Goal: Task Accomplishment & Management: Use online tool/utility

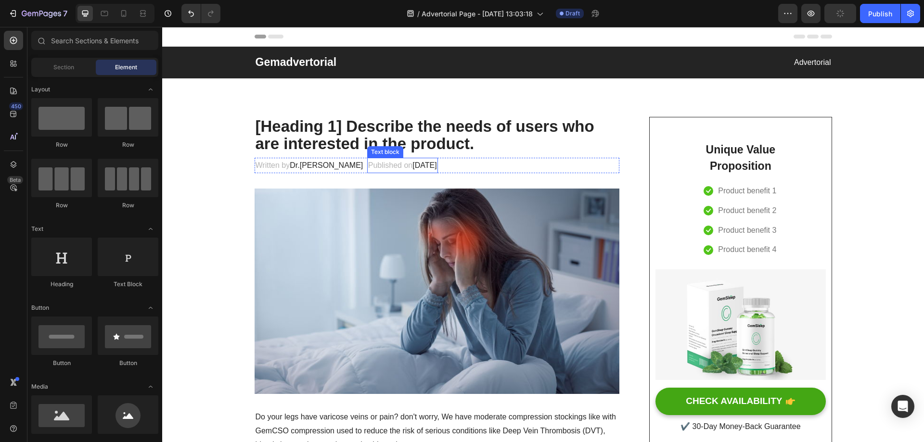
click at [412, 162] on span "[DATE]" at bounding box center [424, 165] width 24 height 8
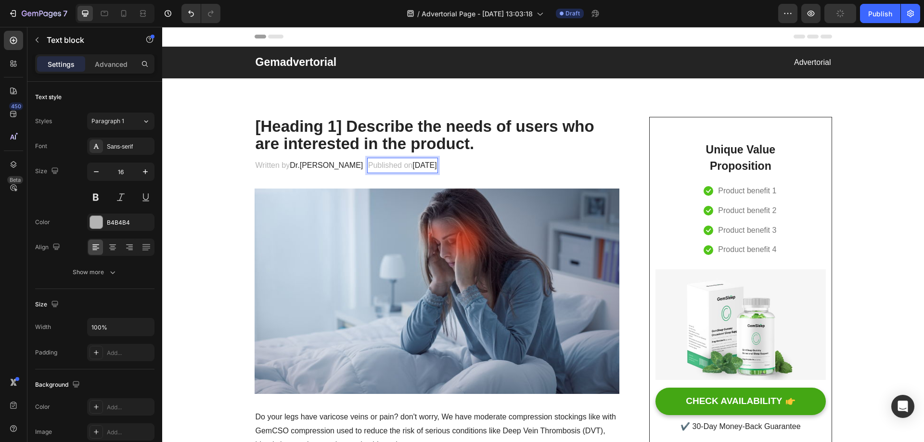
click at [436, 164] on span "February 28, 2023" at bounding box center [424, 165] width 24 height 8
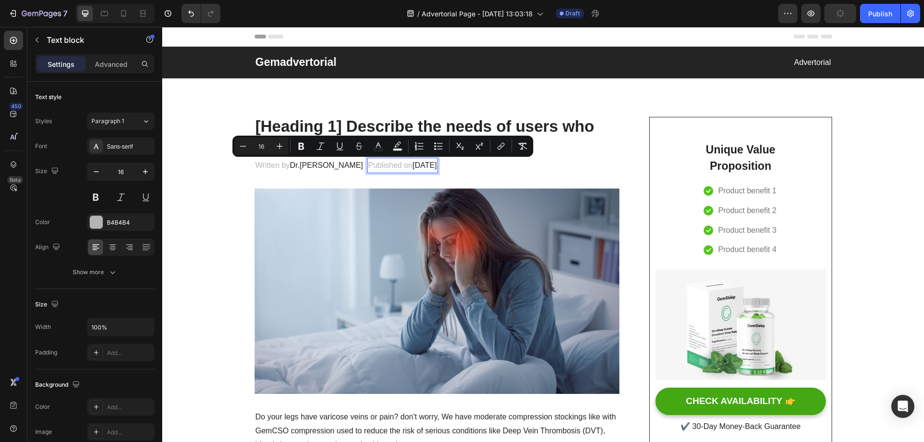
click at [432, 164] on span "February 28, 2023" at bounding box center [424, 165] width 24 height 8
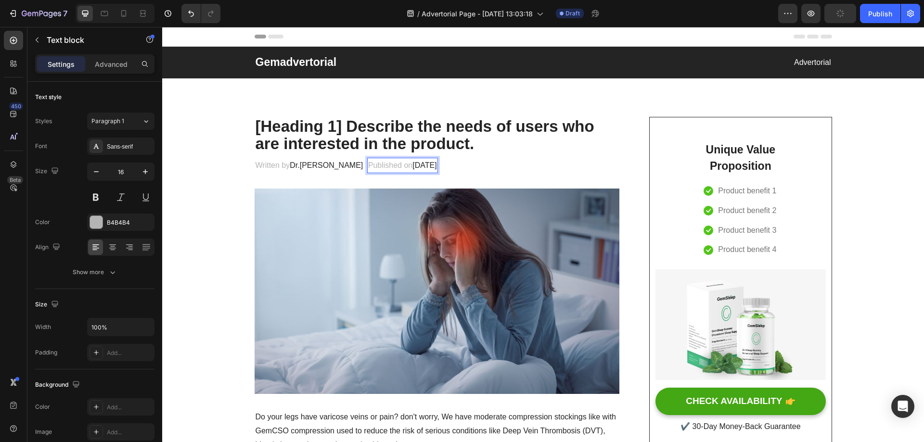
click at [436, 165] on span "February 28, 2023" at bounding box center [424, 165] width 24 height 8
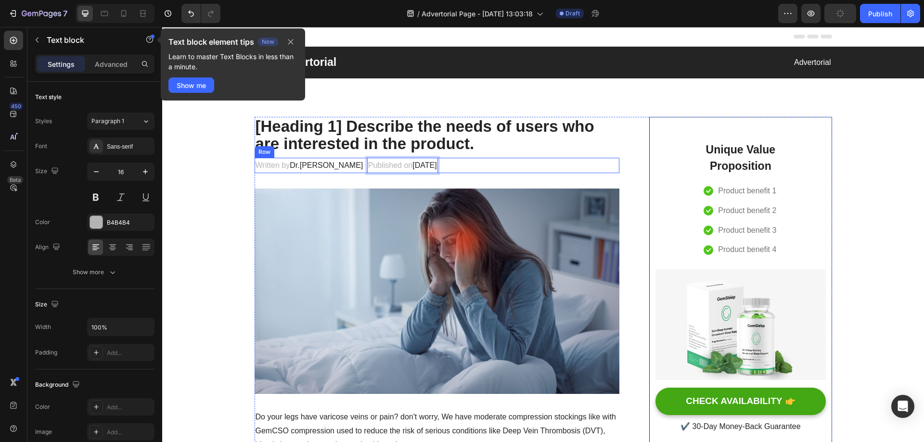
click at [466, 164] on div "Written by Dr.Marcus Text block Published on February 28, 2025 Text block 0 Row" at bounding box center [436, 166] width 365 height 16
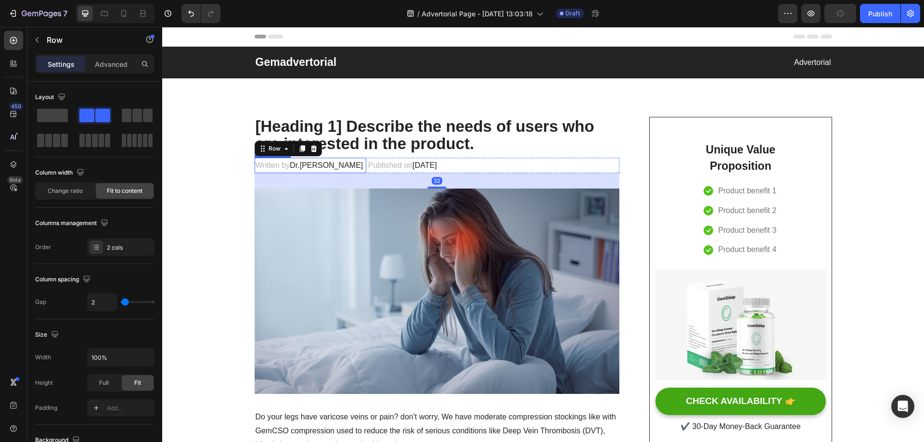
click at [306, 165] on span "Dr.Marcus" at bounding box center [326, 165] width 73 height 8
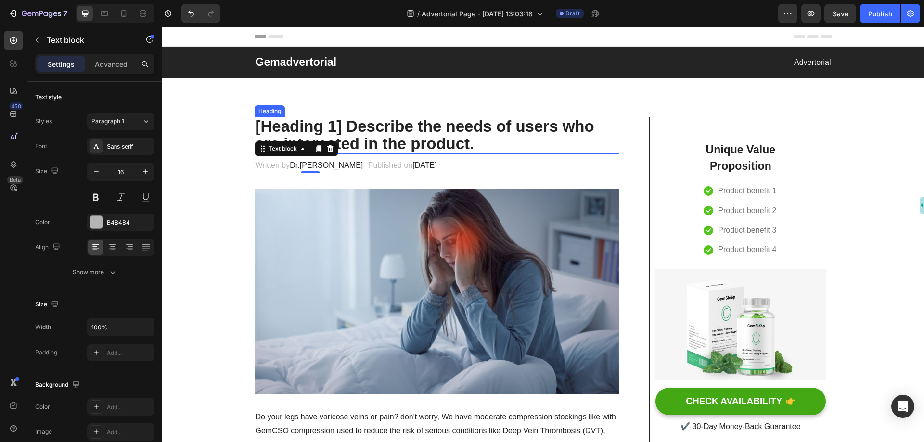
click at [372, 133] on p "[Heading 1] Describe the needs of users who are interested in the product." at bounding box center [436, 135] width 363 height 35
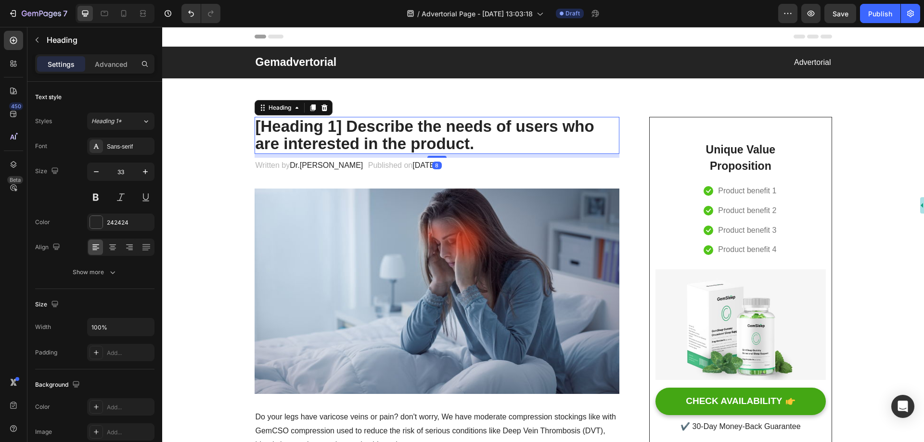
click at [372, 133] on p "[Heading 1] Describe the needs of users who are interested in the product." at bounding box center [436, 135] width 363 height 35
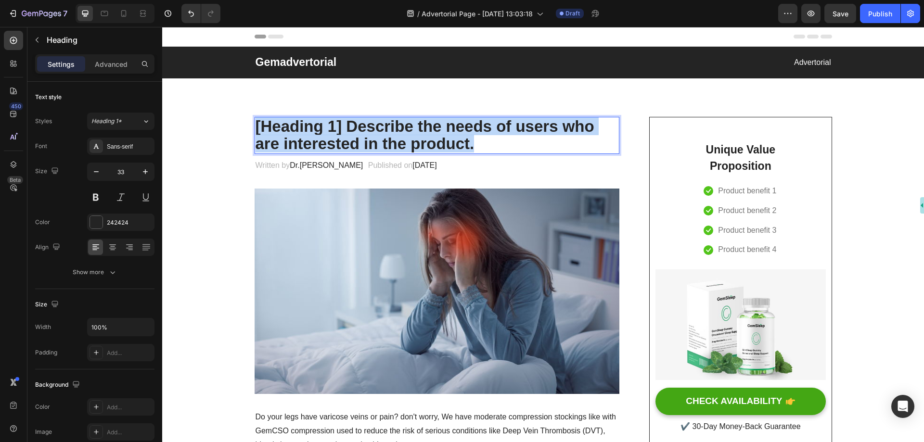
click at [372, 133] on p "[Heading 1] Describe the needs of users who are interested in the product." at bounding box center [436, 135] width 363 height 35
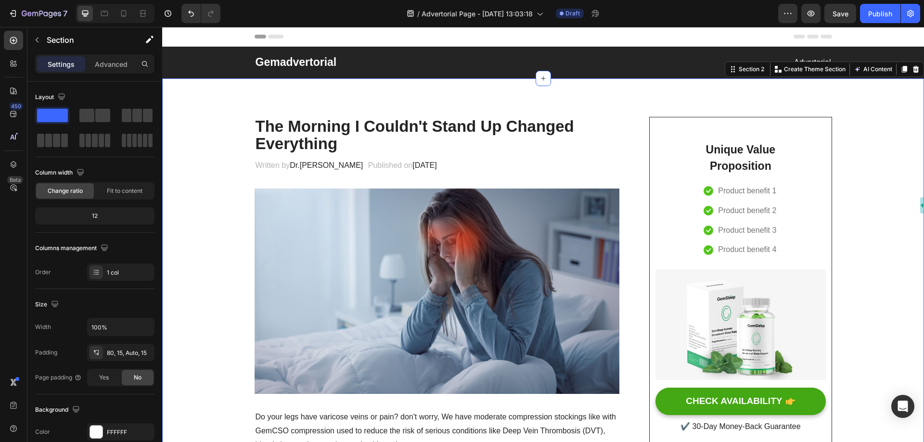
click at [487, 37] on div "Header" at bounding box center [542, 36] width 577 height 19
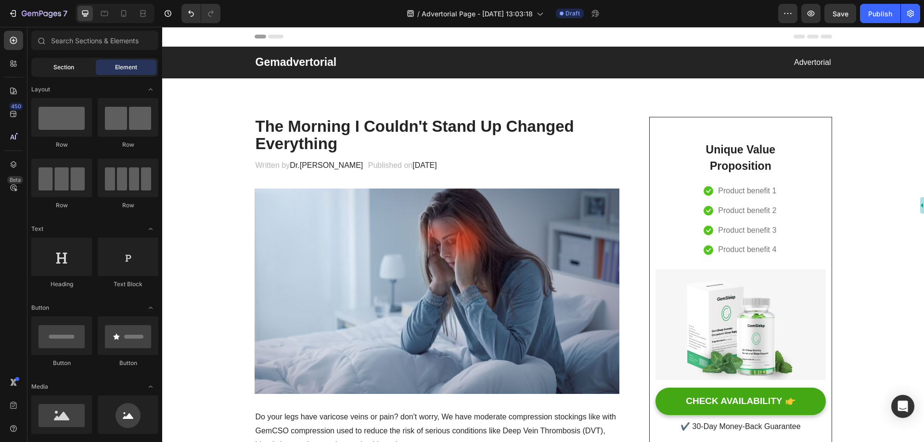
click at [69, 67] on span "Section" at bounding box center [63, 67] width 21 height 9
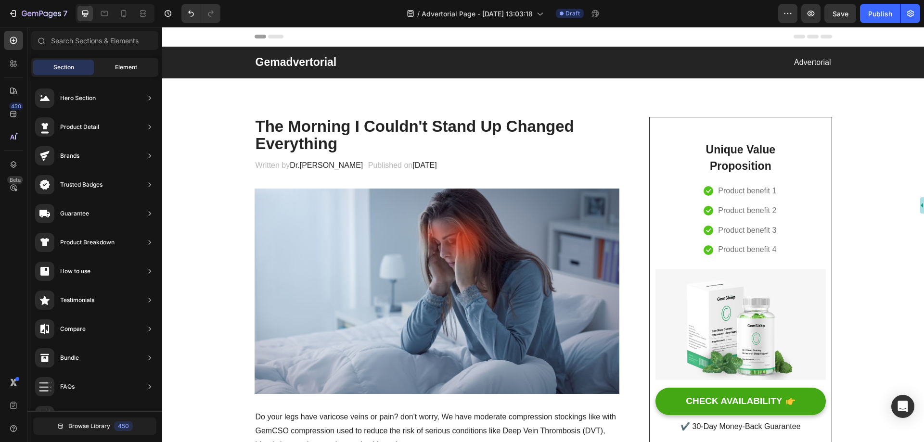
click at [118, 67] on span "Element" at bounding box center [126, 67] width 22 height 9
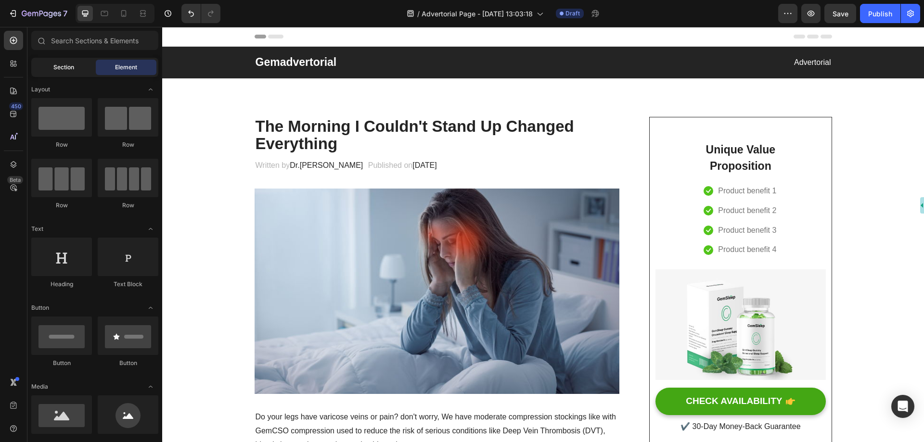
click at [62, 68] on span "Section" at bounding box center [63, 67] width 21 height 9
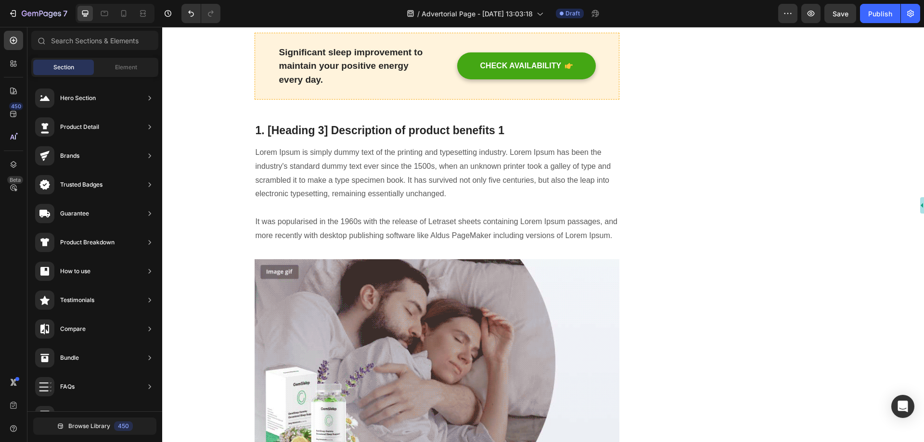
scroll to position [866, 0]
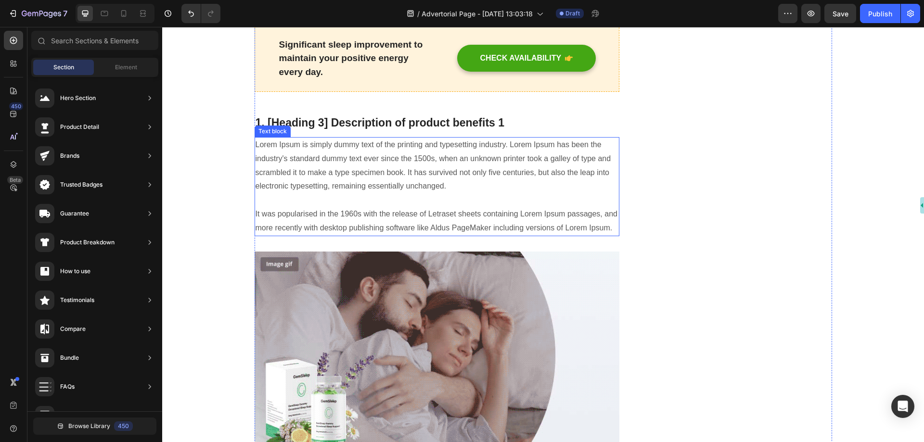
click at [429, 181] on p "Lorem Ipsum is simply dummy text of the printing and typesetting industry. Lore…" at bounding box center [436, 186] width 363 height 97
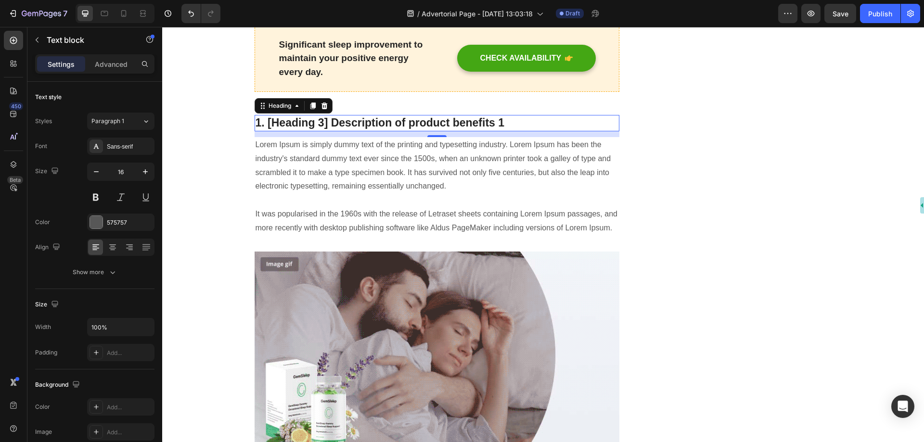
click at [417, 127] on p "1. [Heading 3] Description of product benefits 1" at bounding box center [436, 123] width 363 height 14
click at [411, 160] on p "Lorem Ipsum is simply dummy text of the printing and typesetting industry. Lore…" at bounding box center [436, 186] width 363 height 97
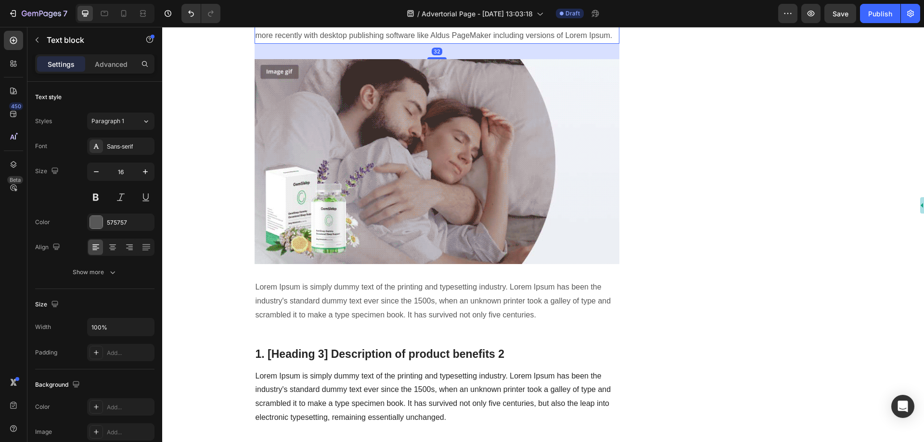
click at [422, 195] on img at bounding box center [436, 161] width 365 height 205
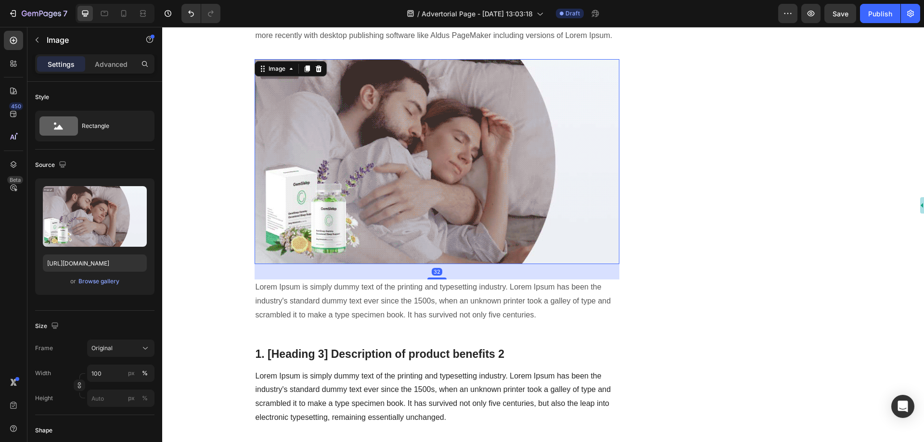
scroll to position [1106, 0]
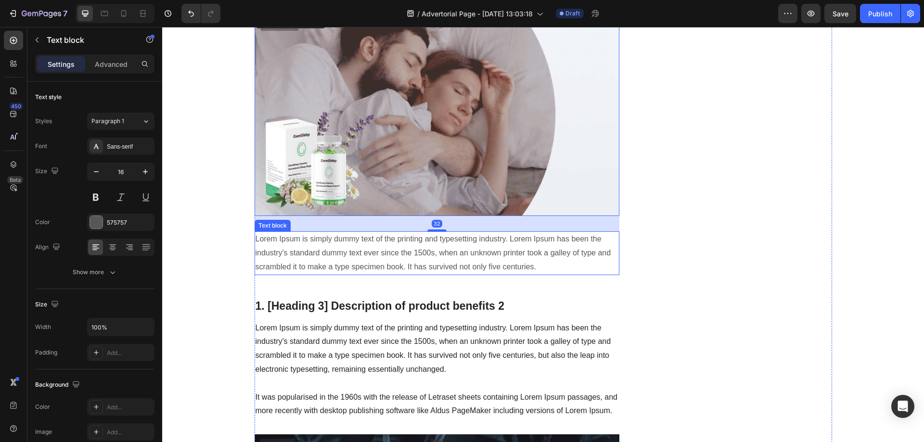
click at [408, 247] on p "Lorem Ipsum is simply dummy text of the printing and typesetting industry. Lore…" at bounding box center [436, 252] width 363 height 41
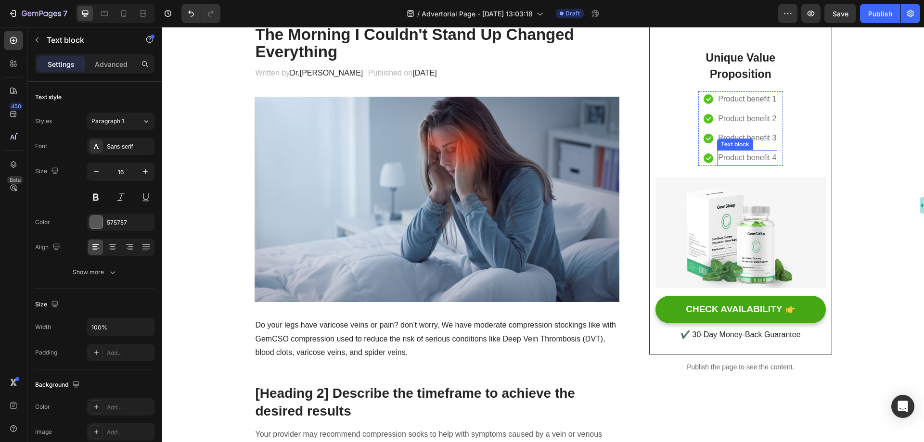
scroll to position [96, 0]
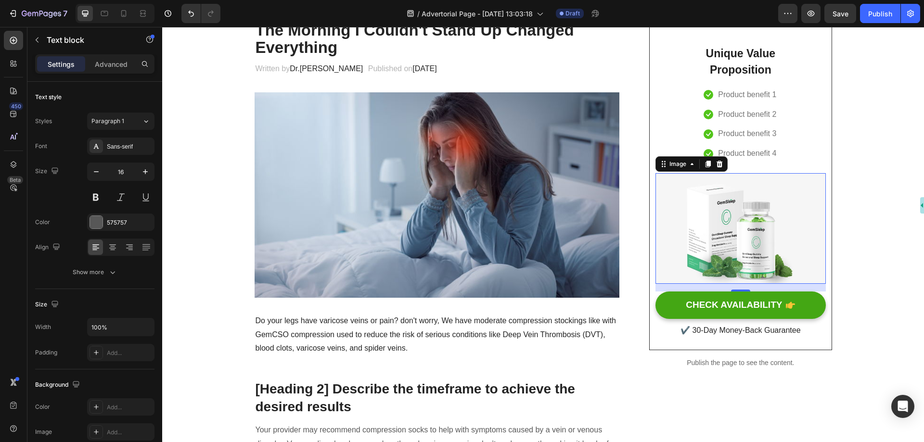
click at [751, 231] on img at bounding box center [740, 228] width 170 height 111
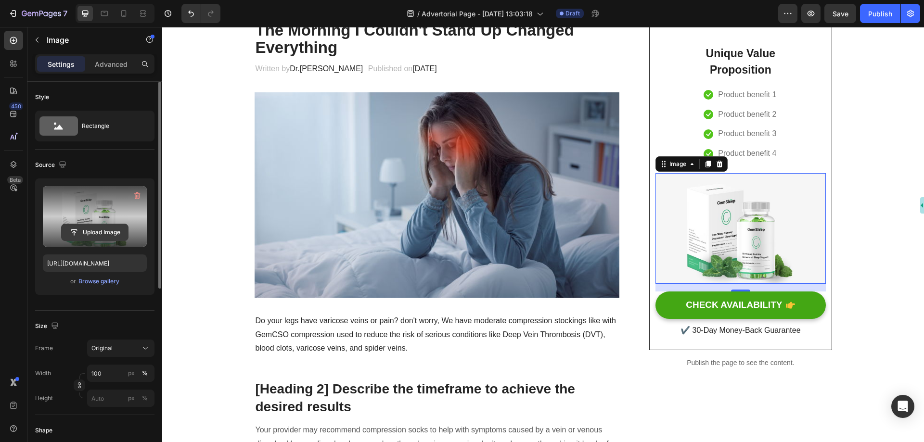
click at [92, 233] on input "file" at bounding box center [95, 232] width 66 height 16
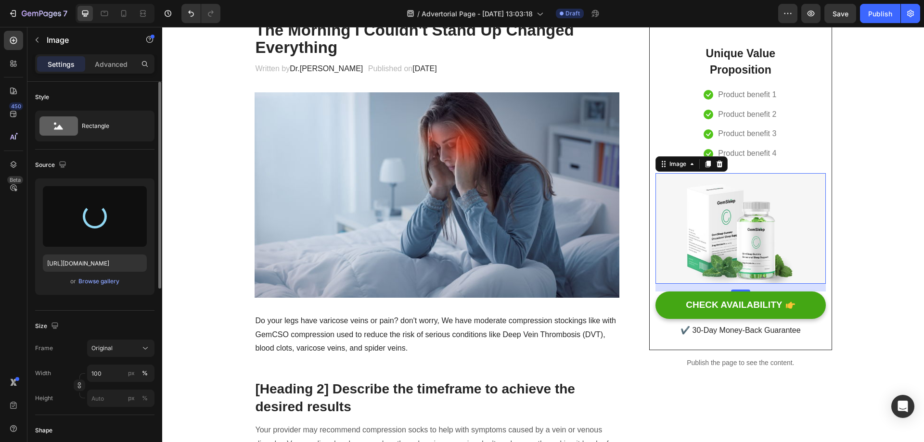
type input "https://cdn.shopify.com/s/files/1/0697/8401/0908/files/gempages_584645945988219…"
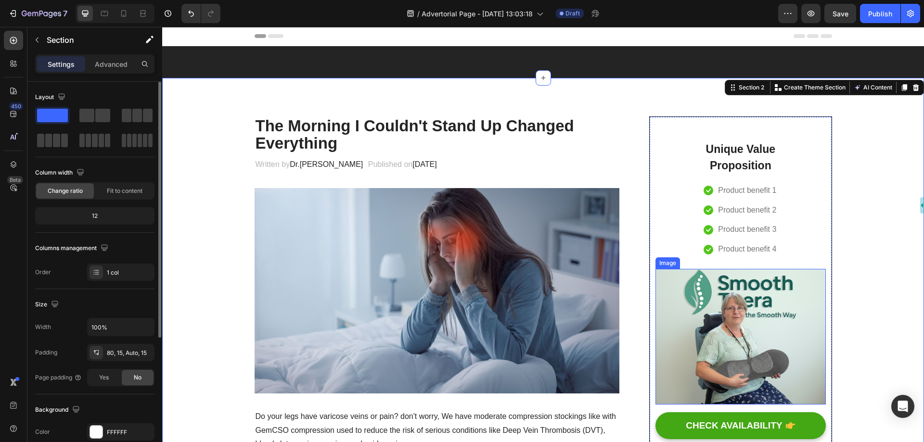
scroll to position [0, 0]
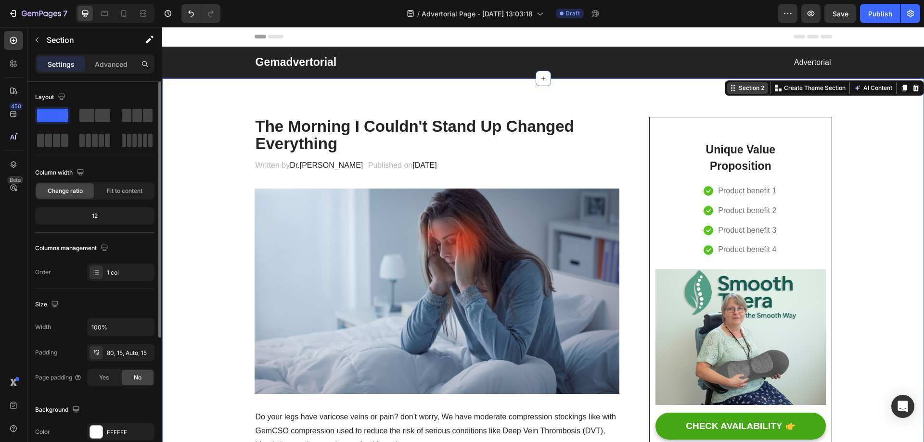
click at [747, 89] on div "Section 2" at bounding box center [750, 88] width 29 height 9
click at [737, 87] on div "Section 2" at bounding box center [750, 88] width 29 height 9
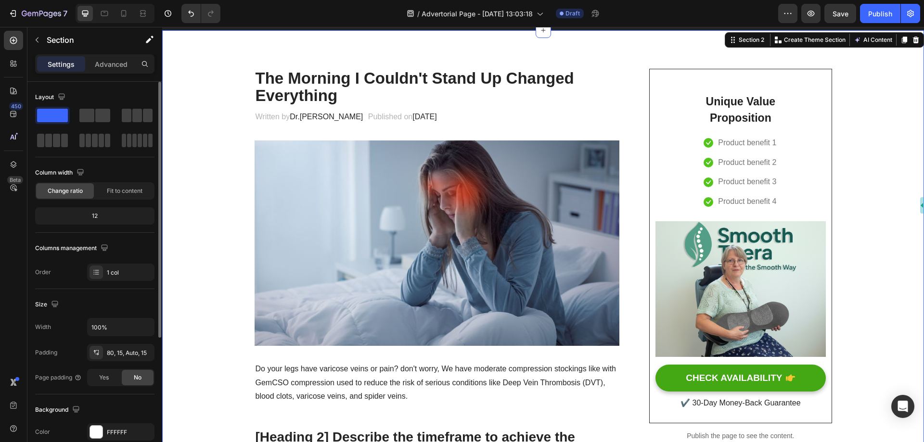
scroll to position [199, 0]
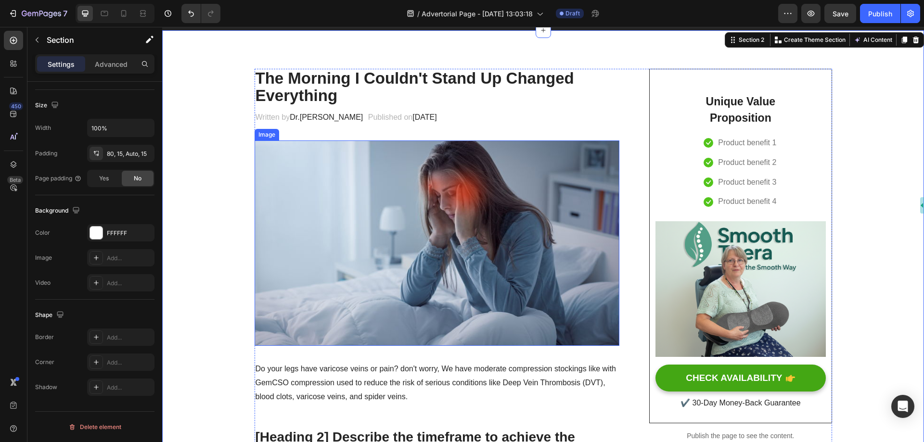
click at [463, 198] on img at bounding box center [436, 242] width 365 height 205
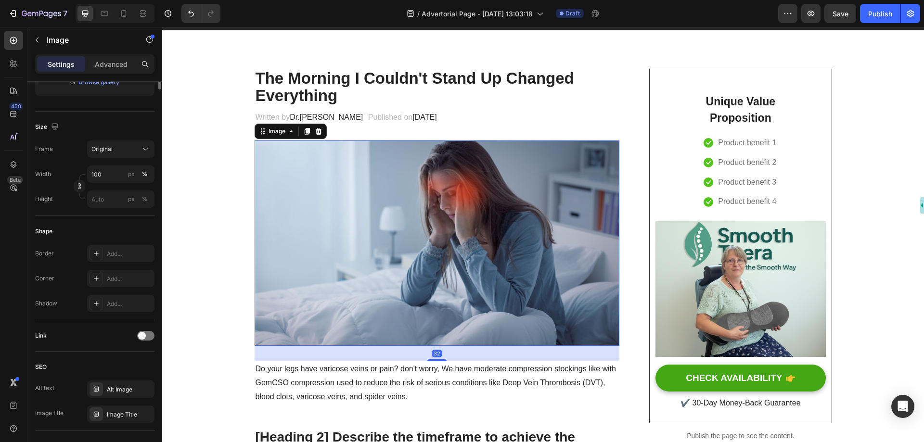
scroll to position [0, 0]
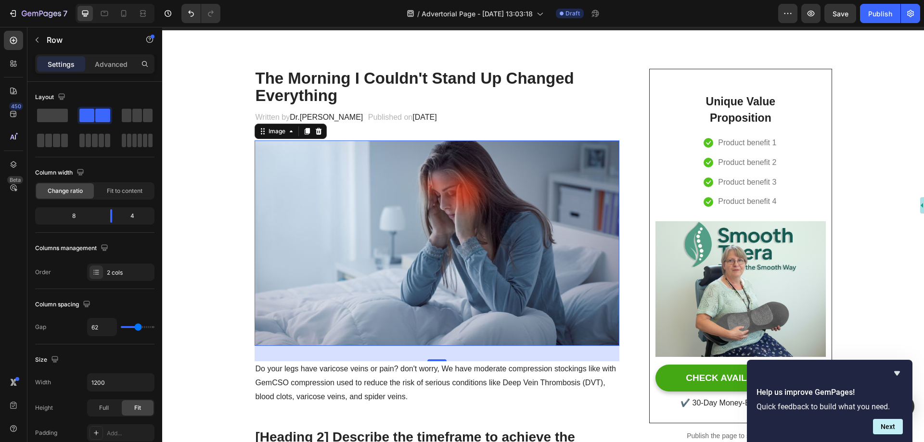
click at [451, 205] on img at bounding box center [436, 242] width 365 height 205
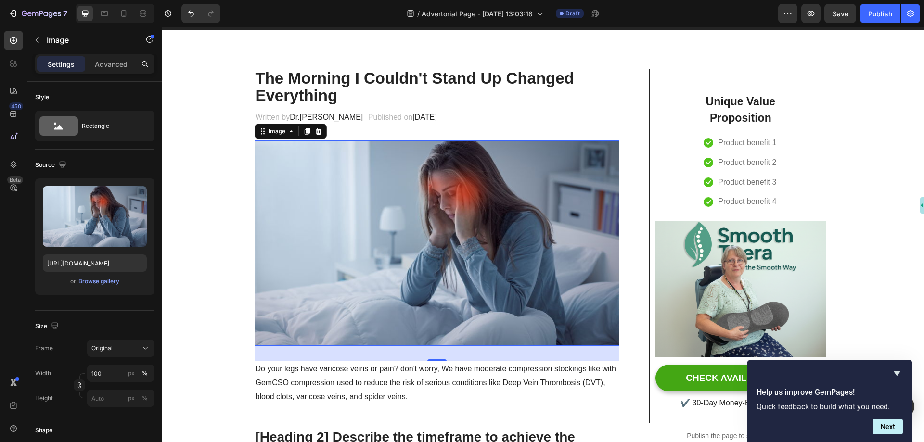
click at [439, 262] on img at bounding box center [436, 242] width 365 height 205
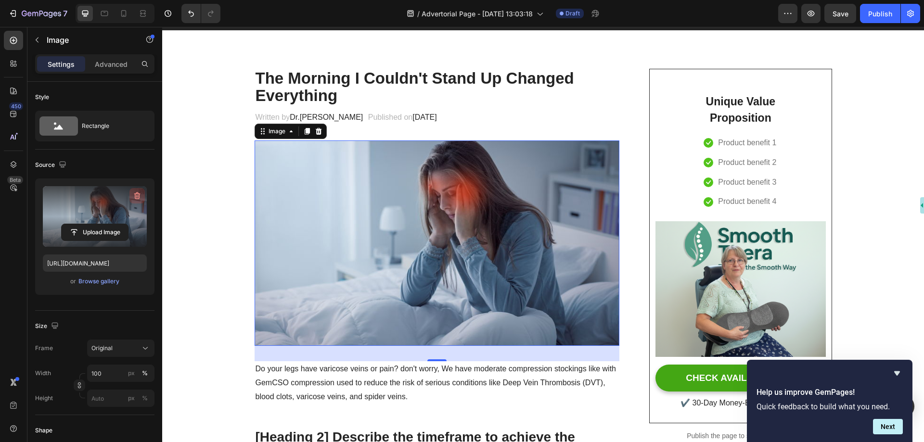
click at [139, 195] on icon "button" at bounding box center [137, 195] width 6 height 7
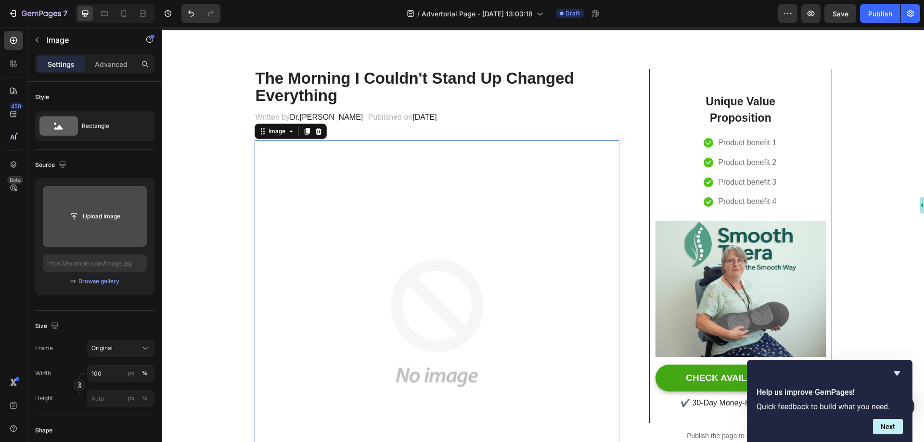
click at [99, 215] on input "file" at bounding box center [95, 216] width 66 height 16
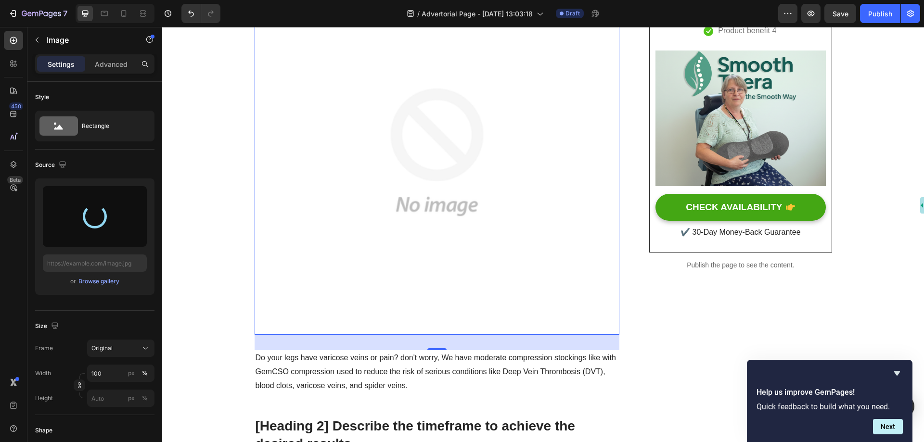
scroll to position [144, 0]
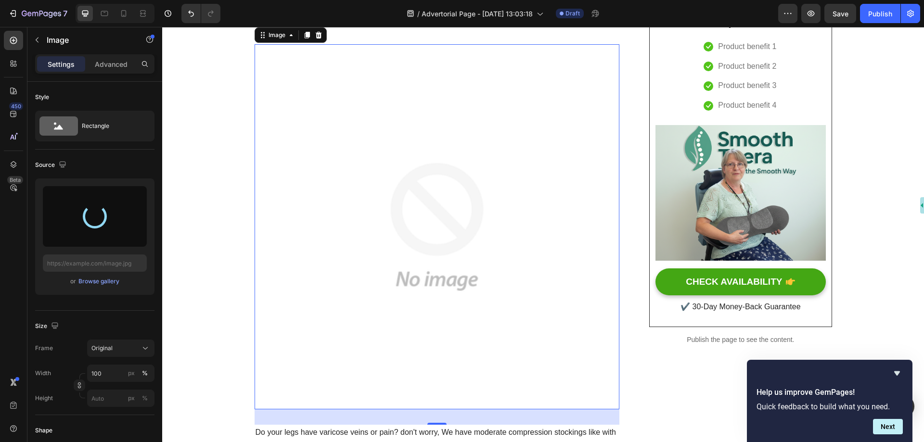
type input "https://cdn.shopify.com/s/files/1/0697/8401/0908/files/gempages_584645945988219…"
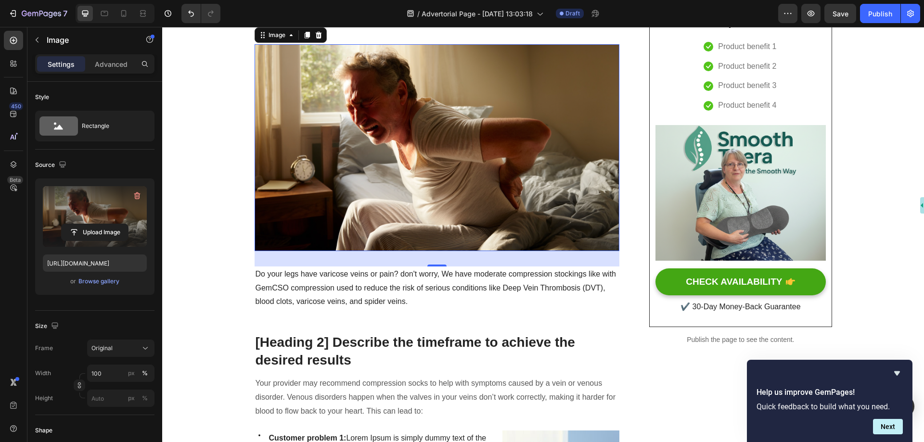
scroll to position [0, 0]
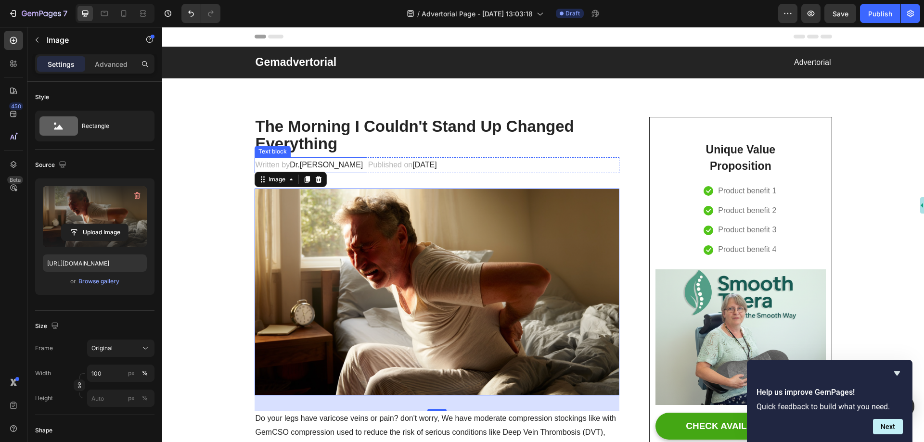
click at [295, 167] on span "Dr.Marcus" at bounding box center [326, 165] width 73 height 8
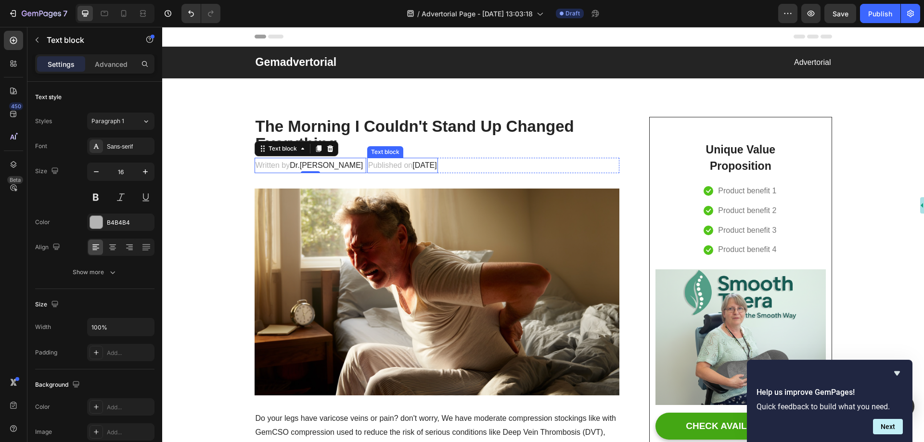
click at [368, 161] on p "Published on February 28, 2025" at bounding box center [402, 166] width 69 height 14
click at [291, 171] on p "Written by Dr.Marcus" at bounding box center [310, 166] width 110 height 14
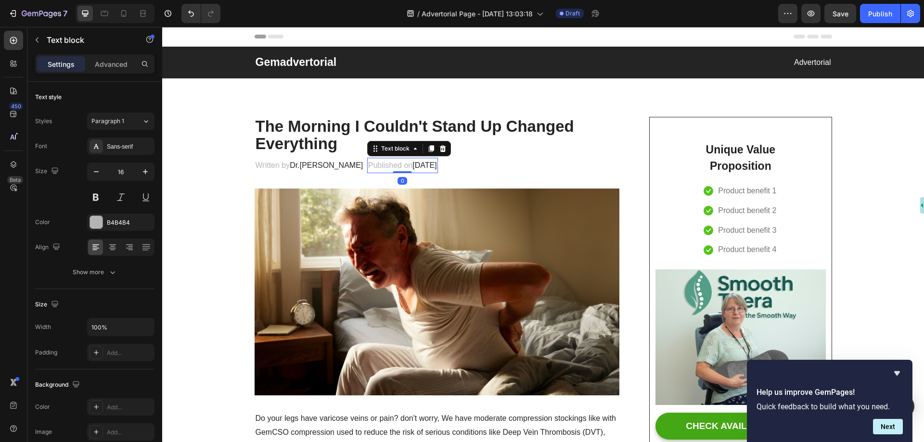
click at [368, 162] on p "Published on February 28, 2025" at bounding box center [402, 166] width 69 height 14
click at [301, 165] on span "Dr.Marcus" at bounding box center [326, 165] width 73 height 8
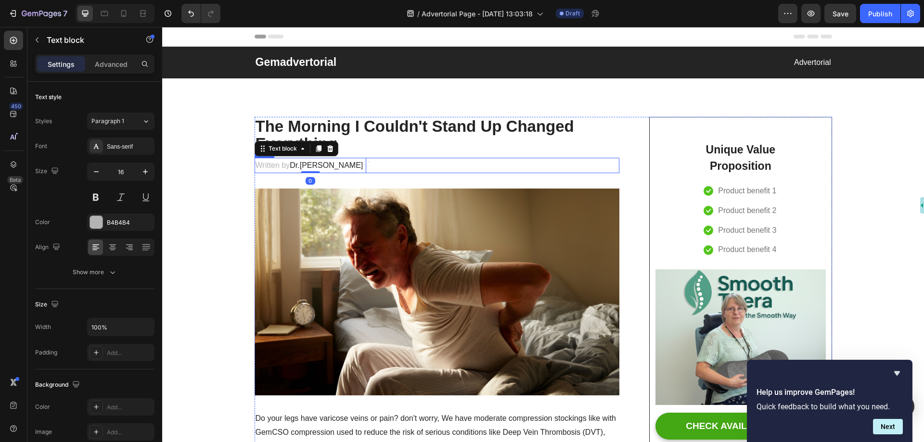
click at [349, 166] on div "Written by Dr.Marcus Text block 0 Text block Row" at bounding box center [436, 166] width 365 height 16
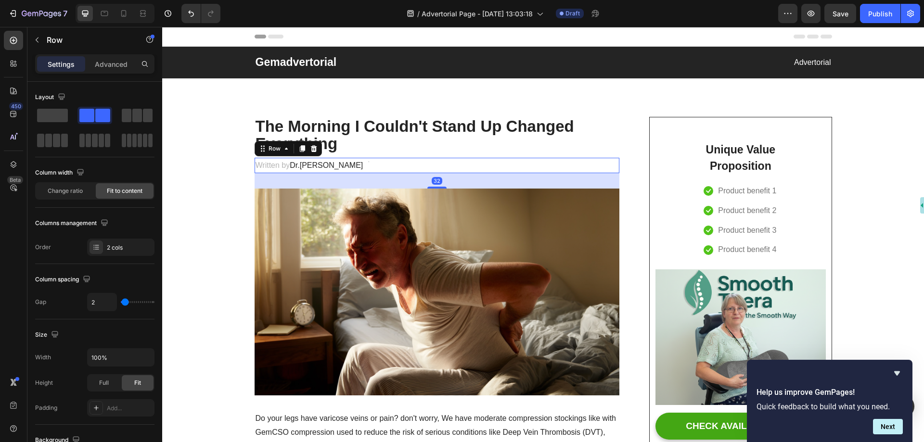
click at [332, 165] on div "Written by Dr.Marcus Text block Text block Row 32" at bounding box center [436, 166] width 365 height 16
click at [329, 164] on div "Written by Dr.Marcus Text block Text block Row 32" at bounding box center [436, 166] width 365 height 16
click at [298, 165] on span "Dr.Marcus" at bounding box center [326, 165] width 73 height 8
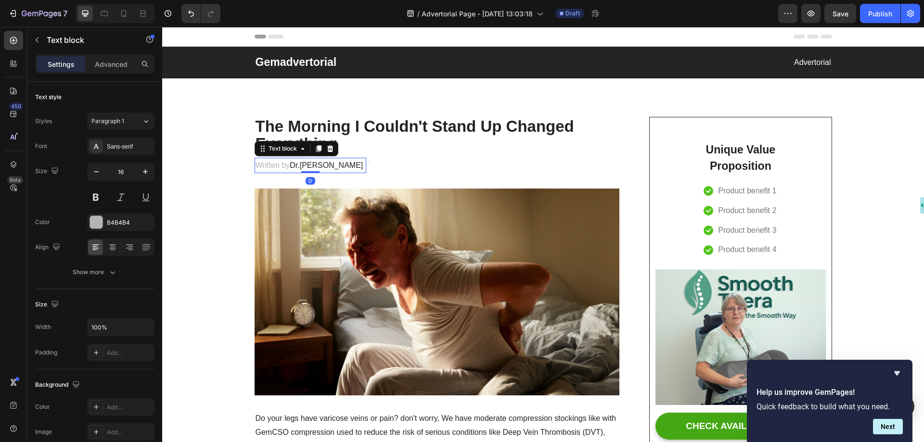
click at [298, 165] on span "Dr.Marcus" at bounding box center [326, 165] width 73 height 8
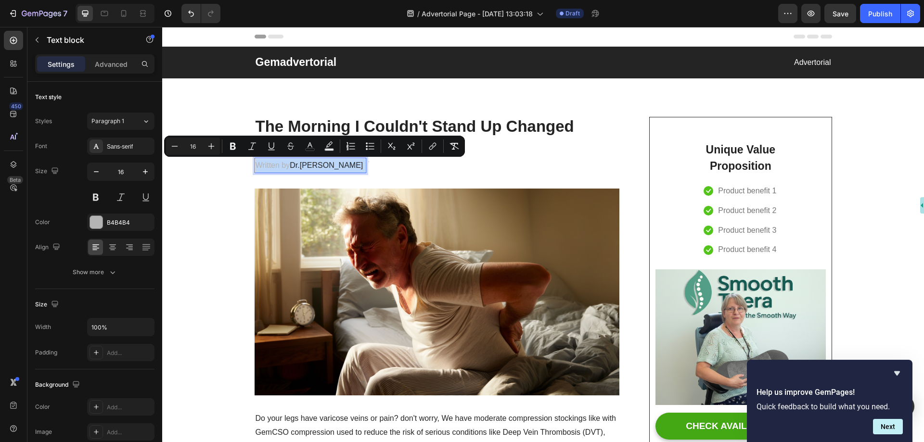
click at [301, 165] on span "Dr.Marcus" at bounding box center [326, 165] width 73 height 8
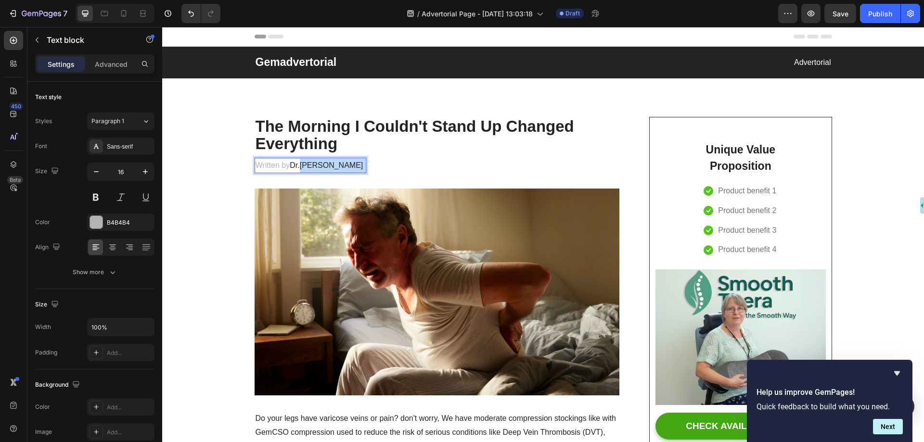
click at [301, 165] on span "Dr.Marcus" at bounding box center [326, 165] width 73 height 8
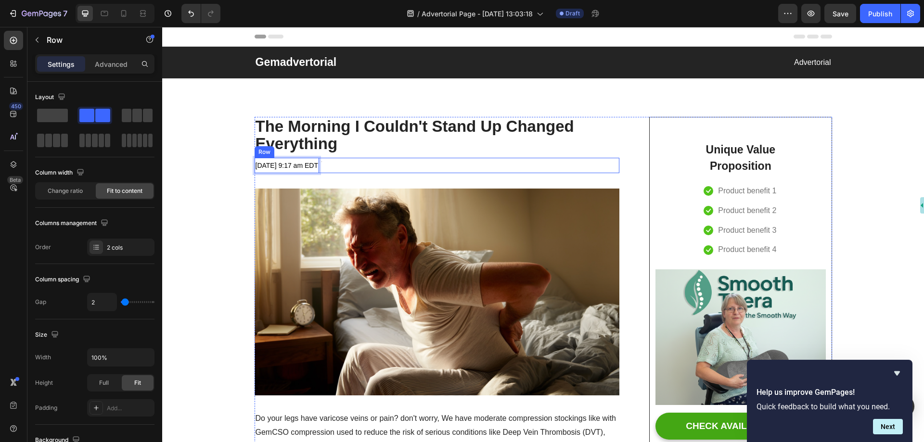
click at [369, 165] on div "May 01 2023 at 9:17 am EDT Text block 0 Text block Row" at bounding box center [436, 166] width 365 height 16
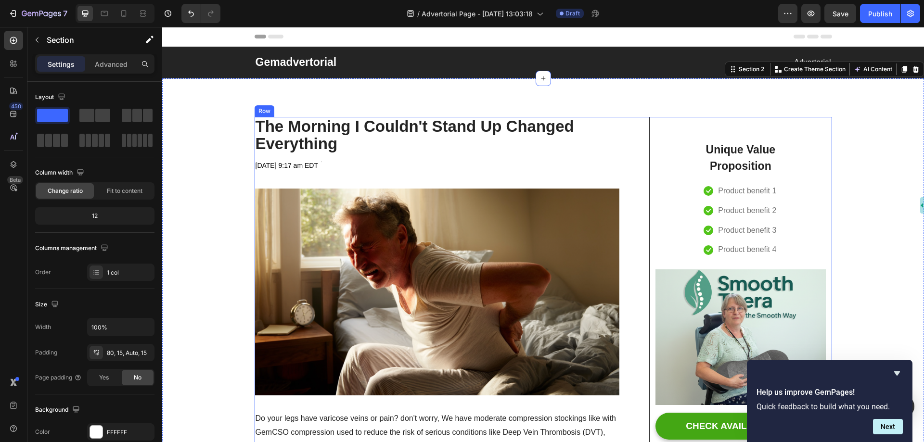
click at [299, 167] on span "May 01 2023 at 9:17 am EDT" at bounding box center [286, 166] width 63 height 8
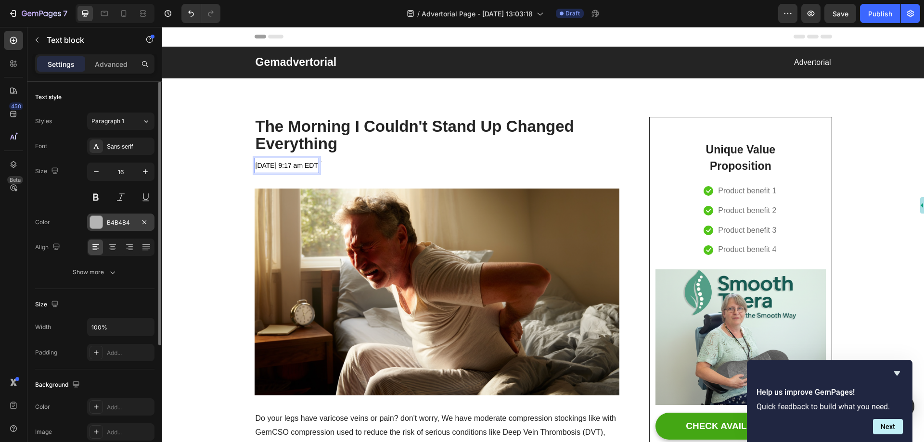
click at [98, 224] on div at bounding box center [96, 222] width 13 height 13
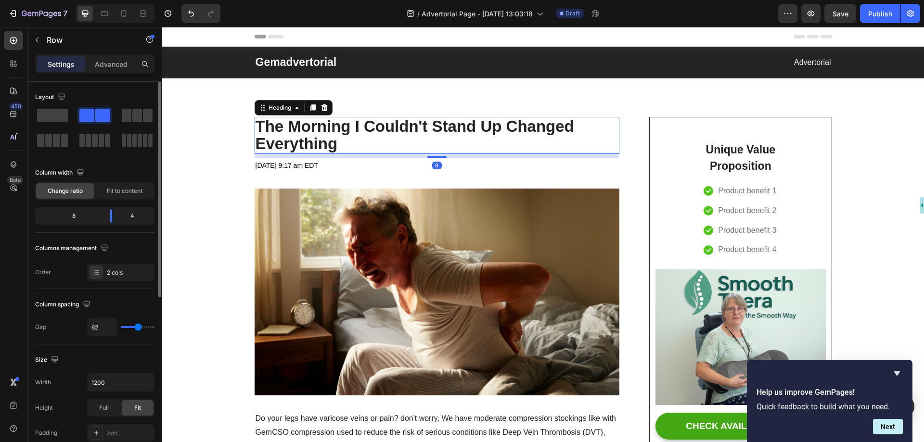
click at [341, 137] on p "The Morning I Couldn't Stand Up Changed Everything" at bounding box center [436, 135] width 363 height 35
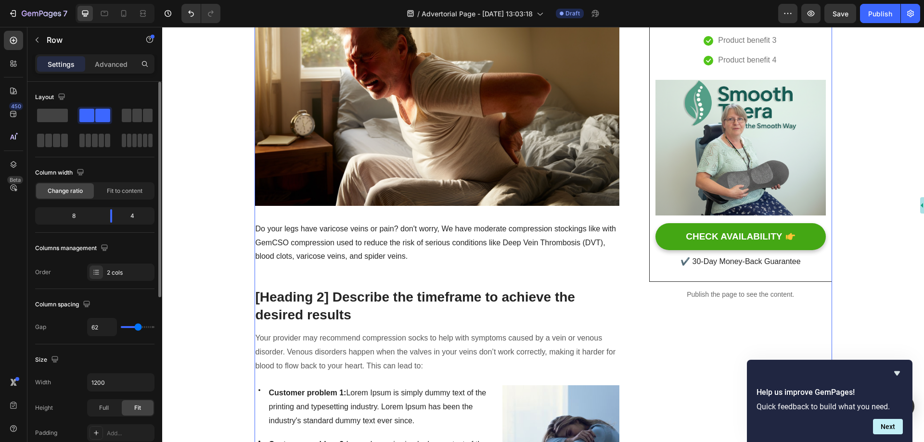
scroll to position [192, 0]
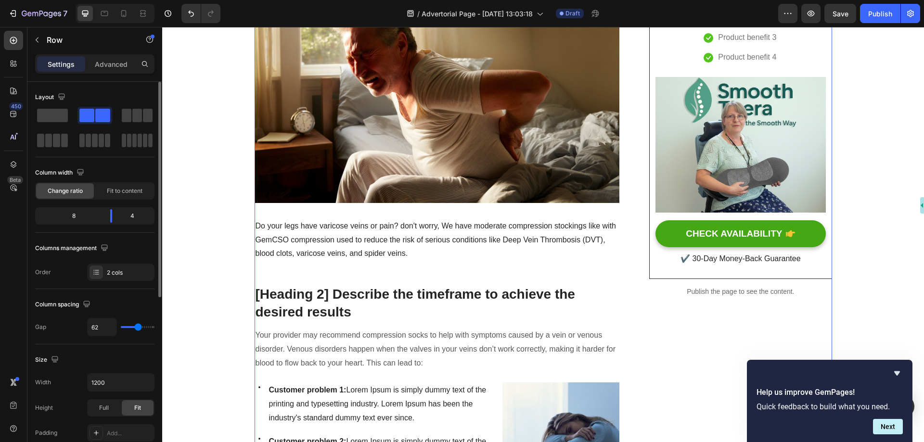
click at [428, 304] on p "[Heading 2] Describe the timeframe to achieve the desired results" at bounding box center [436, 303] width 363 height 35
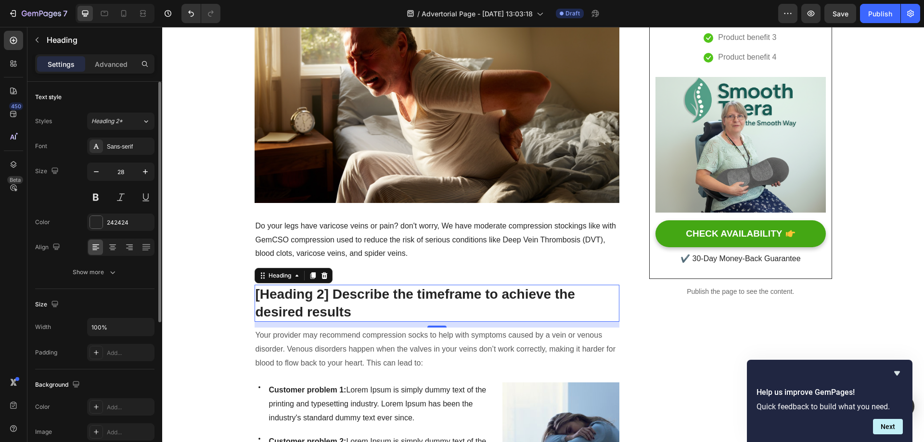
click at [434, 303] on p "[Heading 2] Describe the timeframe to achieve the desired results" at bounding box center [436, 303] width 363 height 35
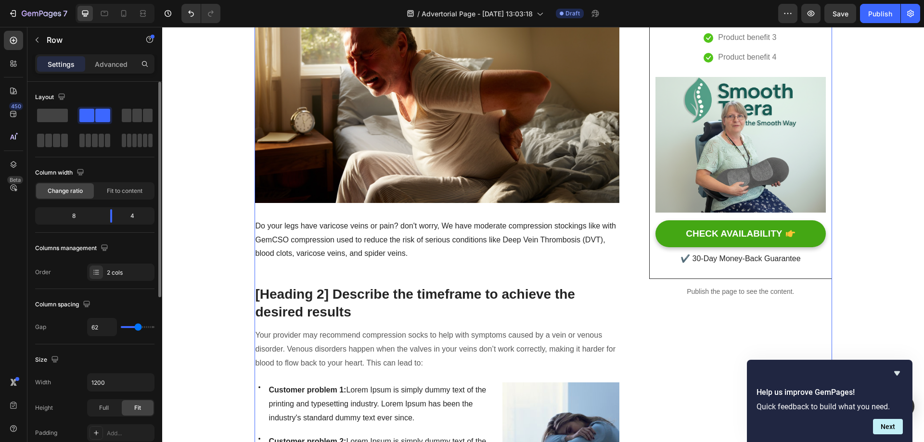
click at [516, 292] on p "[Heading 2] Describe the timeframe to achieve the desired results" at bounding box center [436, 303] width 363 height 35
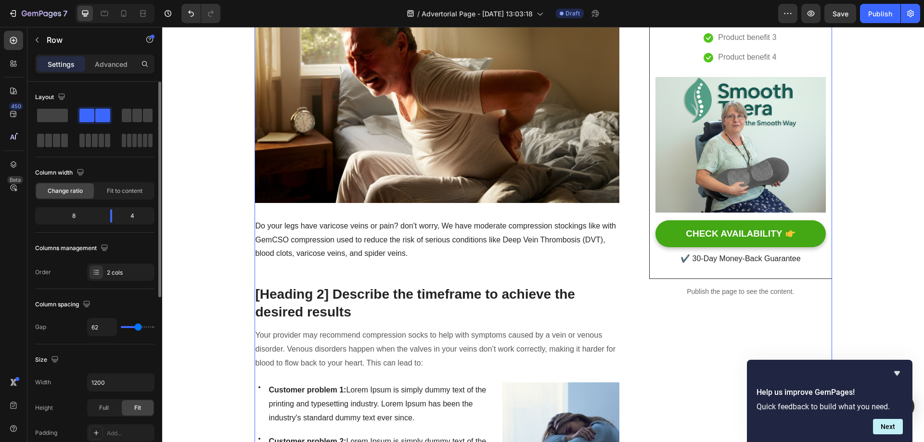
click at [447, 235] on p "Do your legs have varicose veins or pain? don't worry, We have moderate compres…" at bounding box center [436, 239] width 363 height 41
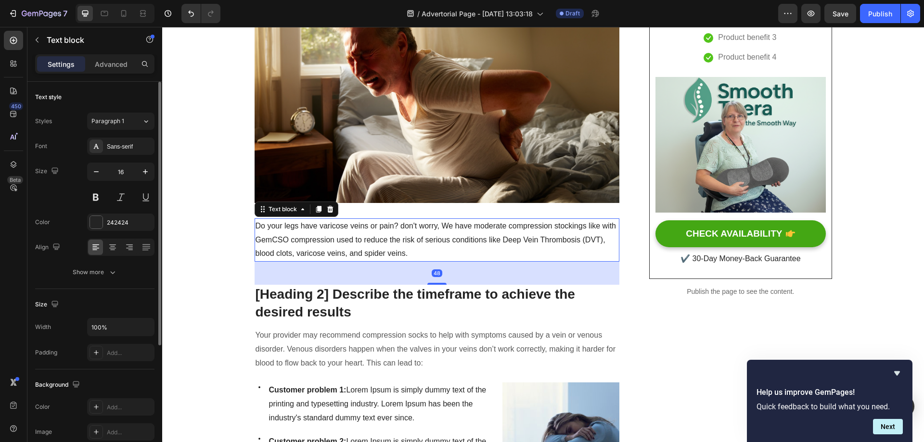
click at [419, 291] on p "[Heading 2] Describe the timeframe to achieve the desired results" at bounding box center [436, 303] width 363 height 35
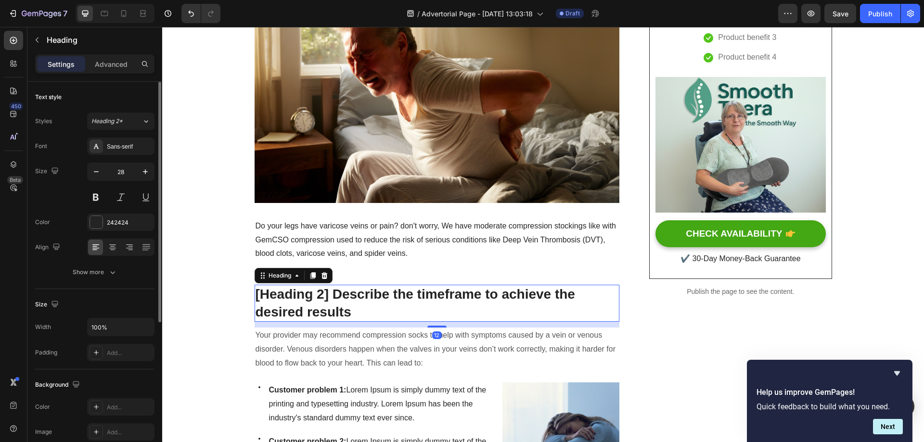
click at [447, 251] on p "Do your legs have varicose veins or pain? don't worry, We have moderate compres…" at bounding box center [436, 239] width 363 height 41
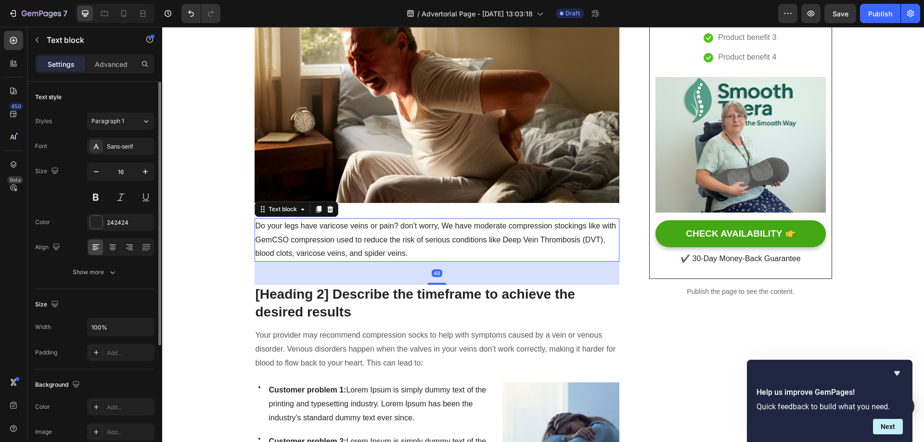
click at [440, 272] on div "48" at bounding box center [436, 273] width 365 height 23
click at [385, 272] on div "48" at bounding box center [436, 273] width 365 height 23
click at [414, 304] on p "[Heading 2] Describe the timeframe to achieve the desired results" at bounding box center [436, 303] width 363 height 35
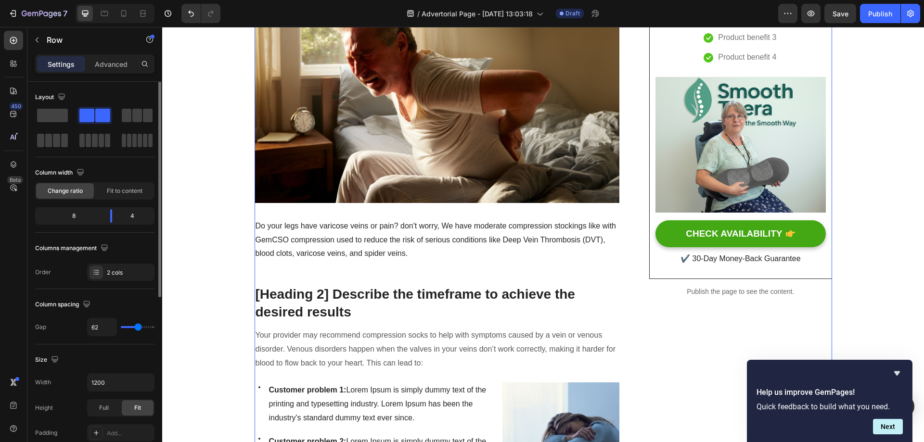
click at [430, 298] on p "[Heading 2] Describe the timeframe to achieve the desired results" at bounding box center [436, 303] width 363 height 35
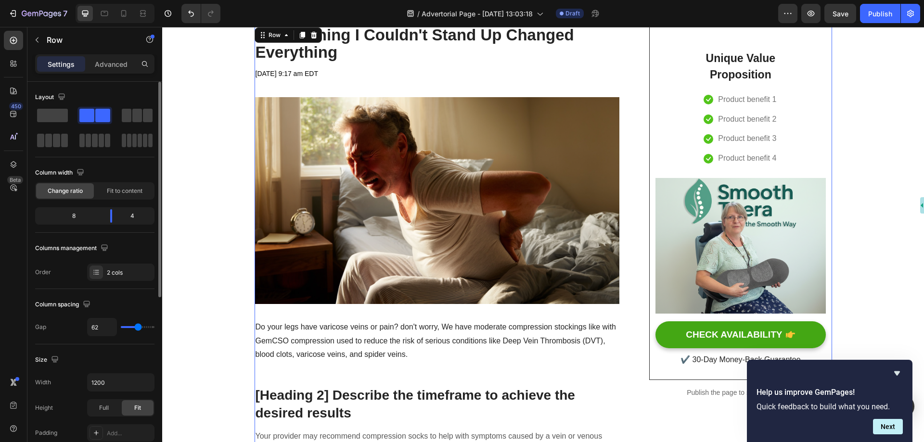
scroll to position [48, 0]
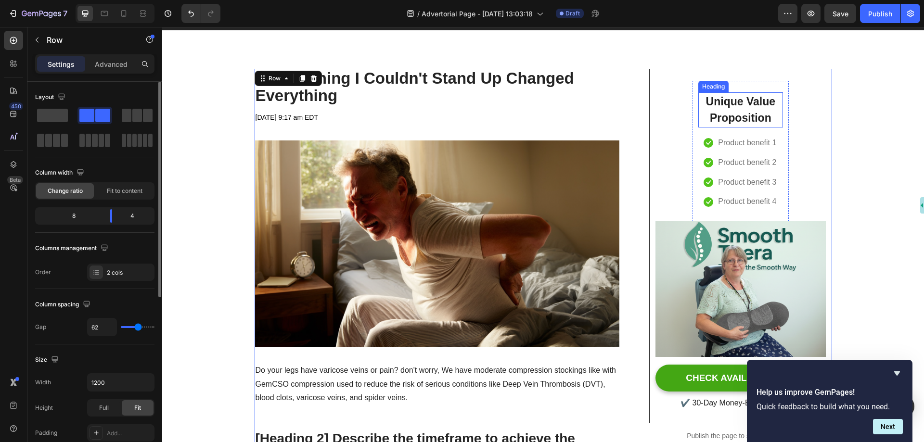
click at [748, 105] on p "Unique Value Proposition" at bounding box center [740, 109] width 83 height 33
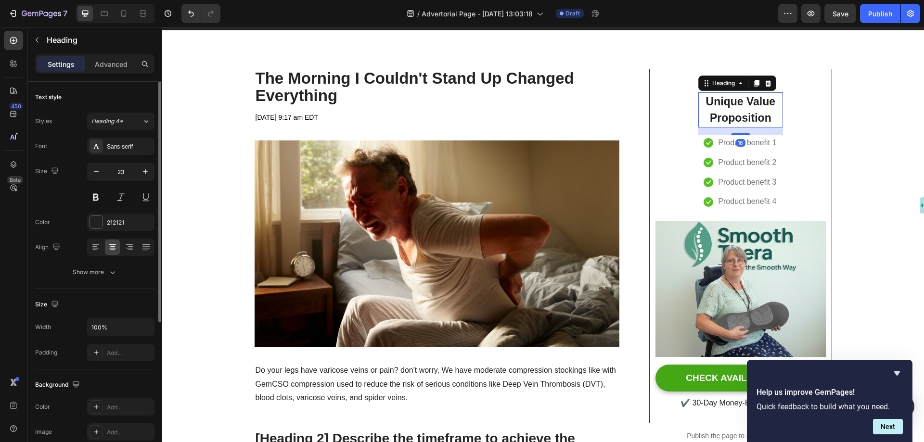
click at [748, 105] on p "Unique Value Proposition" at bounding box center [740, 109] width 83 height 33
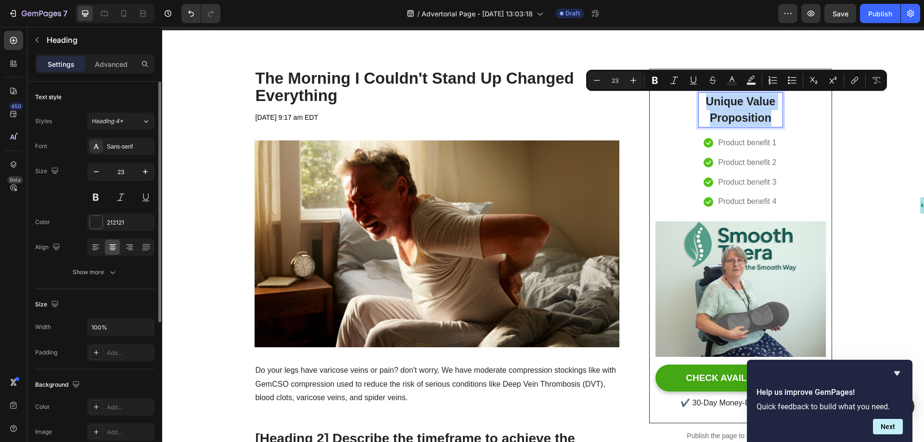
click at [750, 107] on p "Unique Value Proposition" at bounding box center [740, 109] width 83 height 33
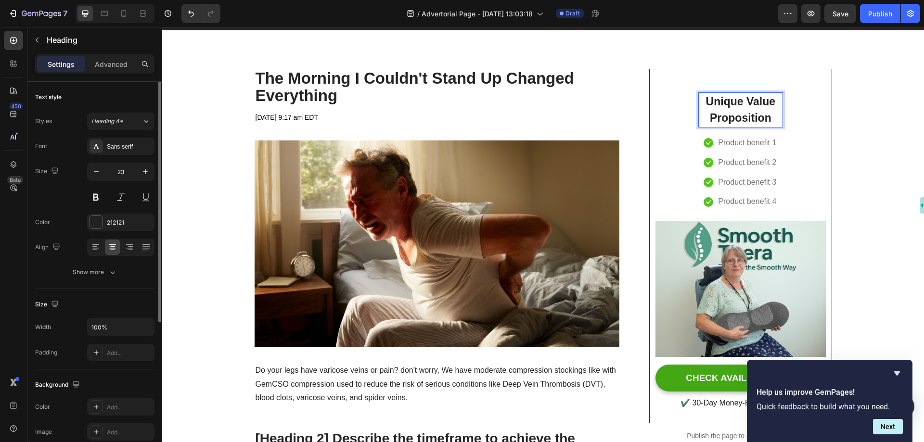
click at [759, 112] on p "Unique Value Proposition" at bounding box center [740, 109] width 83 height 33
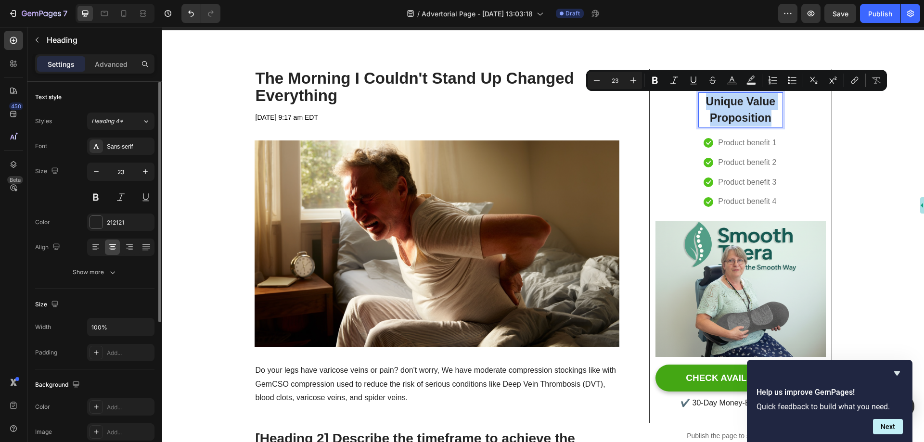
drag, startPoint x: 768, startPoint y: 119, endPoint x: 704, endPoint y: 103, distance: 65.9
click at [704, 103] on p "Unique Value Proposition" at bounding box center [740, 109] width 83 height 33
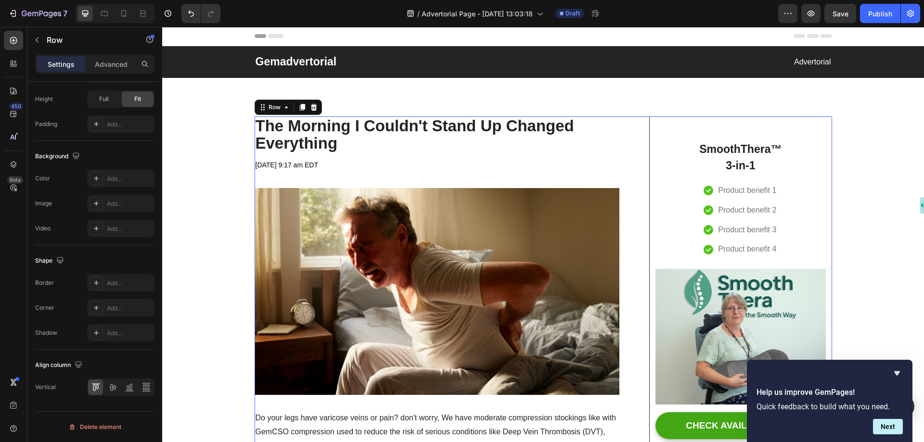
scroll to position [0, 0]
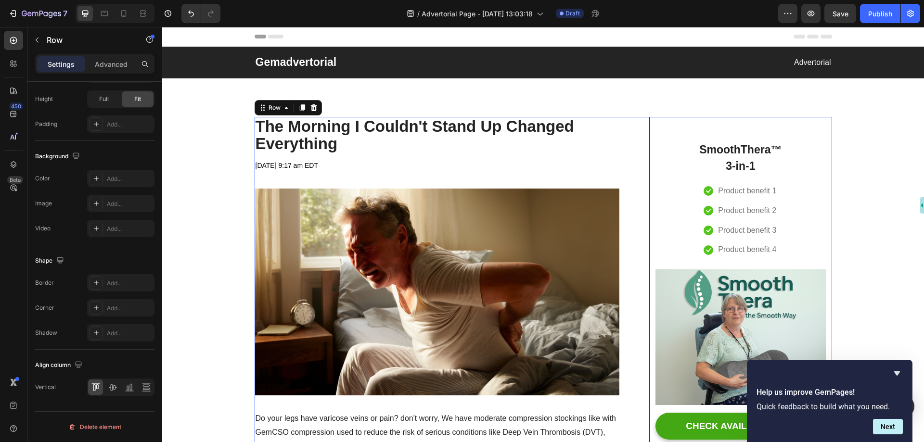
click at [349, 165] on div "May 01 2023 at 9:17 am EDT Text block Text block Row" at bounding box center [436, 166] width 365 height 16
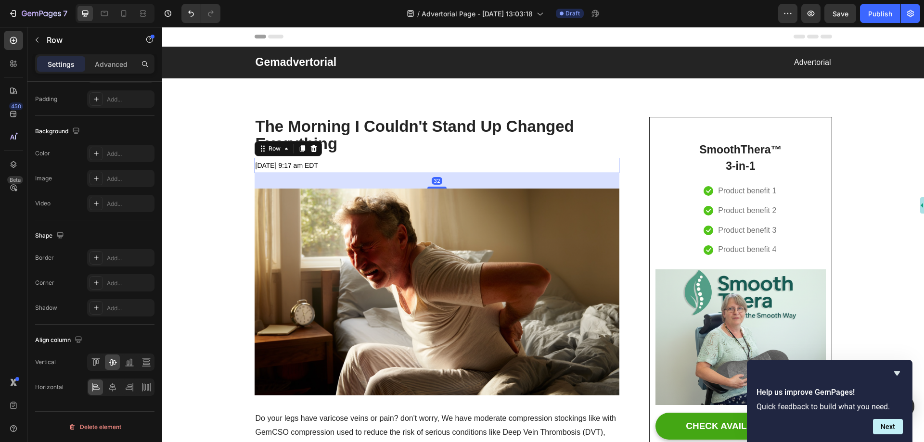
click at [331, 178] on div "32" at bounding box center [436, 180] width 365 height 15
click at [355, 162] on div "May 01 2023 at 9:17 am EDT Text block Text block Row 32" at bounding box center [436, 166] width 365 height 16
click at [352, 179] on div "32" at bounding box center [436, 180] width 365 height 15
click at [357, 164] on div "May 01 2023 at 9:17 am EDT Text block Text block Row 32" at bounding box center [436, 166] width 365 height 16
click at [362, 176] on div "32" at bounding box center [436, 180] width 365 height 15
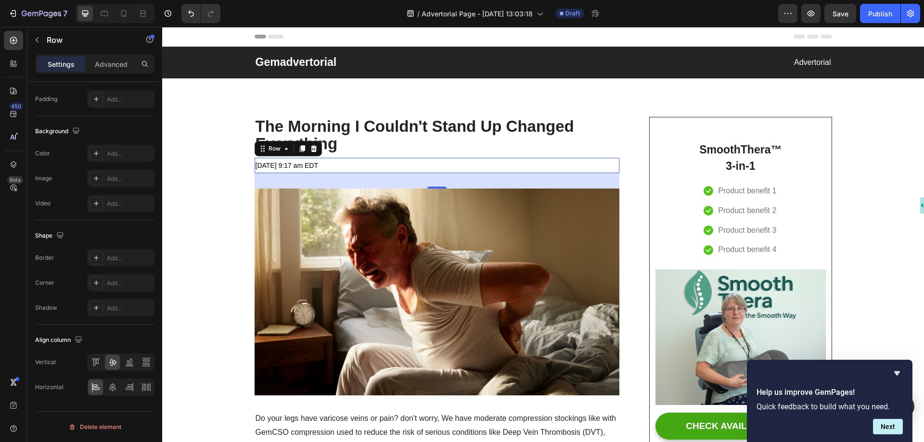
click at [427, 161] on div "May 01 2023 at 9:17 am EDT Text block Text block Row 32" at bounding box center [436, 166] width 365 height 16
click at [447, 216] on img at bounding box center [436, 292] width 365 height 206
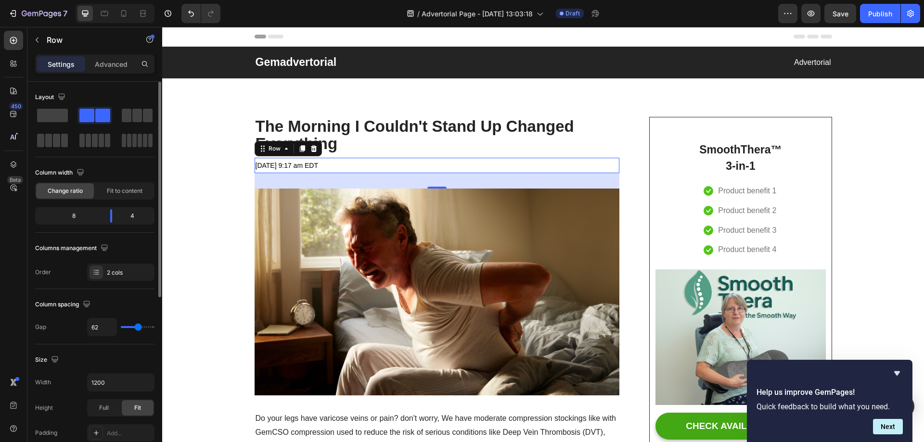
click at [348, 163] on div "May 01 2023 at 9:17 am EDT Text block Text block Row 0" at bounding box center [436, 166] width 365 height 16
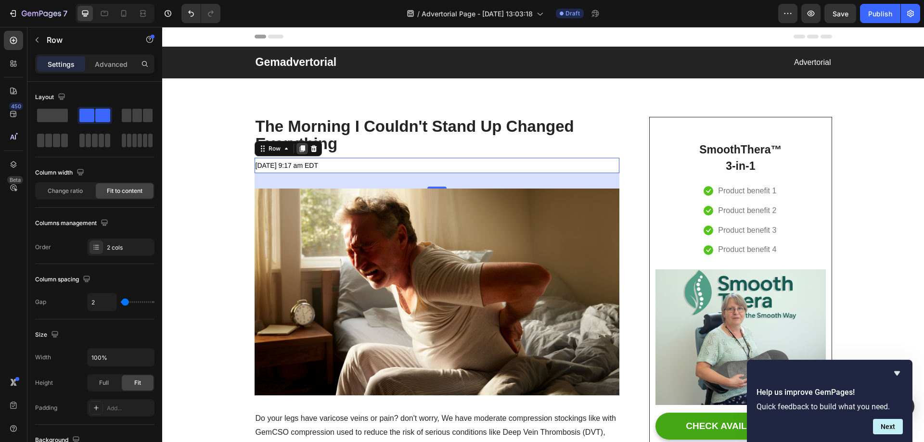
click at [298, 151] on icon at bounding box center [302, 149] width 8 height 8
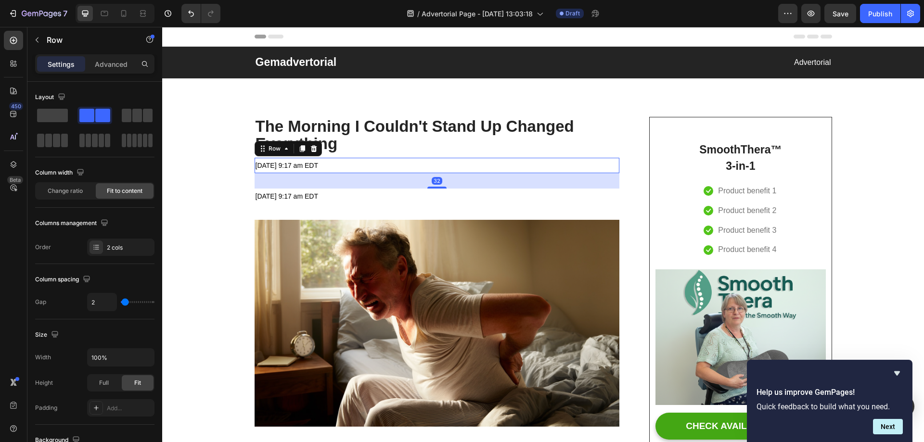
click at [406, 170] on div "May 01 2023 at 9:17 am EDT Text block Text block Row 32" at bounding box center [436, 166] width 365 height 16
click at [367, 181] on div "32" at bounding box center [436, 180] width 365 height 15
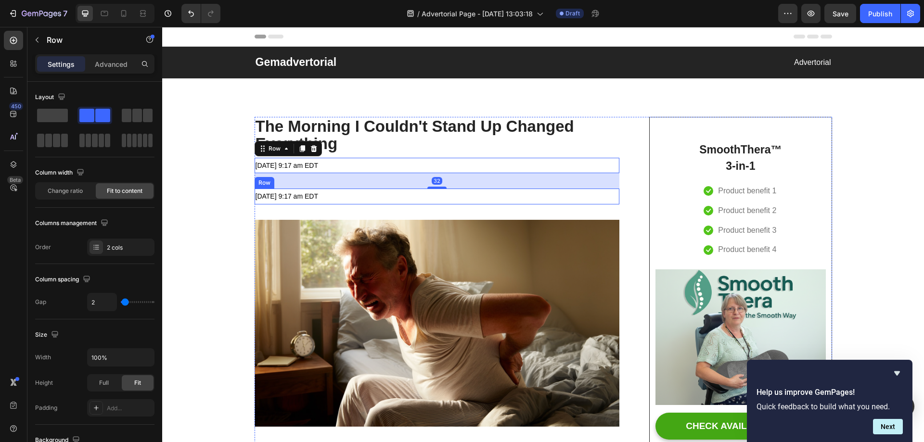
click at [362, 200] on div "May 01 2023 at 9:17 am EDT Text block Text block Row" at bounding box center [436, 197] width 365 height 16
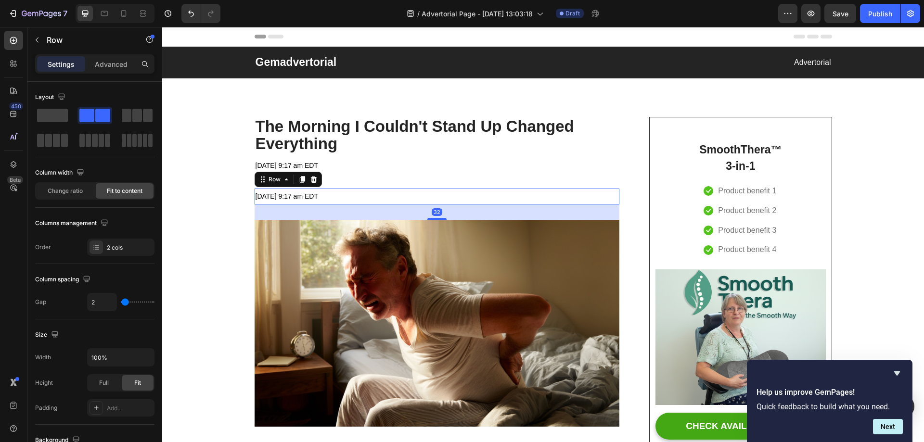
click at [366, 198] on div "May 01 2023 at 9:17 am EDT Text block Text block Row 32" at bounding box center [436, 197] width 365 height 16
click at [348, 194] on div "May 01 2023 at 9:17 am EDT Text block Text block Row 32" at bounding box center [436, 197] width 365 height 16
click at [347, 194] on div "May 01 2023 at 9:17 am EDT Text block Text block Row 32" at bounding box center [436, 197] width 365 height 16
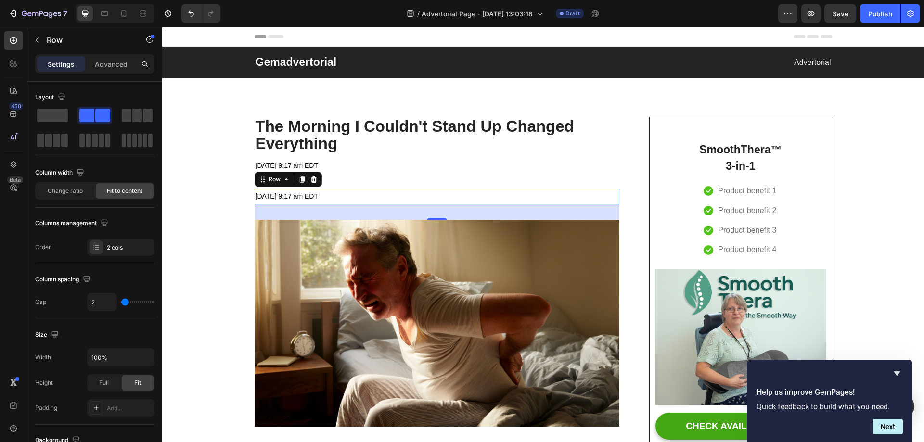
click at [347, 194] on div "May 01 2023 at 9:17 am EDT Text block Text block Row 32" at bounding box center [436, 197] width 365 height 16
click at [260, 180] on icon at bounding box center [263, 180] width 8 height 8
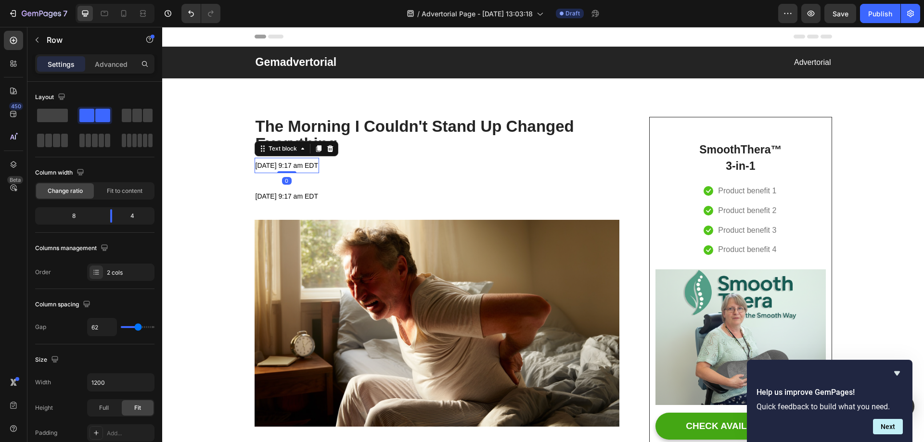
click at [304, 171] on p "May 01 2023 at 9:17 am EDT" at bounding box center [286, 166] width 63 height 14
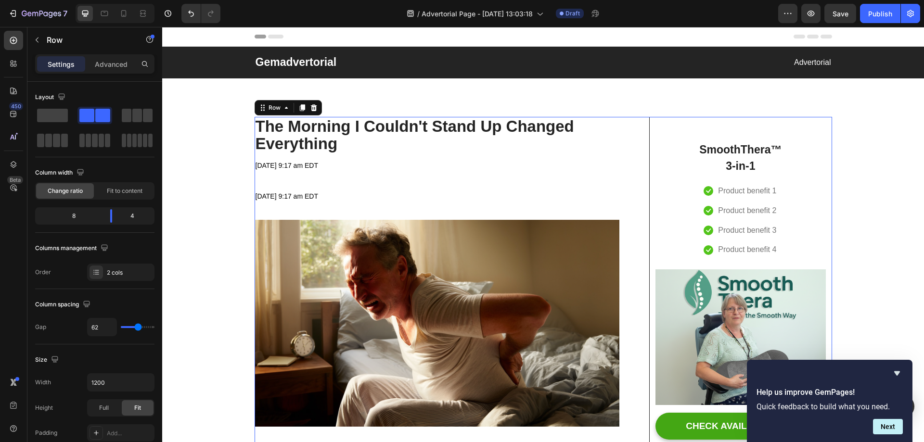
click at [312, 194] on span "May 01 2023 at 9:17 am EDT" at bounding box center [286, 196] width 63 height 8
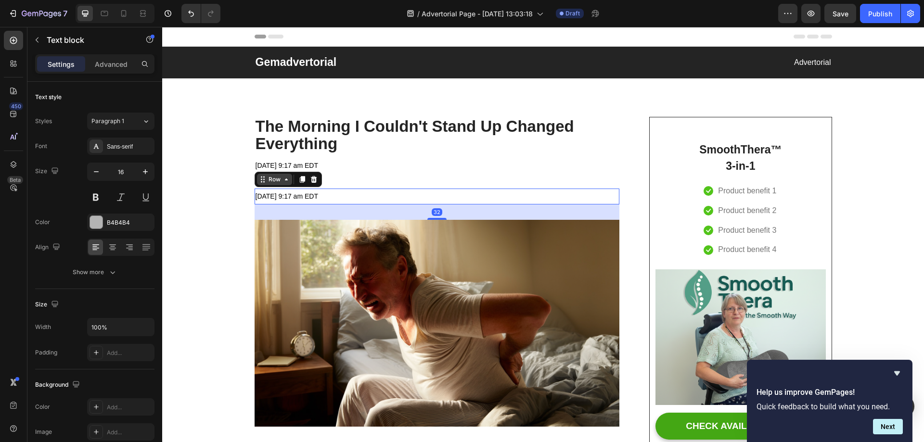
click at [385, 190] on div "May 01 2023 at 9:17 am EDT Text block Text block Row 32" at bounding box center [436, 197] width 365 height 16
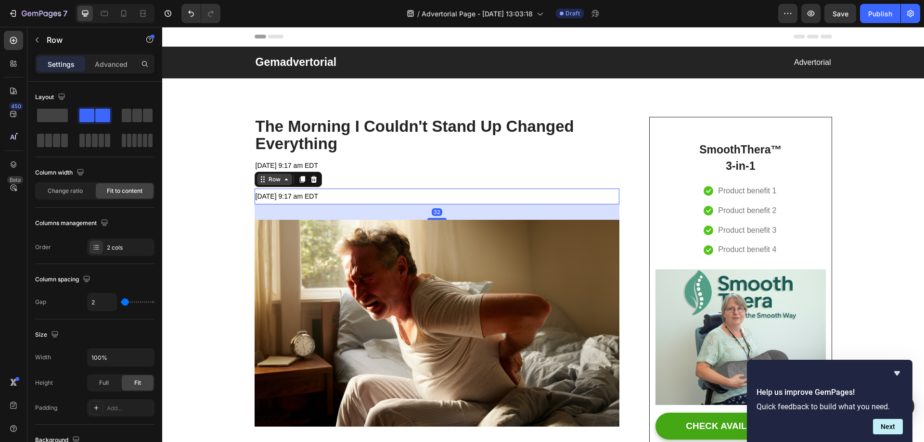
click at [384, 193] on div "May 01 2023 at 9:17 am EDT Text block Text block Row 32" at bounding box center [436, 197] width 365 height 16
click at [385, 190] on div "May 01 2023 at 9:17 am EDT Text block Text block Row 32" at bounding box center [436, 197] width 365 height 16
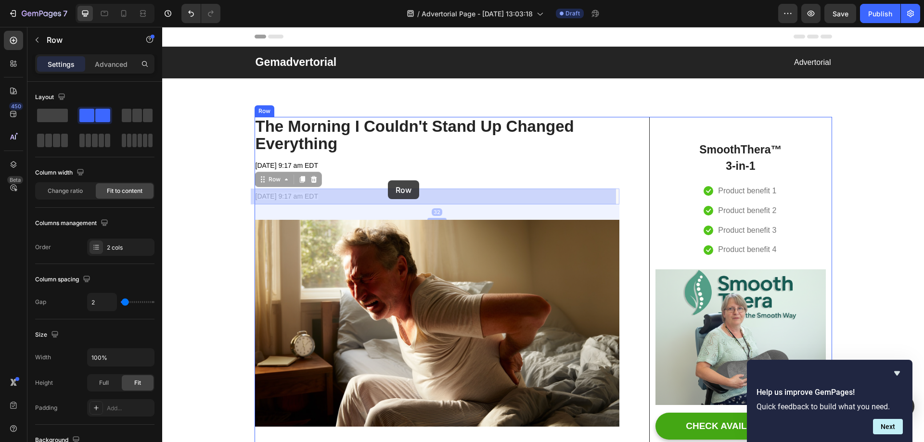
drag, startPoint x: 386, startPoint y: 189, endPoint x: 388, endPoint y: 180, distance: 8.4
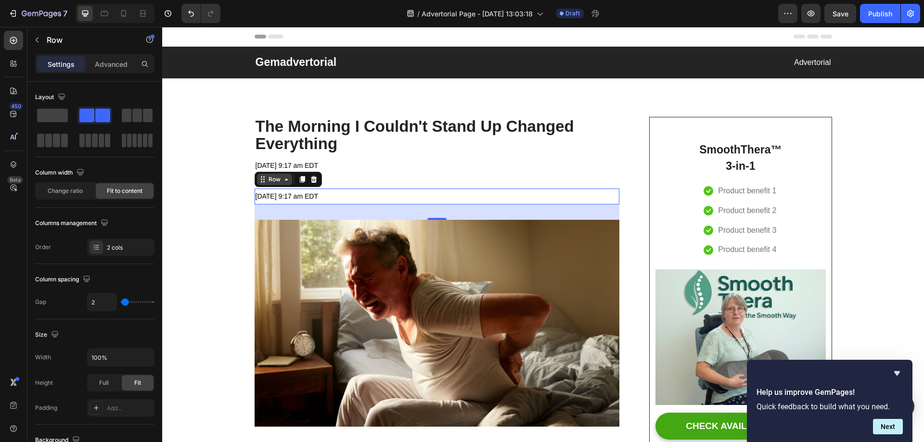
click at [384, 193] on div "May 01 2023 at 9:17 am EDT Text block Text block Row 32" at bounding box center [436, 197] width 365 height 16
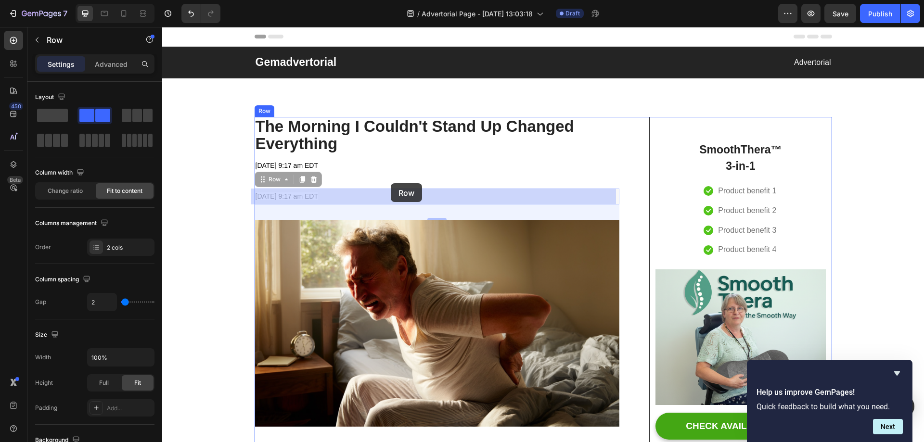
drag, startPoint x: 390, startPoint y: 194, endPoint x: 391, endPoint y: 181, distance: 13.0
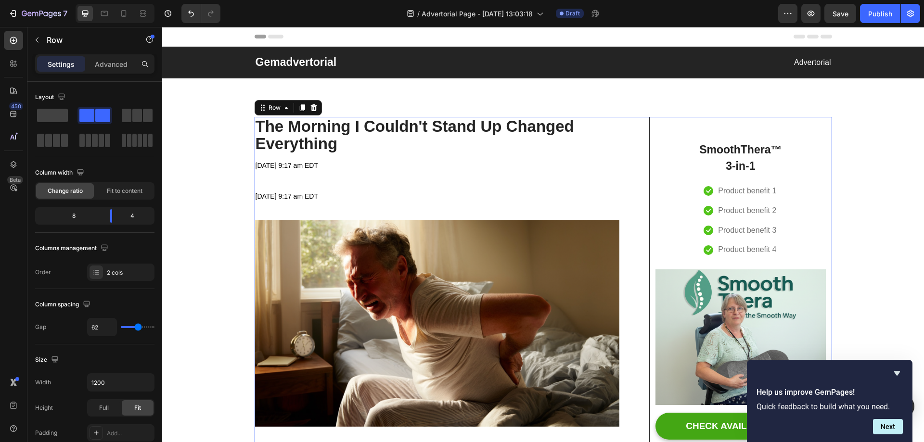
click at [412, 194] on div "May 01 2023 at 9:17 am EDT Text block Text block Row" at bounding box center [436, 197] width 365 height 16
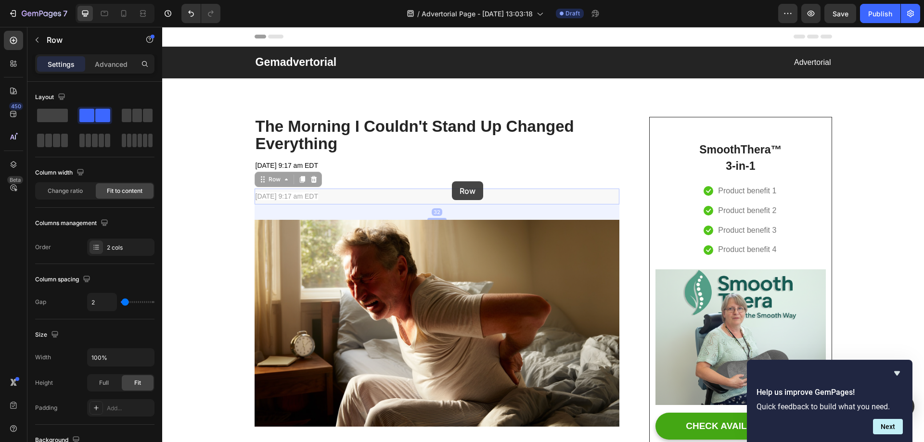
drag, startPoint x: 445, startPoint y: 195, endPoint x: 452, endPoint y: 181, distance: 14.8
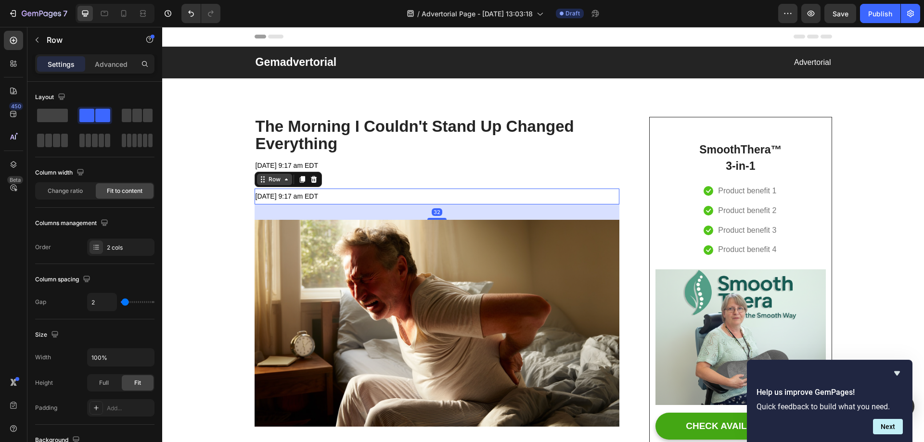
click at [434, 202] on div "May 01 2023 at 9:17 am EDT Text block Text block Row 32" at bounding box center [436, 197] width 365 height 16
click at [432, 214] on div "32" at bounding box center [436, 212] width 11 height 8
click at [391, 195] on div "May 01 2023 at 9:17 am EDT Text block Text block Row 32" at bounding box center [436, 197] width 365 height 16
click at [100, 248] on div at bounding box center [95, 246] width 13 height 13
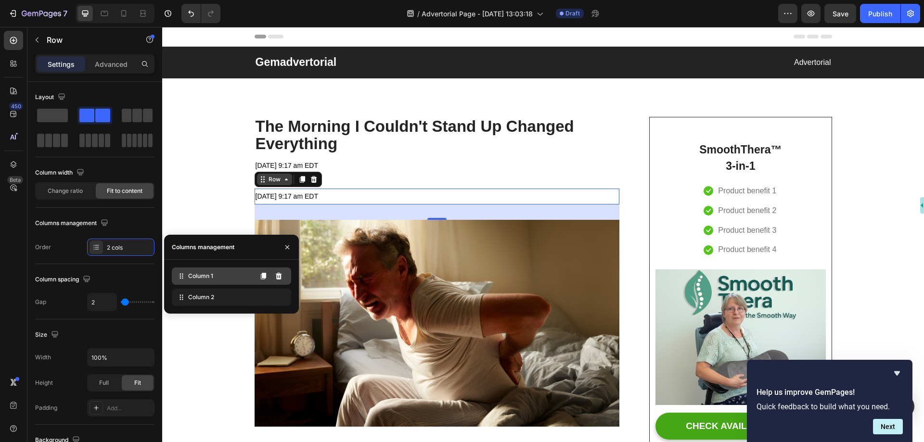
click at [220, 277] on div "Column 1" at bounding box center [231, 275] width 119 height 17
click at [278, 277] on icon at bounding box center [279, 276] width 6 height 7
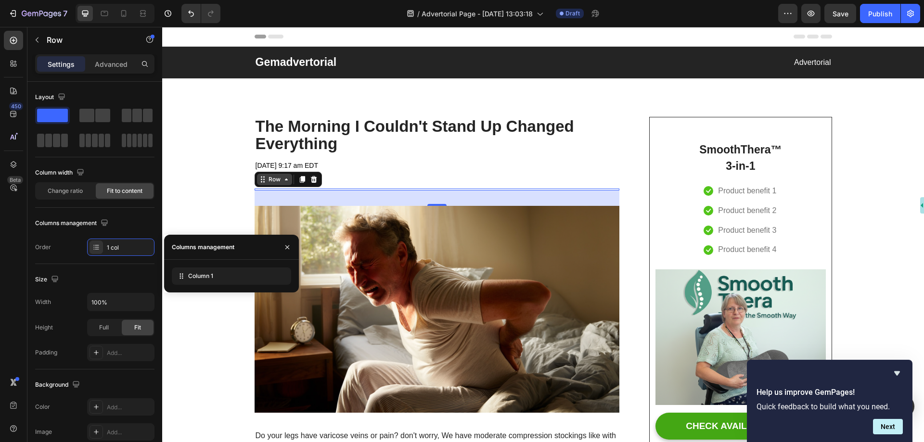
click at [402, 201] on div "32" at bounding box center [436, 197] width 365 height 15
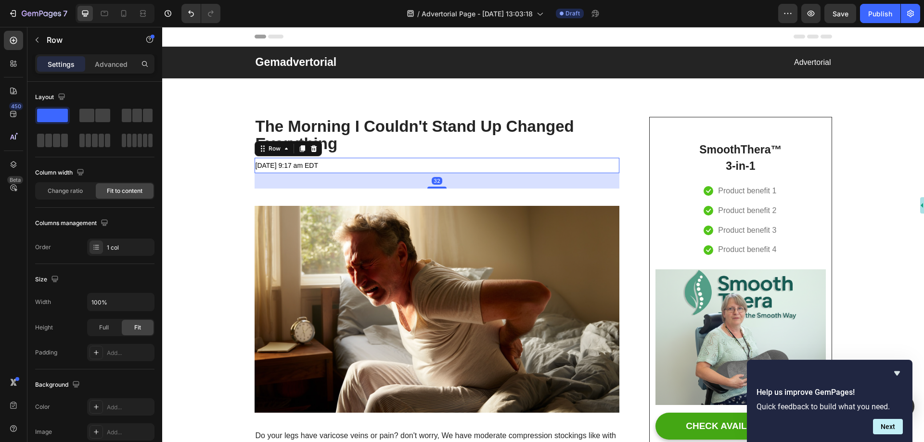
click at [411, 170] on div "May 01 2023 at 9:17 am EDT Text block Text block Row 32" at bounding box center [436, 166] width 365 height 16
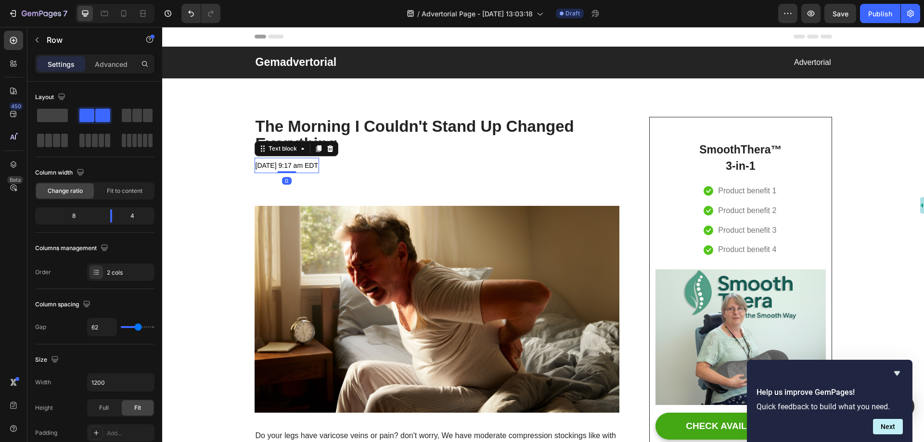
click at [318, 168] on span "May 01 2023 at 9:17 am EDT" at bounding box center [286, 166] width 63 height 8
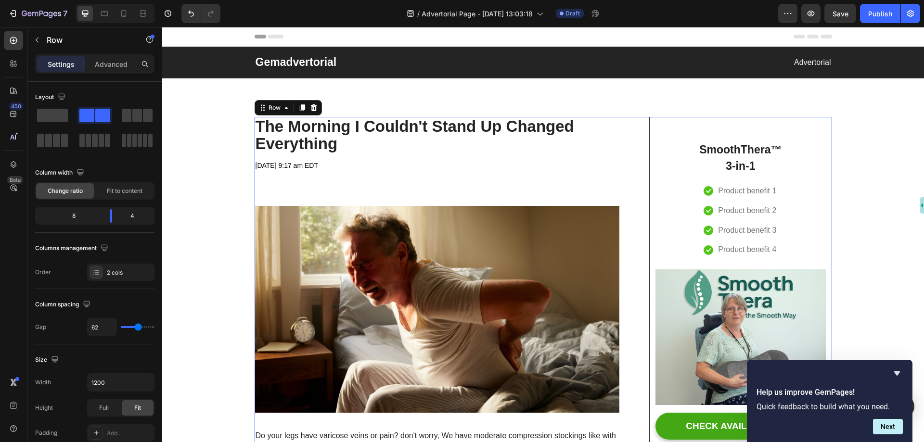
click at [190, 9] on icon "Undo/Redo" at bounding box center [191, 14] width 10 height 10
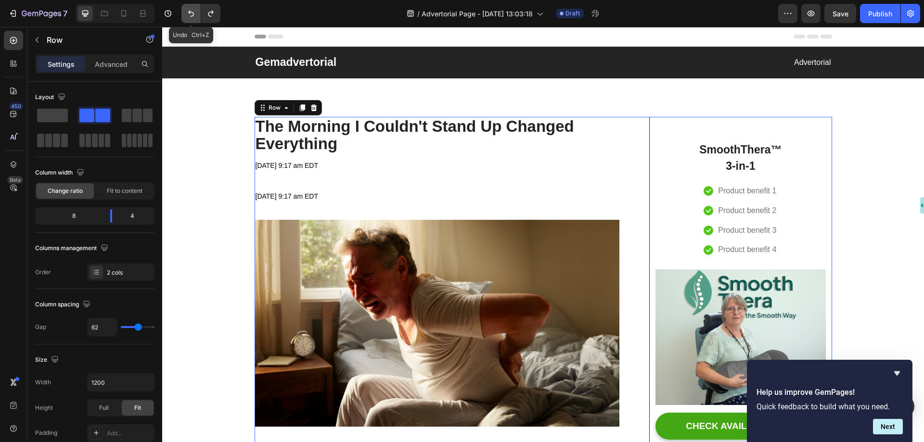
click at [190, 9] on icon "Undo/Redo" at bounding box center [191, 14] width 10 height 10
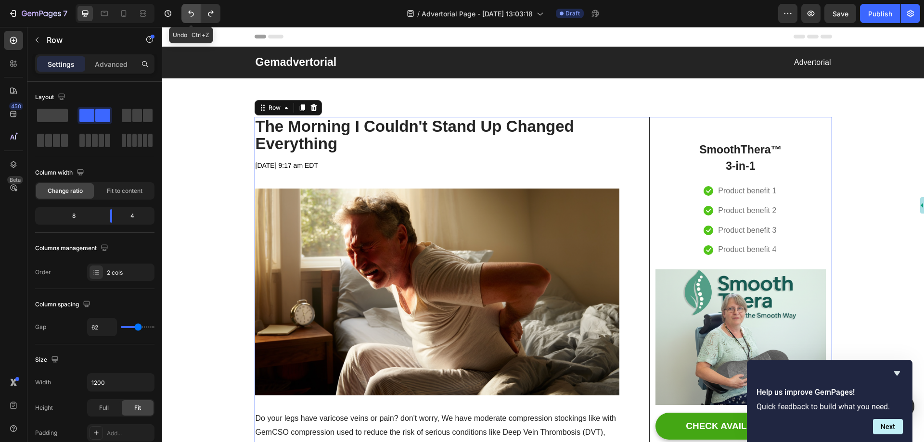
click at [190, 9] on icon "Undo/Redo" at bounding box center [191, 14] width 10 height 10
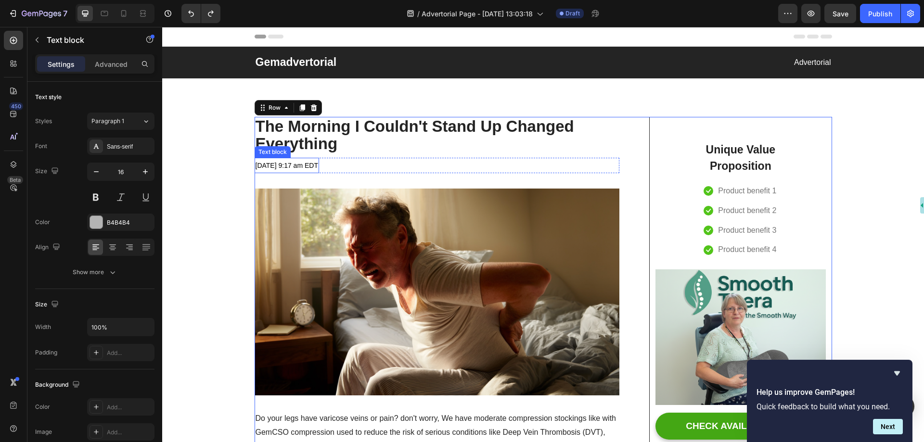
click at [319, 164] on div "May 01 2023 at 9:17 am EDT" at bounding box center [286, 166] width 64 height 16
click at [347, 162] on div "May 01 2023 at 9:17 am EDT Text block 0 Text block Row" at bounding box center [436, 166] width 365 height 16
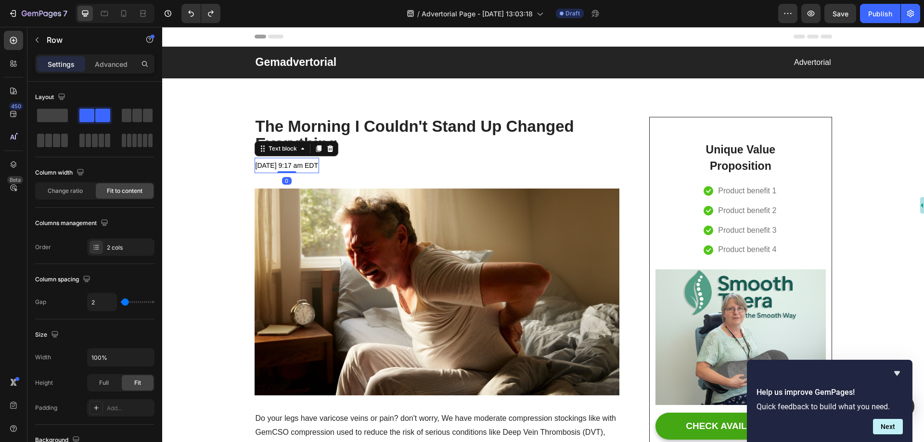
click at [308, 163] on span "May 01 2023 at 9:17 am EDT" at bounding box center [286, 166] width 63 height 8
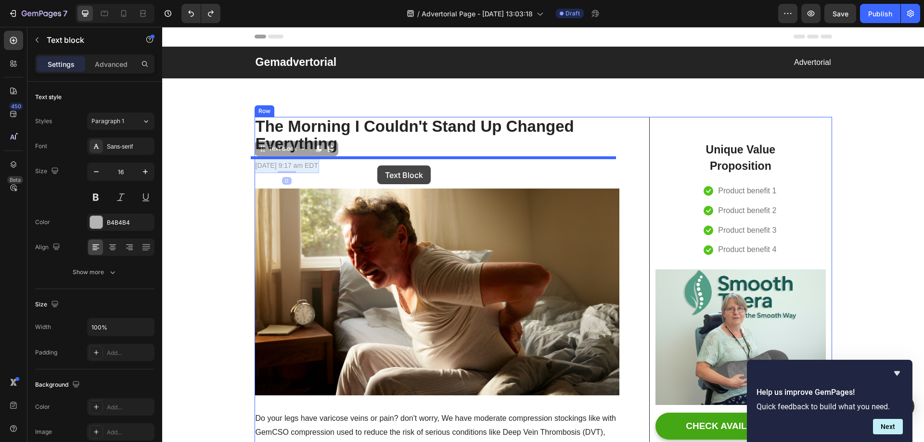
drag, startPoint x: 340, startPoint y: 163, endPoint x: 377, endPoint y: 165, distance: 37.6
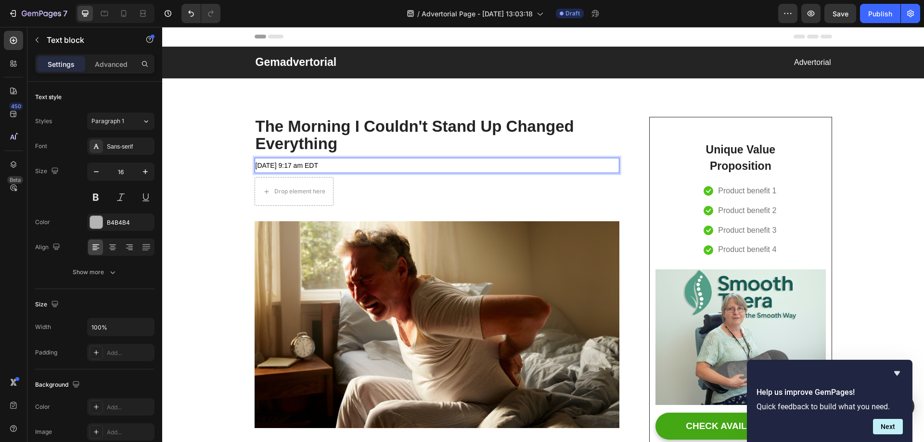
click at [351, 172] on p "May 01 2023 at 9:17 am EDT" at bounding box center [436, 166] width 363 height 14
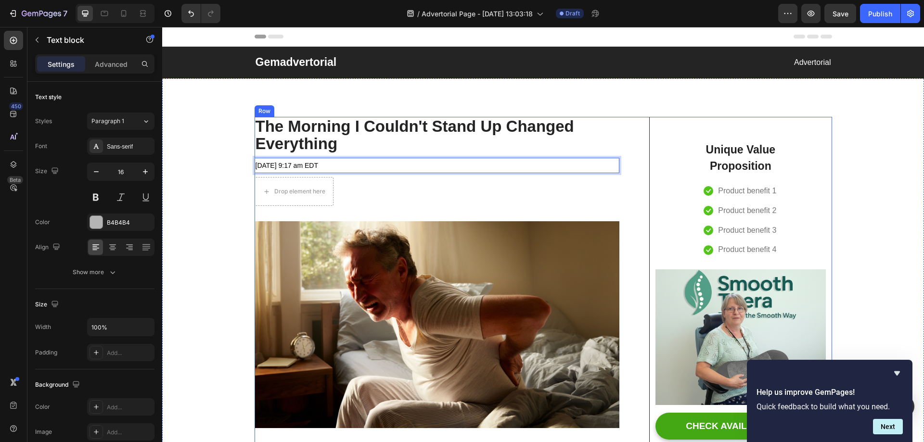
click at [412, 190] on div "Drop element here Text block Row" at bounding box center [436, 191] width 365 height 29
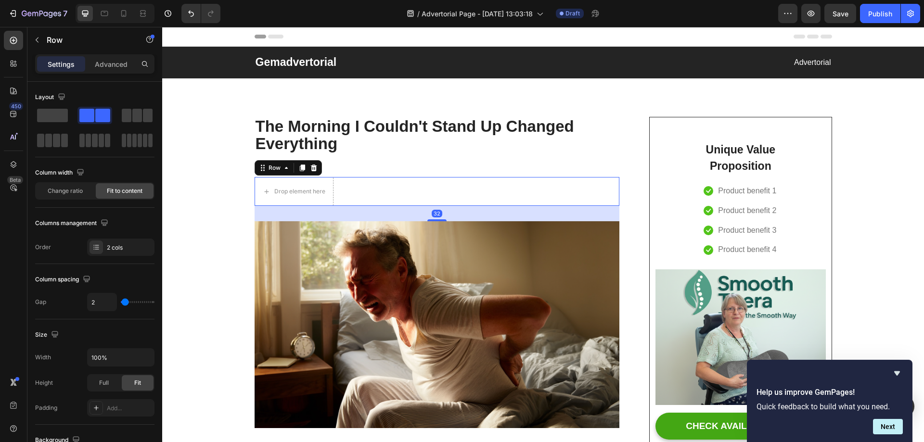
click at [313, 195] on div "Drop element here" at bounding box center [299, 192] width 51 height 8
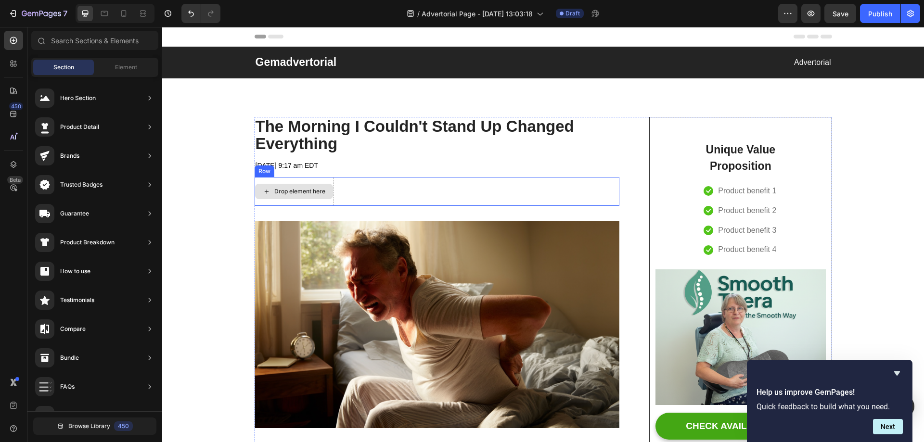
click at [391, 191] on div "Drop element here Text block Row" at bounding box center [436, 191] width 365 height 29
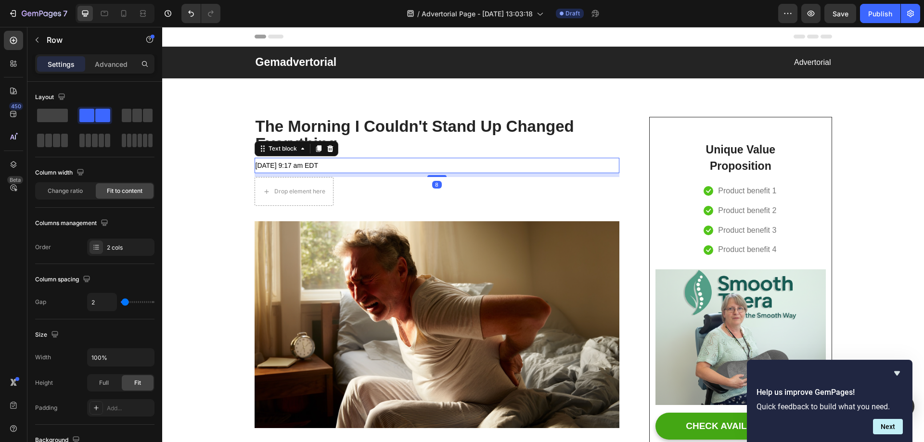
click at [392, 167] on p "May 01 2023 at 9:17 am EDT" at bounding box center [436, 166] width 363 height 14
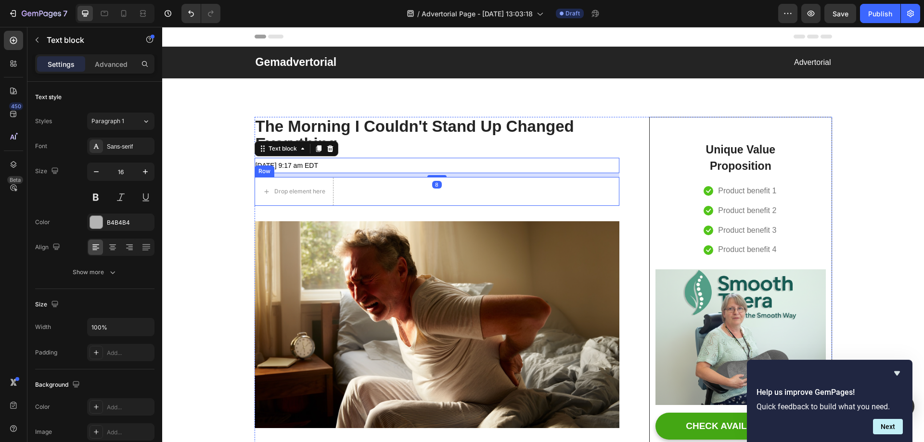
click at [382, 190] on div "Drop element here Text block Row" at bounding box center [436, 191] width 365 height 29
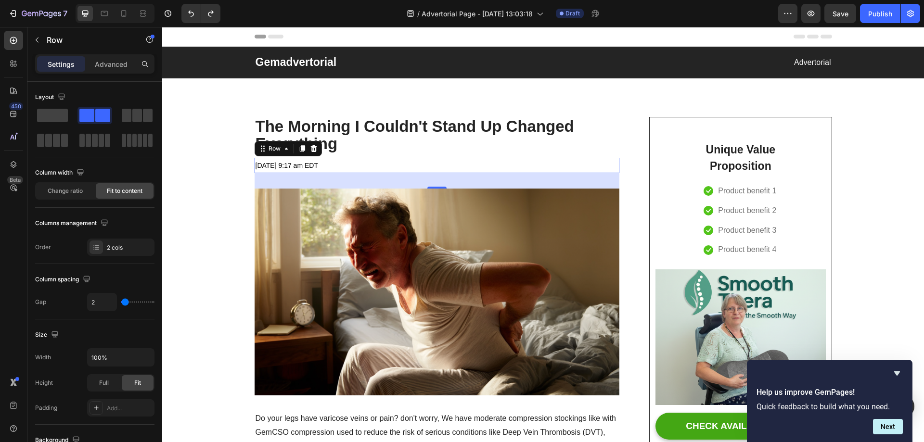
click at [366, 178] on div "32" at bounding box center [436, 180] width 365 height 15
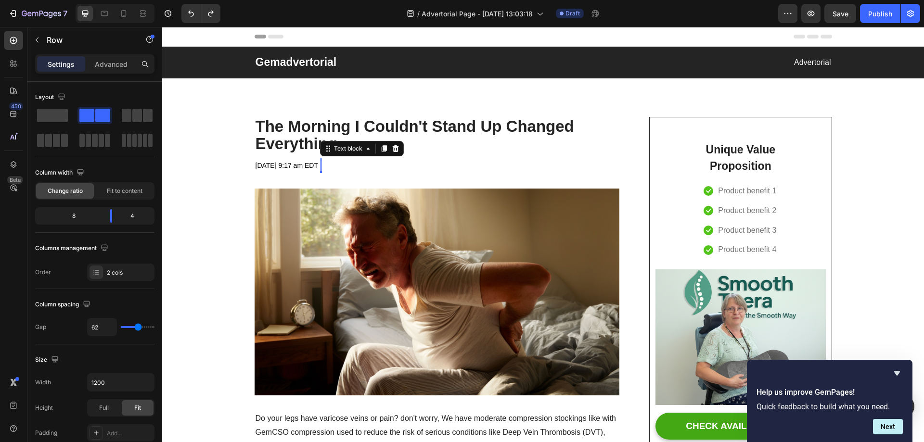
click at [322, 165] on div "Rich Text Editor. Editing area: main" at bounding box center [321, 166] width 2 height 16
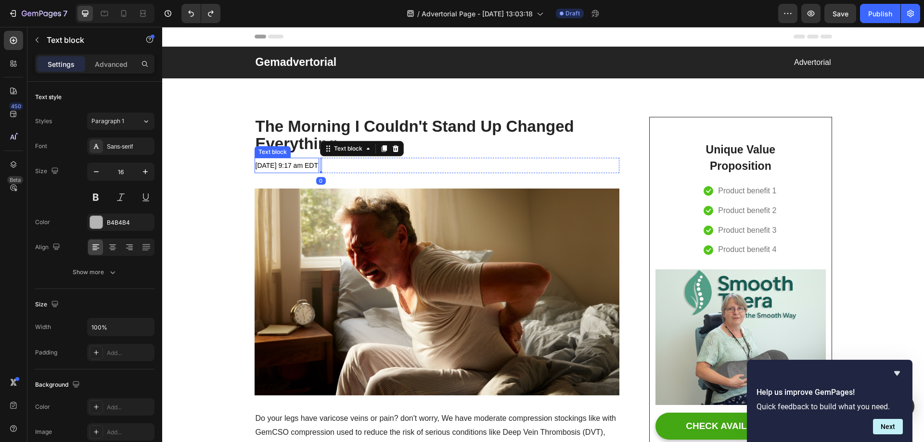
click at [284, 164] on span "May 01 2023 at 9:17 am EDT" at bounding box center [286, 166] width 63 height 8
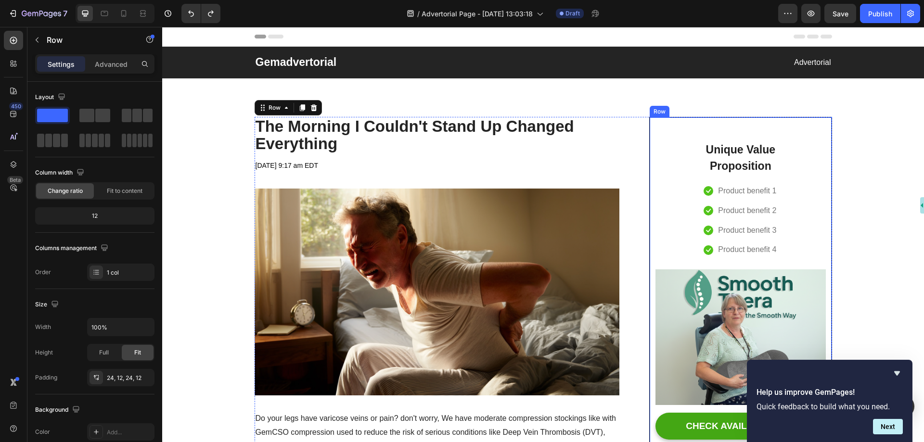
click at [673, 139] on div "Unique Value Proposition Heading Icon Product benefit 1 Text block Icon Product…" at bounding box center [740, 294] width 170 height 330
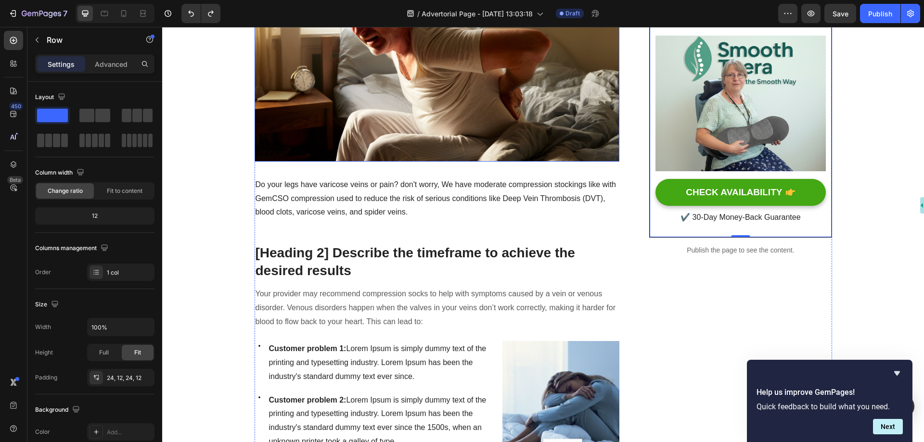
scroll to position [337, 0]
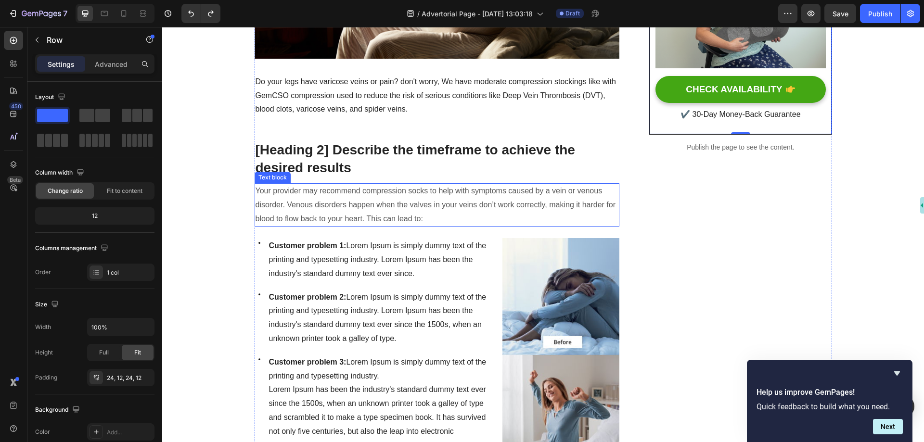
click at [548, 213] on p "Your provider may recommend compression socks to help with symptoms caused by a…" at bounding box center [436, 204] width 363 height 41
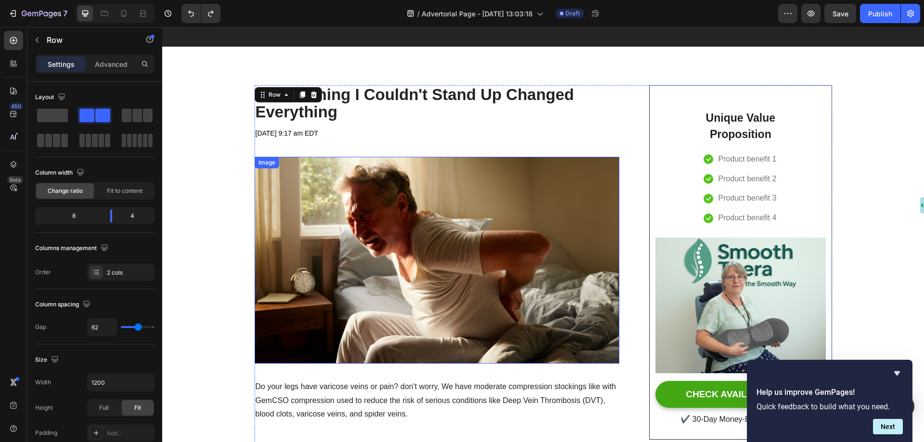
scroll to position [0, 0]
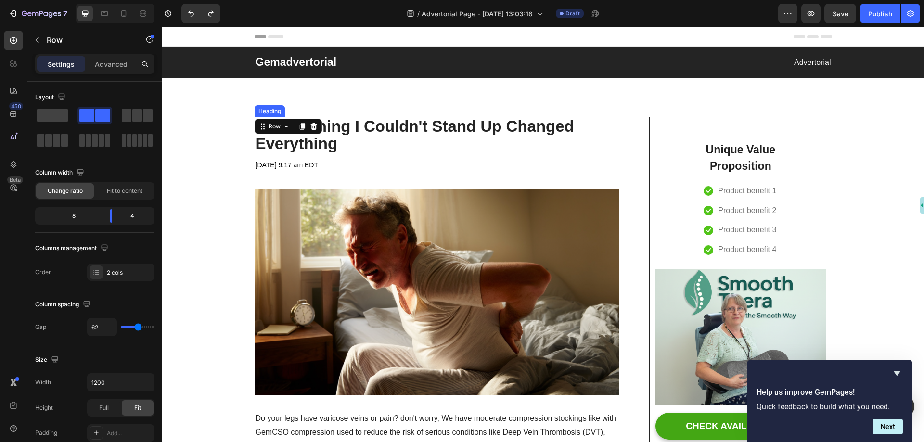
click at [496, 153] on div "The Morning I Couldn't Stand Up Changed Everything Heading" at bounding box center [436, 135] width 365 height 37
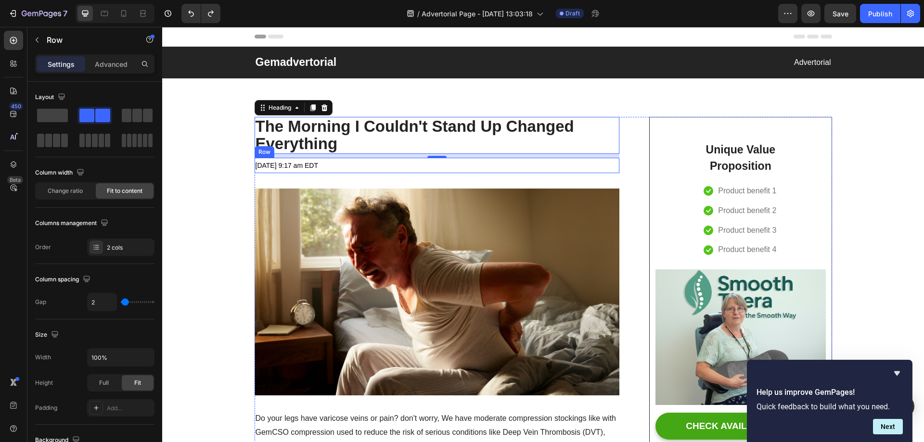
click at [486, 163] on div "May 01 2023 at 9:17 am EDT Text block Text block Row" at bounding box center [436, 166] width 365 height 16
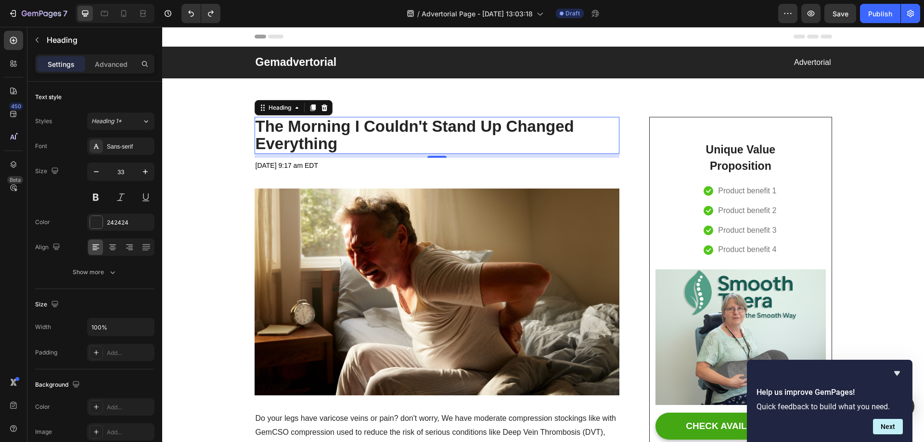
click at [430, 130] on p "The Morning I Couldn't Stand Up Changed Everything" at bounding box center [436, 135] width 363 height 35
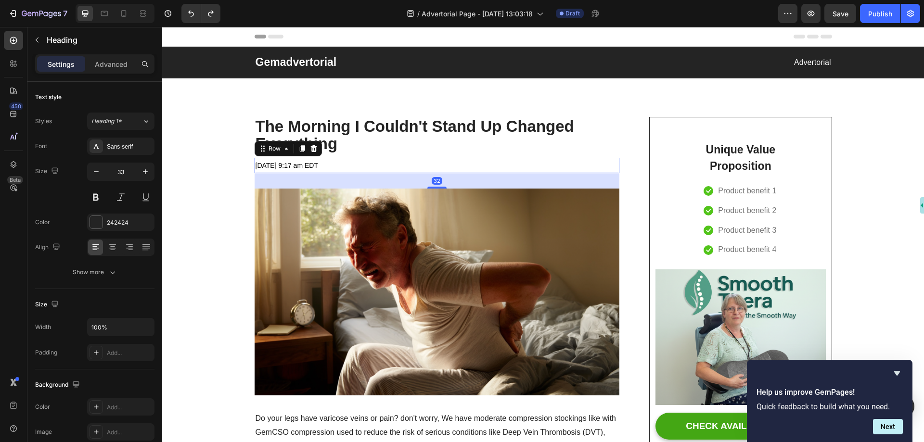
click at [379, 173] on div "May 01 2023 at 9:17 am EDT Text block Text block Row 32" at bounding box center [436, 166] width 365 height 16
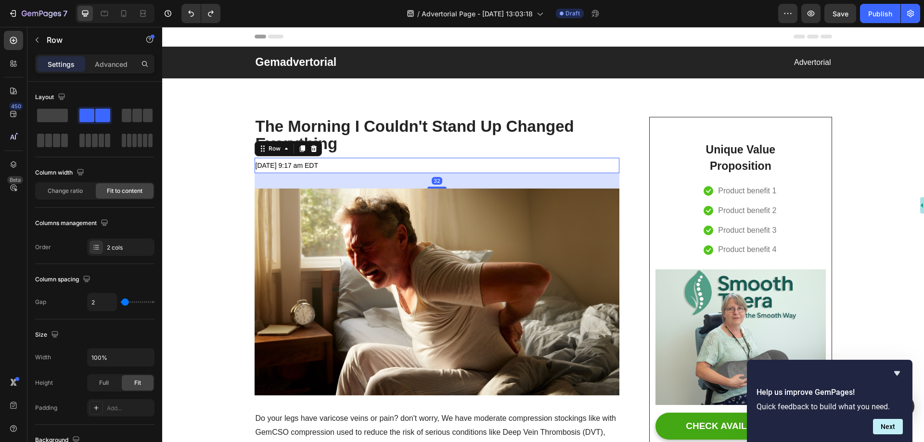
click at [376, 180] on div "32" at bounding box center [436, 180] width 365 height 15
click at [387, 234] on img at bounding box center [436, 292] width 365 height 206
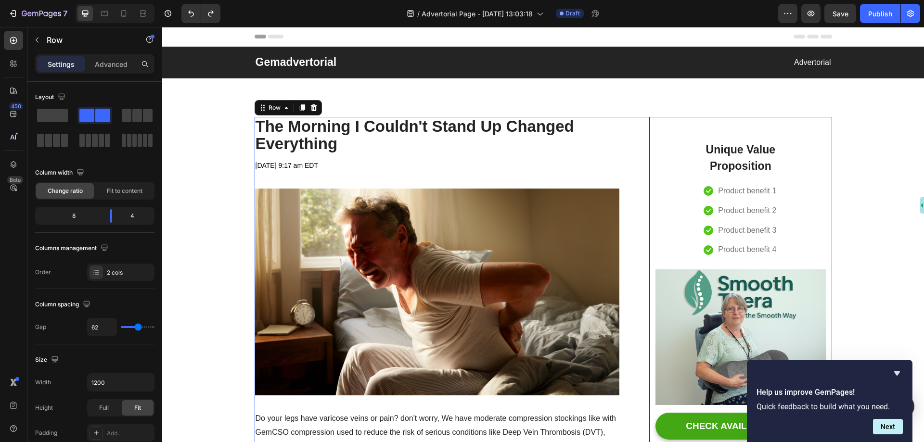
click at [292, 197] on img at bounding box center [436, 292] width 365 height 206
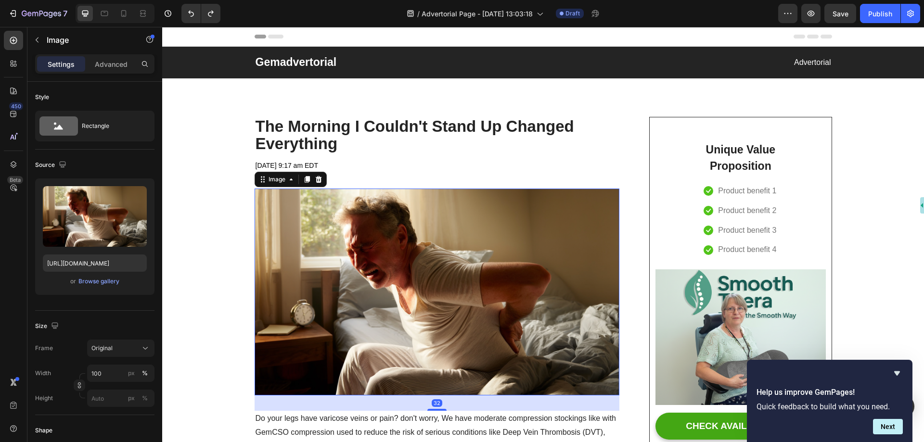
click at [254, 191] on img at bounding box center [436, 292] width 365 height 206
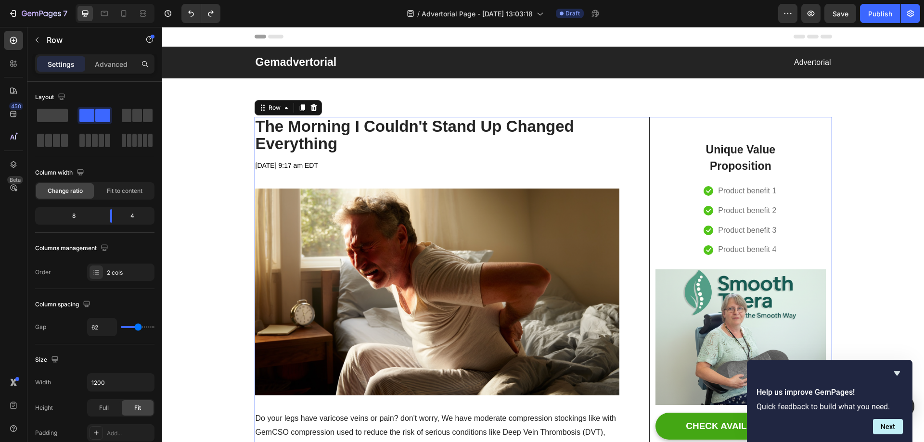
click at [351, 128] on p "The Morning I Couldn't Stand Up Changed Everything" at bounding box center [436, 135] width 363 height 35
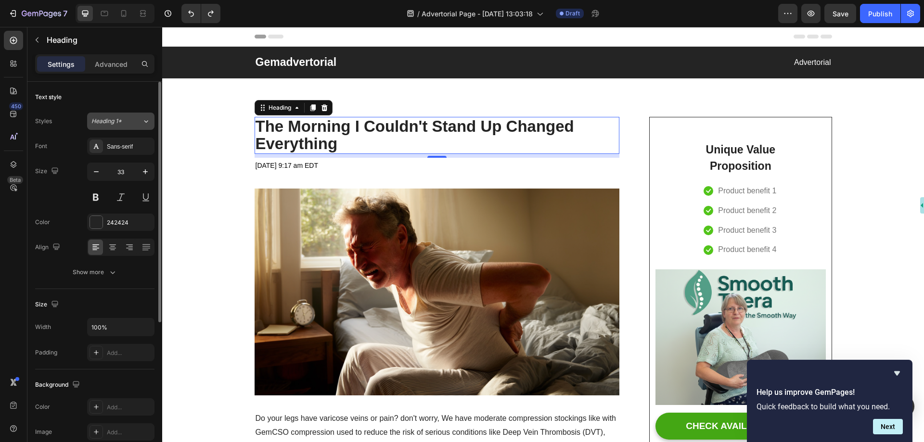
click at [125, 122] on div "Heading 1*" at bounding box center [110, 121] width 39 height 9
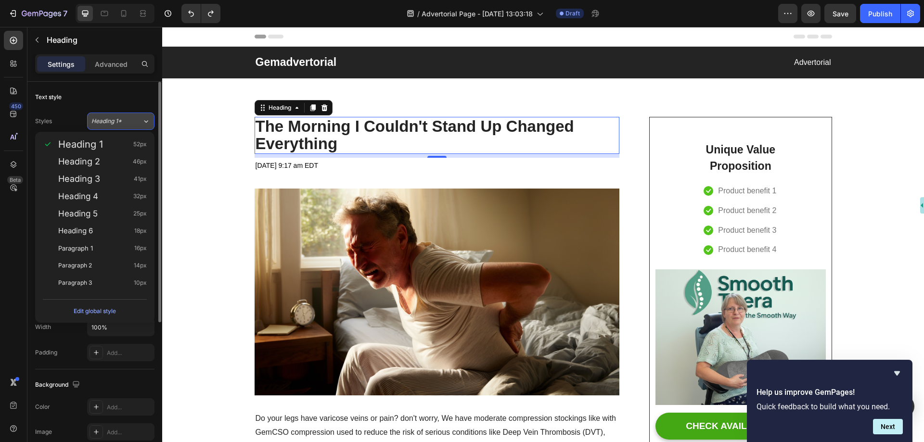
drag, startPoint x: 121, startPoint y: 120, endPoint x: 29, endPoint y: 92, distance: 96.0
click at [121, 120] on span "Heading 1*" at bounding box center [106, 121] width 30 height 9
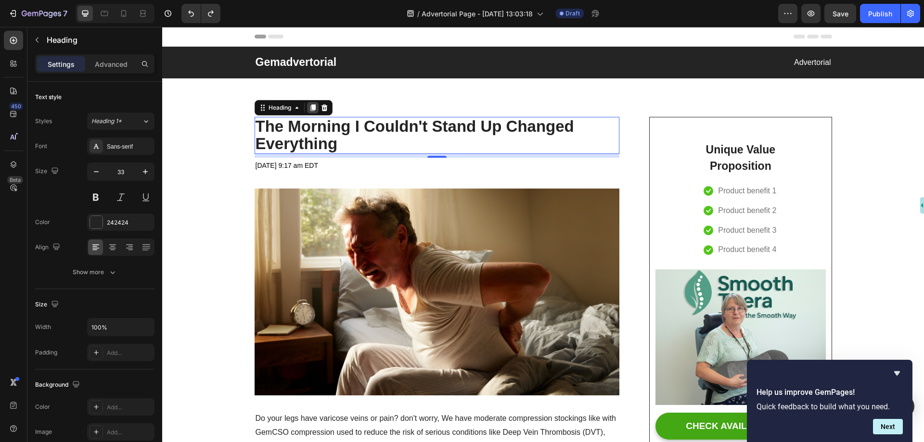
click at [310, 107] on icon at bounding box center [312, 107] width 5 height 7
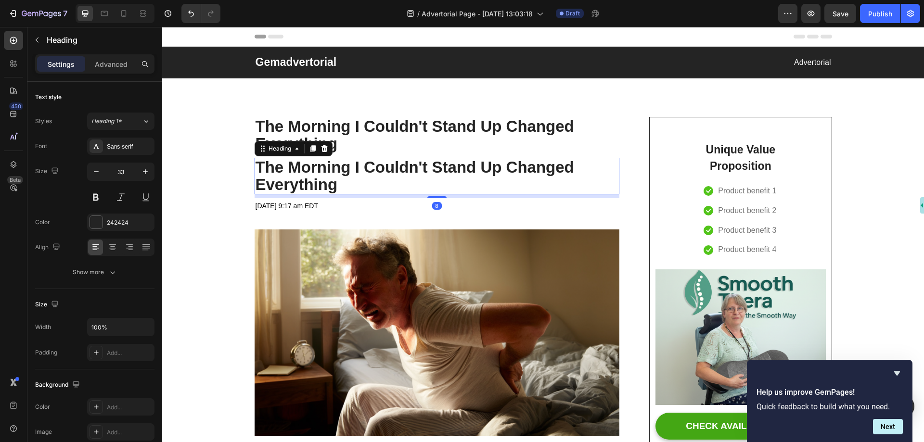
click at [355, 165] on h2 "The Morning I Couldn't Stand Up Changed Everything" at bounding box center [436, 176] width 365 height 37
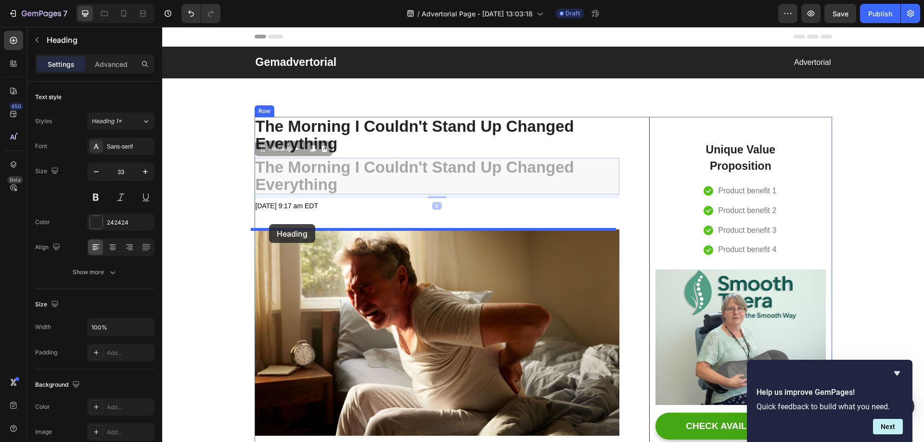
drag, startPoint x: 277, startPoint y: 173, endPoint x: 269, endPoint y: 225, distance: 52.5
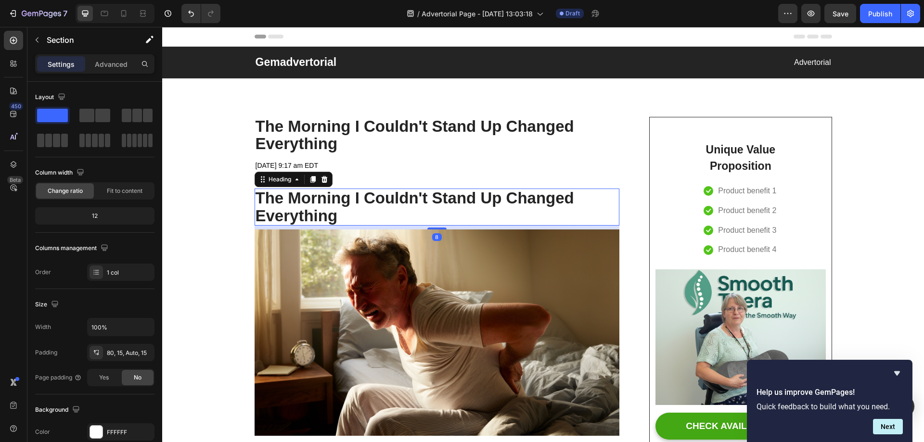
click at [341, 196] on p "The Morning I Couldn't Stand Up Changed Everything" at bounding box center [436, 207] width 363 height 35
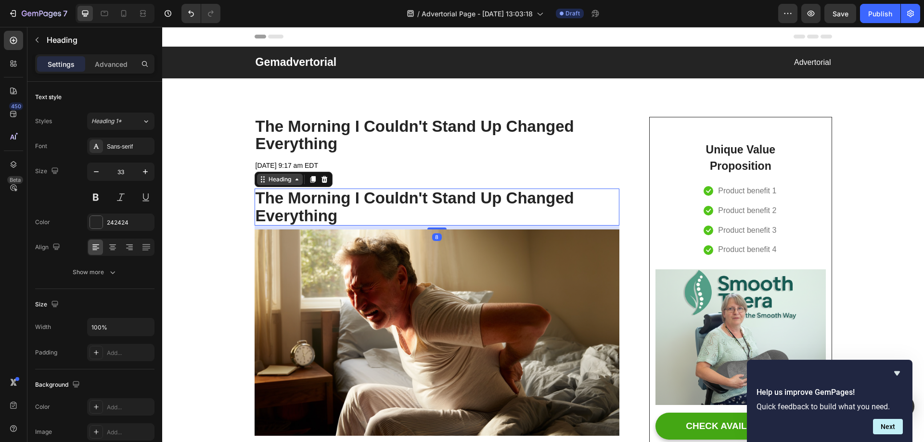
click at [277, 180] on div "Heading" at bounding box center [279, 179] width 26 height 9
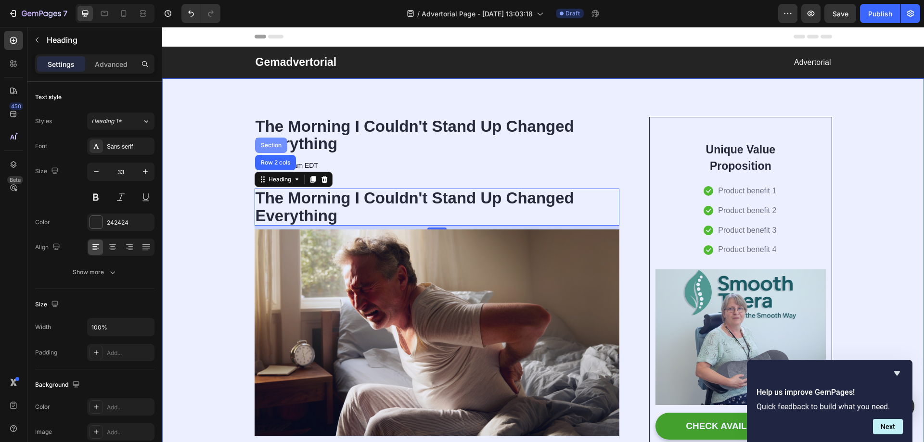
click at [272, 147] on div "Section" at bounding box center [271, 145] width 25 height 6
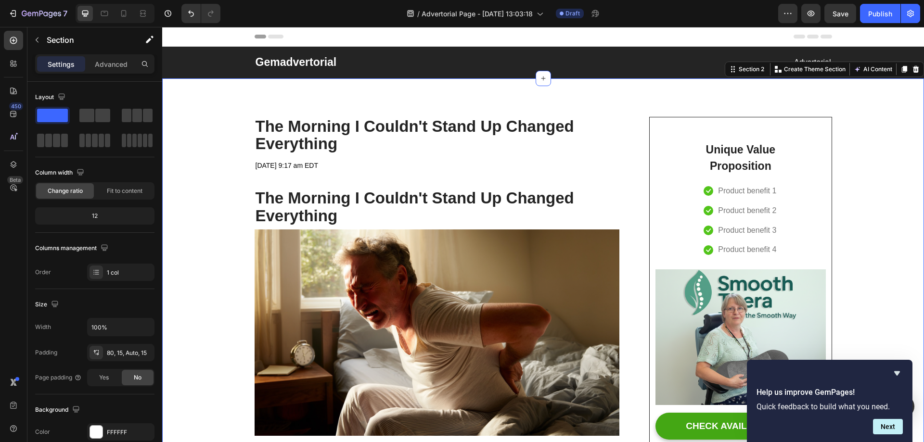
click at [336, 197] on p "The Morning I Couldn't Stand Up Changed Everything" at bounding box center [436, 207] width 363 height 35
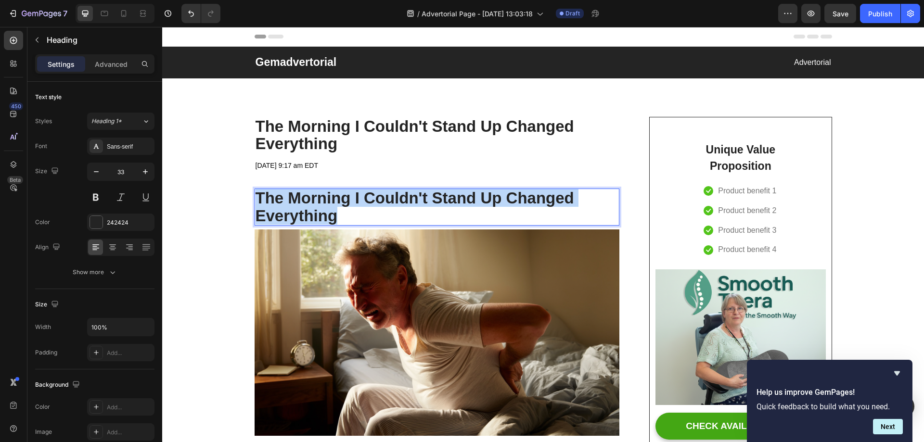
click at [336, 197] on p "The Morning I Couldn't Stand Up Changed Everything" at bounding box center [436, 207] width 363 height 35
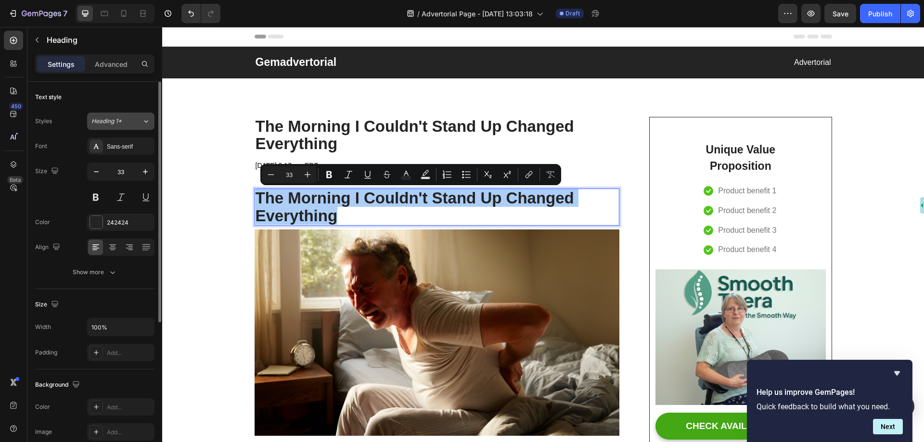
click at [128, 115] on button "Heading 1*" at bounding box center [120, 121] width 67 height 17
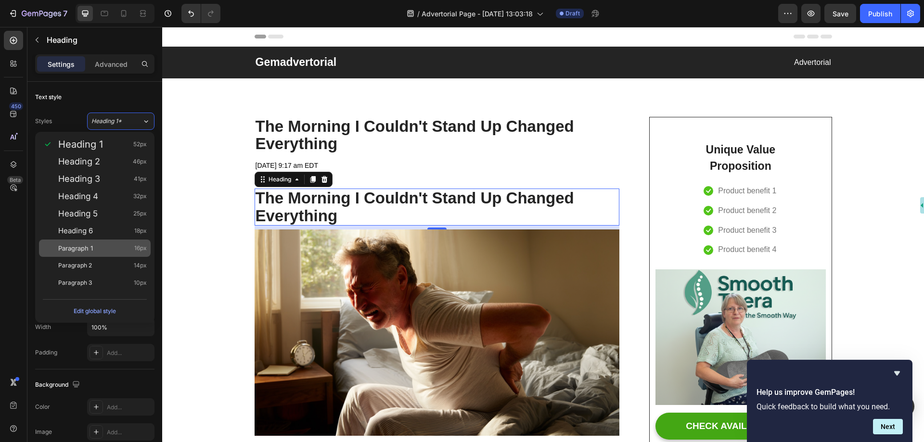
click at [102, 247] on div "Paragraph 1 16px" at bounding box center [102, 248] width 89 height 10
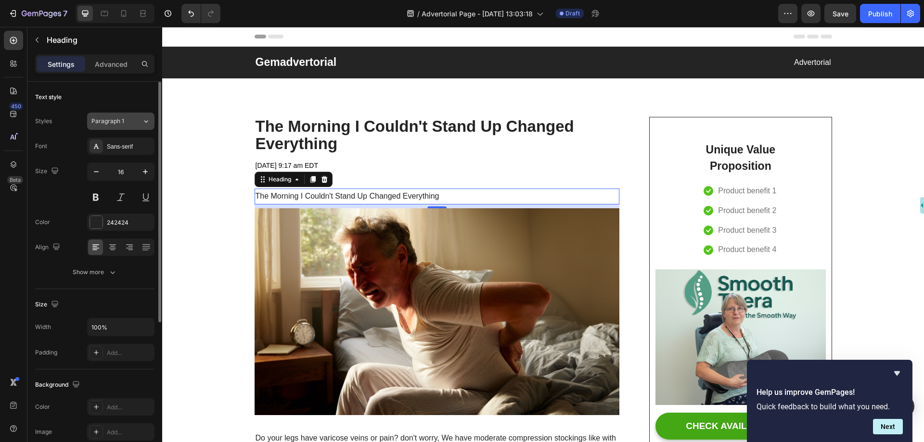
click at [119, 126] on button "Paragraph 1" at bounding box center [120, 121] width 67 height 17
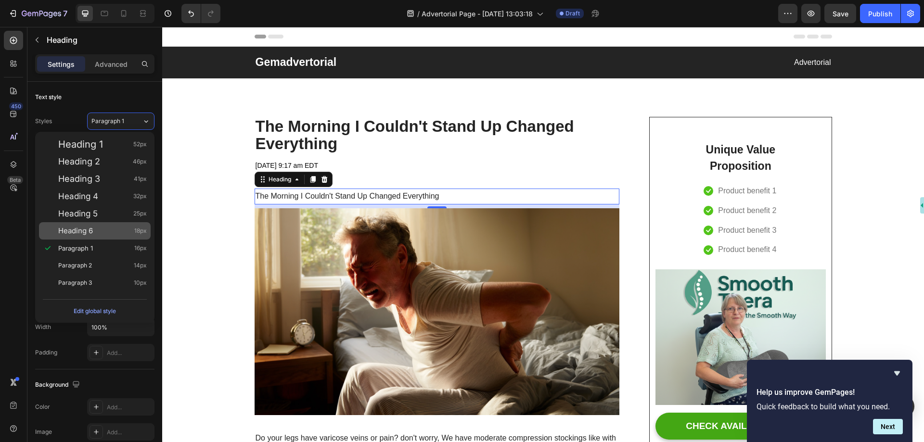
click at [100, 229] on div "Heading 6 18px" at bounding box center [102, 231] width 89 height 10
type input "18"
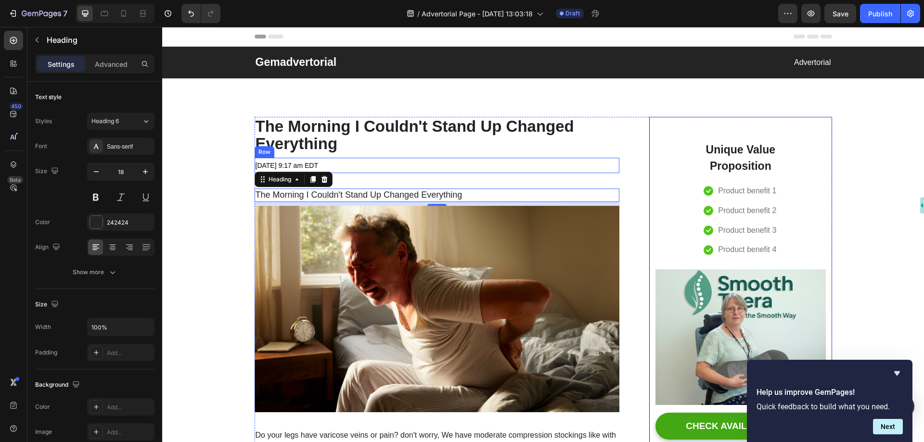
click at [467, 173] on div "May 01 2023 at 9:17 am EDT Text block Text block Row" at bounding box center [436, 166] width 365 height 16
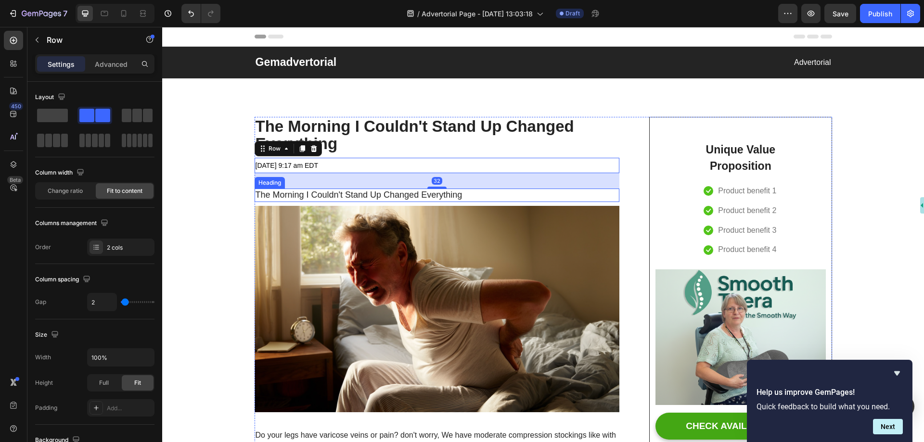
click at [449, 193] on p "The Morning I Couldn't Stand Up Changed Everything" at bounding box center [436, 195] width 363 height 11
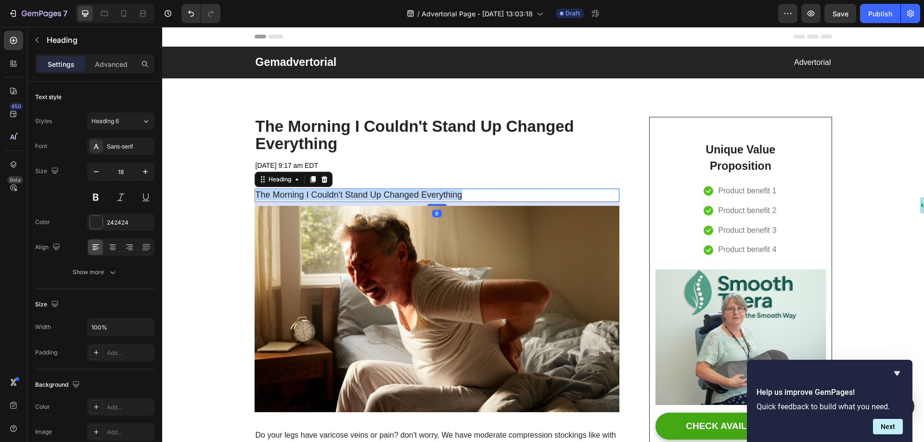
click at [449, 193] on p "The Morning I Couldn't Stand Up Changed Everything" at bounding box center [436, 195] width 363 height 11
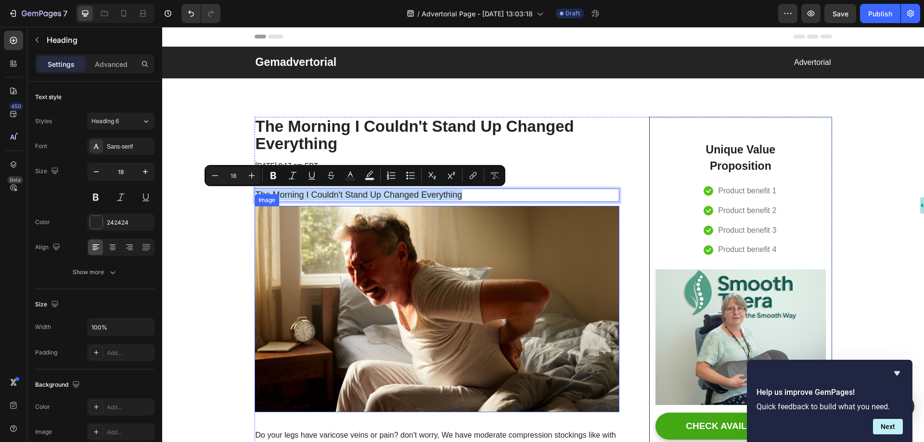
click at [445, 286] on img at bounding box center [436, 309] width 365 height 206
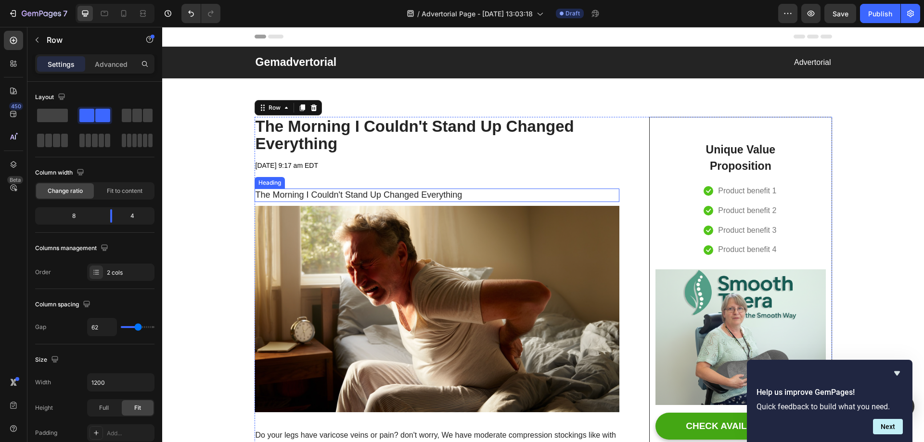
click at [371, 196] on p "The Morning I Couldn't Stand Up Changed Everything" at bounding box center [436, 195] width 363 height 11
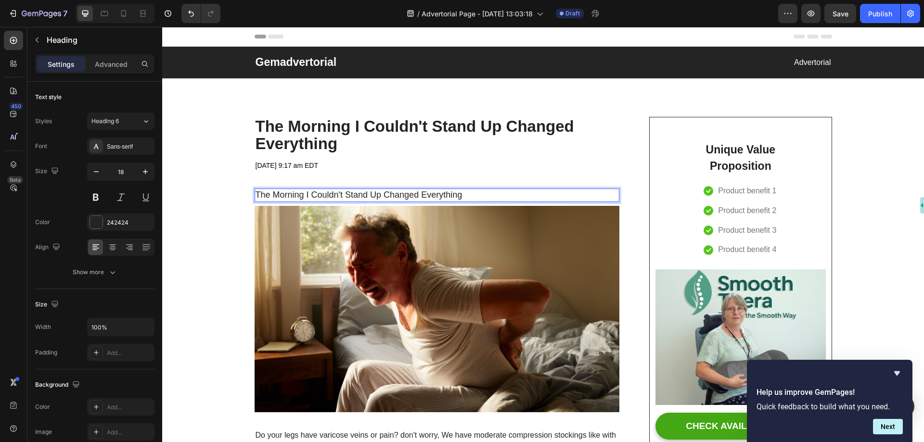
click at [486, 198] on p "The Morning I Couldn't Stand Up Changed Everything" at bounding box center [436, 195] width 363 height 11
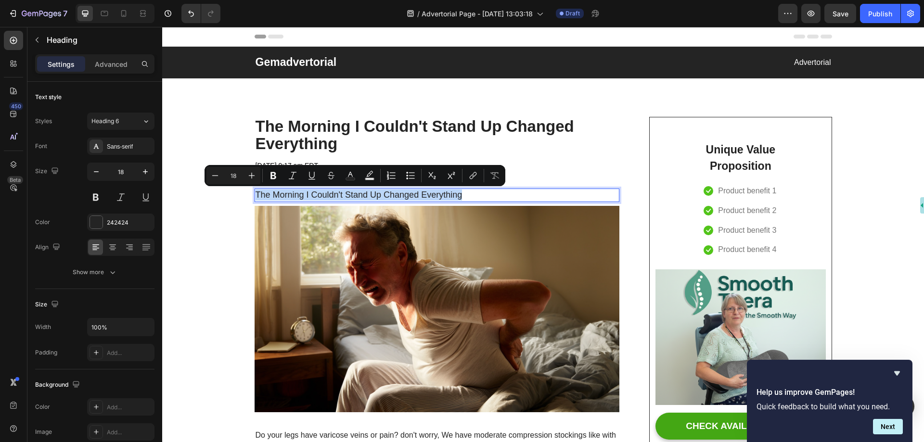
click at [465, 195] on p "The Morning I Couldn't Stand Up Changed Everything" at bounding box center [436, 195] width 363 height 11
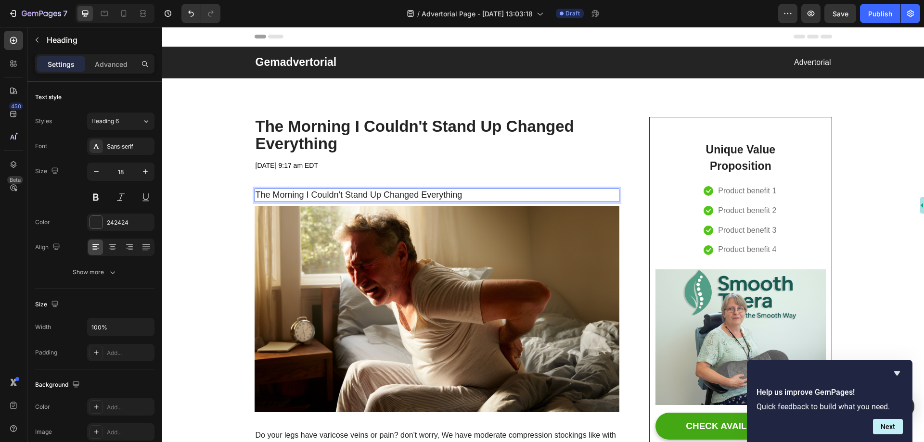
click at [469, 193] on p "The Morning I Couldn't Stand Up Changed Everything" at bounding box center [436, 195] width 363 height 11
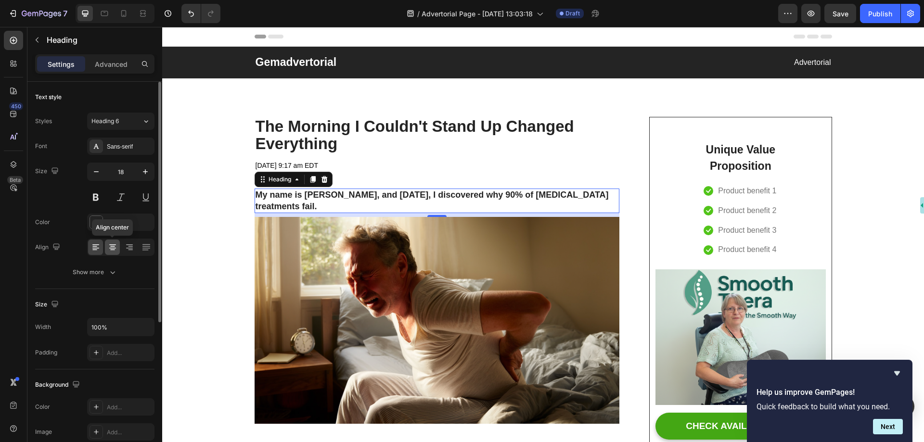
click at [111, 248] on icon at bounding box center [112, 248] width 7 height 1
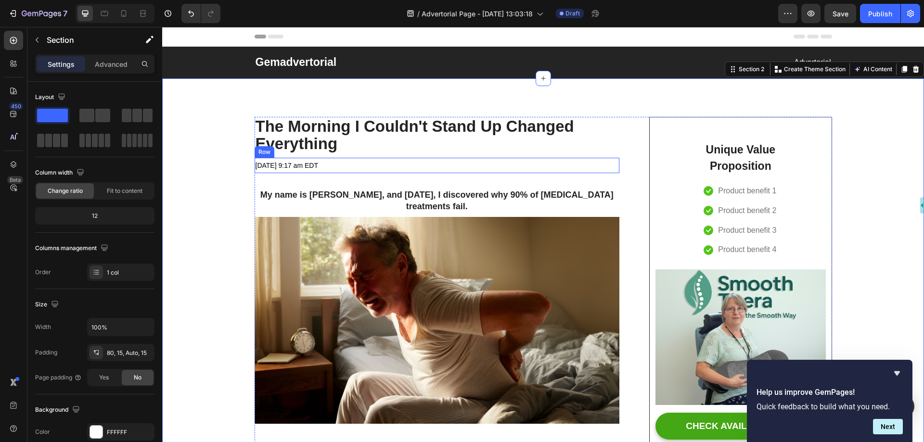
click at [358, 124] on p "The Morning I Couldn't Stand Up Changed Everything" at bounding box center [436, 135] width 363 height 35
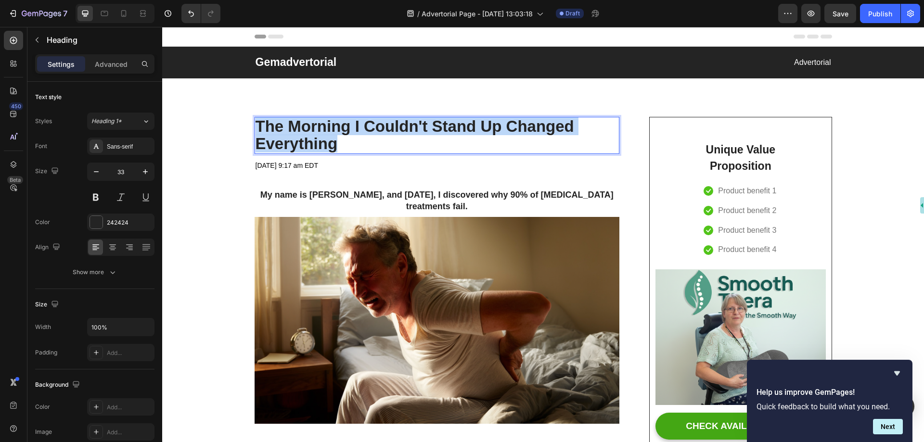
click at [358, 124] on p "The Morning I Couldn't Stand Up Changed Everything" at bounding box center [436, 135] width 363 height 35
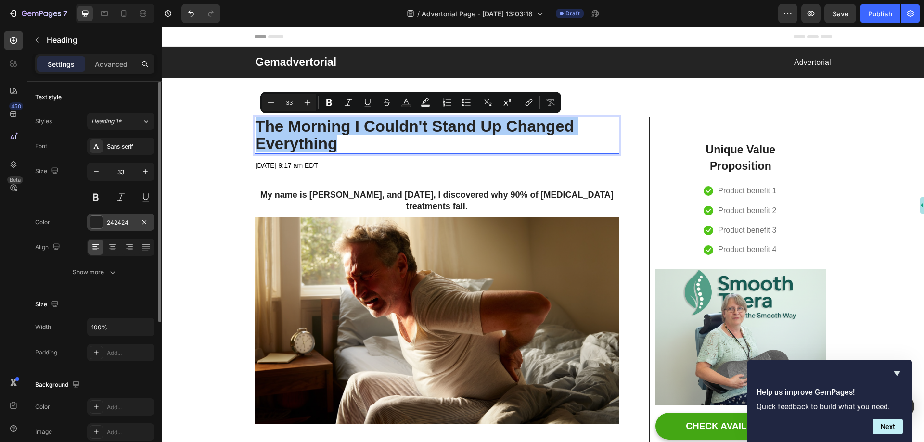
click at [102, 228] on div "242424" at bounding box center [120, 222] width 67 height 17
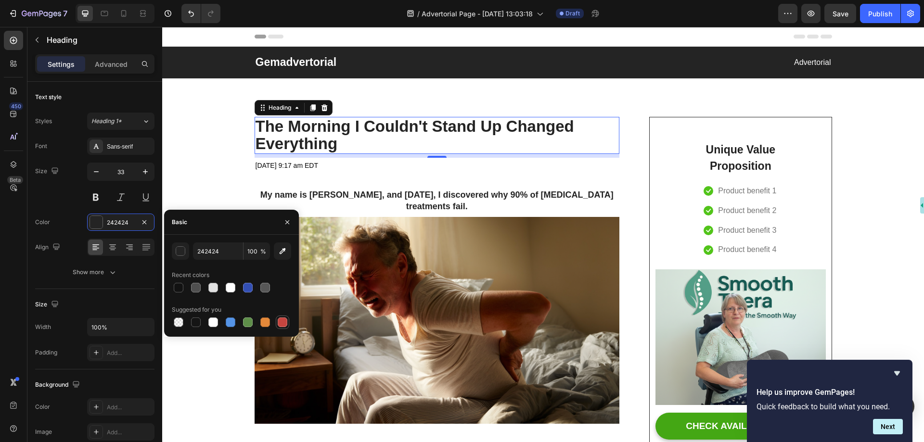
click at [285, 323] on div at bounding box center [283, 322] width 10 height 10
type input "C5453F"
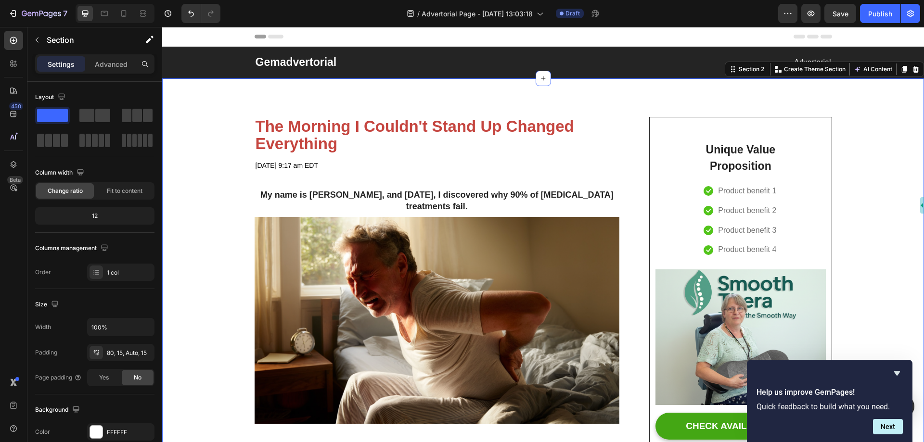
click at [414, 130] on p "The Morning I Couldn't Stand Up Changed Everything" at bounding box center [436, 135] width 363 height 35
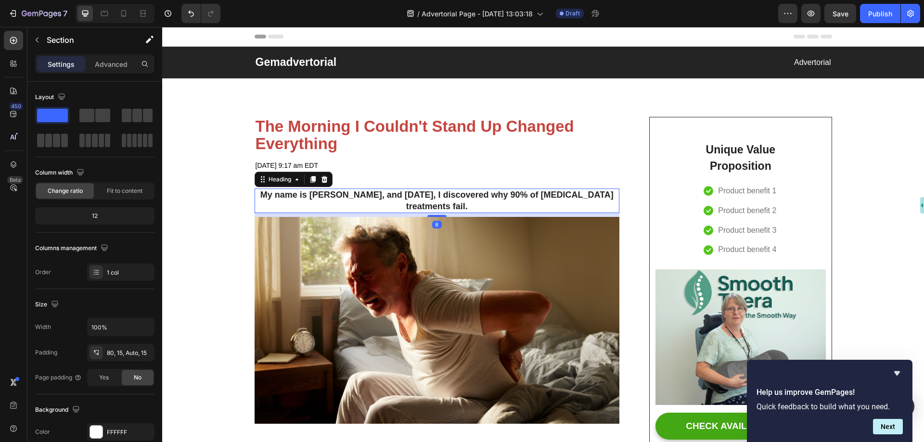
click at [435, 196] on strong "My name is [PERSON_NAME], and [DATE], I discovered why 90% of [MEDICAL_DATA] tr…" at bounding box center [436, 200] width 353 height 21
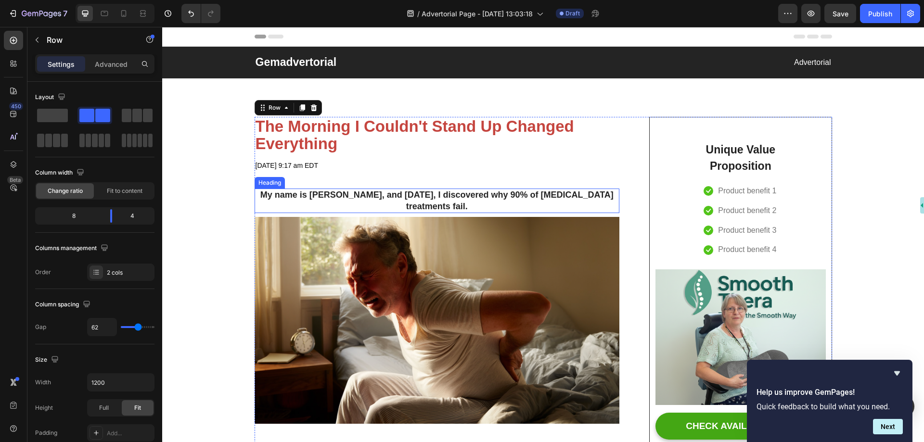
click at [332, 193] on strong "My name is [PERSON_NAME], and [DATE], I discovered why 90% of [MEDICAL_DATA] tr…" at bounding box center [436, 200] width 353 height 21
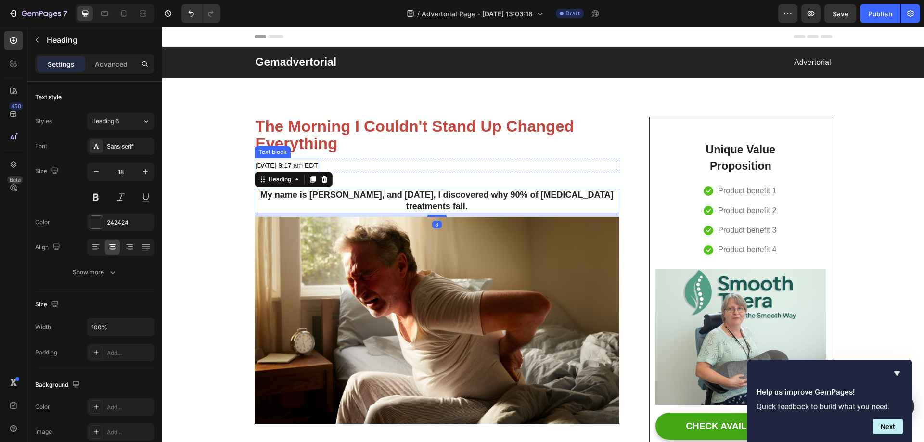
click at [289, 171] on p "May 01 2023 at 9:17 am EDT" at bounding box center [286, 166] width 63 height 14
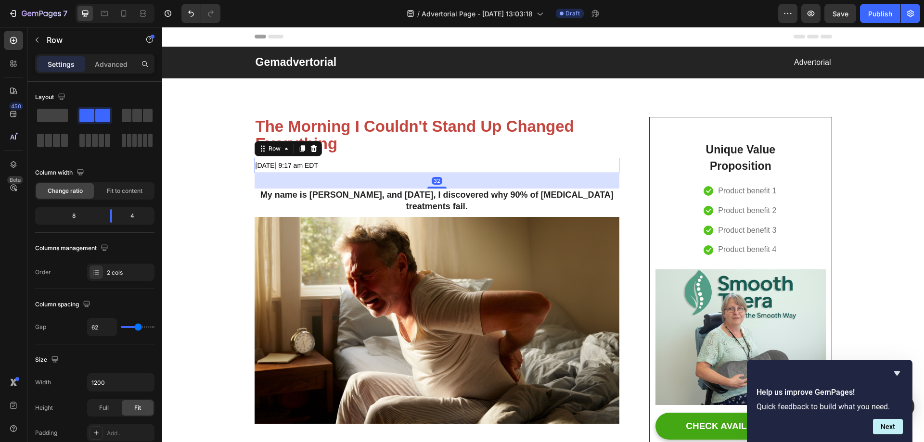
click at [402, 173] on div "May 01 2023 at 9:17 am EDT Text block Text block Row 32" at bounding box center [436, 166] width 365 height 16
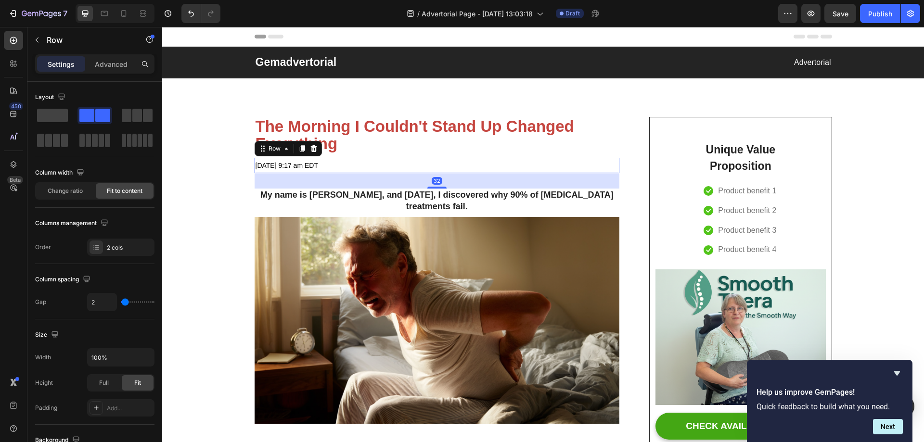
click at [405, 183] on div "32" at bounding box center [436, 180] width 365 height 15
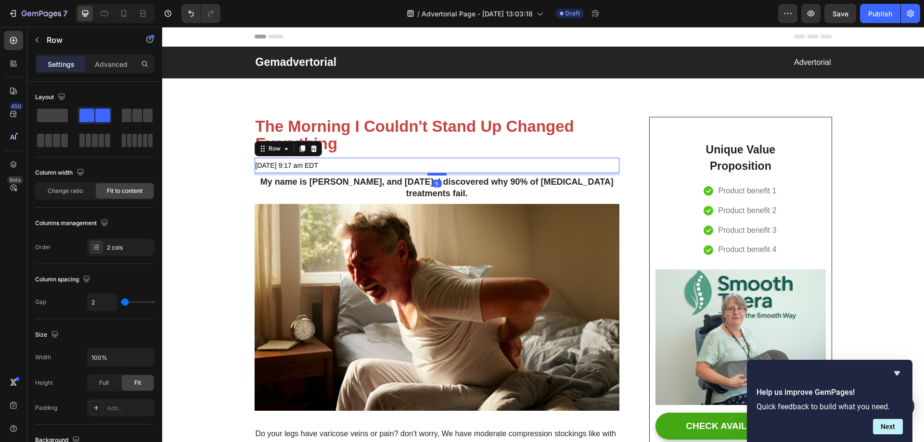
drag, startPoint x: 437, startPoint y: 187, endPoint x: 439, endPoint y: 174, distance: 13.1
click at [439, 174] on div at bounding box center [436, 174] width 19 height 3
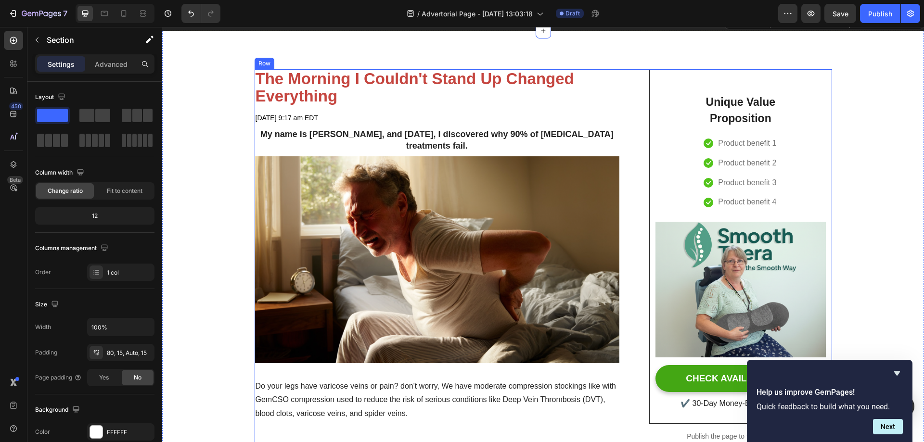
scroll to position [48, 0]
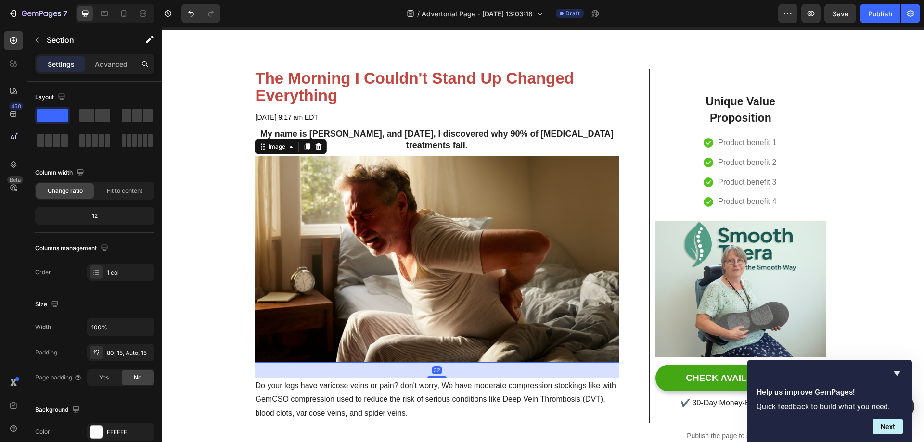
click at [471, 239] on img at bounding box center [436, 259] width 365 height 206
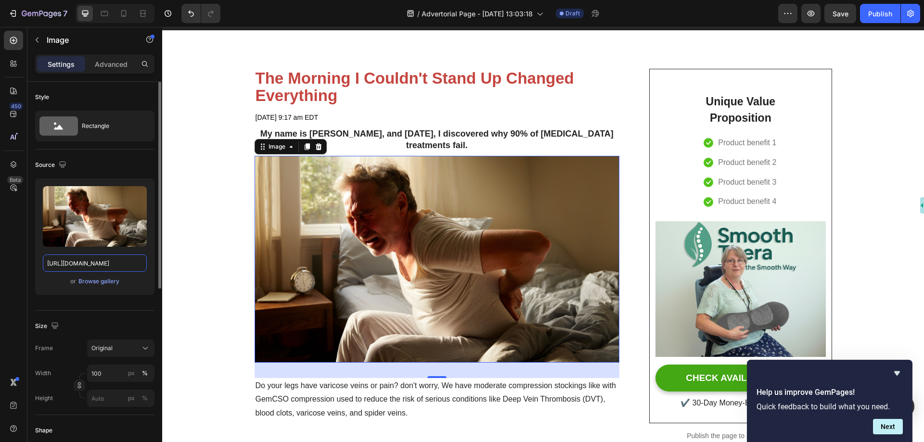
type textarea "https://cdn.shopify.com/s/files/1/0697/8401/0908/files/gempages_584645945988219…"
click at [103, 260] on input "https://cdn.shopify.com/s/files/1/0697/8401/0908/files/gempages_584645945988219…" at bounding box center [95, 262] width 104 height 17
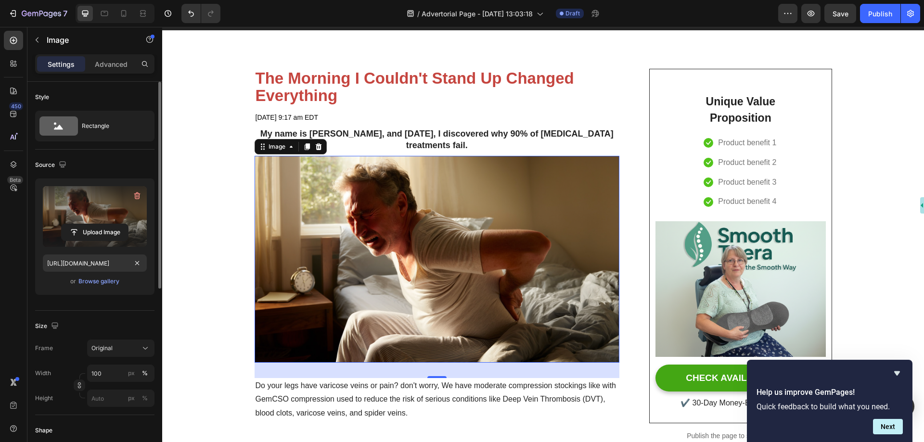
click at [89, 210] on label at bounding box center [95, 216] width 104 height 61
click at [89, 224] on input "file" at bounding box center [95, 232] width 66 height 16
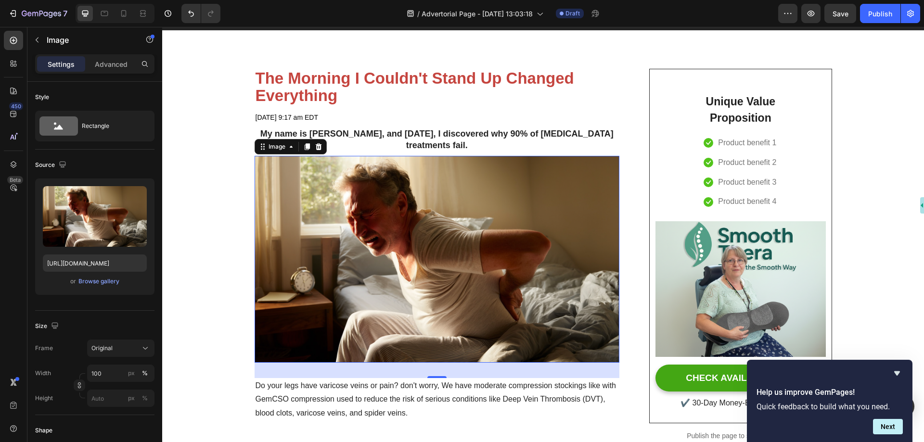
click at [440, 207] on img at bounding box center [436, 259] width 365 height 206
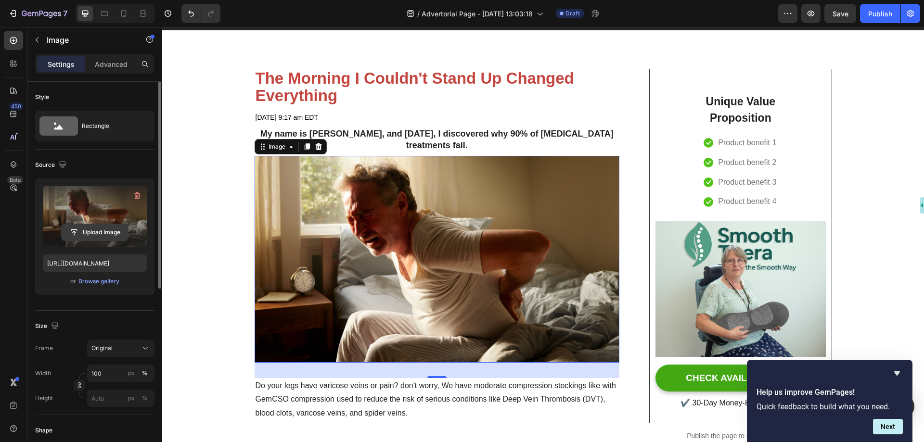
click at [93, 234] on input "file" at bounding box center [95, 232] width 66 height 16
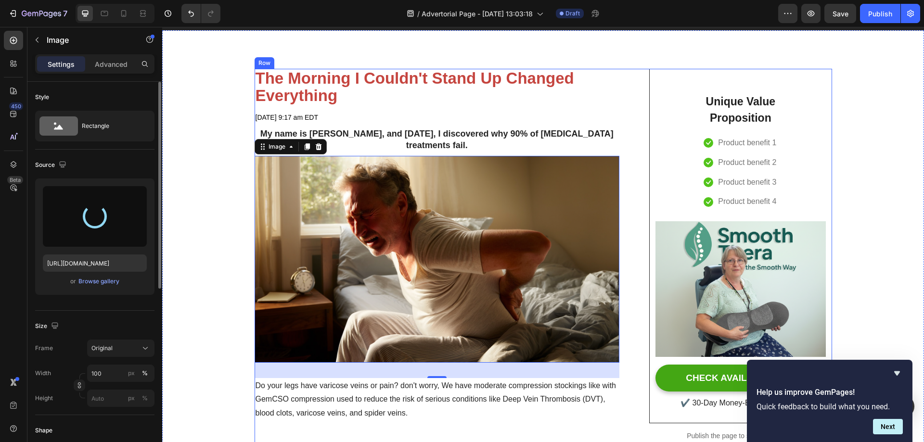
type input "https://cdn.shopify.com/s/files/1/0697/8401/0908/files/gempages_584645945988219…"
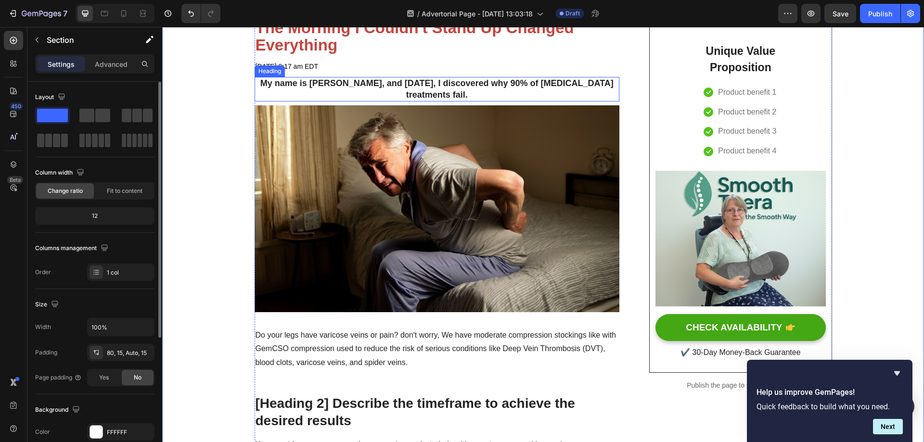
scroll to position [96, 0]
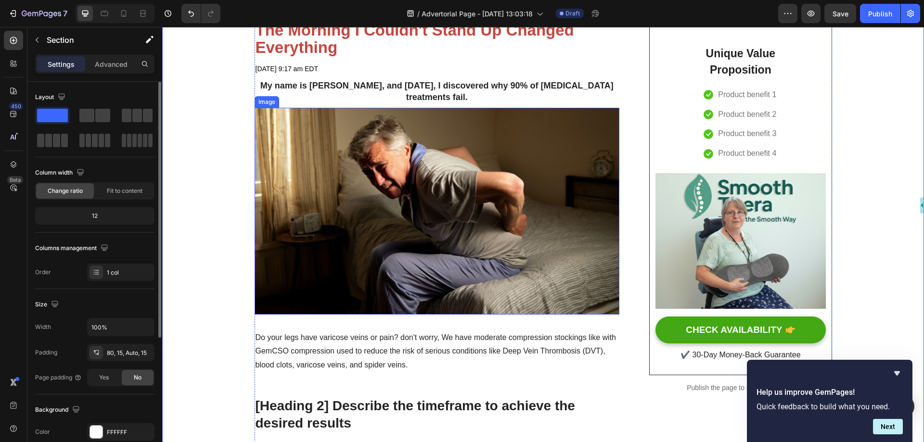
click at [388, 189] on img at bounding box center [436, 211] width 365 height 206
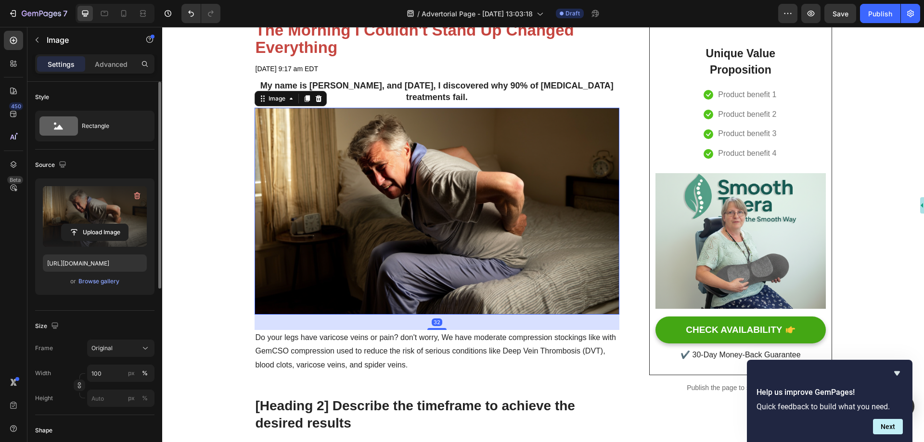
click at [83, 207] on label at bounding box center [95, 216] width 104 height 61
click at [83, 224] on input "file" at bounding box center [95, 232] width 66 height 16
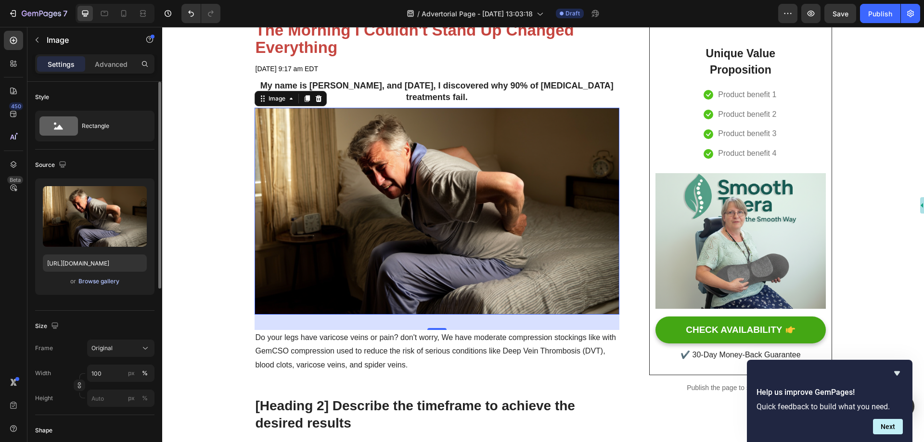
click at [93, 282] on div "Browse gallery" at bounding box center [98, 281] width 41 height 9
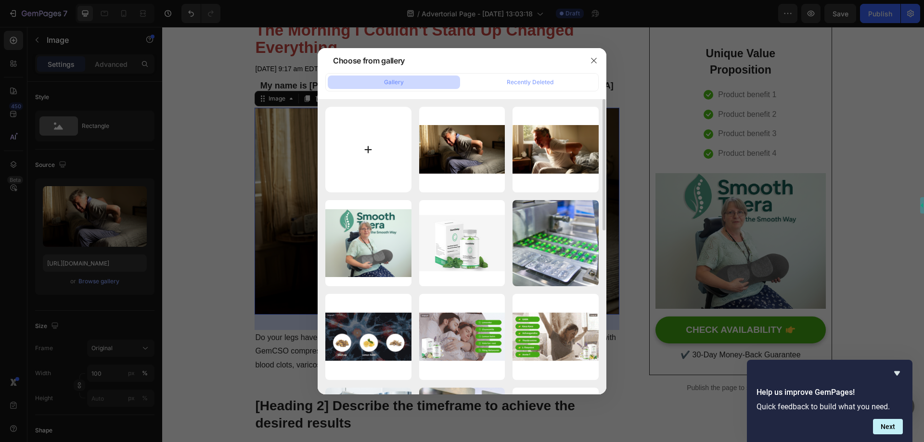
click at [380, 142] on input "file" at bounding box center [368, 150] width 86 height 86
type input "C:\fakepath\7d181df8-0c54-4f5b-b85f-d50830845784.png"
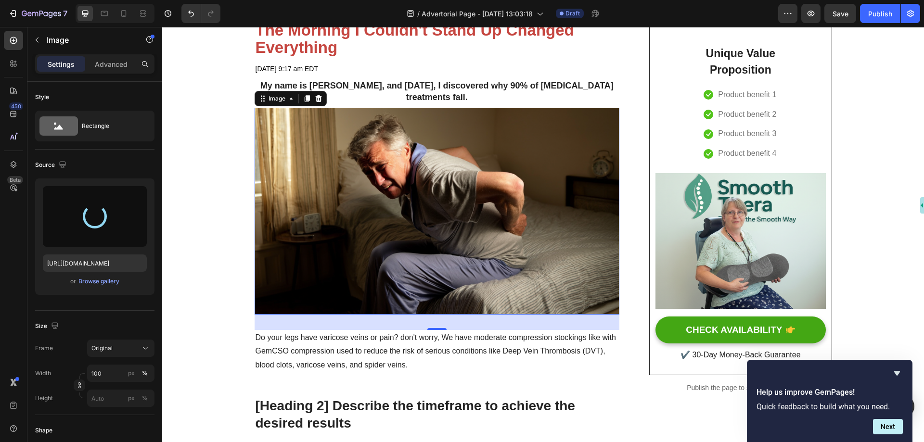
type input "https://cdn.shopify.com/s/files/1/0697/8401/0908/files/gempages_584645945988219…"
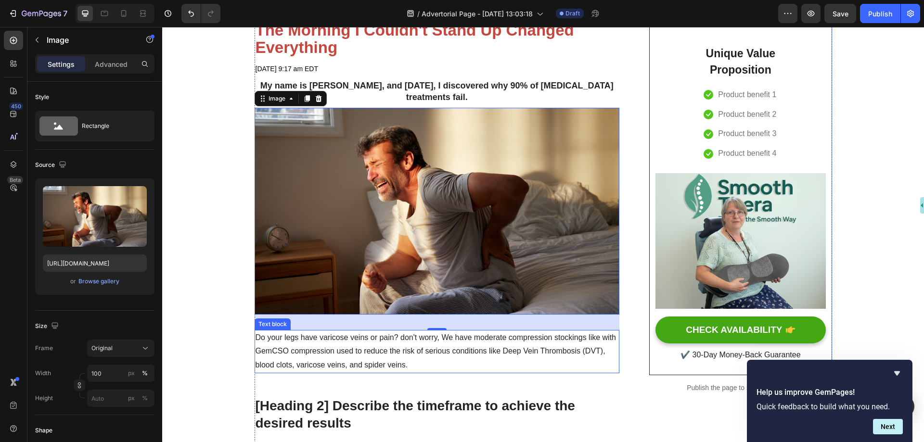
click at [427, 334] on p "Do your legs have varicose veins or pain? don't worry, We have moderate compres…" at bounding box center [436, 351] width 363 height 41
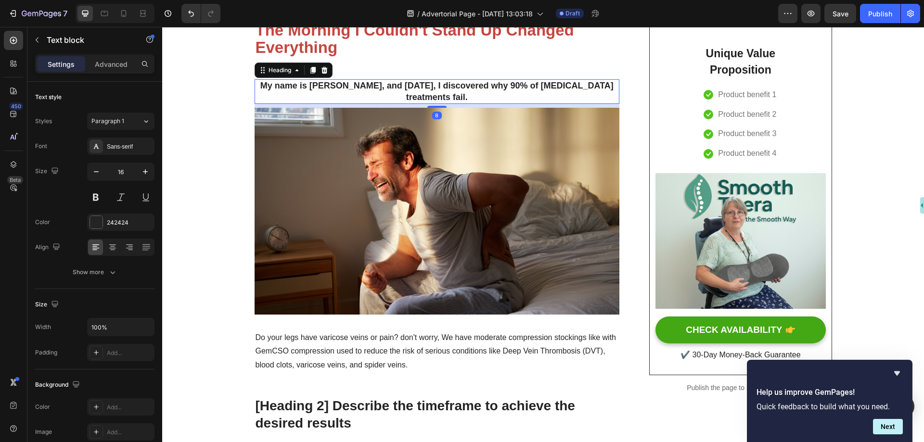
click at [430, 88] on strong "My name is [PERSON_NAME], and [DATE], I discovered why 90% of [MEDICAL_DATA] tr…" at bounding box center [436, 91] width 353 height 21
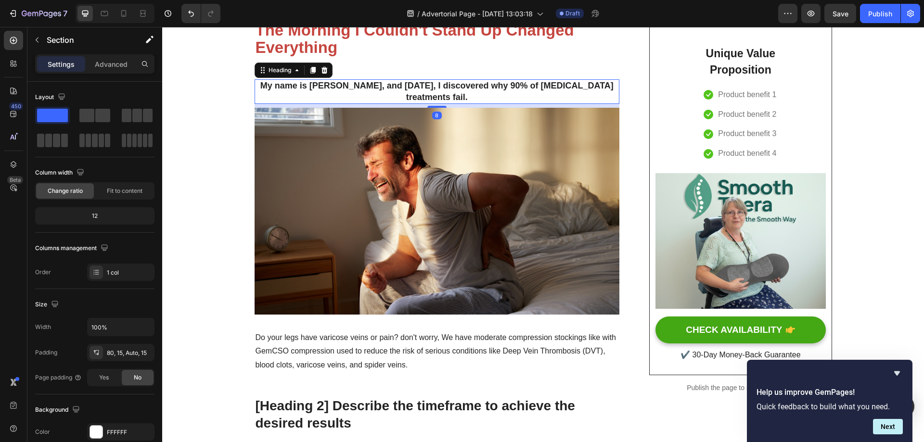
click at [368, 85] on strong "My name is [PERSON_NAME], and [DATE], I discovered why 90% of [MEDICAL_DATA] tr…" at bounding box center [436, 91] width 353 height 21
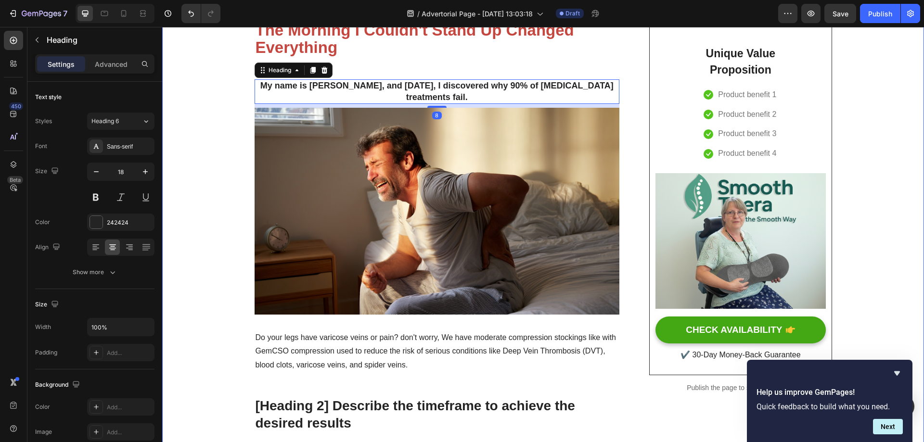
scroll to position [0, 0]
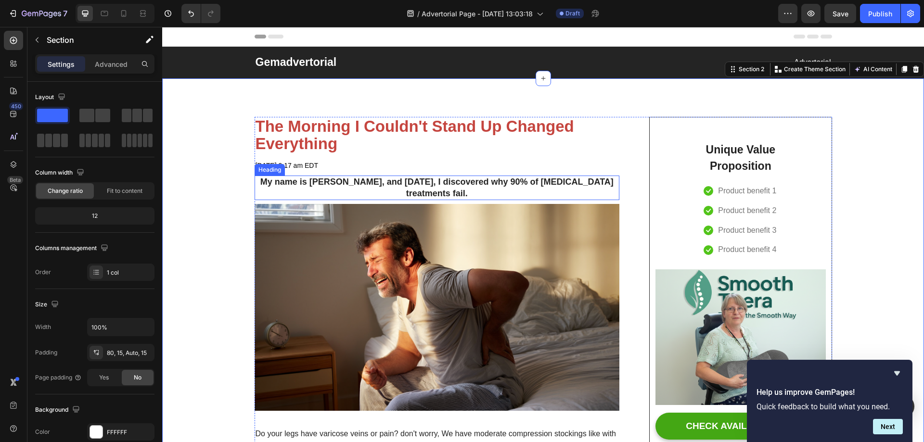
click at [347, 191] on p "⁠⁠⁠⁠⁠⁠⁠ My name is David Chen, and three months ago, I discovered why 90% of sc…" at bounding box center [436, 188] width 363 height 23
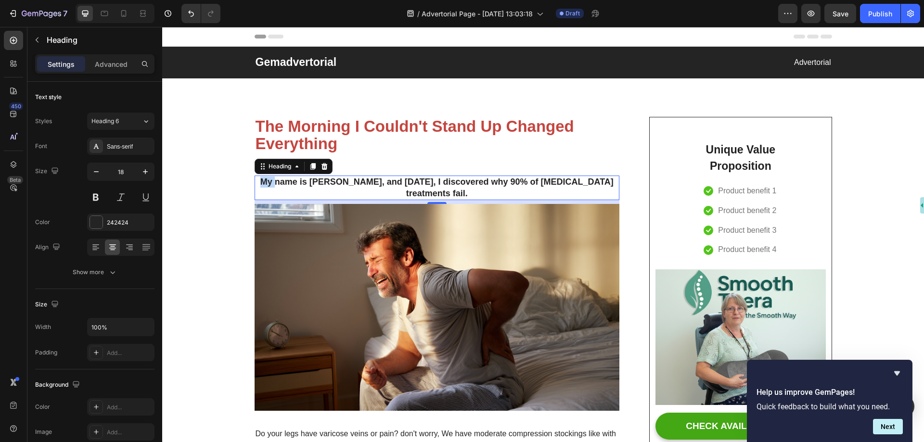
click at [261, 184] on p "My name is [PERSON_NAME], and [DATE], I discovered why 90% of [MEDICAL_DATA] tr…" at bounding box center [436, 188] width 363 height 23
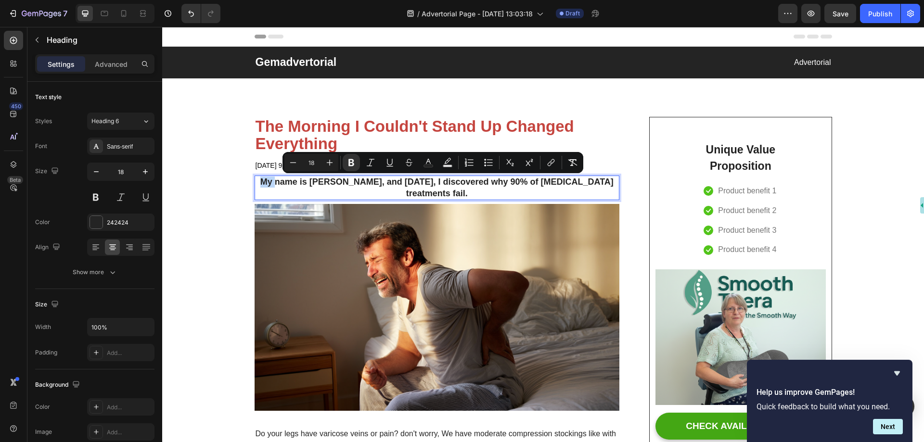
click at [267, 191] on p "My name is [PERSON_NAME], and [DATE], I discovered why 90% of [MEDICAL_DATA] tr…" at bounding box center [436, 188] width 363 height 23
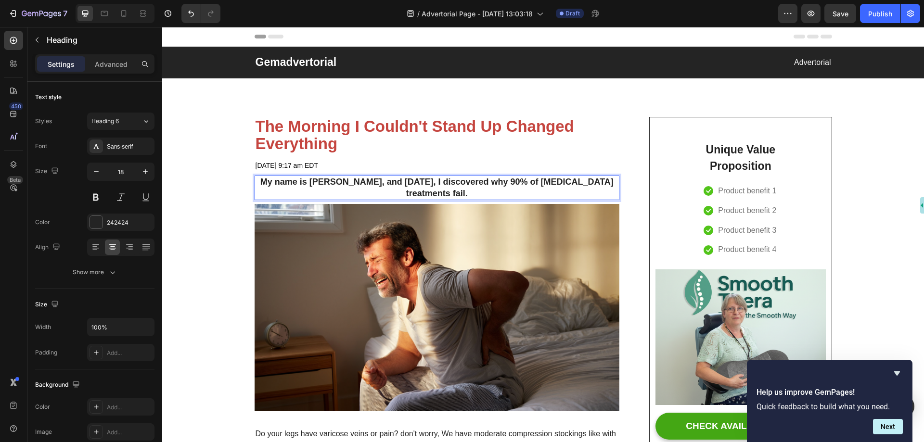
click at [261, 192] on p "My name is [PERSON_NAME], and [DATE], I discovered why 90% of [MEDICAL_DATA] tr…" at bounding box center [436, 188] width 363 height 23
click at [103, 271] on div "Show more" at bounding box center [95, 272] width 45 height 10
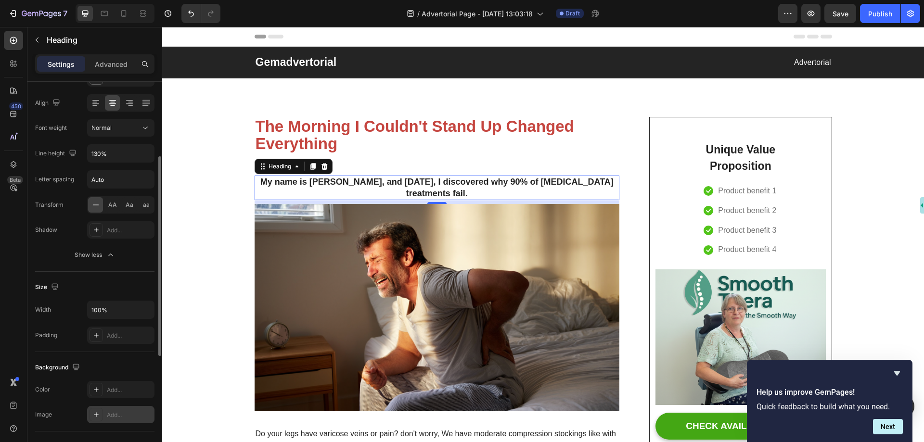
scroll to position [240, 0]
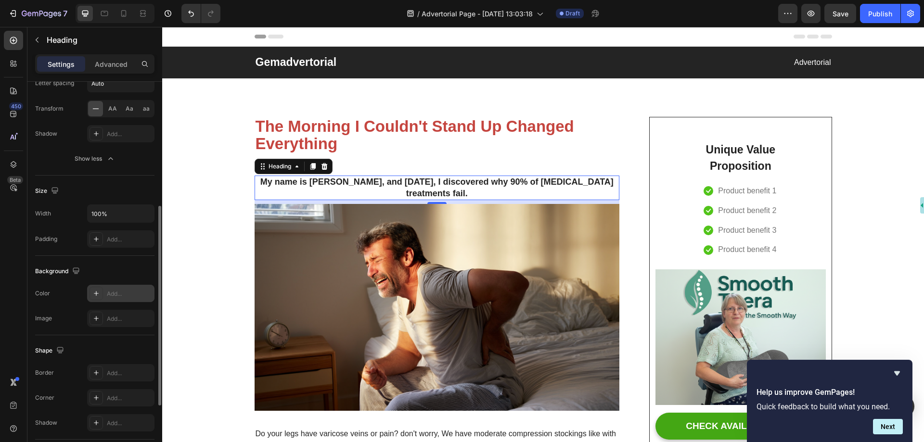
click at [106, 293] on div "Add..." at bounding box center [120, 293] width 67 height 17
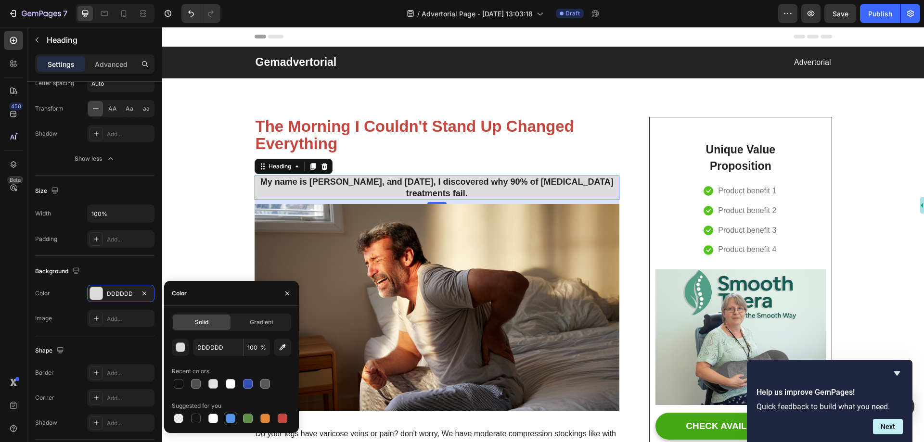
click at [229, 416] on div at bounding box center [231, 419] width 10 height 10
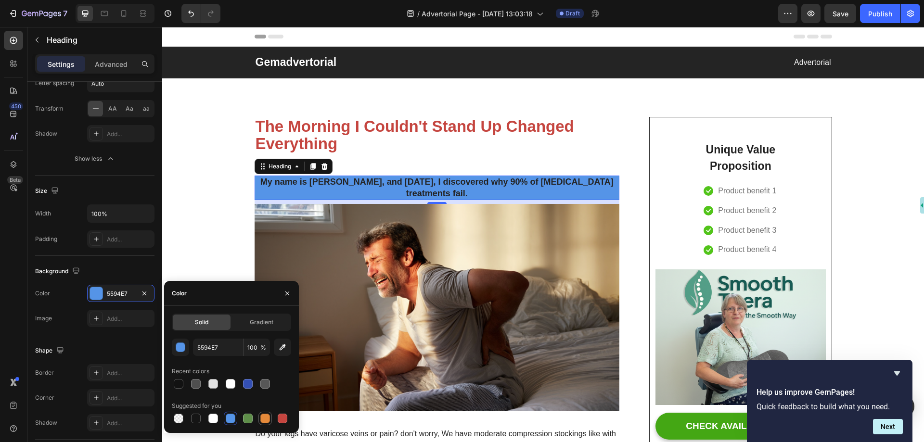
click at [260, 416] on div at bounding box center [265, 419] width 10 height 10
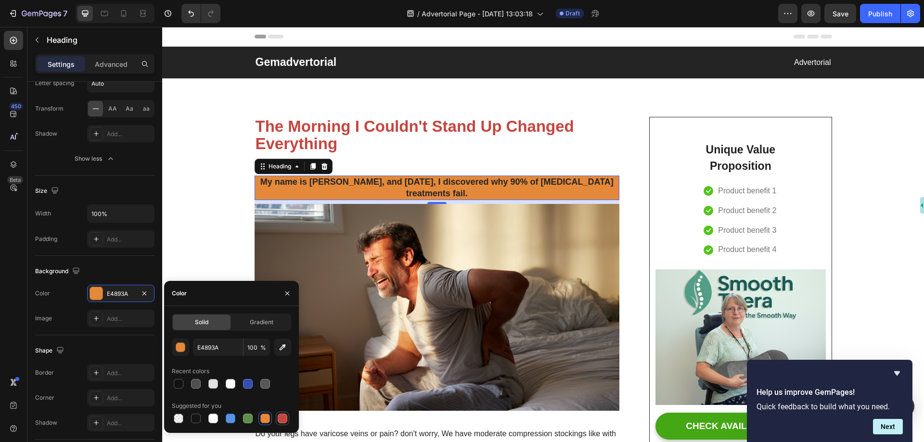
click at [279, 417] on div at bounding box center [283, 419] width 10 height 10
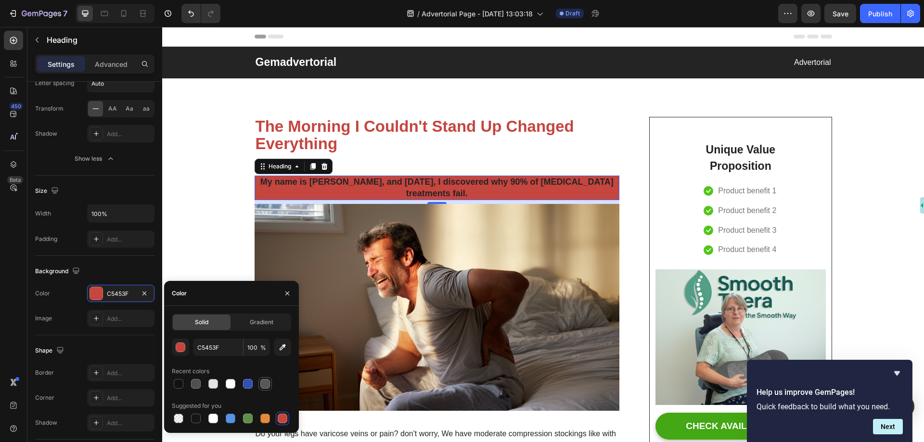
click at [266, 380] on div at bounding box center [265, 384] width 10 height 10
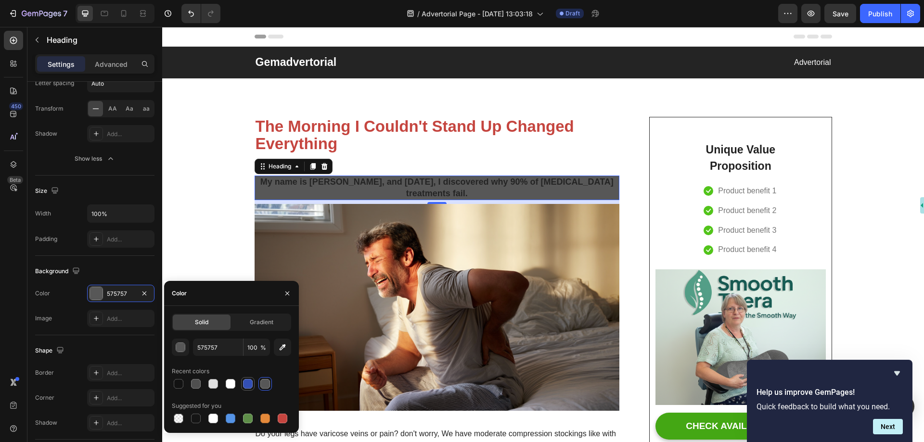
click at [251, 380] on div at bounding box center [248, 384] width 10 height 10
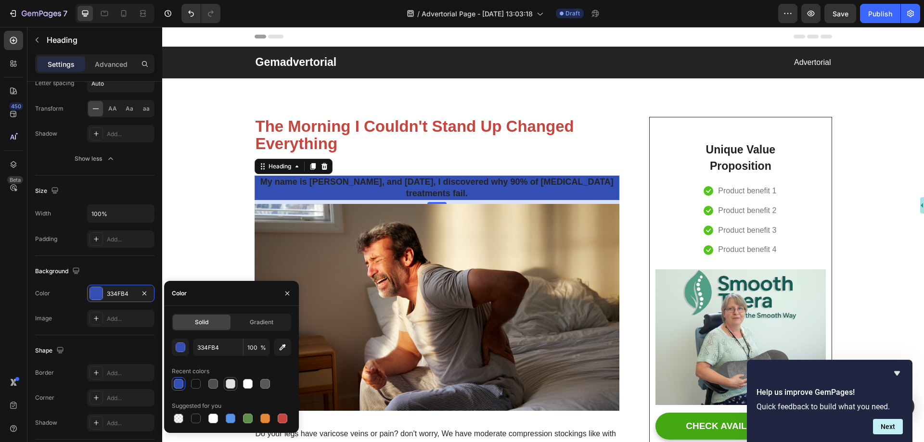
click at [226, 384] on div at bounding box center [231, 384] width 10 height 10
type input "E2E2E2"
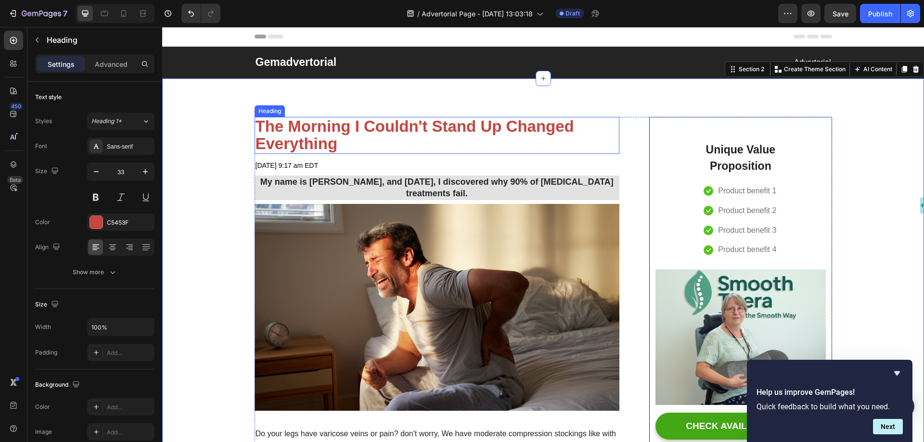
click at [393, 124] on p "The Morning I Couldn't Stand Up Changed Everything" at bounding box center [436, 135] width 363 height 35
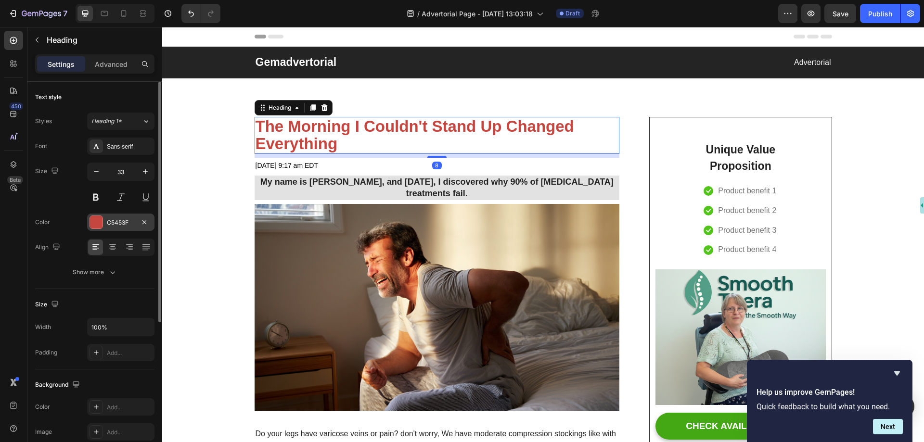
click at [95, 221] on div at bounding box center [96, 222] width 13 height 13
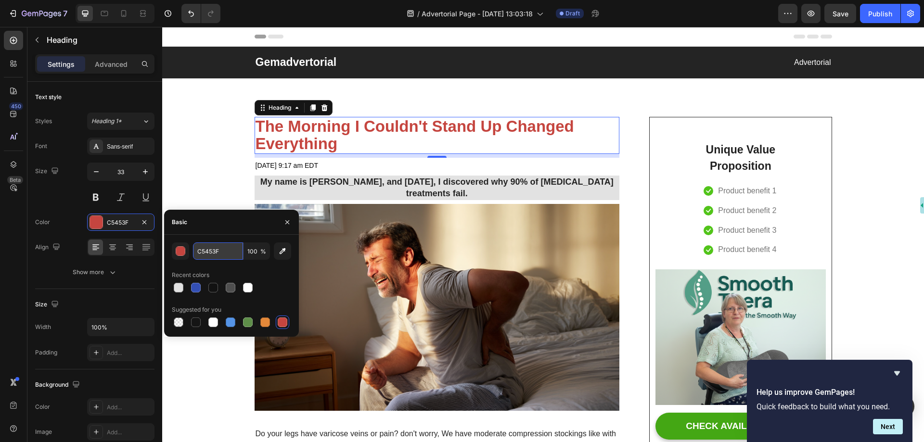
click at [210, 253] on input "C5453F" at bounding box center [218, 250] width 50 height 17
click at [181, 253] on div "button" at bounding box center [181, 252] width 10 height 10
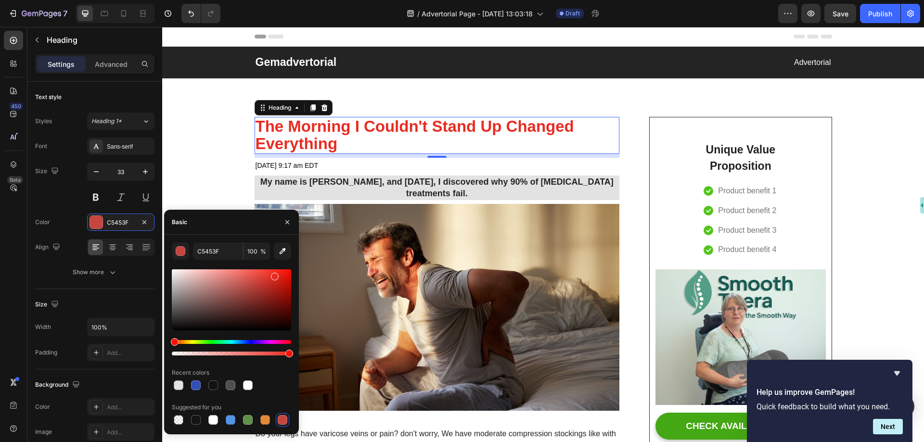
click at [274, 275] on div at bounding box center [231, 299] width 119 height 61
type input "CC1F16"
click at [278, 281] on div at bounding box center [231, 299] width 119 height 61
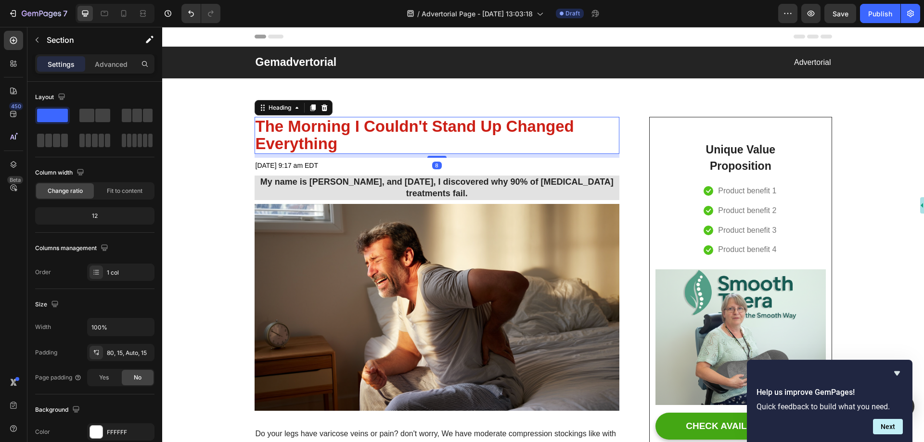
click at [321, 137] on p "The Morning I Couldn't Stand Up Changed Everything" at bounding box center [436, 135] width 363 height 35
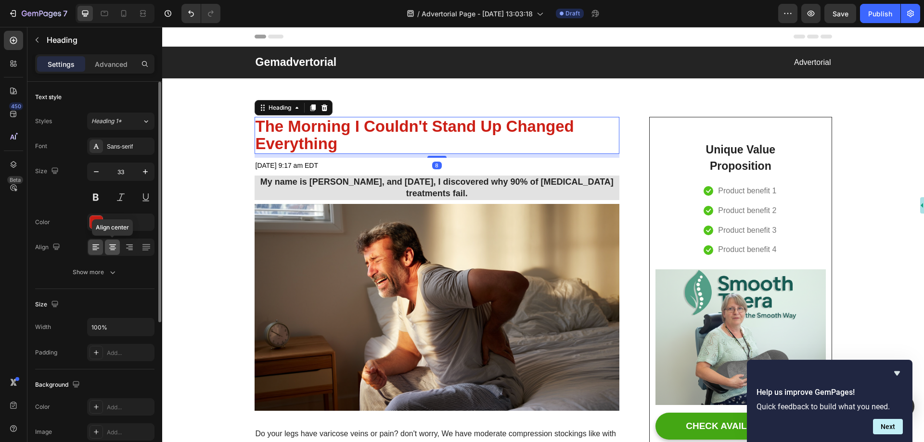
click at [114, 244] on icon at bounding box center [112, 244] width 7 height 1
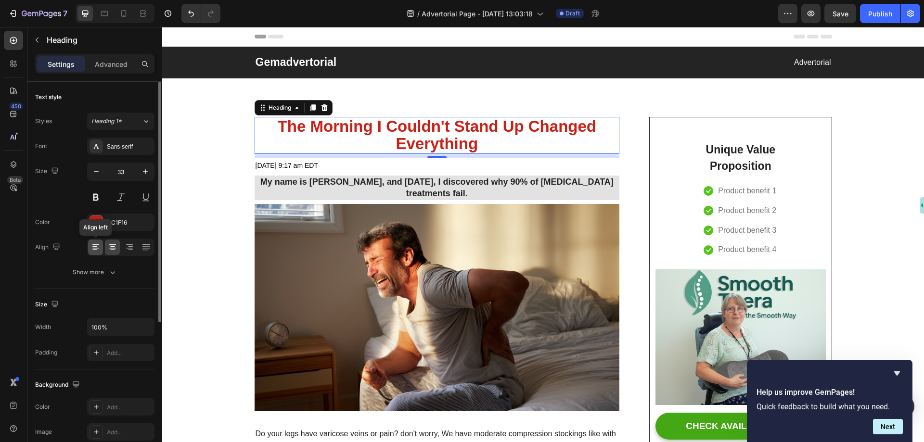
click at [99, 244] on icon at bounding box center [96, 247] width 10 height 10
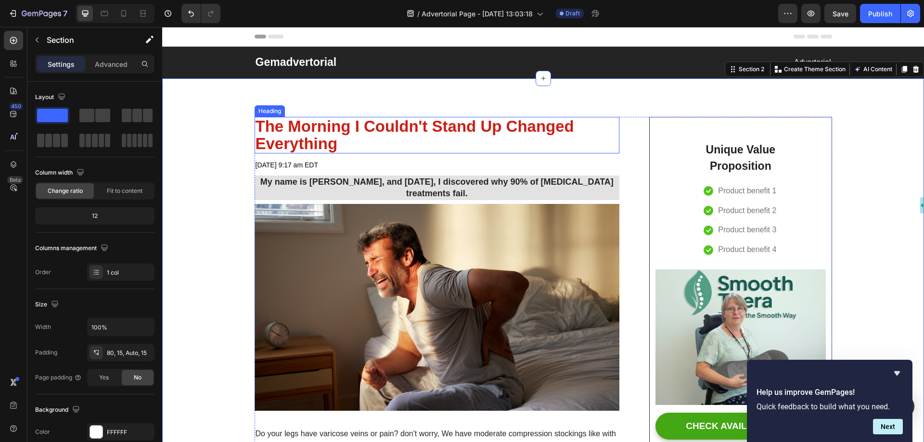
click at [355, 125] on p "The Morning I Couldn't Stand Up Changed Everything" at bounding box center [436, 135] width 363 height 35
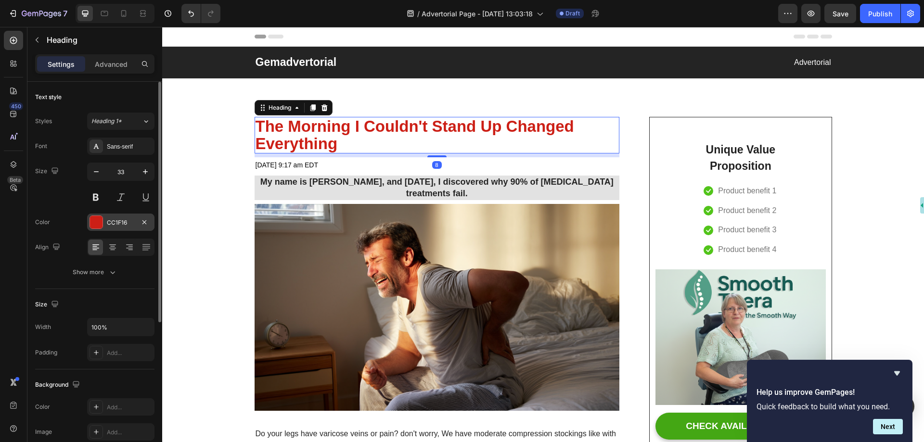
click at [127, 220] on div "CC1F16" at bounding box center [121, 222] width 28 height 9
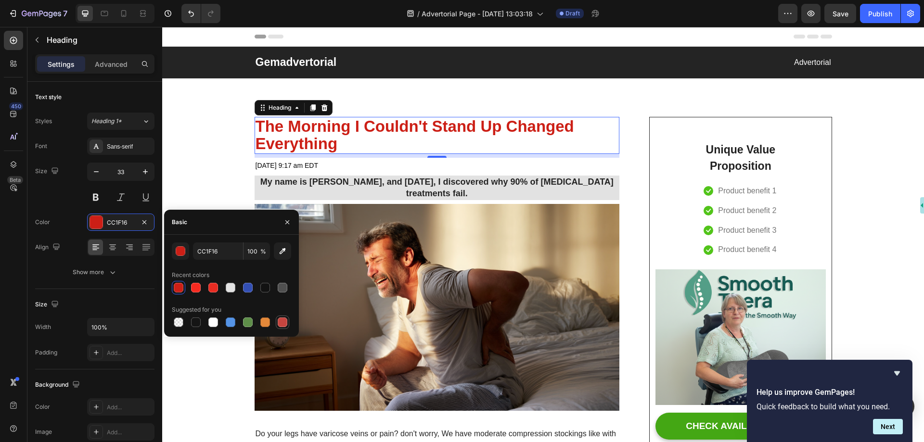
click at [278, 318] on div at bounding box center [283, 322] width 12 height 12
click at [270, 318] on div at bounding box center [265, 322] width 12 height 12
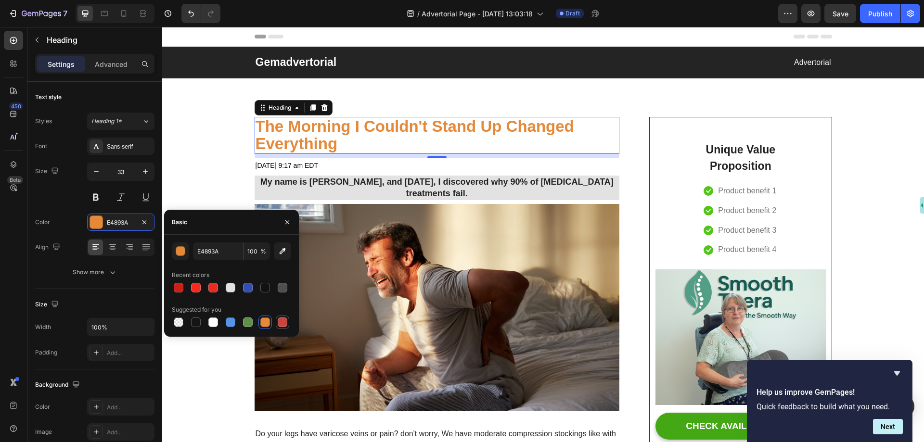
click at [285, 319] on div at bounding box center [283, 322] width 10 height 10
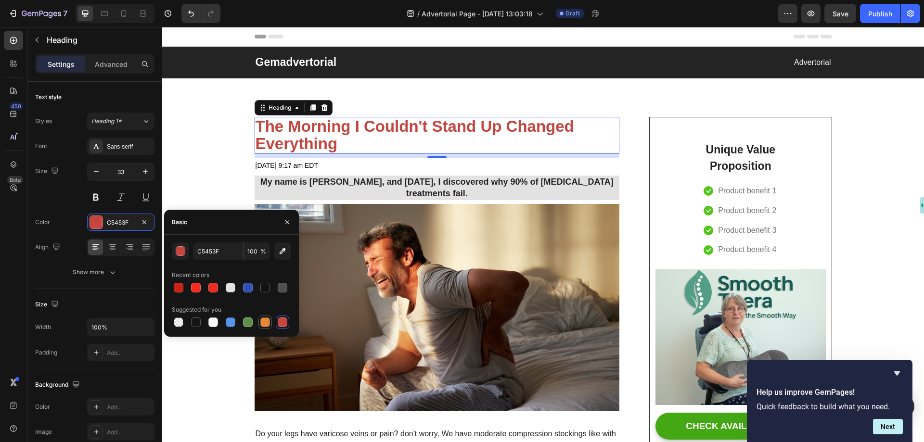
click at [259, 319] on div at bounding box center [265, 322] width 12 height 12
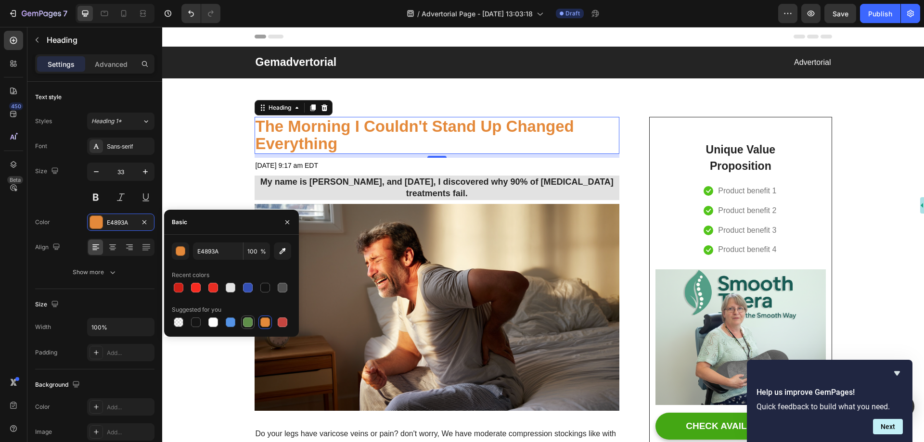
click at [249, 319] on div at bounding box center [248, 322] width 10 height 10
type input "5E8E49"
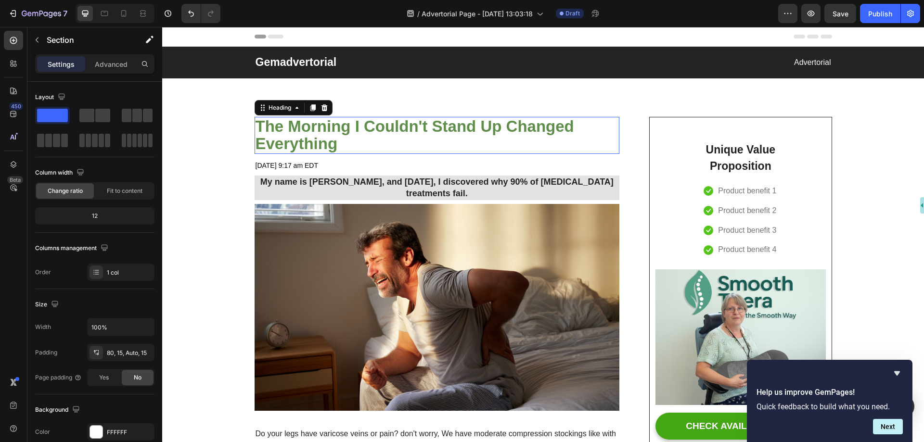
click at [366, 128] on p "The Morning I Couldn't Stand Up Changed Everything" at bounding box center [436, 135] width 363 height 35
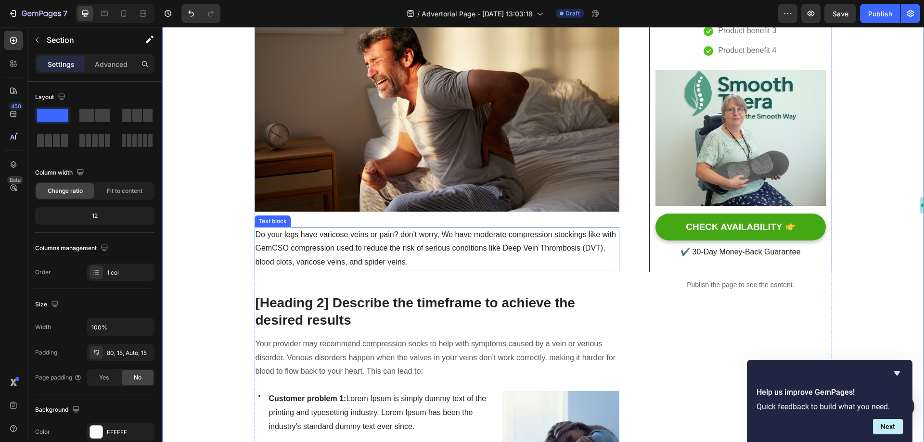
scroll to position [240, 0]
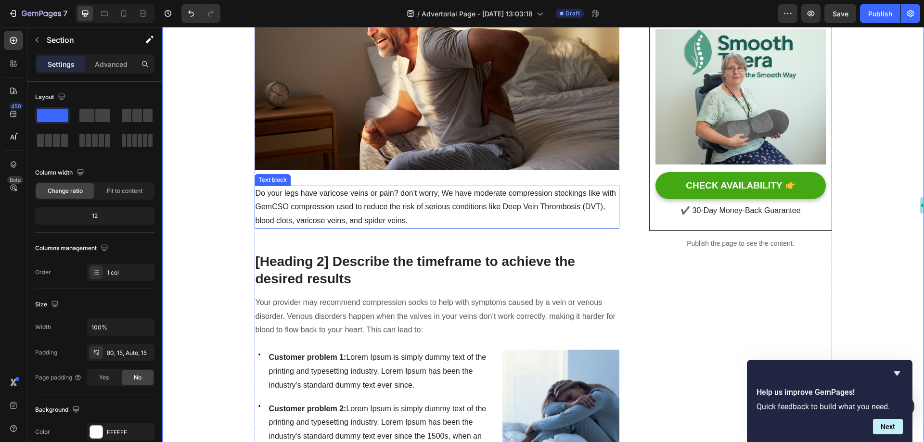
click at [395, 213] on p "Do your legs have varicose veins or pain? don't worry, We have moderate compres…" at bounding box center [436, 207] width 363 height 41
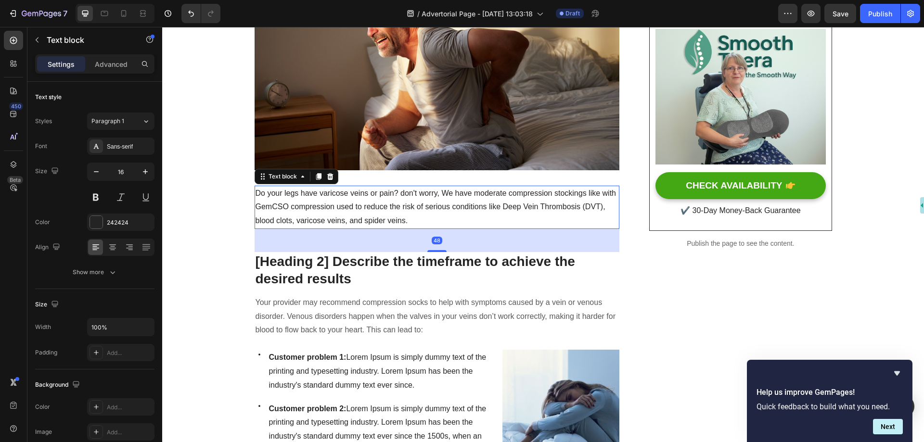
click at [395, 213] on p "Do your legs have varicose veins or pain? don't worry, We have moderate compres…" at bounding box center [436, 207] width 363 height 41
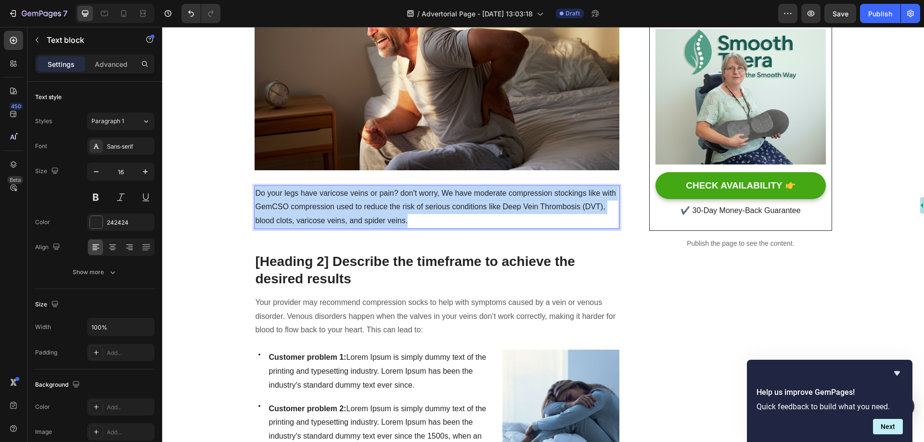
click at [395, 213] on p "Do your legs have varicose veins or pain? don't worry, We have moderate compres…" at bounding box center [436, 207] width 363 height 41
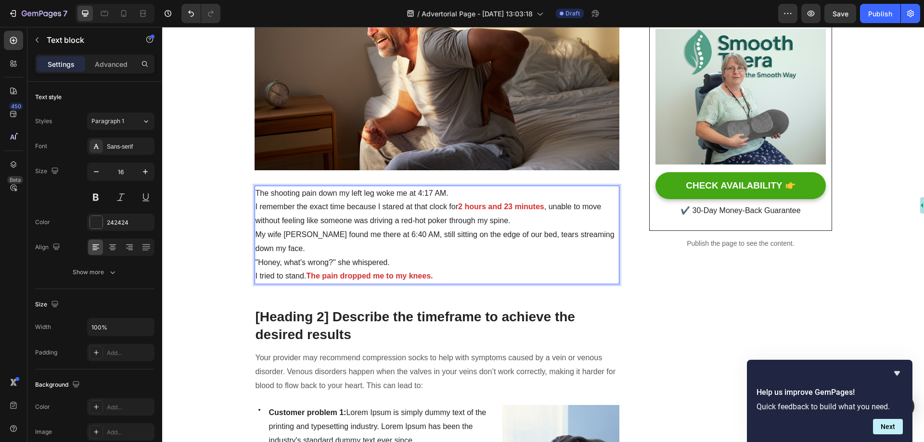
click at [481, 223] on p "I remember the exact time because I stared at that clock for 2 hours and 23 min…" at bounding box center [436, 214] width 363 height 28
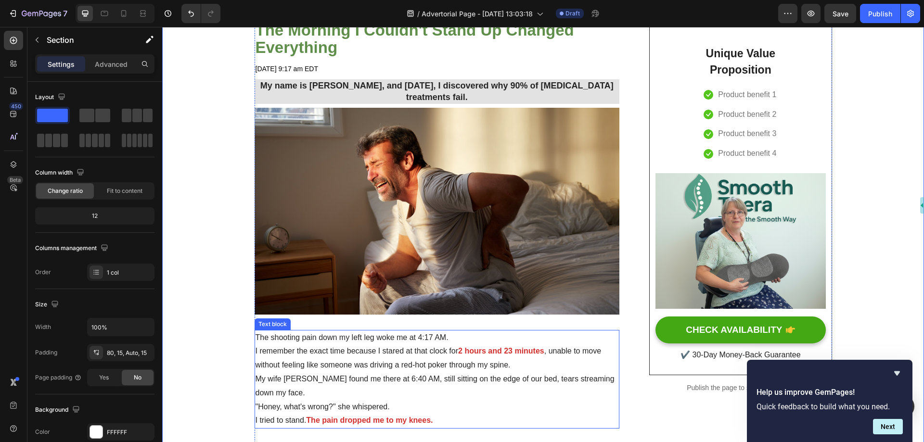
scroll to position [48, 0]
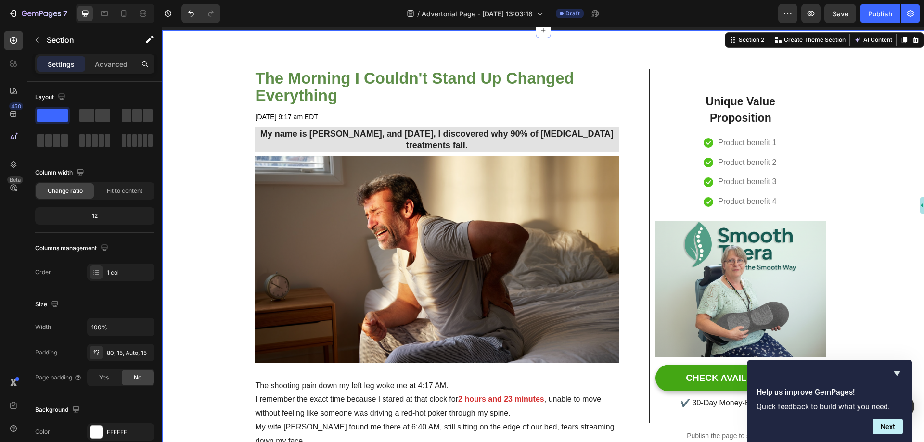
click at [894, 372] on icon "Hide survey" at bounding box center [897, 373] width 6 height 4
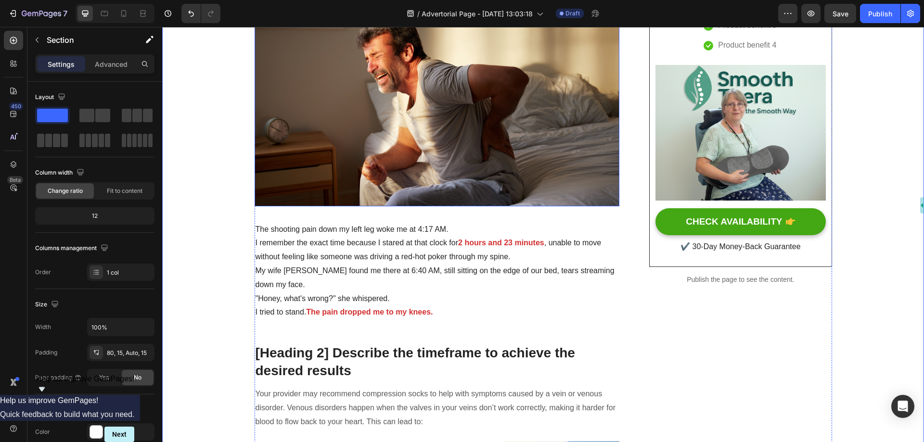
scroll to position [289, 0]
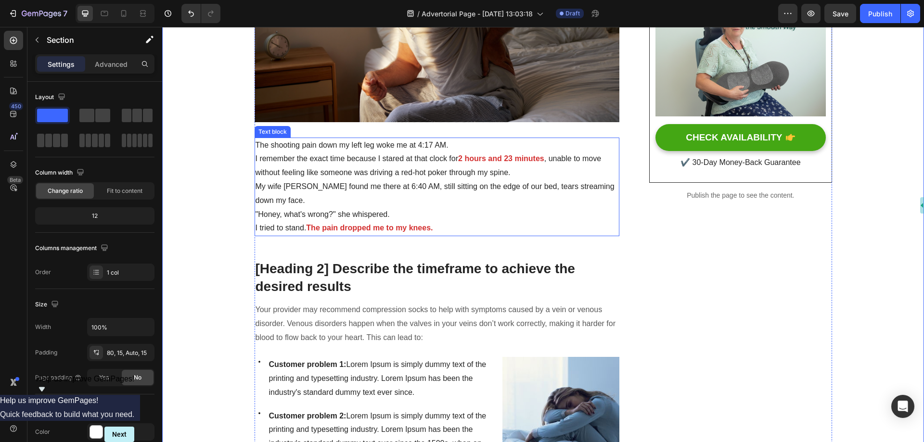
click at [418, 151] on p "The shooting pain down my left leg woke me at 4:17 AM." at bounding box center [436, 146] width 363 height 14
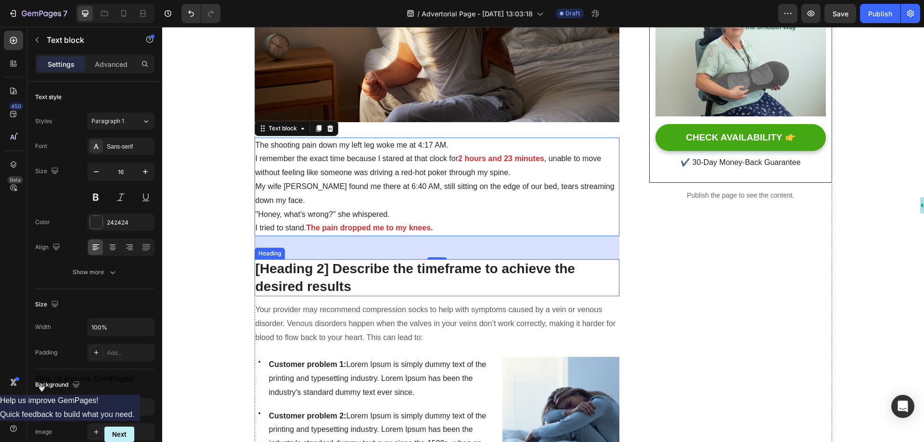
click at [434, 279] on p "[Heading 2] Describe the timeframe to achieve the desired results" at bounding box center [436, 277] width 363 height 35
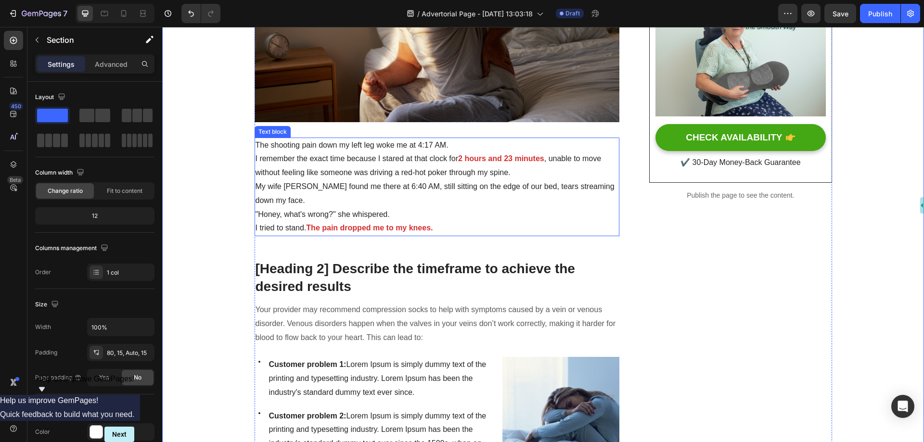
click at [436, 227] on p "I tried to stand. The pain dropped me to my knees." at bounding box center [436, 228] width 363 height 14
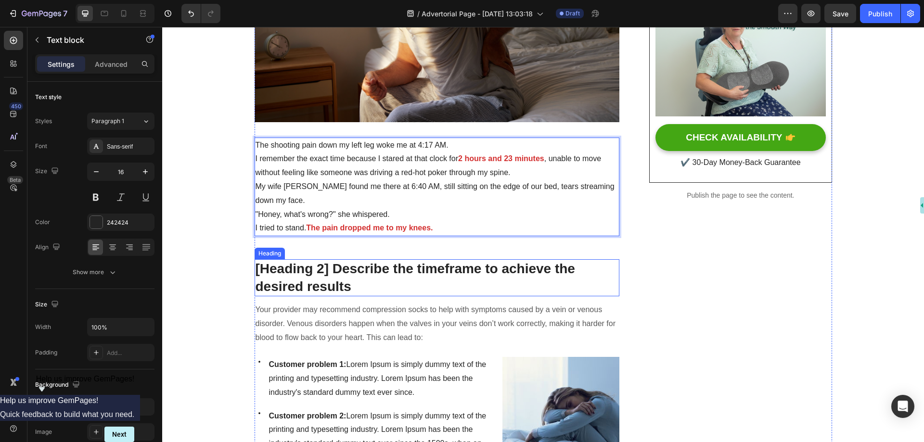
click at [400, 276] on p "[Heading 2] Describe the timeframe to achieve the desired results" at bounding box center [436, 277] width 363 height 35
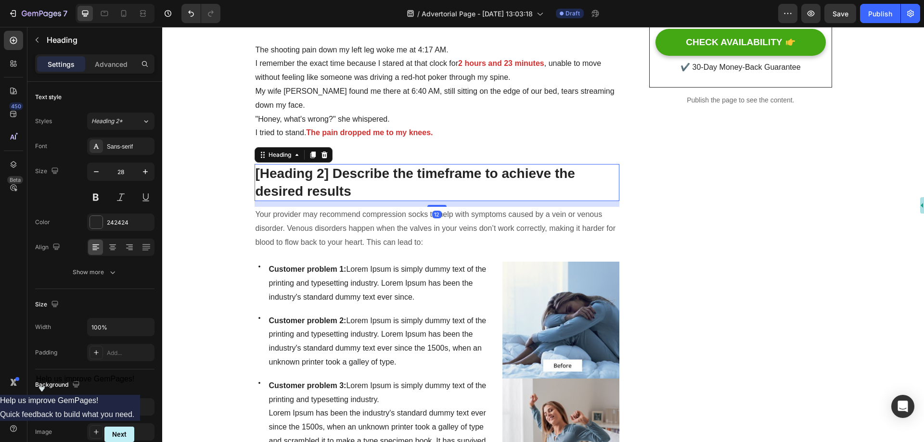
scroll to position [385, 0]
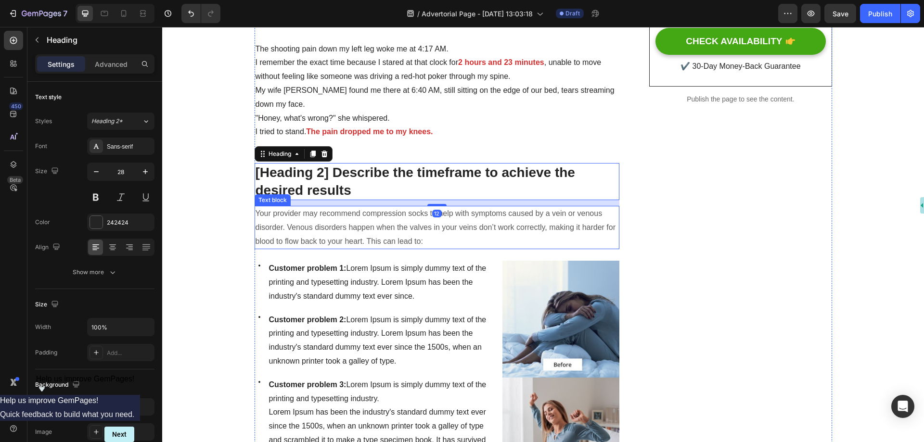
click at [393, 240] on p "Your provider may recommend compression socks to help with symptoms caused by a…" at bounding box center [436, 227] width 363 height 41
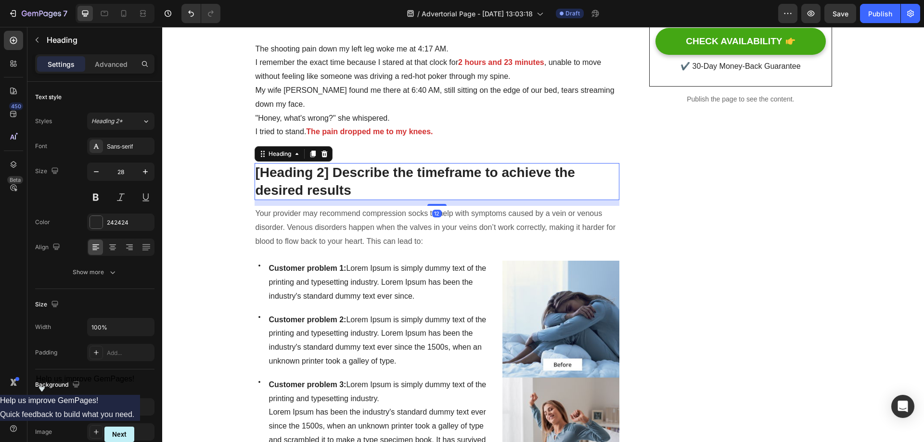
click at [359, 171] on p "[Heading 2] Describe the timeframe to achieve the desired results" at bounding box center [436, 181] width 363 height 35
click at [456, 136] on p "I tried to stand. The pain dropped me to my knees." at bounding box center [436, 132] width 363 height 14
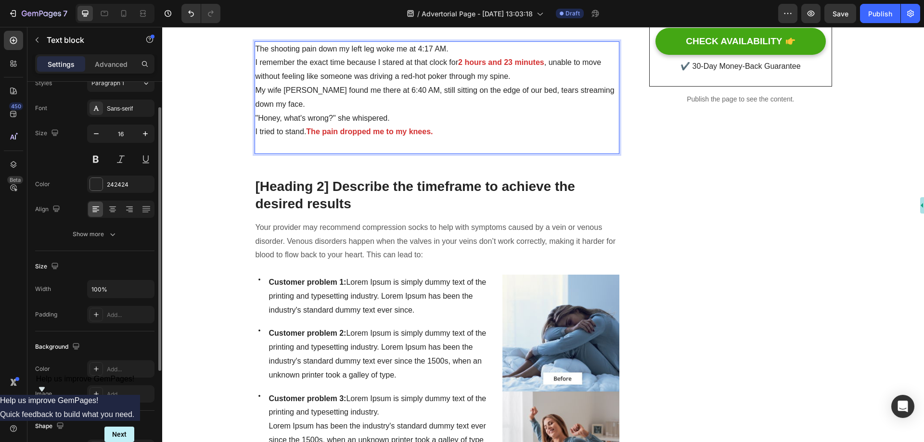
scroll to position [182, 0]
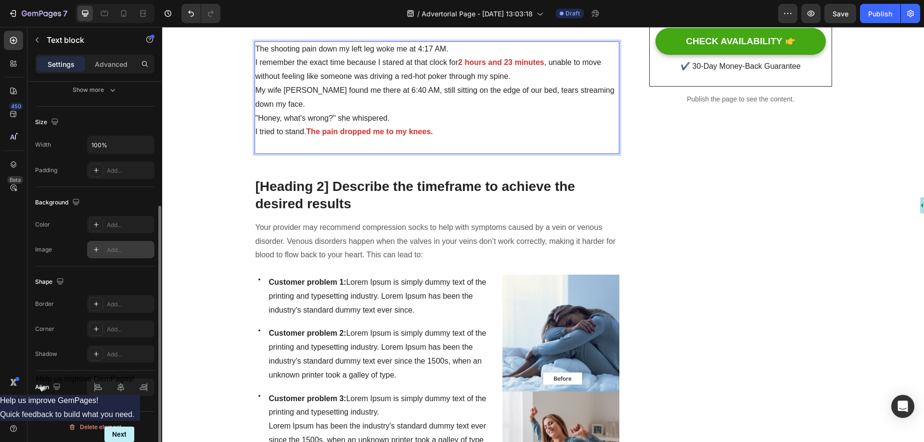
click at [96, 251] on icon at bounding box center [96, 250] width 8 height 8
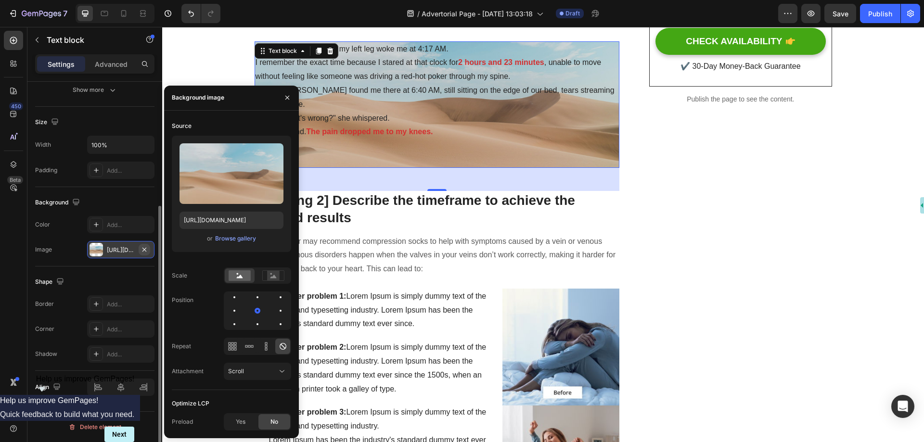
click at [148, 251] on icon "button" at bounding box center [144, 250] width 8 height 8
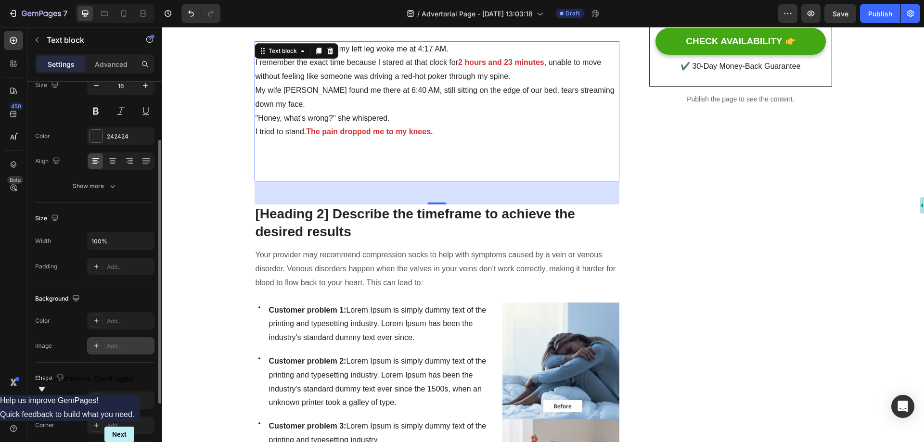
scroll to position [0, 0]
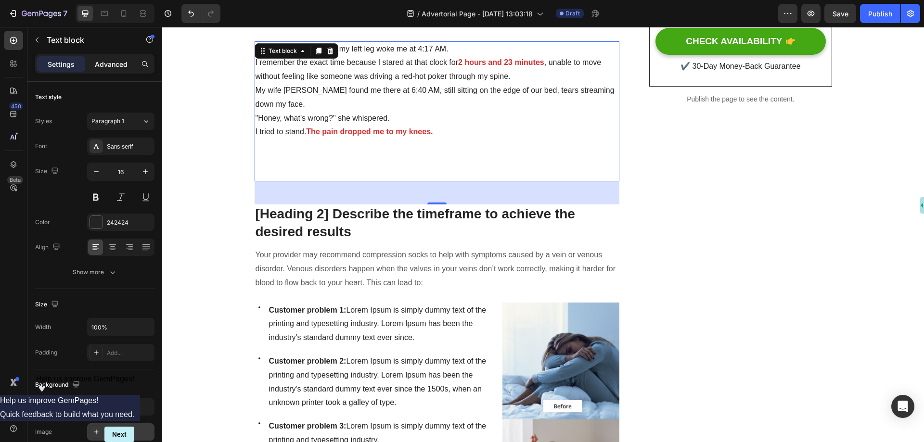
click at [112, 66] on p "Advanced" at bounding box center [111, 64] width 33 height 10
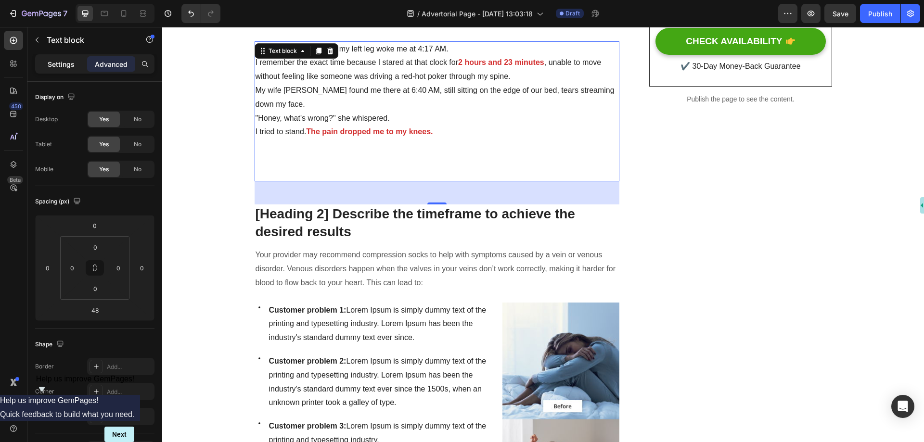
click at [60, 63] on p "Settings" at bounding box center [61, 64] width 27 height 10
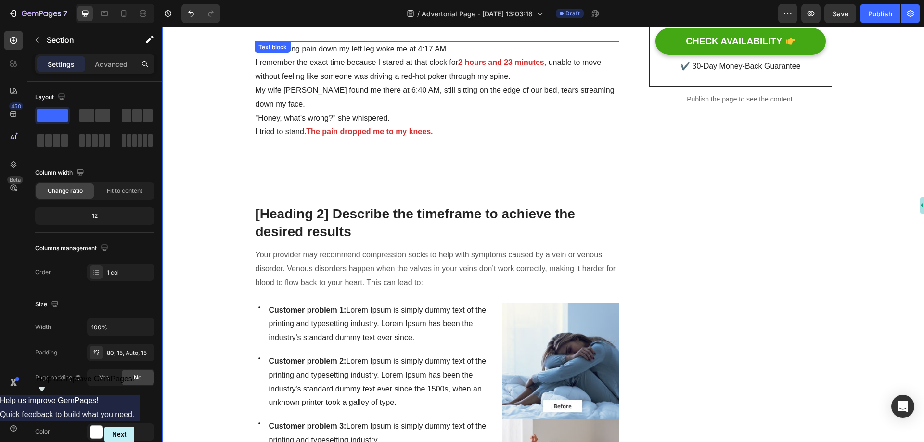
click at [400, 142] on p "Rich Text Editor. Editing area: main" at bounding box center [436, 159] width 363 height 41
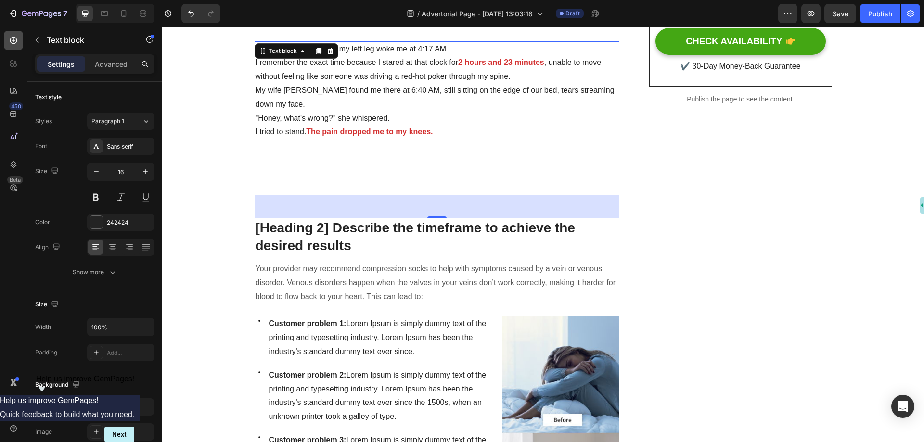
click at [13, 41] on icon at bounding box center [14, 40] width 4 height 4
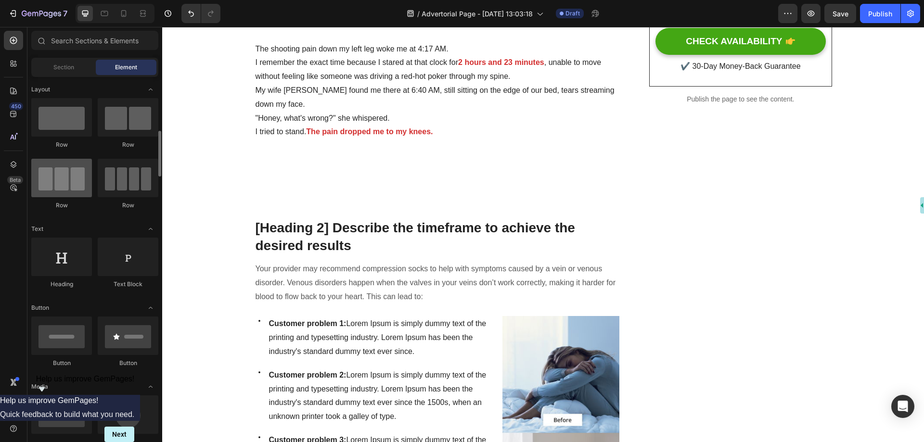
scroll to position [48, 0]
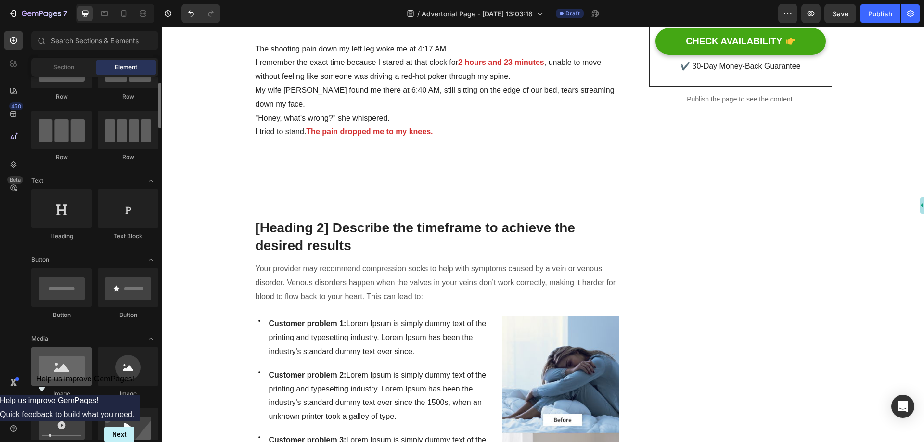
click at [67, 367] on div at bounding box center [61, 366] width 61 height 38
click at [122, 371] on div at bounding box center [128, 366] width 61 height 38
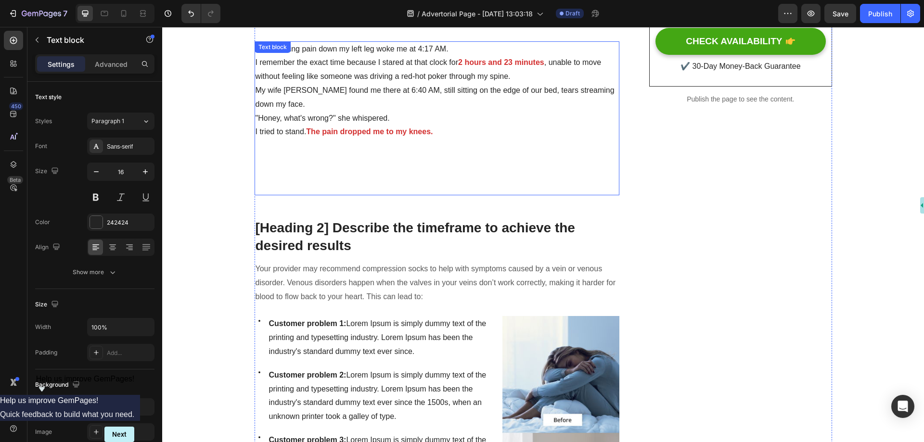
click at [392, 151] on p "⁠⁠⁠⁠⁠⁠⁠" at bounding box center [436, 166] width 363 height 55
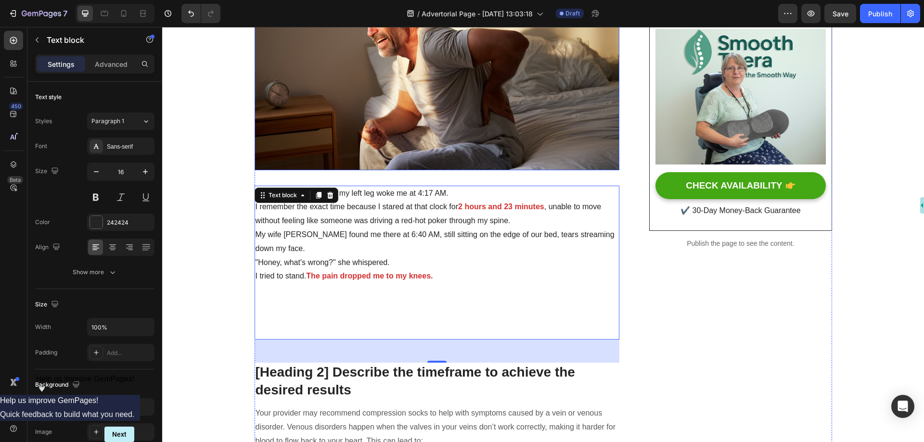
scroll to position [337, 0]
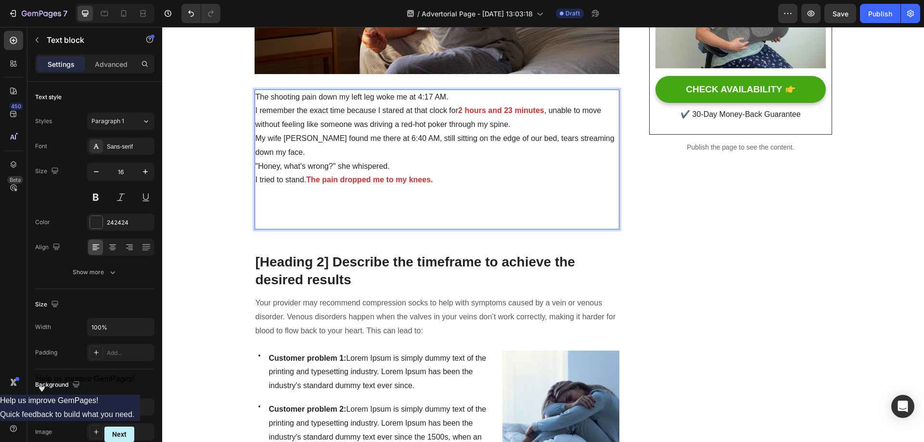
click at [278, 218] on p "⁠⁠⁠⁠⁠⁠⁠" at bounding box center [436, 207] width 363 height 41
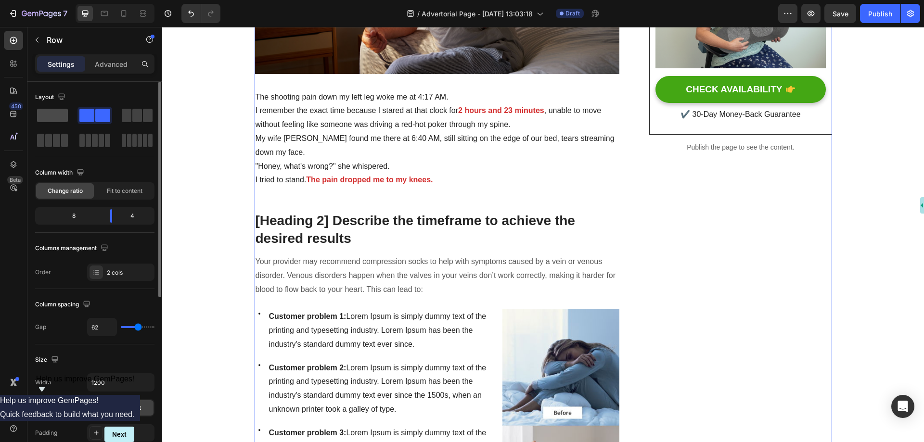
click at [51, 113] on span at bounding box center [52, 115] width 31 height 13
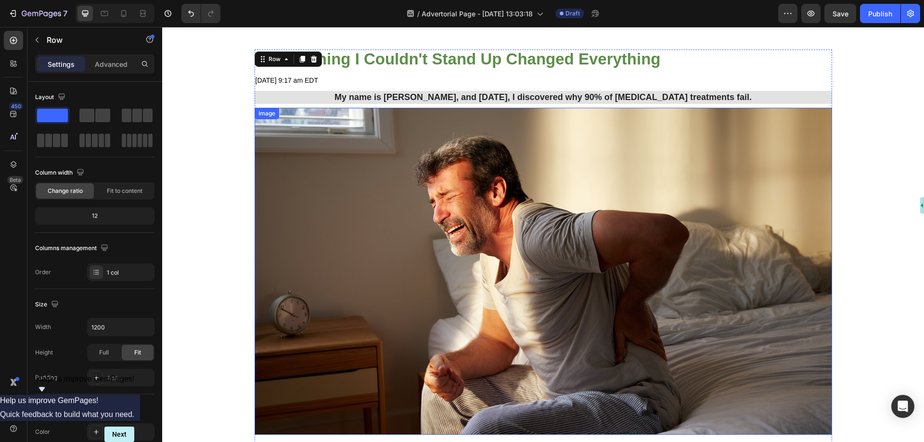
scroll to position [0, 0]
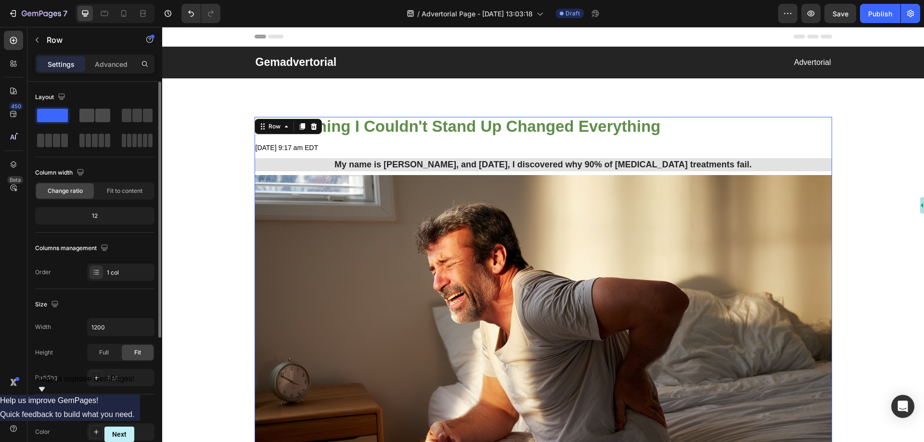
click at [100, 119] on span at bounding box center [102, 115] width 15 height 13
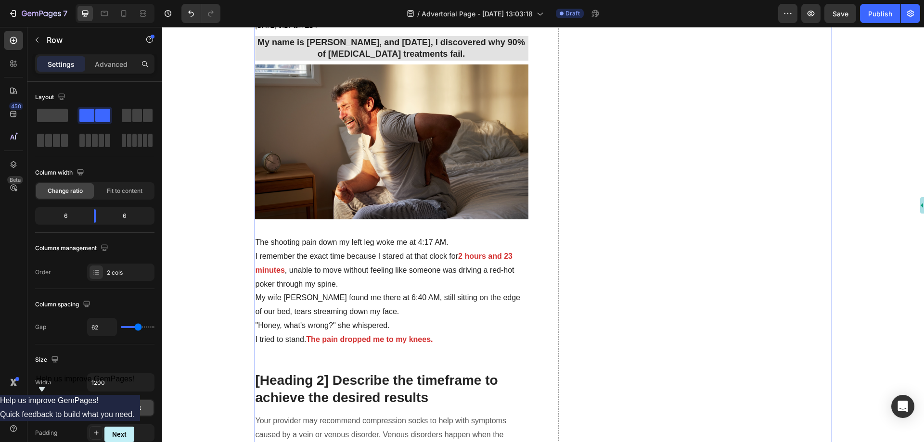
scroll to position [240, 0]
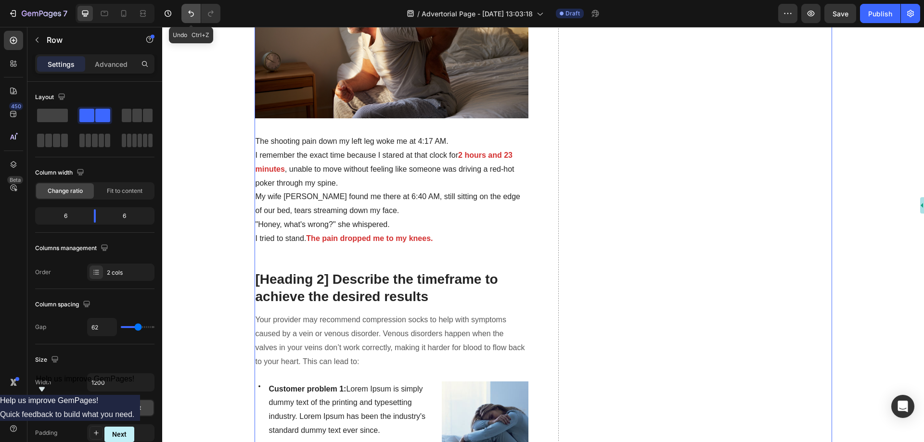
click at [196, 15] on icon "Undo/Redo" at bounding box center [191, 14] width 10 height 10
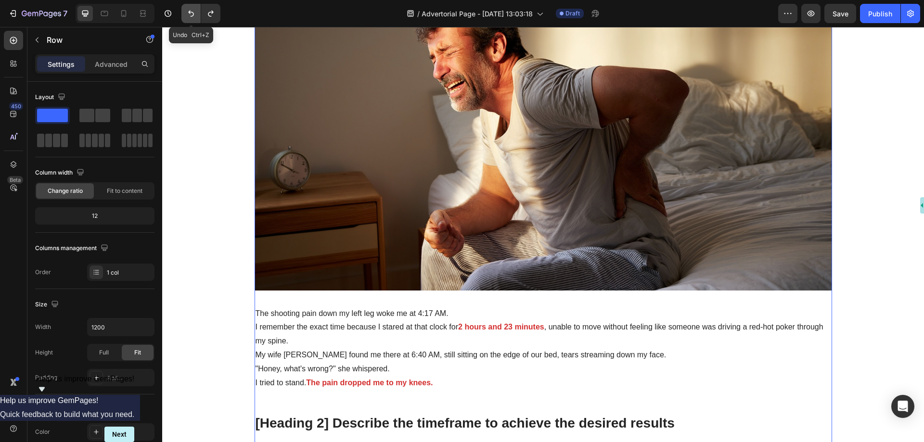
click at [196, 15] on icon "Undo/Redo" at bounding box center [191, 14] width 10 height 10
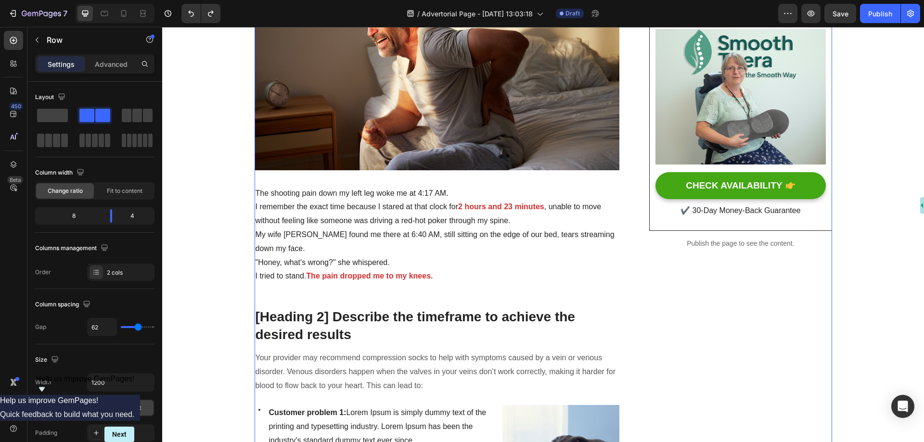
click at [386, 210] on p "I remember the exact time because I stared at that clock for 2 hours and 23 min…" at bounding box center [436, 214] width 363 height 28
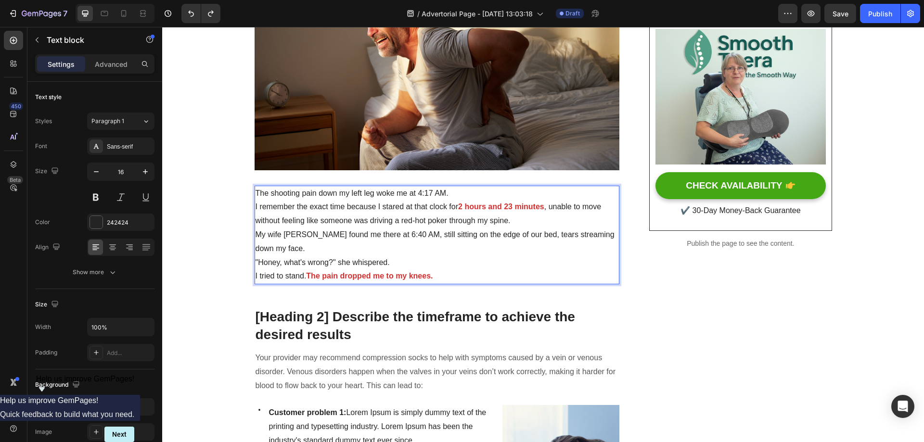
click at [438, 277] on p "I tried to stand. The pain dropped me to my knees." at bounding box center [436, 276] width 363 height 14
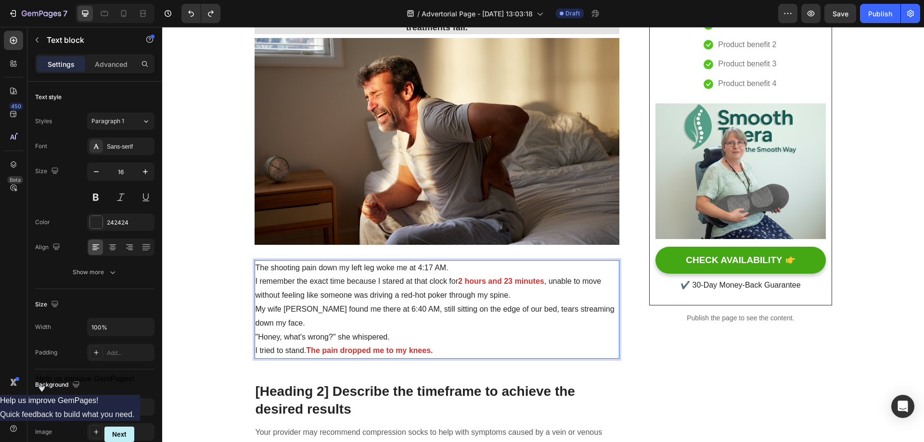
scroll to position [96, 0]
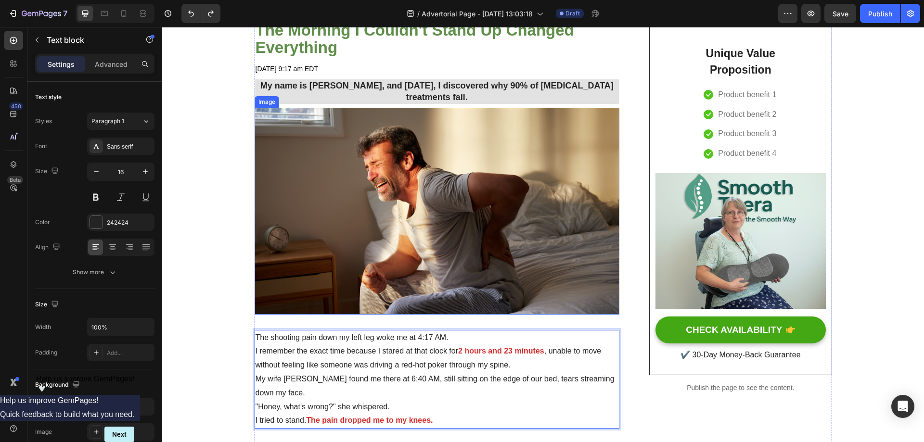
click at [427, 224] on img at bounding box center [436, 211] width 365 height 206
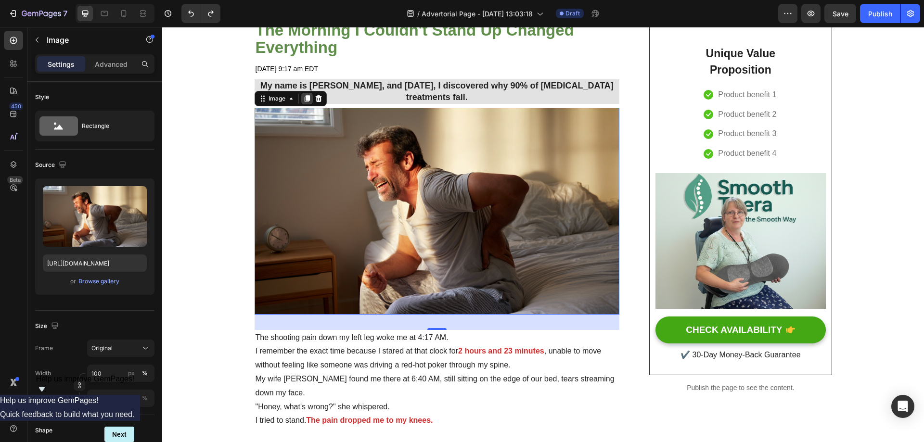
click at [304, 98] on icon at bounding box center [306, 98] width 5 height 7
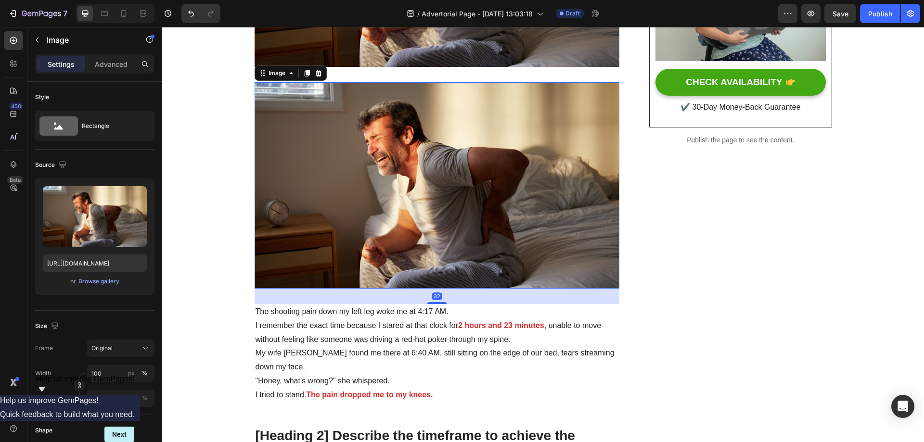
scroll to position [366, 0]
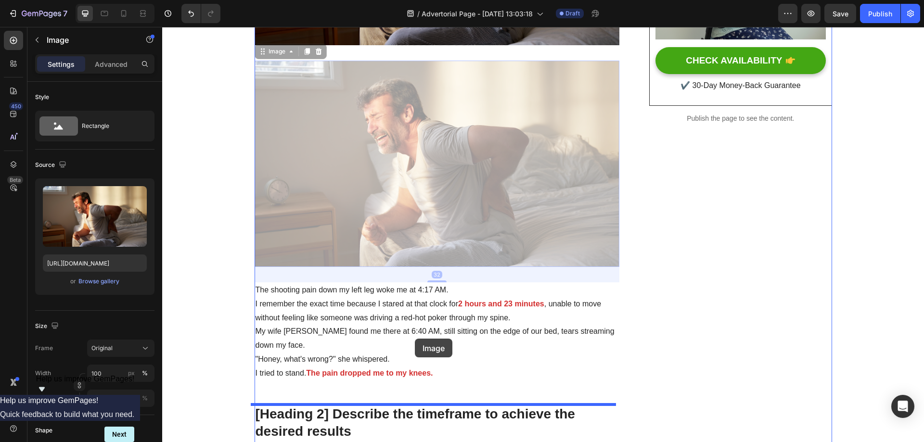
drag, startPoint x: 421, startPoint y: 170, endPoint x: 414, endPoint y: 339, distance: 169.0
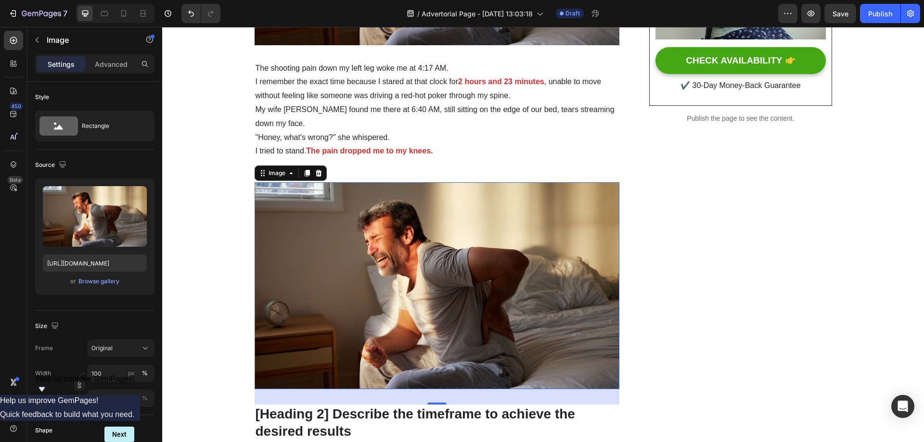
click at [417, 278] on img at bounding box center [436, 285] width 365 height 206
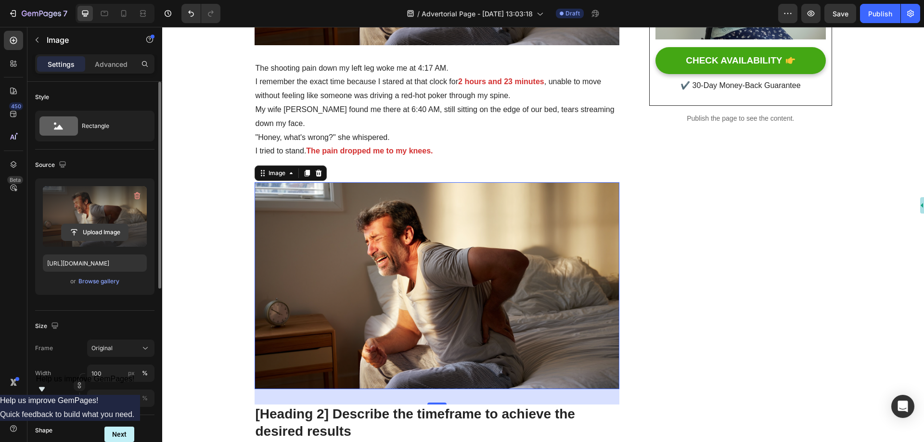
click at [89, 228] on input "file" at bounding box center [95, 232] width 66 height 16
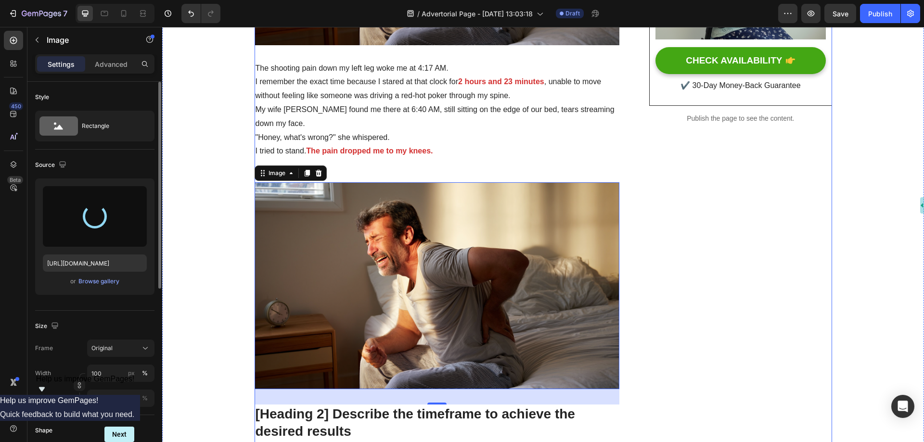
type input "https://cdn.shopify.com/s/files/1/0697/8401/0908/files/gempages_584645945988219…"
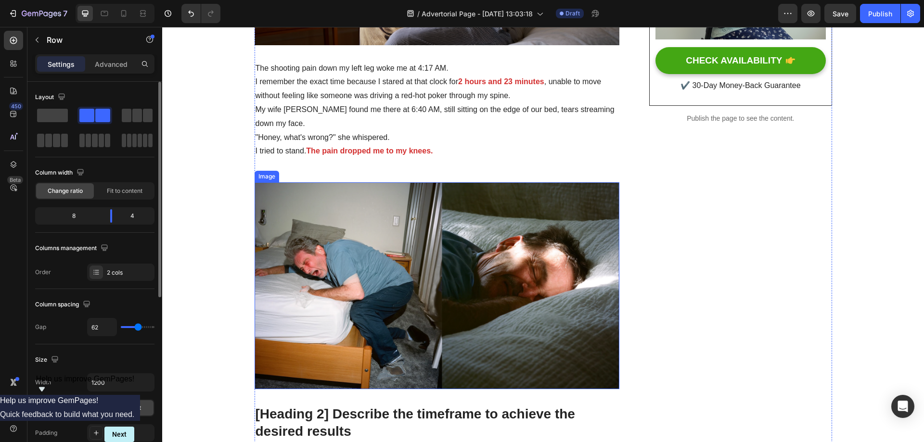
click at [467, 229] on img at bounding box center [436, 285] width 365 height 206
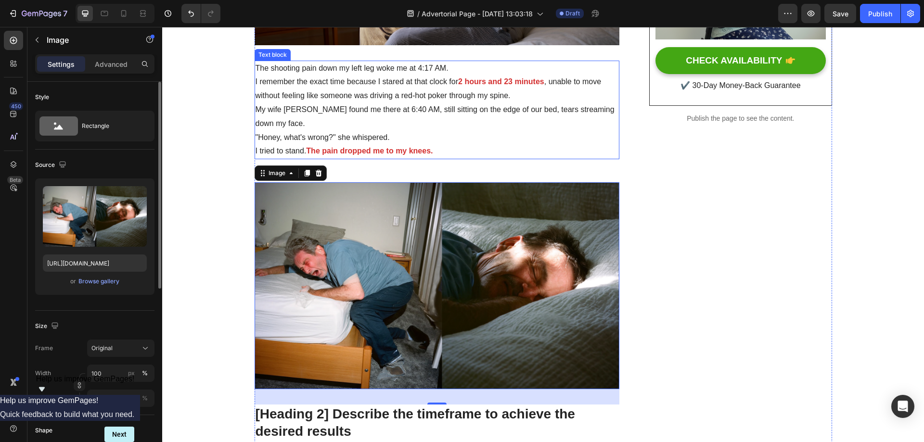
click at [424, 156] on p "I tried to stand. The pain dropped me to my knees." at bounding box center [436, 151] width 363 height 14
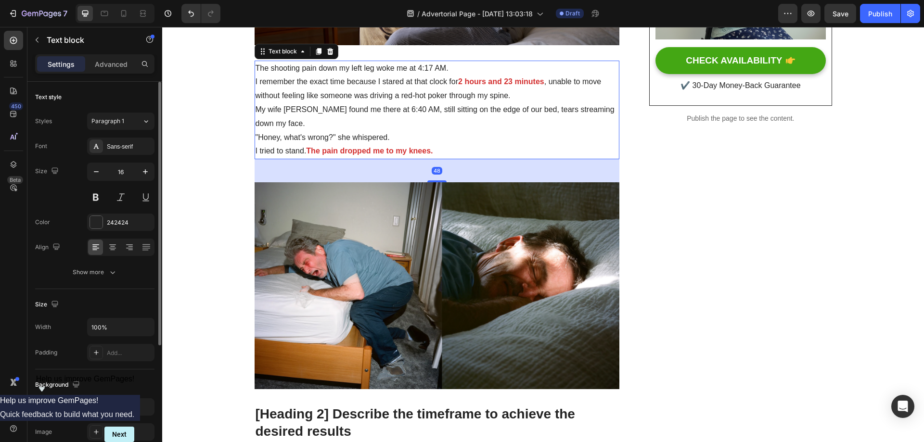
click at [420, 168] on div "48" at bounding box center [436, 170] width 365 height 23
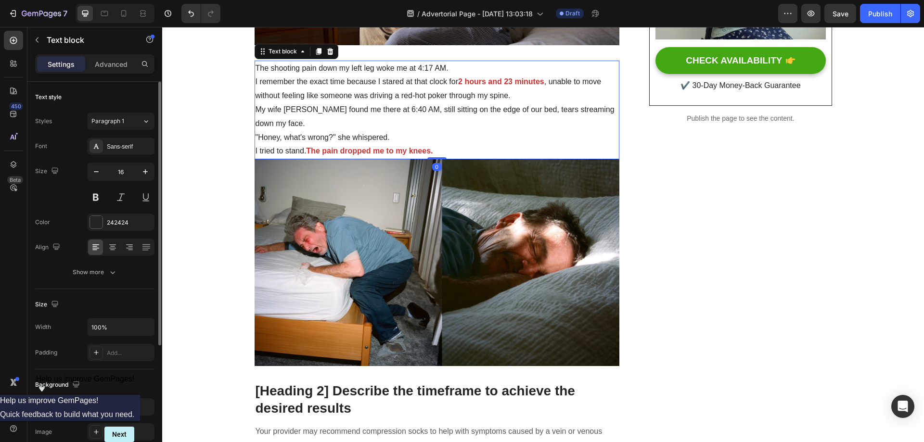
drag, startPoint x: 431, startPoint y: 180, endPoint x: 430, endPoint y: 156, distance: 24.5
click at [430, 156] on div "The shooting pain down my left leg woke me at 4:17 AM. I remember the exact tim…" at bounding box center [436, 110] width 365 height 99
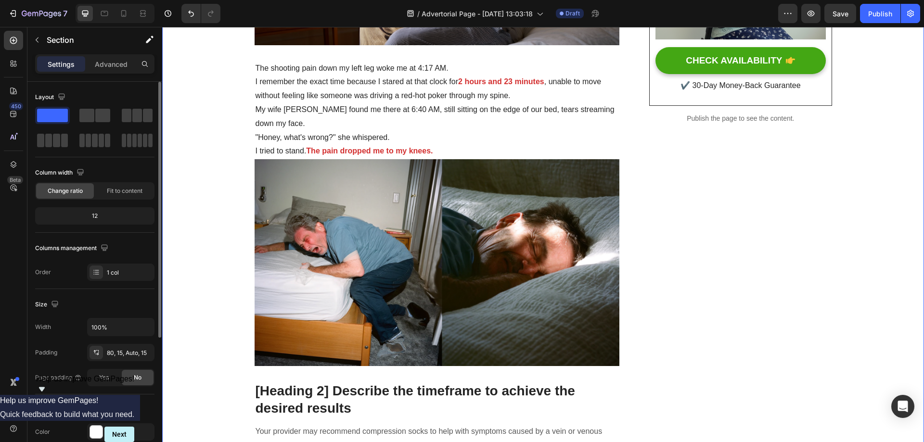
scroll to position [269, 0]
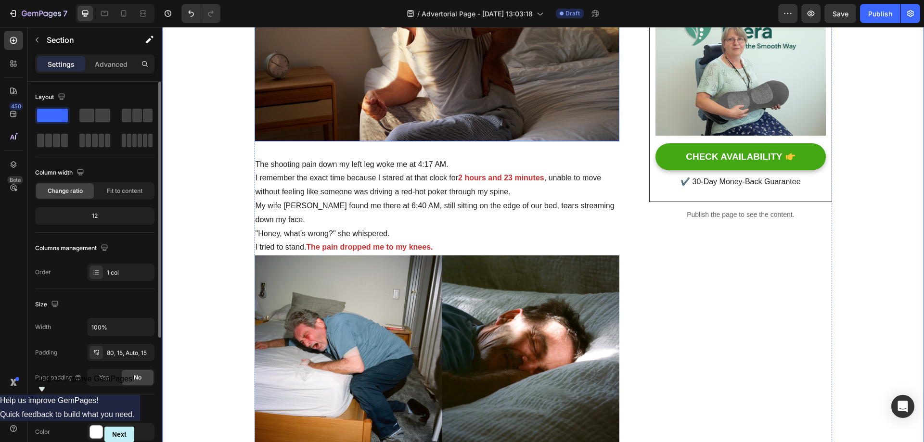
click at [434, 104] on img at bounding box center [436, 38] width 365 height 206
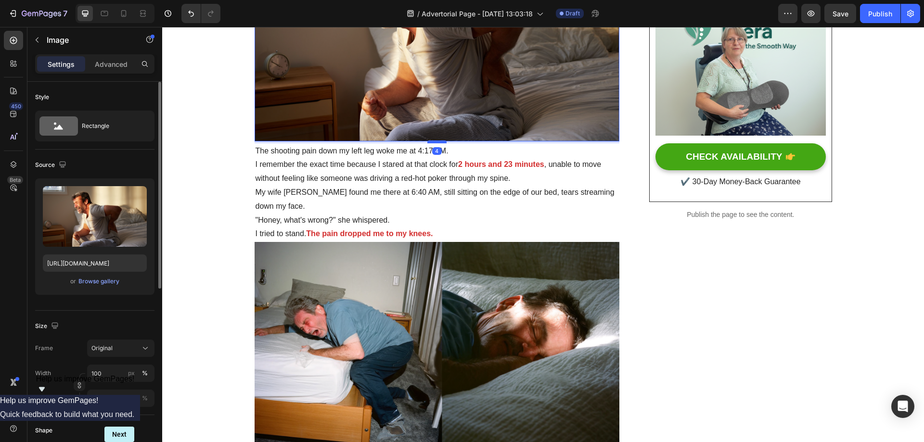
drag, startPoint x: 432, startPoint y: 156, endPoint x: 432, endPoint y: 142, distance: 13.5
click at [432, 142] on div at bounding box center [436, 141] width 19 height 3
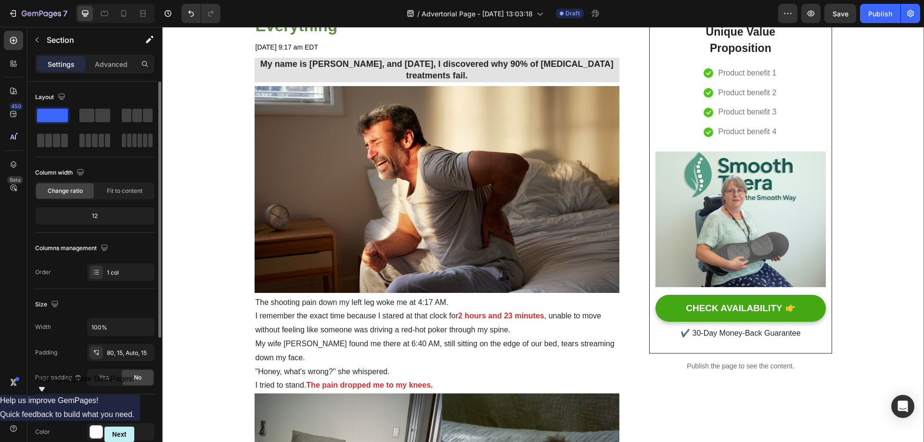
scroll to position [29, 0]
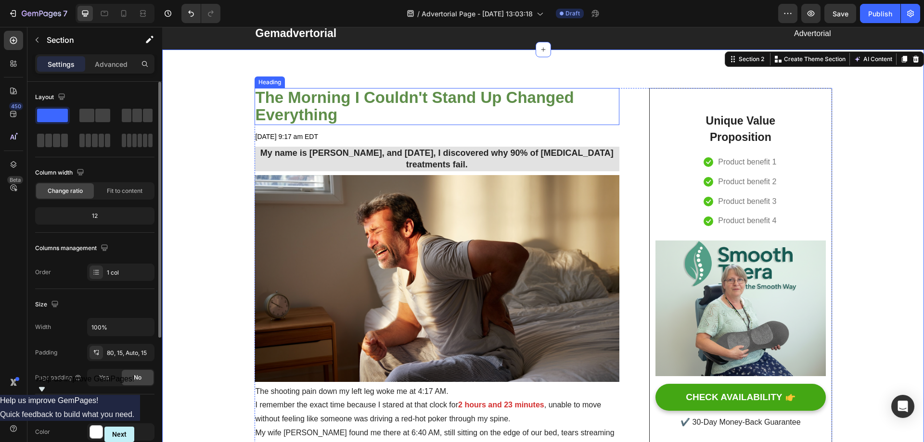
click at [373, 109] on p "The Morning I Couldn't Stand Up Changed Everything" at bounding box center [436, 106] width 363 height 35
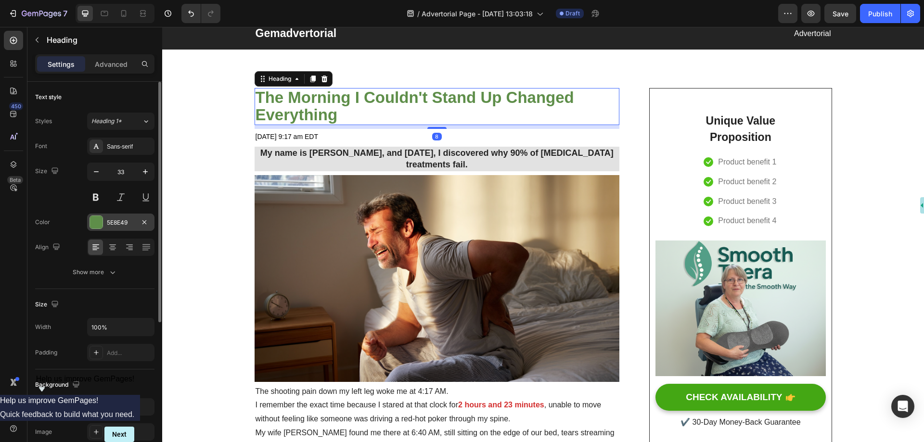
click at [97, 217] on div at bounding box center [96, 222] width 13 height 13
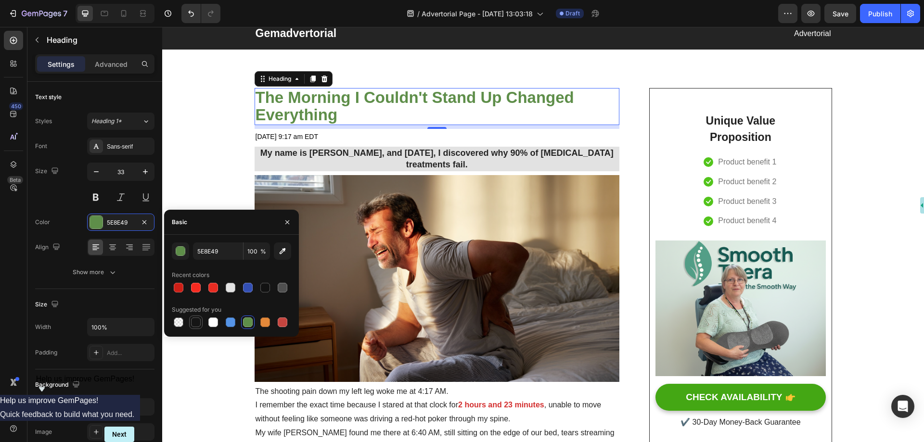
click at [198, 322] on div at bounding box center [196, 322] width 10 height 10
type input "151515"
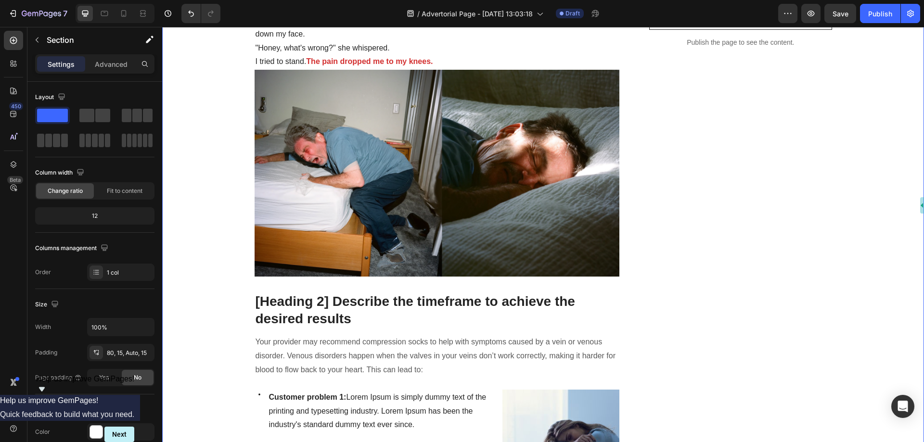
scroll to position [558, 0]
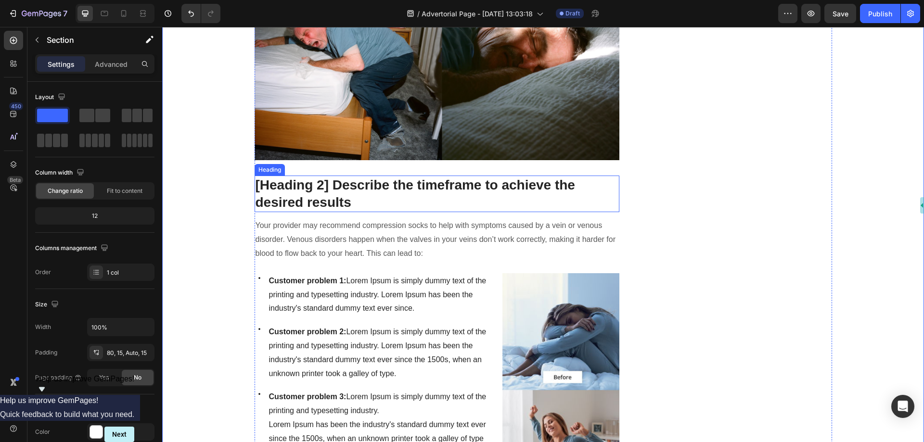
click at [388, 184] on p "[Heading 2] Describe the timeframe to achieve the desired results" at bounding box center [436, 194] width 363 height 35
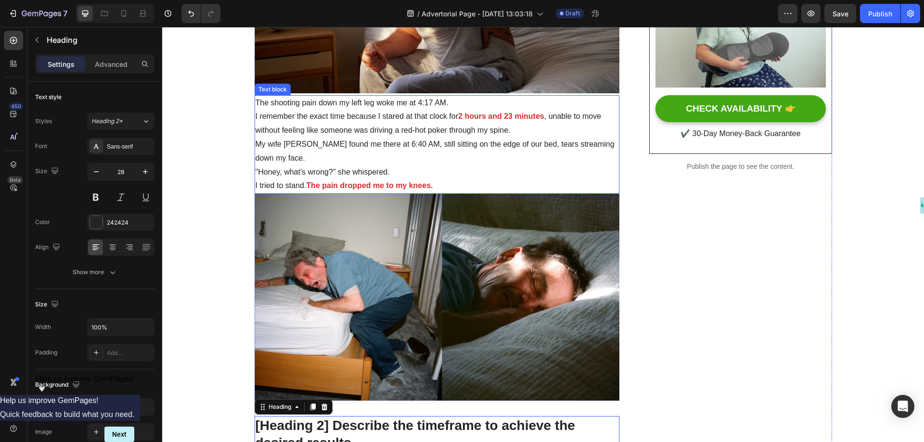
scroll to position [221, 0]
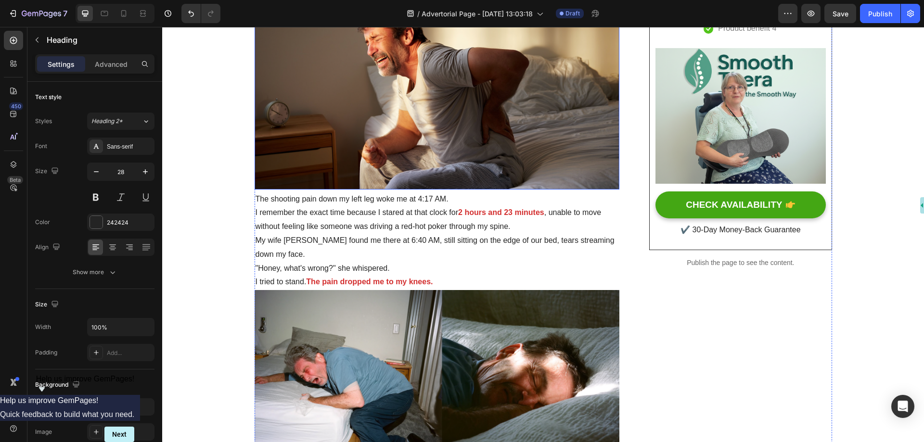
click at [366, 225] on p "I remember the exact time because I stared at that clock for 2 hours and 23 min…" at bounding box center [436, 220] width 363 height 28
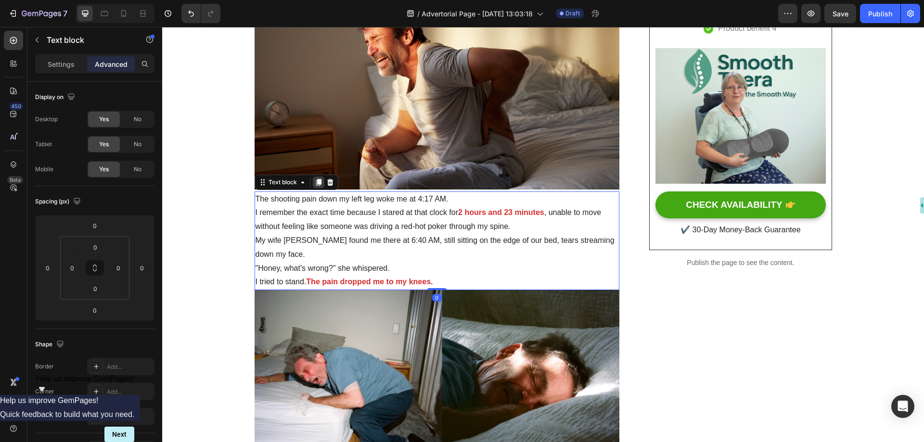
click at [316, 181] on icon at bounding box center [318, 182] width 5 height 7
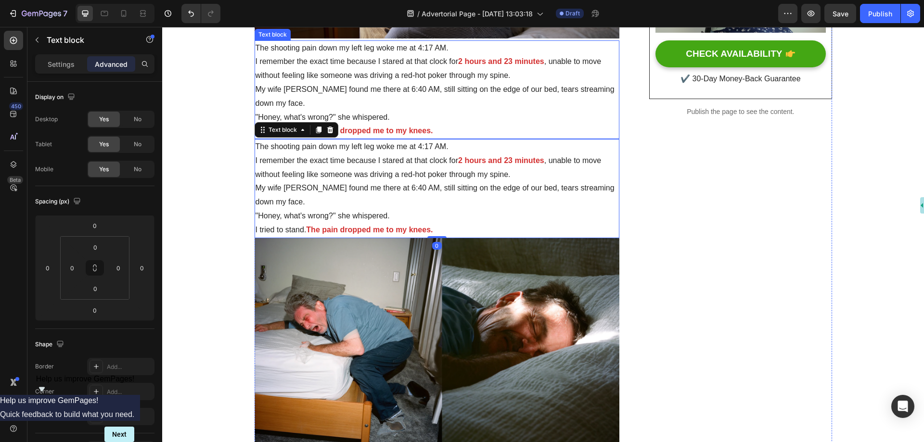
scroll to position [414, 0]
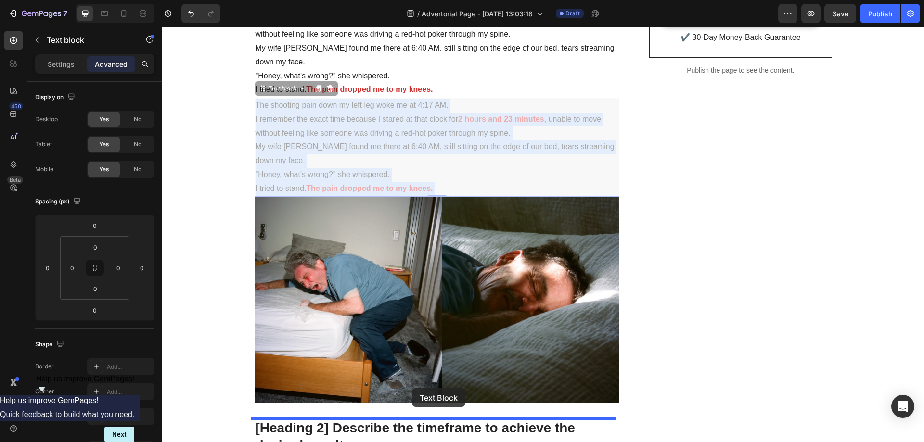
drag, startPoint x: 411, startPoint y: 145, endPoint x: 412, endPoint y: 388, distance: 243.4
type input "32"
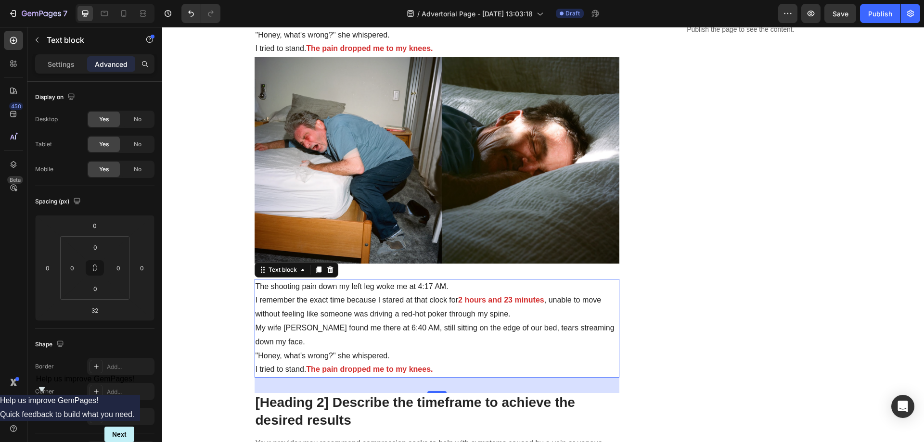
scroll to position [510, 0]
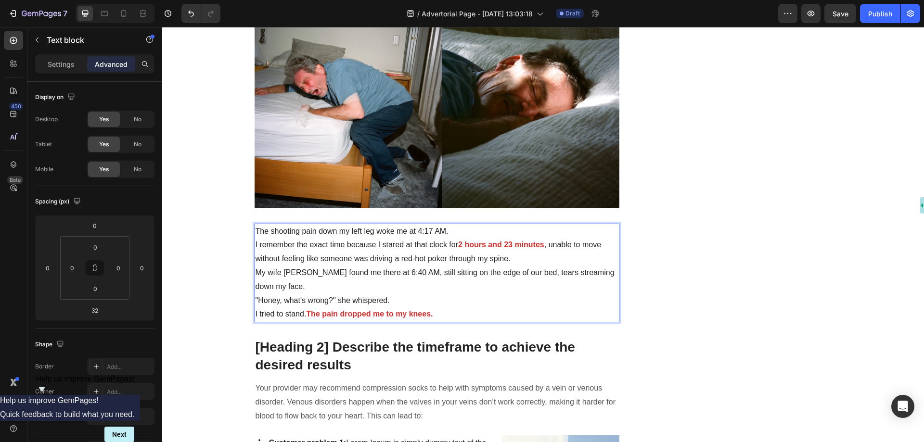
click at [374, 269] on p "My wife [PERSON_NAME] found me there at 6:40 AM, still sitting on the edge of o…" at bounding box center [436, 280] width 363 height 28
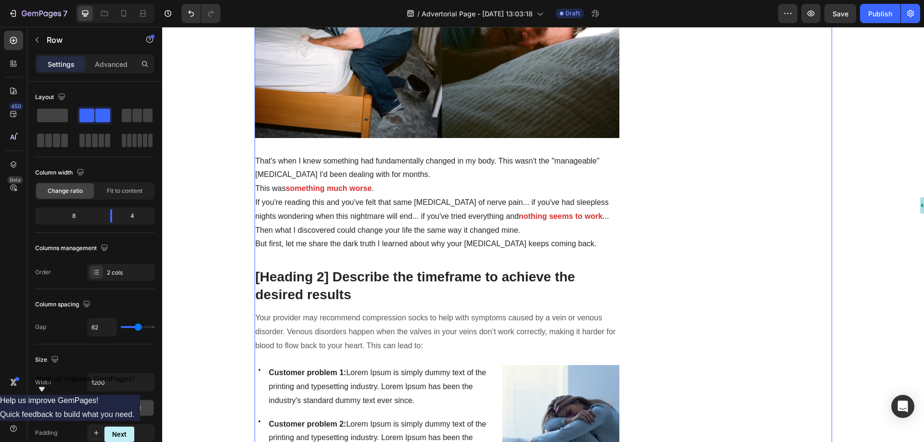
scroll to position [654, 0]
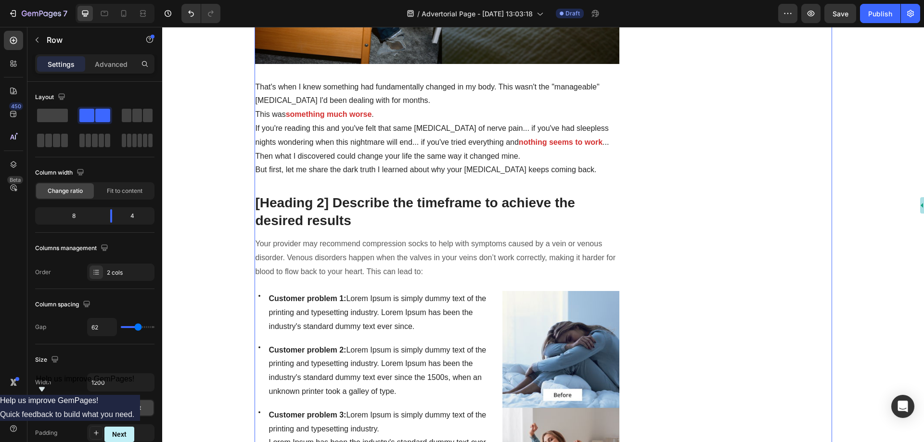
click at [330, 208] on p "[Heading 2] Describe the timeframe to achieve the desired results" at bounding box center [436, 211] width 363 height 35
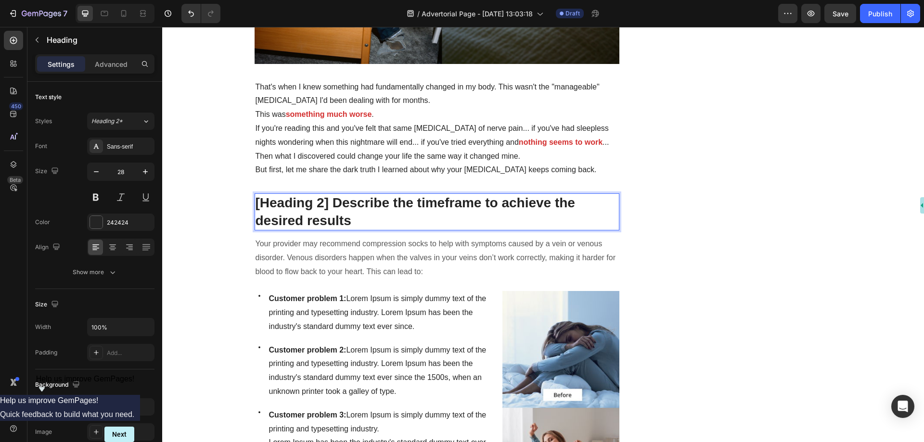
click at [344, 215] on p "[Heading 2] Describe the timeframe to achieve the desired results" at bounding box center [436, 211] width 363 height 35
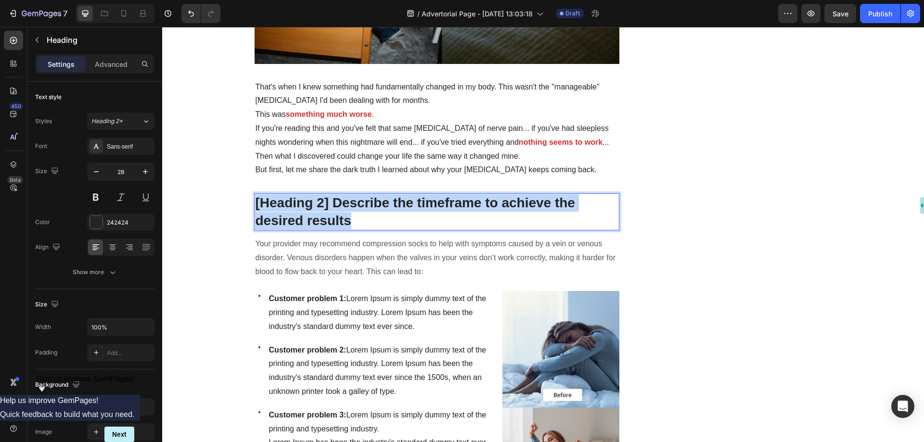
click at [344, 215] on p "[Heading 2] Describe the timeframe to achieve the desired results" at bounding box center [436, 211] width 363 height 35
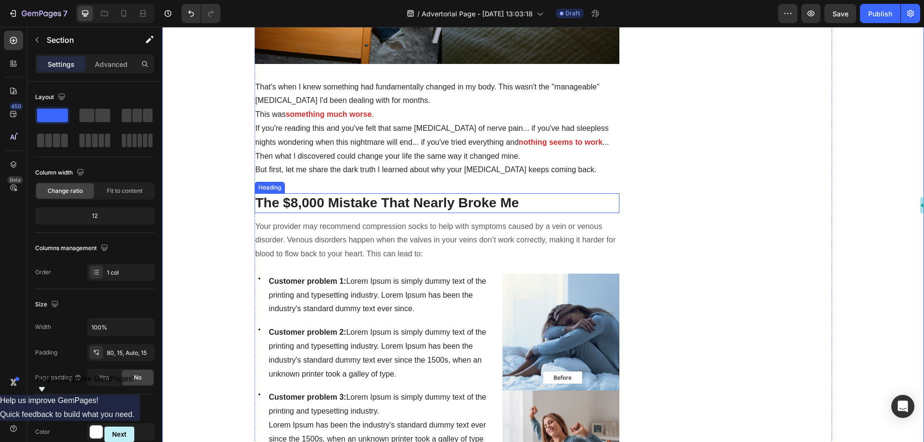
click at [316, 203] on p "The $8,000 Mistake That Nearly Broke Me" at bounding box center [436, 202] width 363 height 17
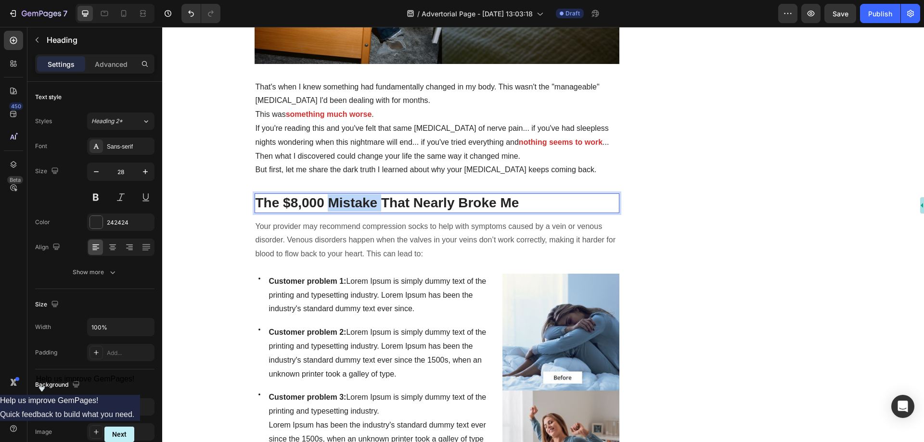
click at [343, 200] on p "The $8,000 Mistake That Nearly Broke Me" at bounding box center [436, 202] width 363 height 17
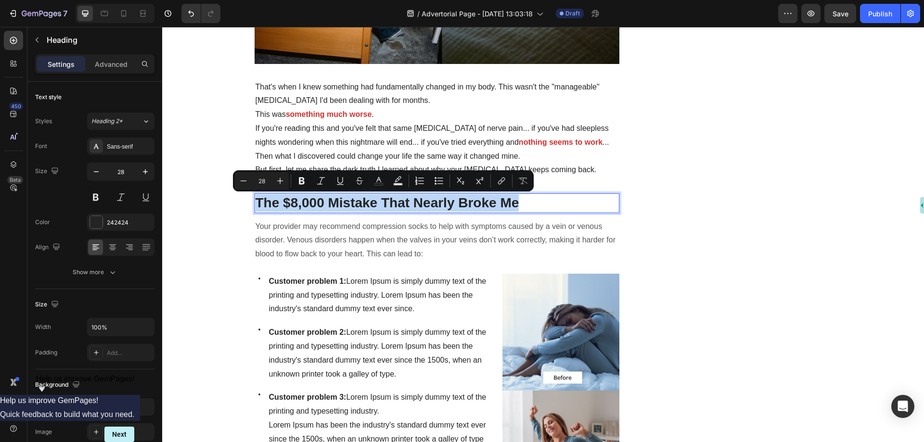
click at [258, 200] on p "The $8,000 Mistake That Nearly Broke Me" at bounding box center [436, 202] width 363 height 17
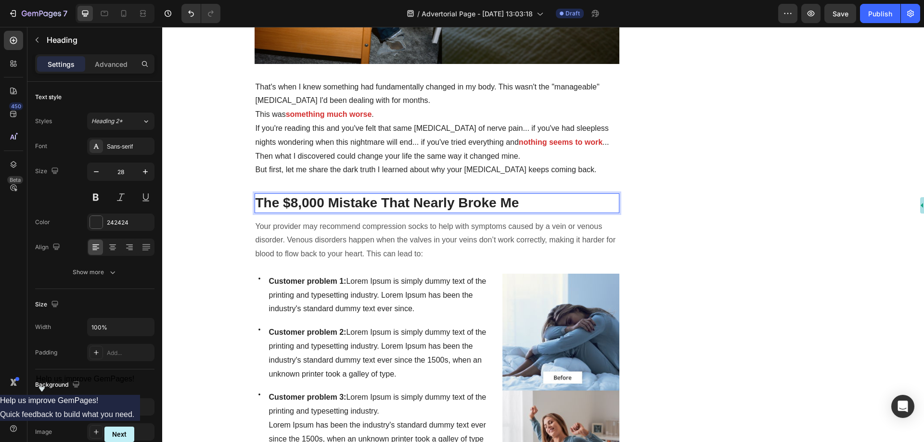
click at [255, 203] on p "The $8,000 Mistake That Nearly Broke Me" at bounding box center [436, 202] width 363 height 17
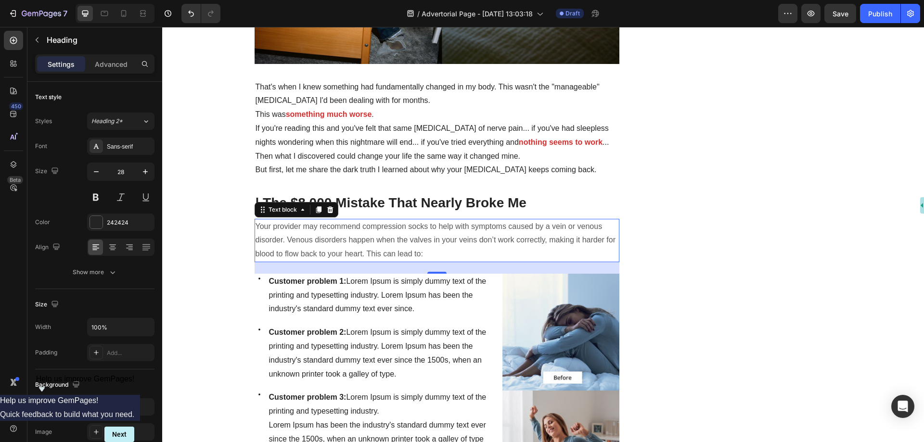
click at [352, 221] on p "Your provider may recommend compression socks to help with symptoms caused by a…" at bounding box center [436, 240] width 363 height 41
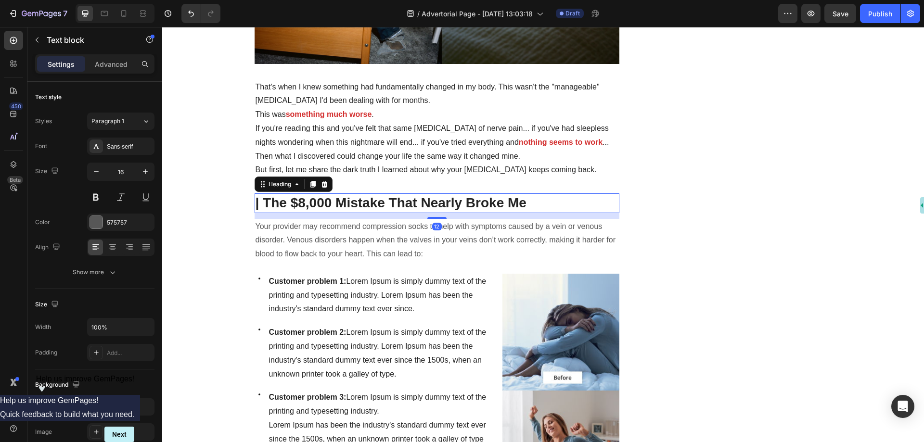
click at [390, 200] on p "| The $8,000 Mistake That Nearly Broke Me" at bounding box center [436, 202] width 363 height 17
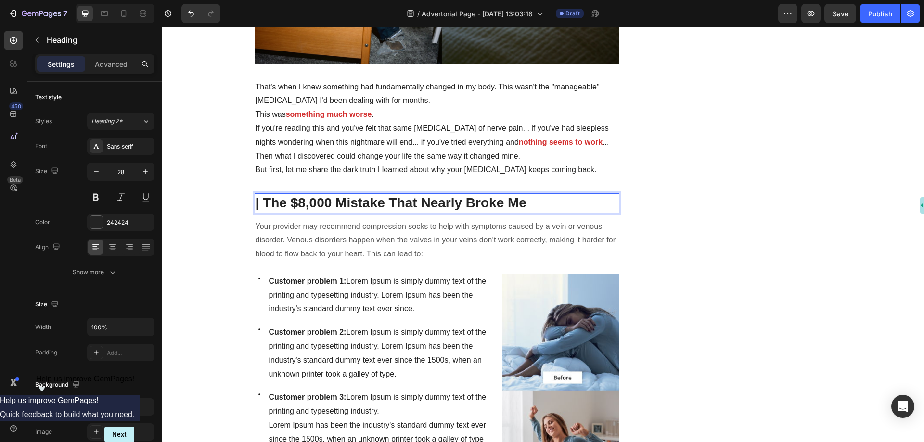
click at [390, 200] on p "| The $8,000 Mistake That Nearly Broke Me" at bounding box center [436, 202] width 363 height 17
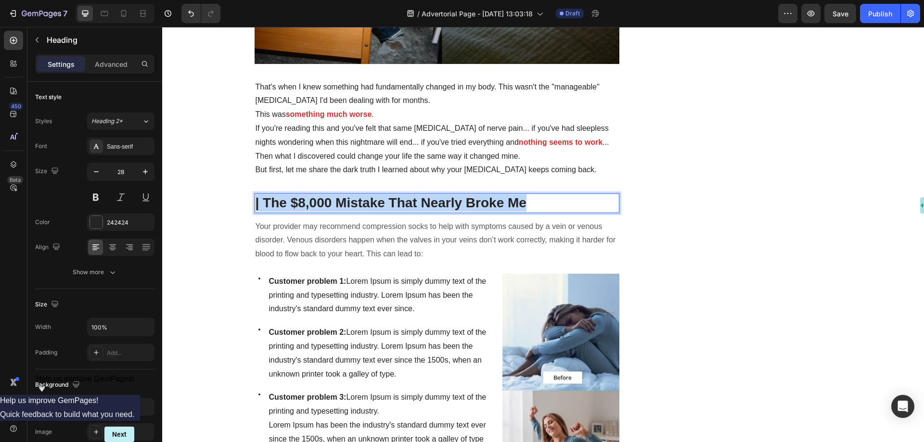
click at [390, 200] on p "| The $8,000 Mistake That Nearly Broke Me" at bounding box center [436, 202] width 363 height 17
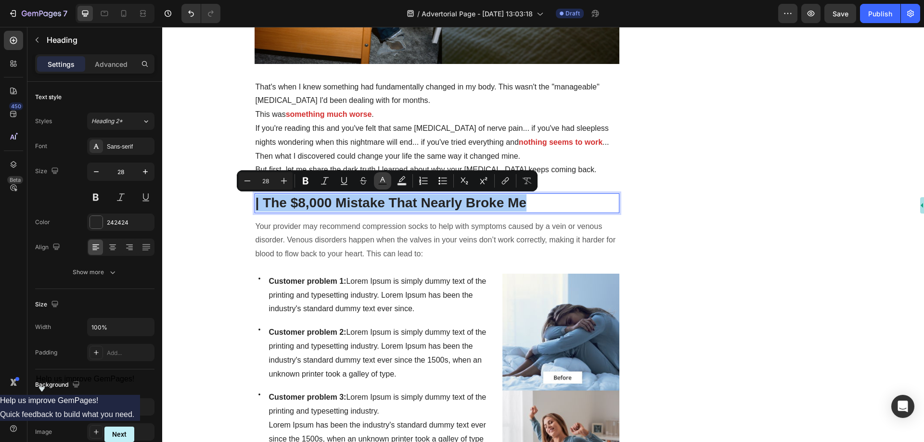
click at [382, 181] on icon "Editor contextual toolbar" at bounding box center [383, 181] width 10 height 10
type input "242424"
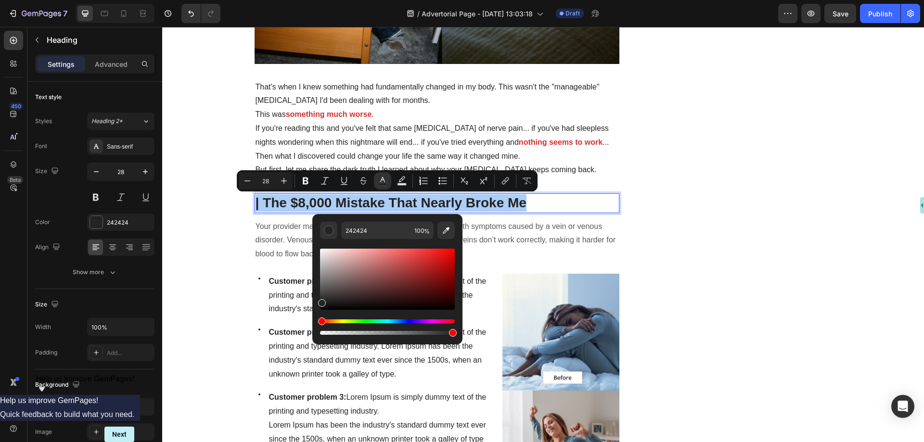
click at [433, 255] on div "Editor contextual toolbar" at bounding box center [387, 279] width 135 height 61
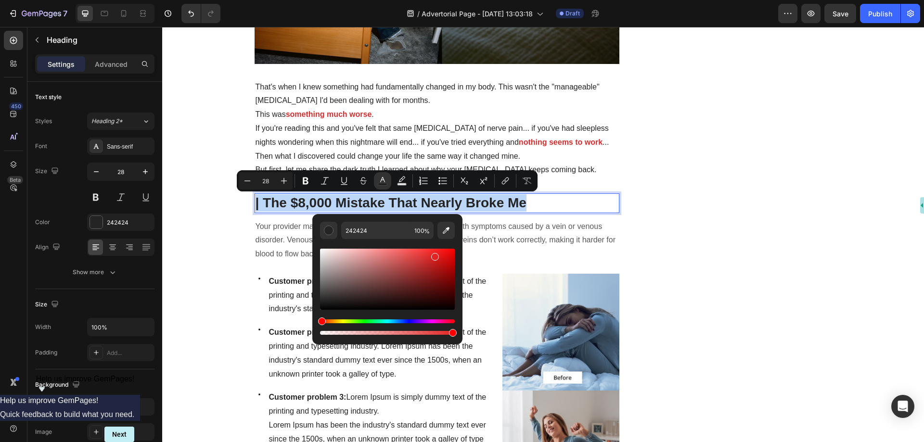
type input "E22424"
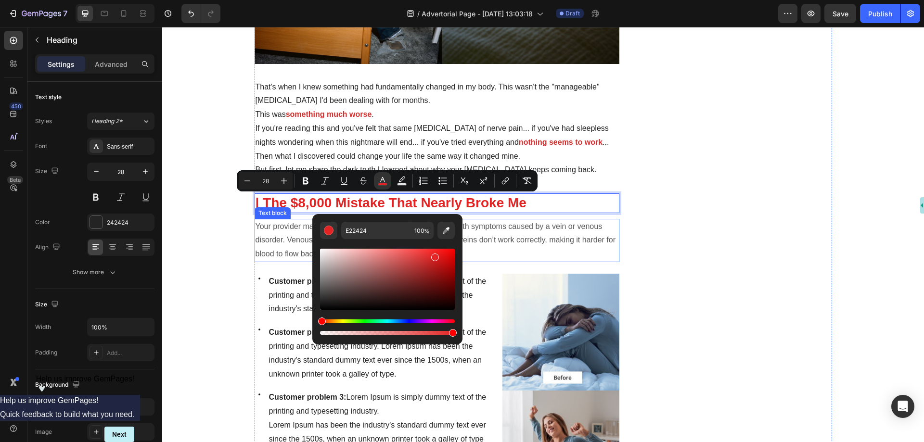
click at [289, 246] on p "Your provider may recommend compression socks to help with symptoms caused by a…" at bounding box center [436, 240] width 363 height 41
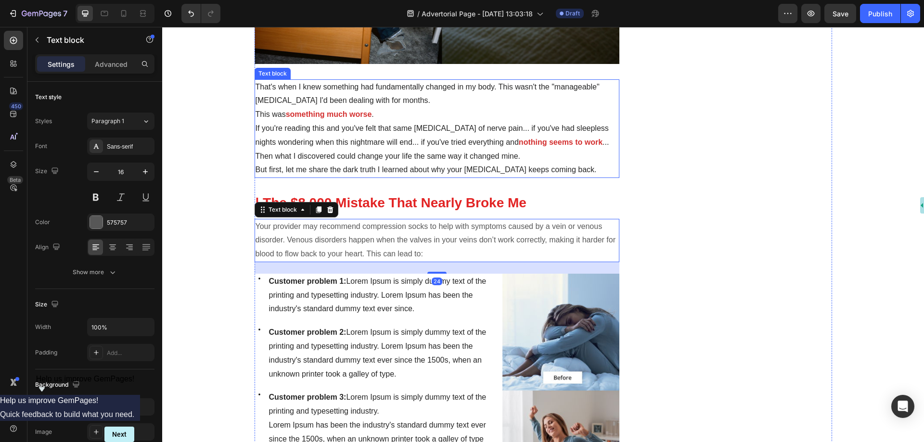
click at [385, 163] on p "Then what I discovered could change your life the same way it changed mine." at bounding box center [436, 157] width 363 height 14
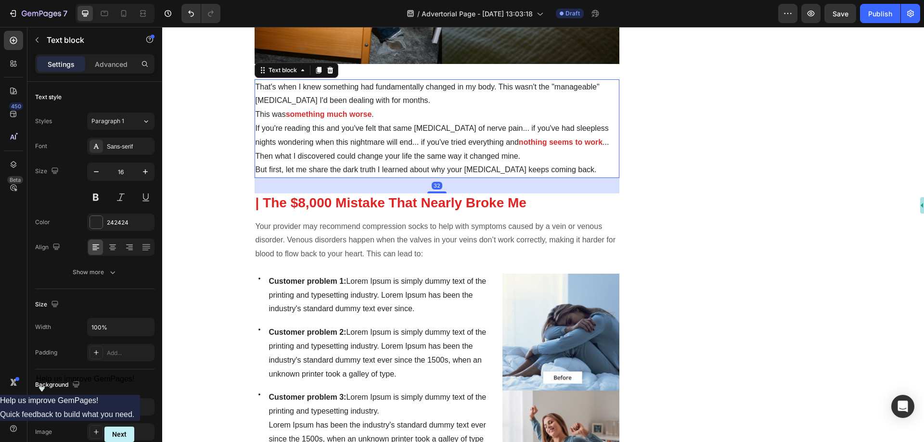
click at [333, 196] on span "| The $8,000 Mistake That Nearly Broke Me" at bounding box center [390, 202] width 271 height 15
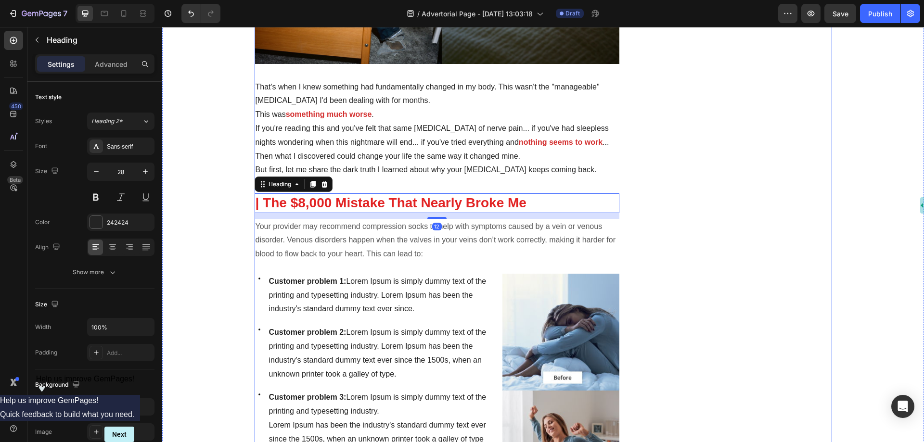
click at [392, 159] on p "Then what I discovered could change your life the same way it changed mine." at bounding box center [436, 157] width 363 height 14
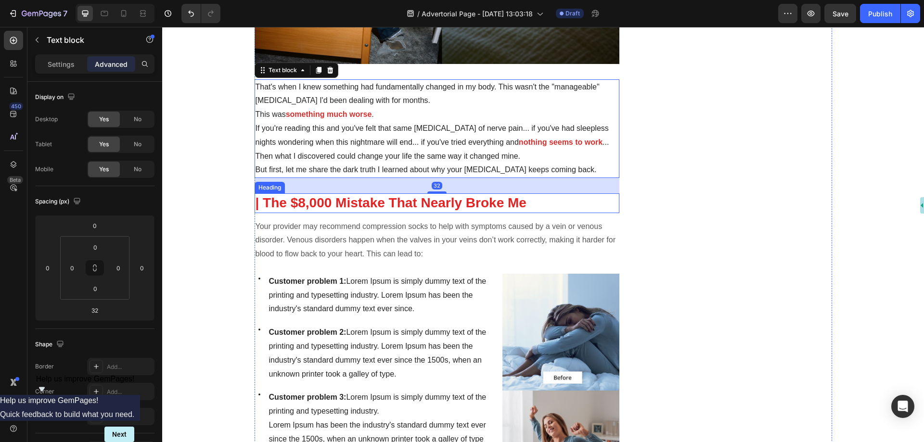
click at [396, 204] on span "| The $8,000 Mistake That Nearly Broke Me" at bounding box center [390, 202] width 271 height 15
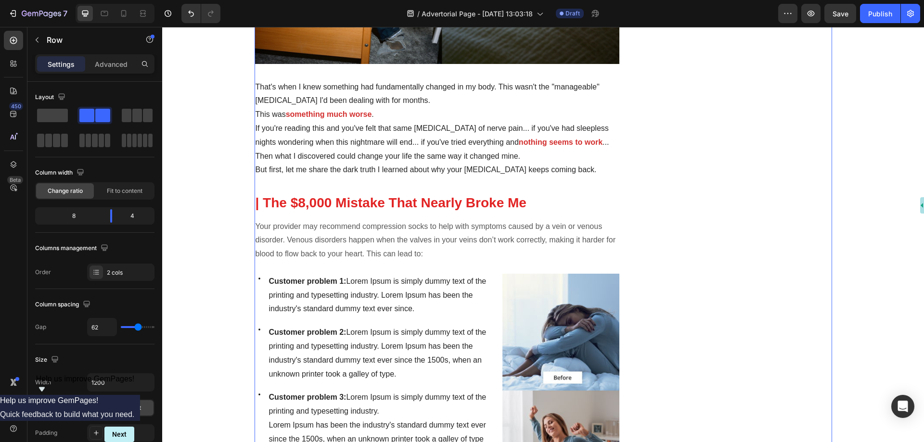
click at [380, 175] on p "But first, let me share the dark truth I learned about why your [MEDICAL_DATA] …" at bounding box center [436, 170] width 363 height 14
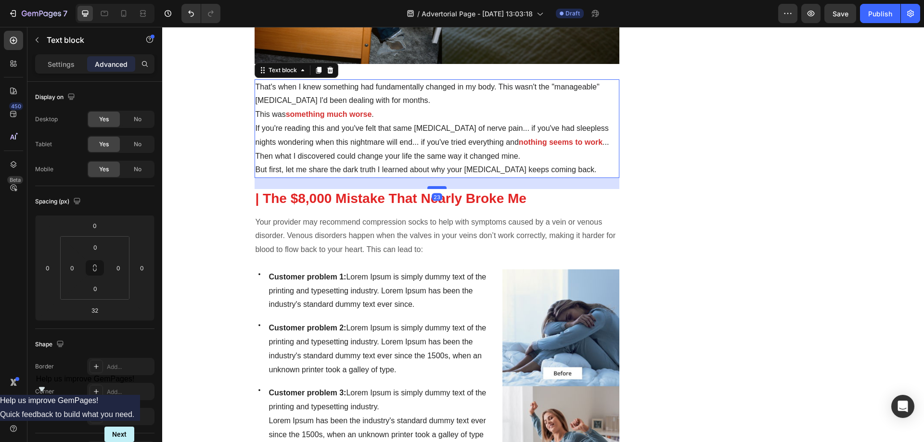
drag, startPoint x: 431, startPoint y: 192, endPoint x: 433, endPoint y: 188, distance: 5.0
click at [433, 188] on div at bounding box center [436, 187] width 19 height 3
type input "23"
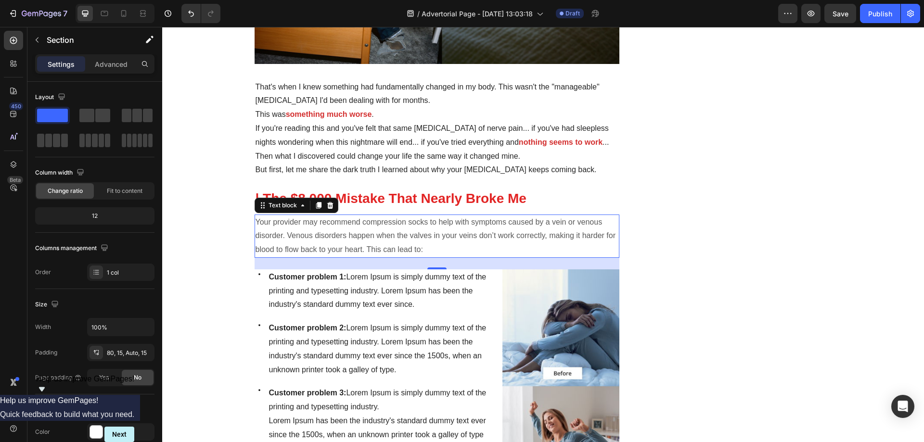
click at [402, 228] on p "Your provider may recommend compression socks to help with symptoms caused by a…" at bounding box center [436, 235] width 363 height 41
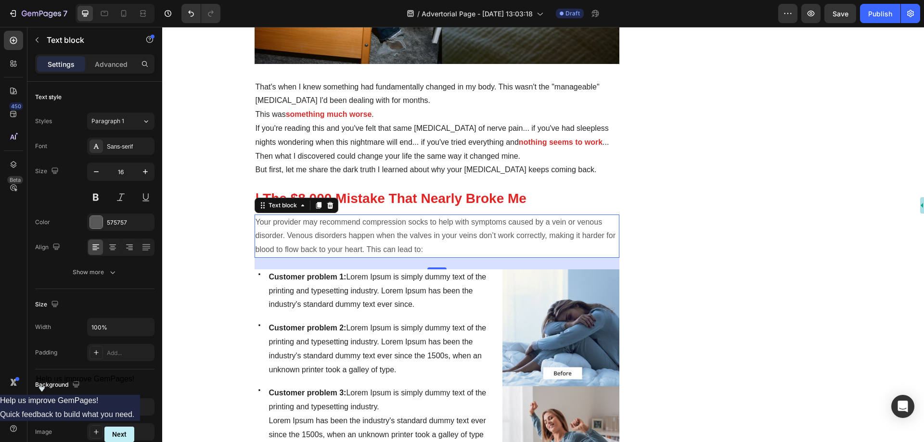
click at [339, 238] on p "Your provider may recommend compression socks to help with symptoms caused by a…" at bounding box center [436, 235] width 363 height 41
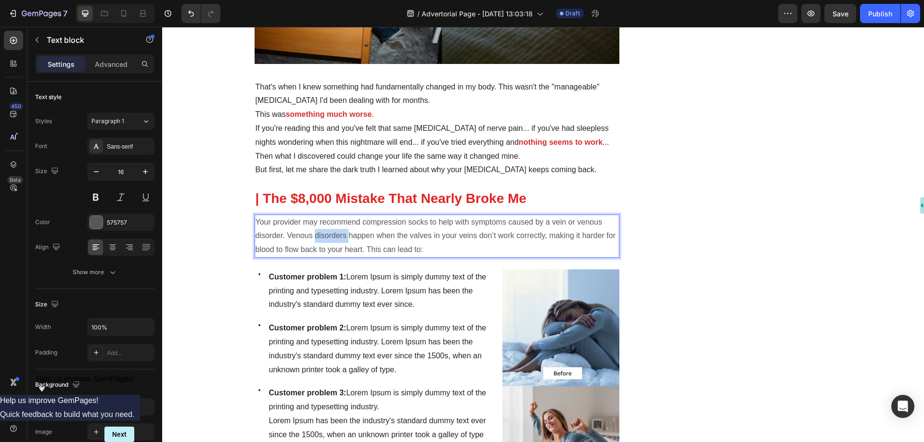
click at [339, 238] on p "Your provider may recommend compression socks to help with symptoms caused by a…" at bounding box center [436, 235] width 363 height 41
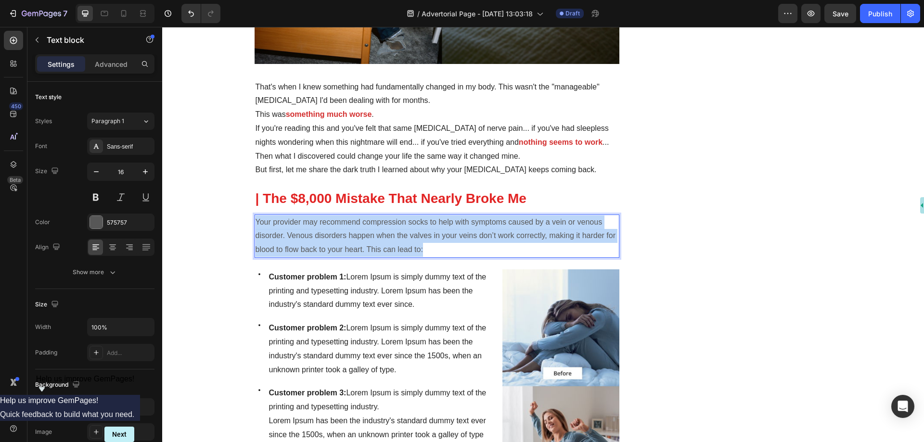
click at [339, 238] on p "Your provider may recommend compression socks to help with symptoms caused by a…" at bounding box center [436, 235] width 363 height 41
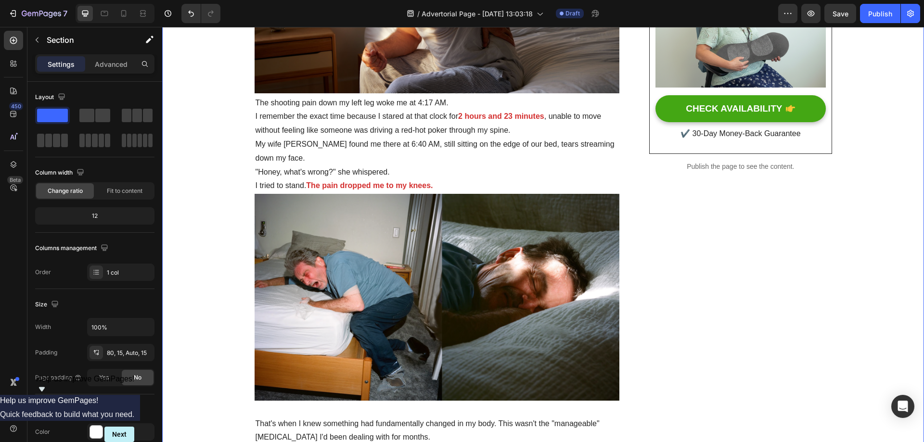
scroll to position [510, 0]
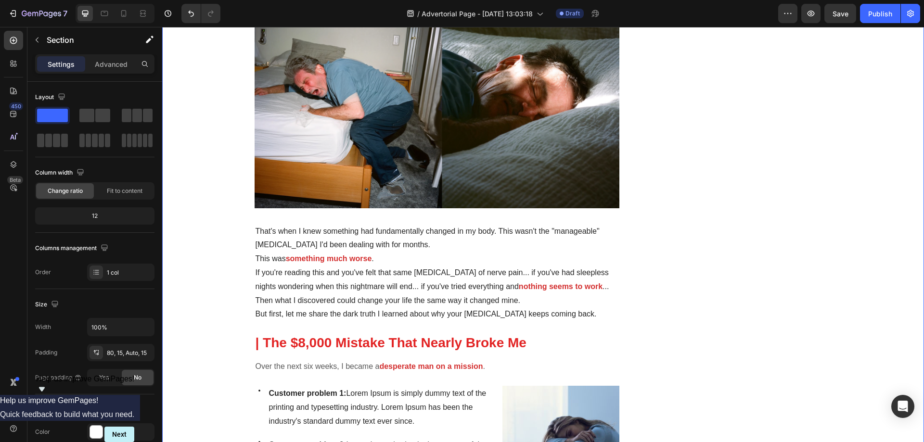
drag, startPoint x: 216, startPoint y: 172, endPoint x: 202, endPoint y: 130, distance: 44.3
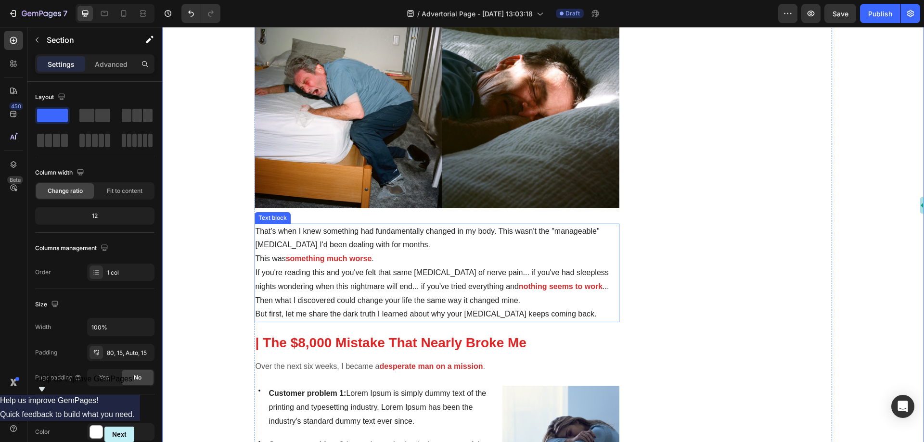
click at [429, 230] on p "That's when I knew something had fundamentally changed in my body. This wasn't …" at bounding box center [436, 239] width 363 height 28
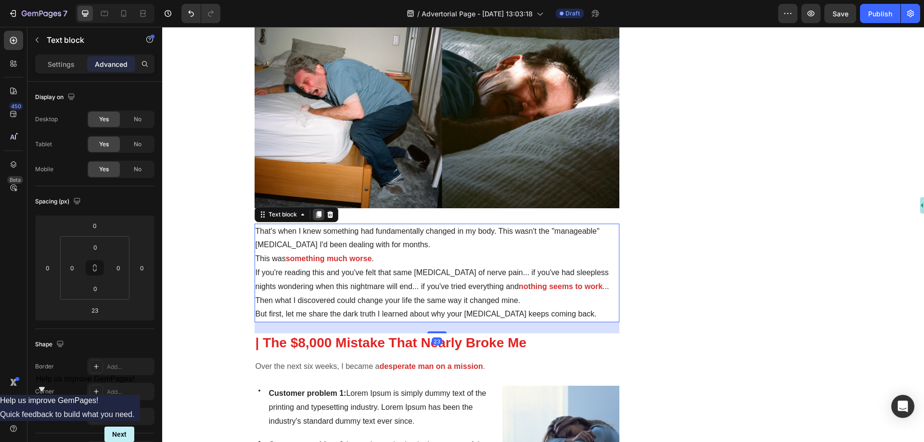
click at [316, 213] on icon at bounding box center [318, 214] width 5 height 7
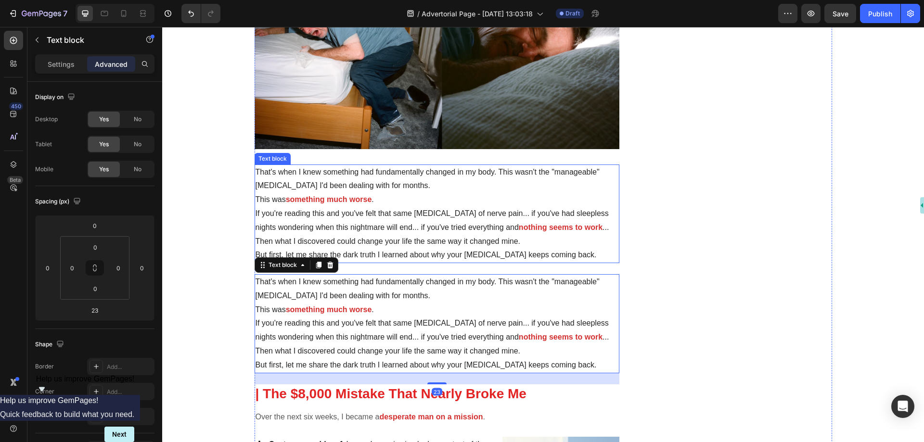
scroll to position [654, 0]
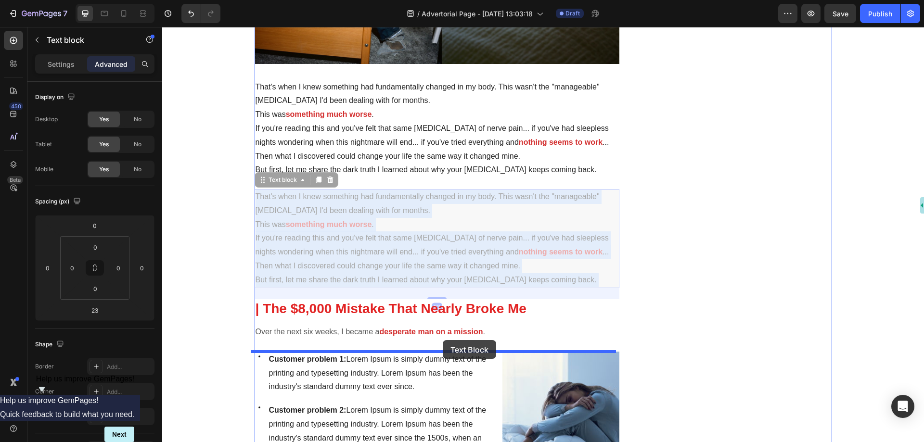
drag, startPoint x: 443, startPoint y: 250, endPoint x: 443, endPoint y: 340, distance: 90.0
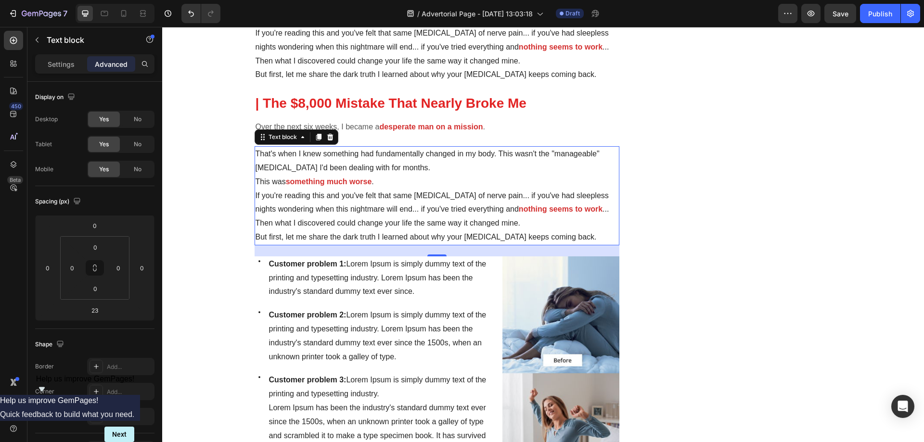
scroll to position [750, 0]
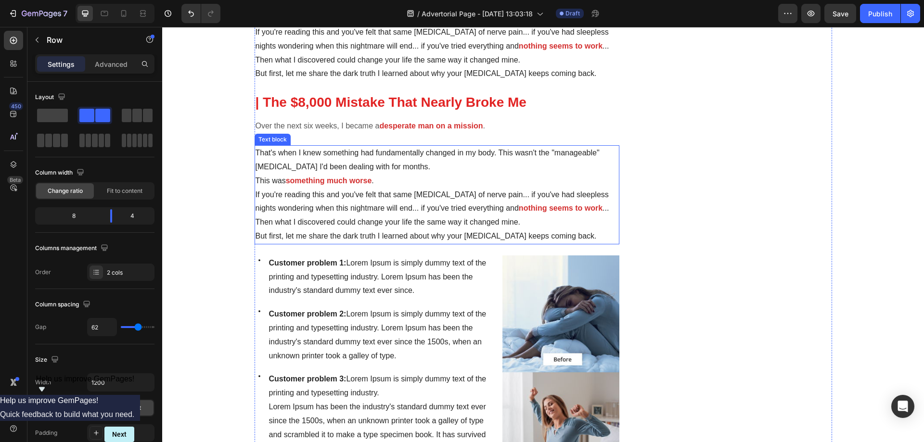
click at [430, 181] on p "This was something much worse ." at bounding box center [436, 181] width 363 height 14
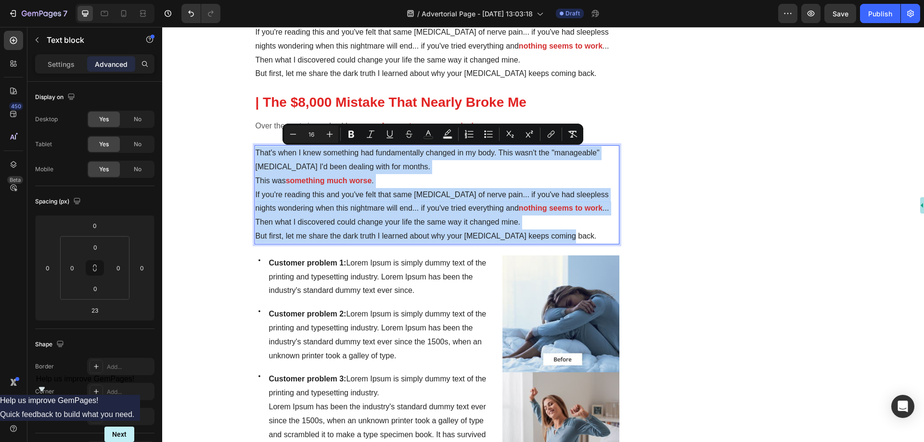
drag, startPoint x: 566, startPoint y: 236, endPoint x: 253, endPoint y: 153, distance: 324.2
click at [254, 153] on div "That's when I knew something had fundamentally changed in my body. This wasn't …" at bounding box center [436, 194] width 365 height 99
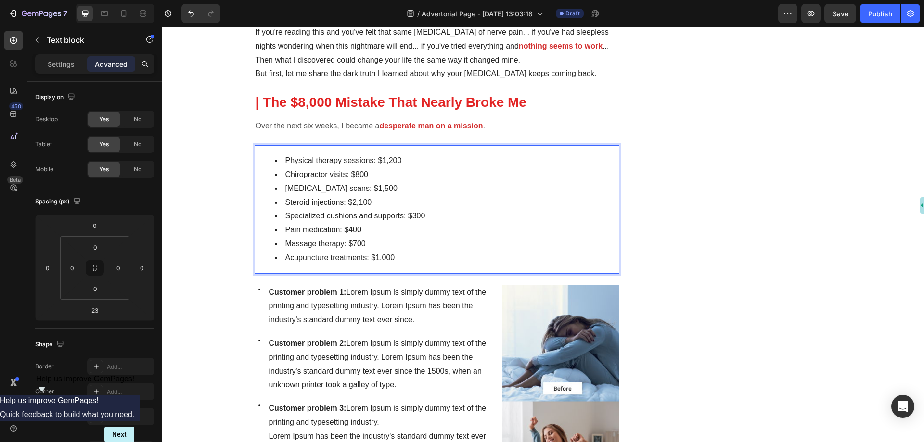
click at [308, 164] on li "Physical therapy sessions: $1,200" at bounding box center [447, 161] width 344 height 14
click at [276, 164] on li "Physical therapy sessions: $1,200" at bounding box center [447, 161] width 344 height 14
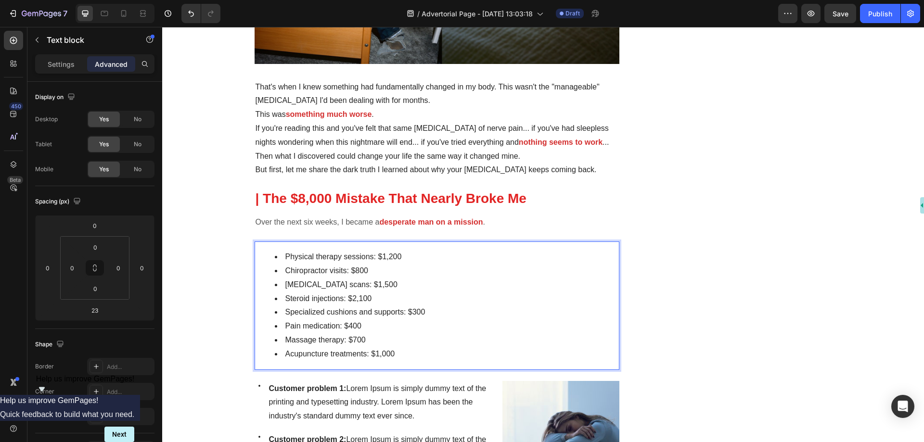
scroll to position [96, 0]
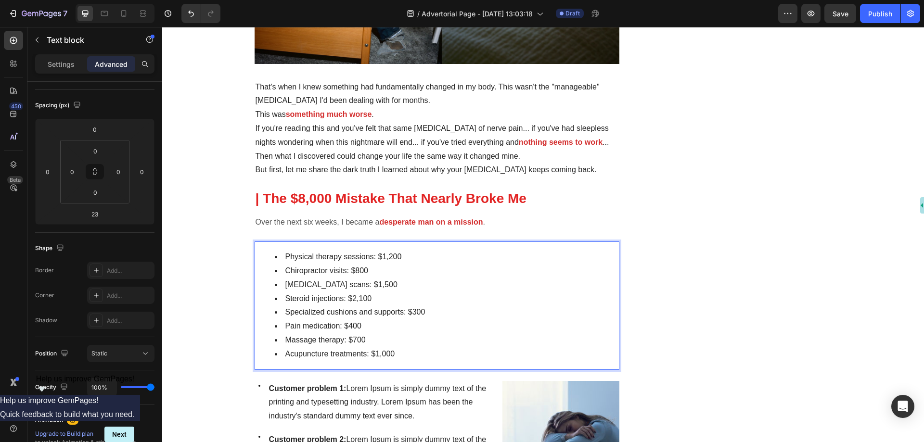
click at [424, 288] on li "MRI scans: $1,500" at bounding box center [447, 285] width 344 height 14
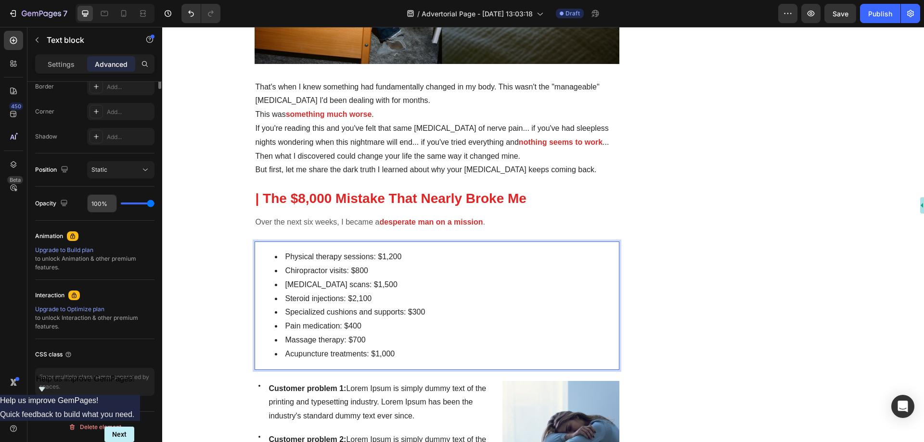
scroll to position [0, 0]
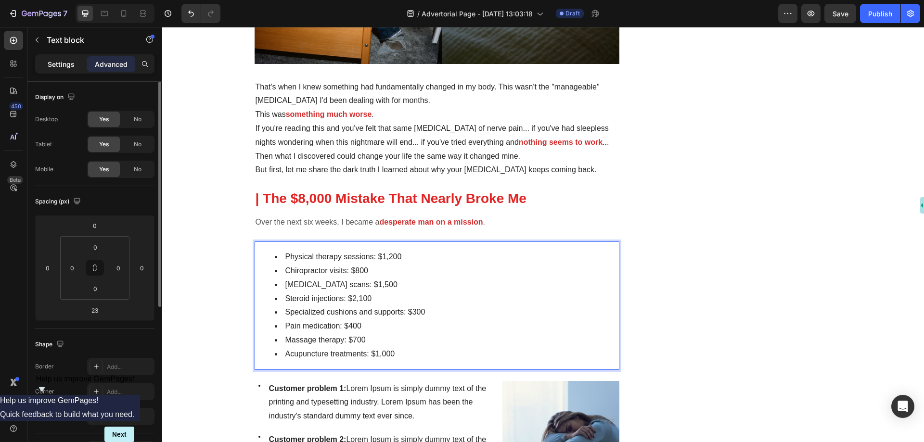
click at [65, 63] on p "Settings" at bounding box center [61, 64] width 27 height 10
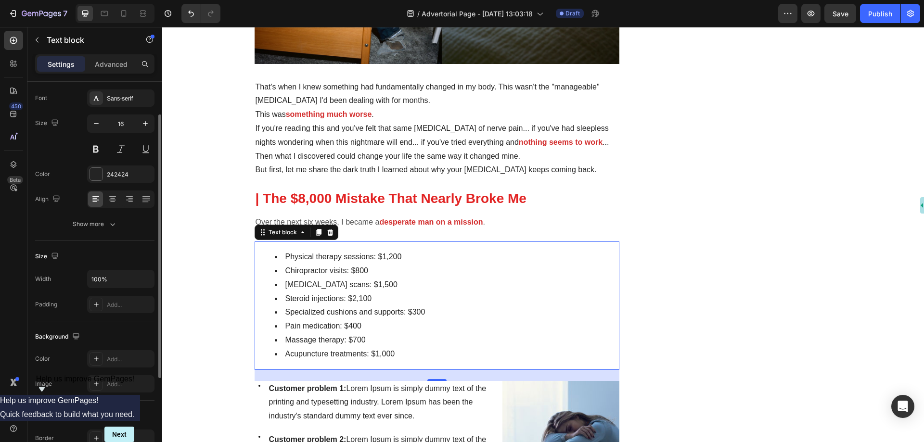
scroll to position [96, 0]
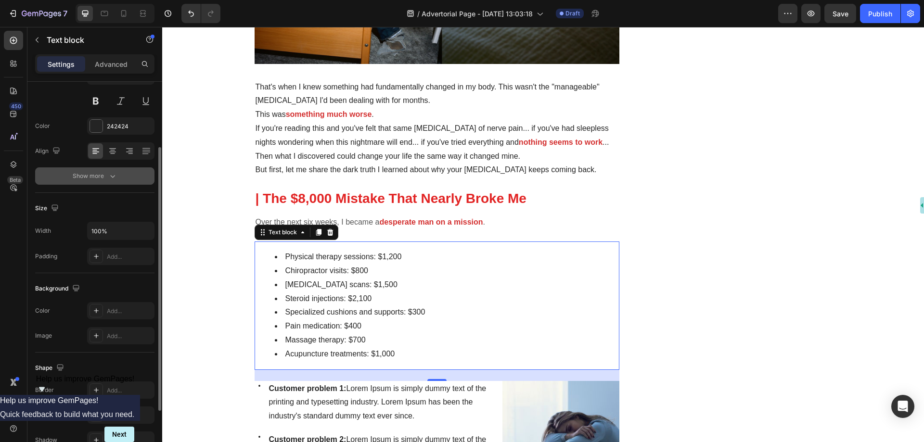
click at [103, 175] on div "Show more" at bounding box center [95, 176] width 45 height 10
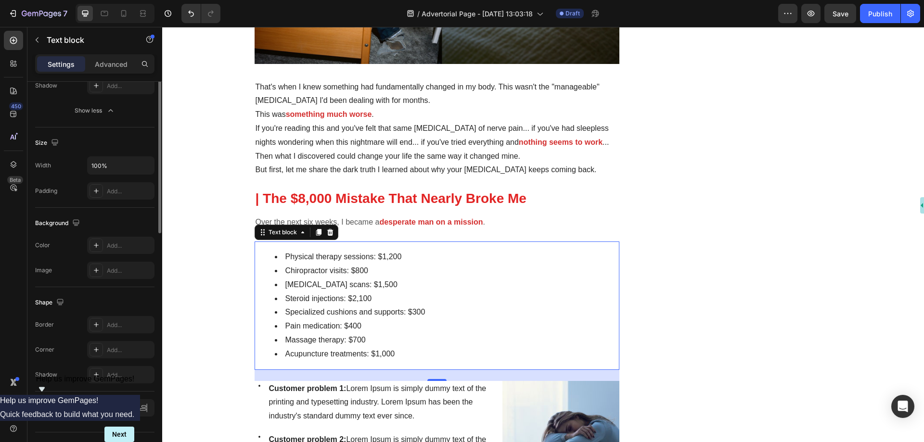
scroll to position [309, 0]
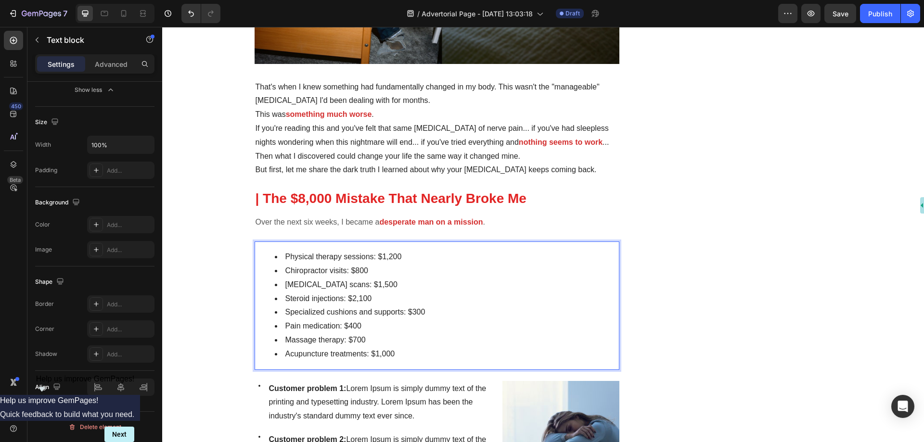
click at [355, 266] on li "Chiropractor visits: $800" at bounding box center [447, 271] width 344 height 14
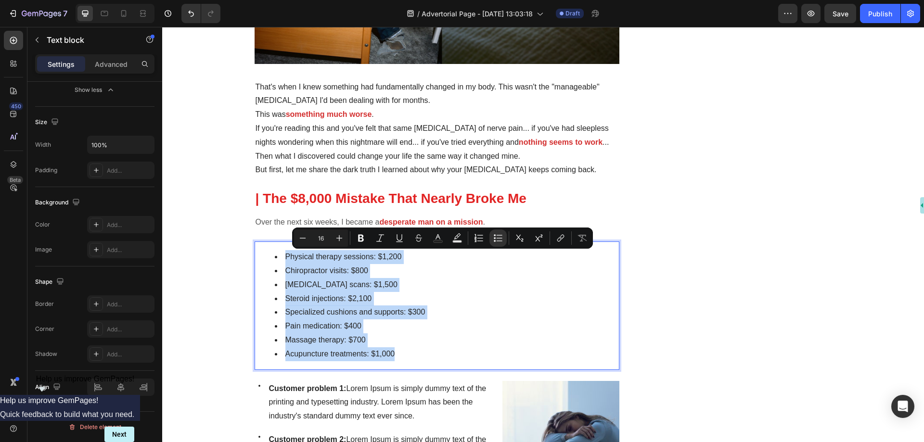
drag, startPoint x: 402, startPoint y: 353, endPoint x: 259, endPoint y: 255, distance: 172.8
click at [259, 255] on ul "Physical therapy sessions: $1,200 Chiropractor visits: $800 MRI scans: $1,500 S…" at bounding box center [436, 305] width 363 height 111
click at [264, 254] on ul "Physical therapy sessions: $1,200 Chiropractor visits: $800 MRI scans: $1,500 S…" at bounding box center [436, 305] width 363 height 111
drag, startPoint x: 263, startPoint y: 250, endPoint x: 414, endPoint y: 352, distance: 182.1
click at [414, 352] on div "Physical therapy sessions: $1,200 Chiropractor visits: $800 MRI scans: $1,500 S…" at bounding box center [436, 305] width 365 height 128
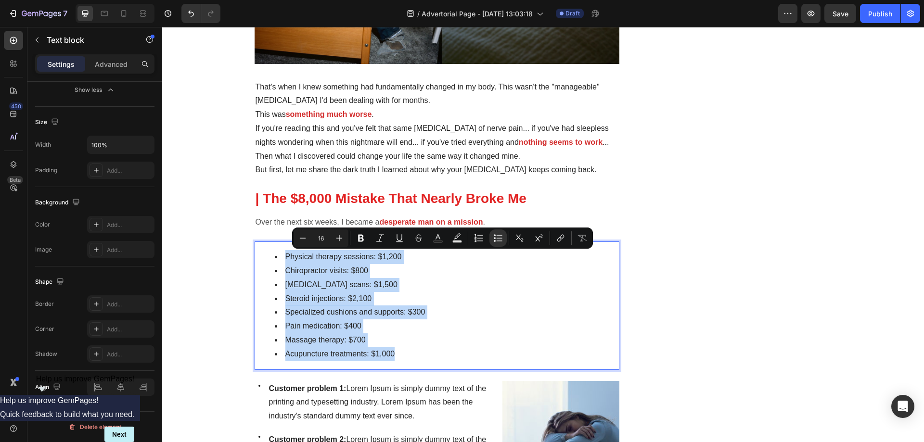
click at [281, 276] on li "Chiropractor visits: $800" at bounding box center [447, 271] width 344 height 14
drag, startPoint x: 262, startPoint y: 252, endPoint x: 395, endPoint y: 354, distance: 167.5
click at [395, 354] on ul "Physical therapy sessions: $1,200 Chiropractor visits: $800 MRI scans: $1,500 S…" at bounding box center [436, 305] width 363 height 111
click at [395, 354] on li "Acupuncture treatments: $1,000" at bounding box center [447, 354] width 344 height 14
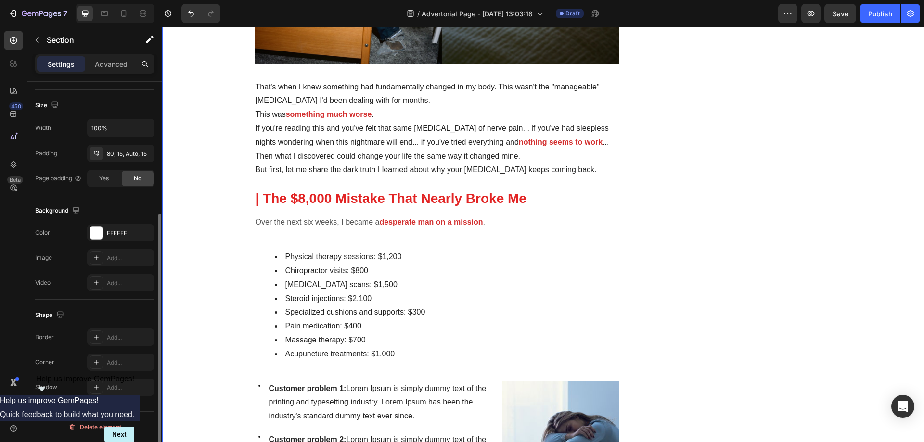
scroll to position [0, 0]
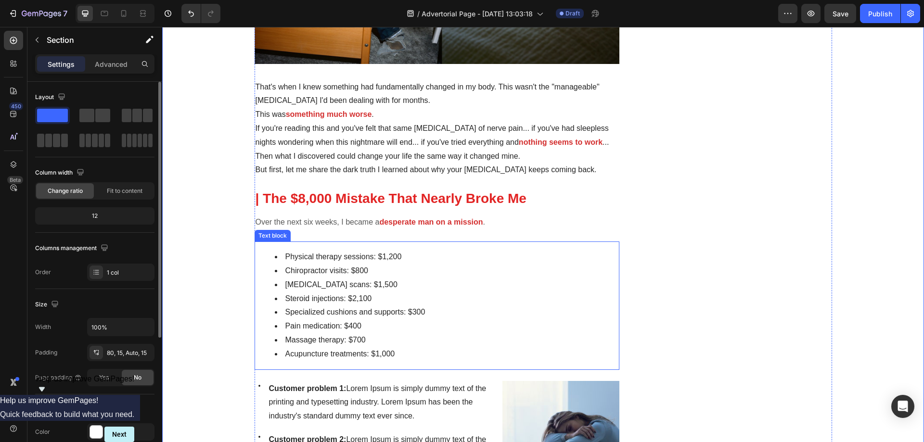
click at [255, 257] on ul "Physical therapy sessions: $1,200 Chiropractor visits: $800 MRI scans: $1,500 S…" at bounding box center [436, 305] width 363 height 111
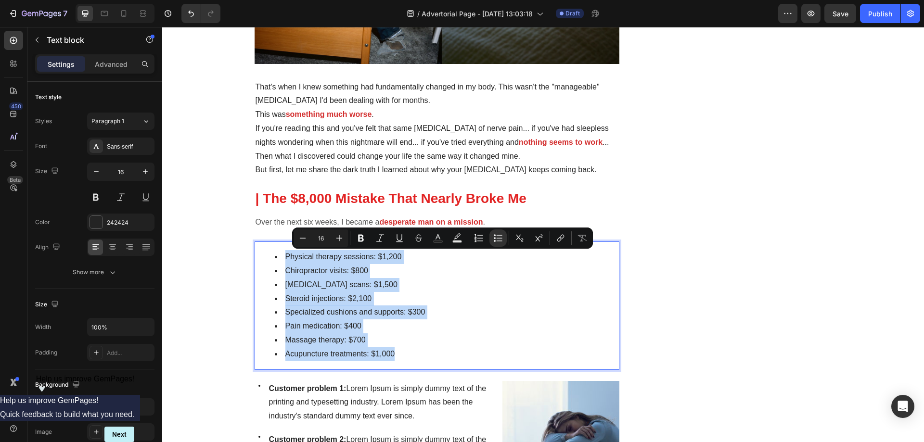
drag, startPoint x: 260, startPoint y: 254, endPoint x: 429, endPoint y: 355, distance: 196.7
click at [430, 356] on li "Acupuncture treatments: $1,000" at bounding box center [447, 354] width 344 height 14
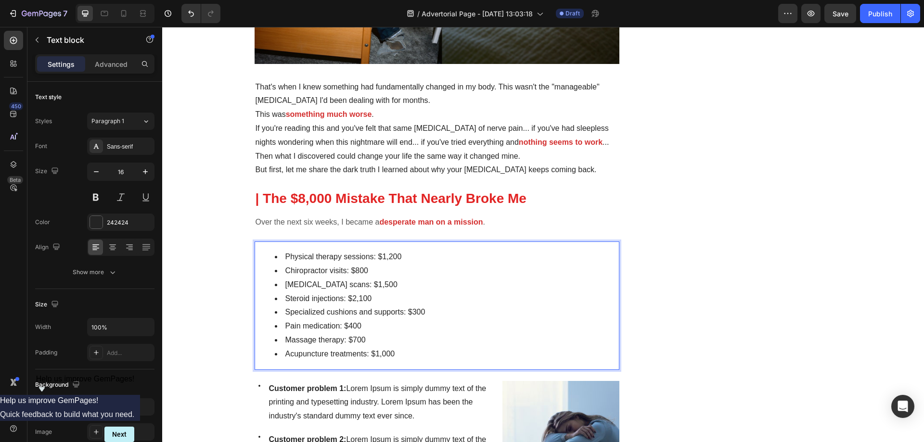
click at [488, 316] on li "Specialized cushions and supports: $300" at bounding box center [447, 312] width 344 height 14
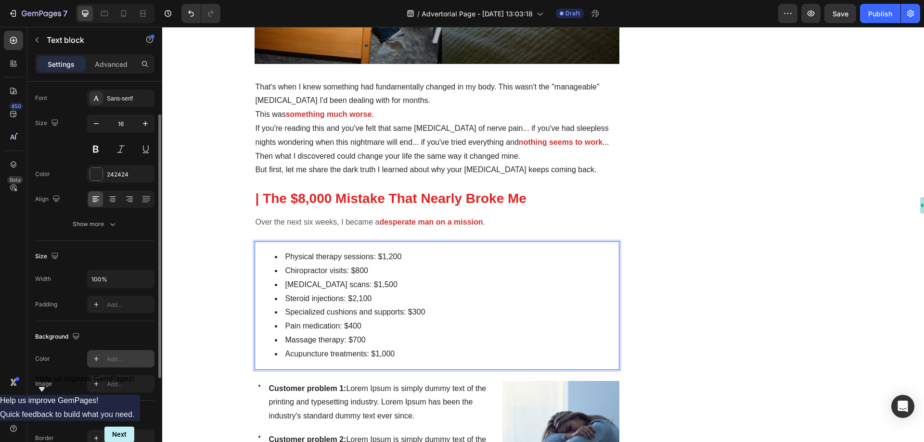
click at [119, 358] on div "Add..." at bounding box center [129, 359] width 45 height 9
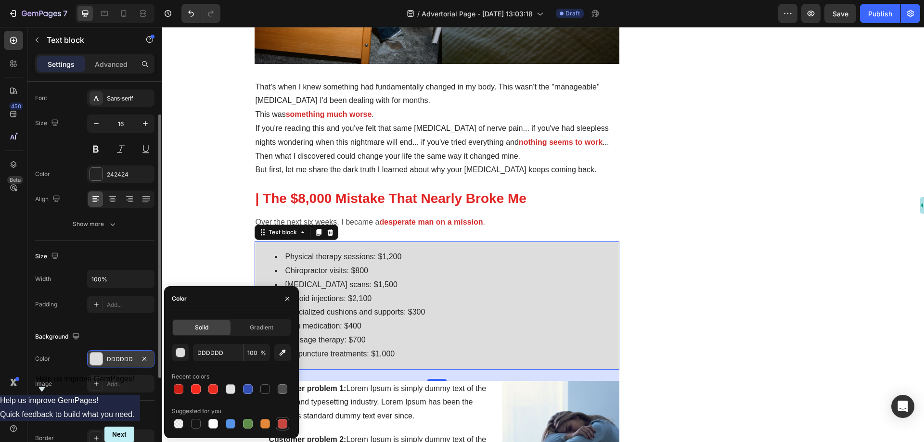
click at [285, 421] on div at bounding box center [283, 424] width 10 height 10
type input "C5453F"
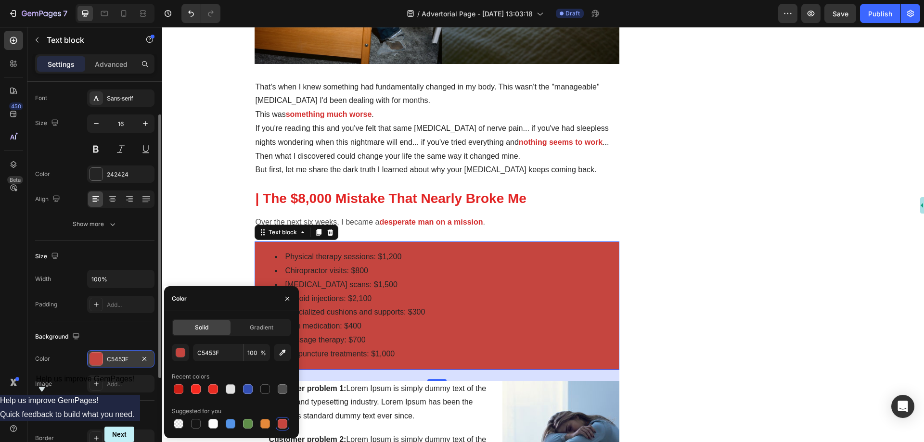
click at [422, 274] on li "Chiropractor visits: $800" at bounding box center [447, 271] width 344 height 14
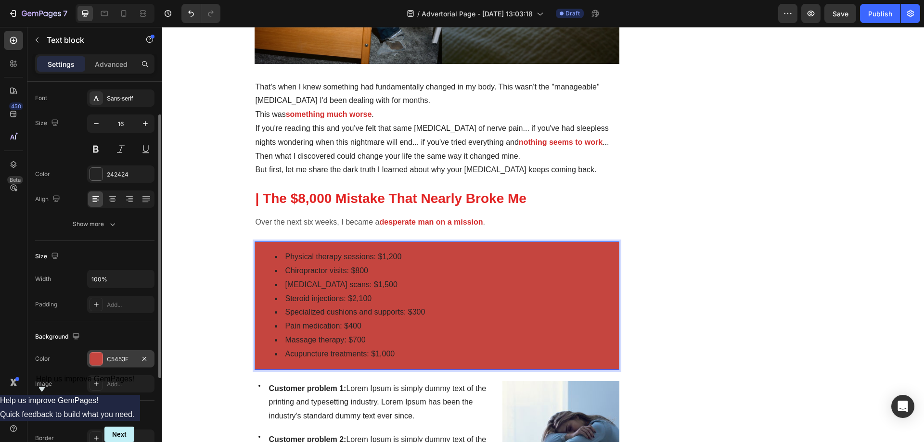
click at [422, 274] on li "Chiropractor visits: $800" at bounding box center [447, 271] width 344 height 14
click at [538, 223] on p "Over the next six weeks, I became a desperate man on a mission ." at bounding box center [436, 222] width 363 height 14
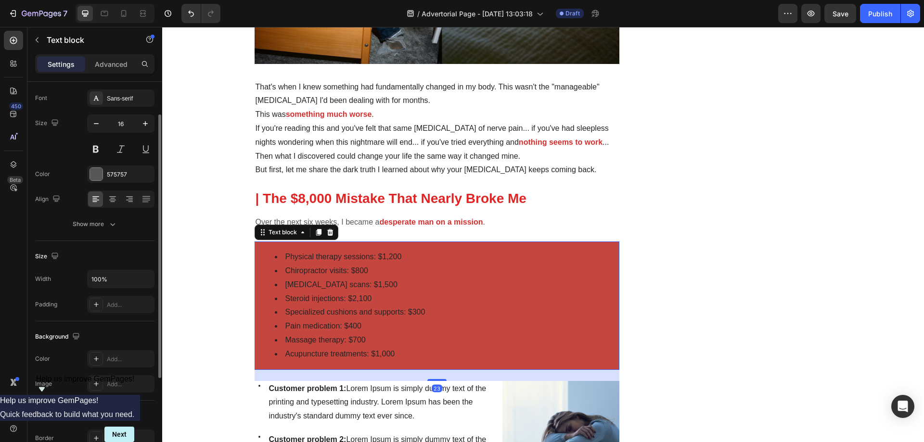
click at [460, 273] on li "Chiropractor visits: $800" at bounding box center [447, 271] width 344 height 14
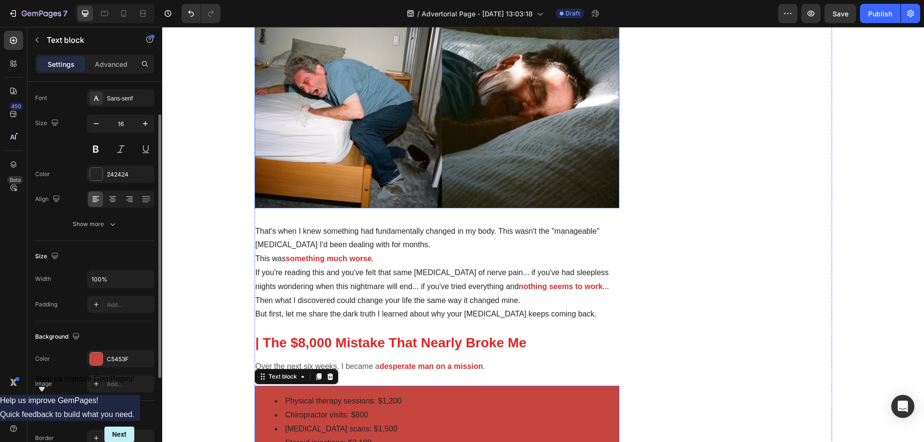
scroll to position [414, 0]
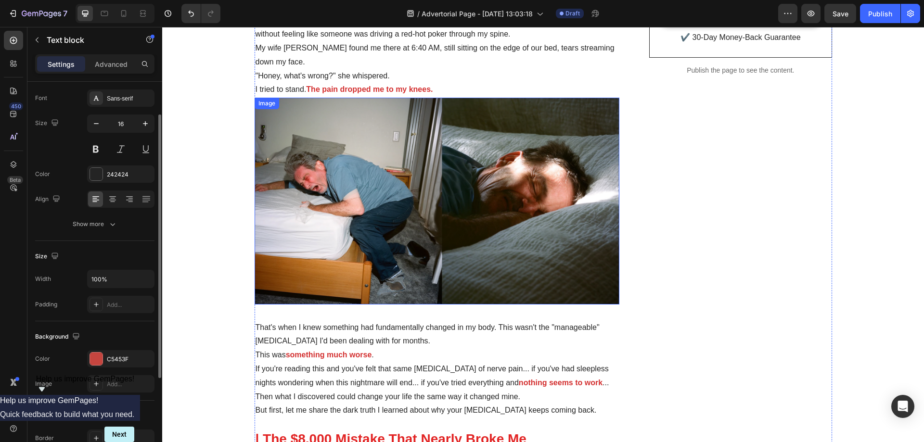
click at [451, 156] on img at bounding box center [436, 201] width 365 height 206
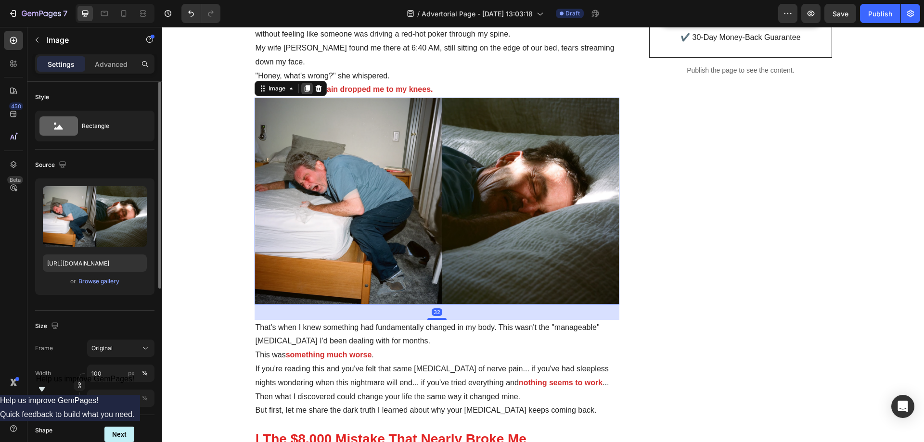
click at [304, 88] on icon at bounding box center [306, 88] width 5 height 7
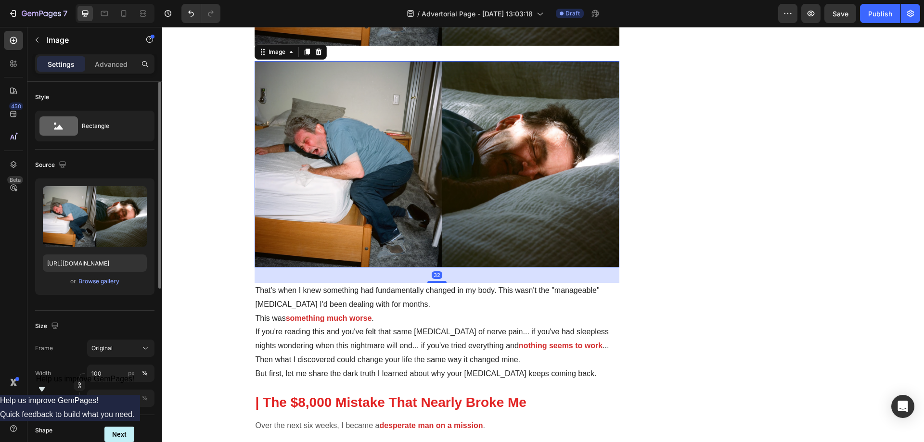
scroll to position [719, 0]
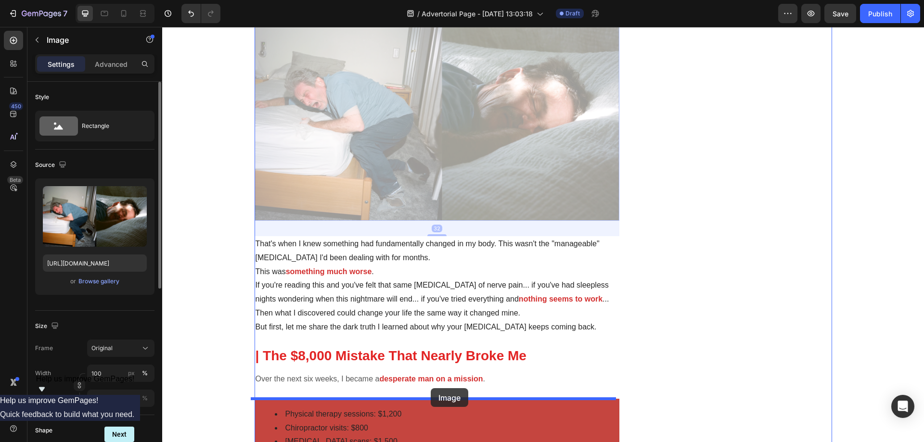
drag, startPoint x: 437, startPoint y: 167, endPoint x: 444, endPoint y: 364, distance: 196.4
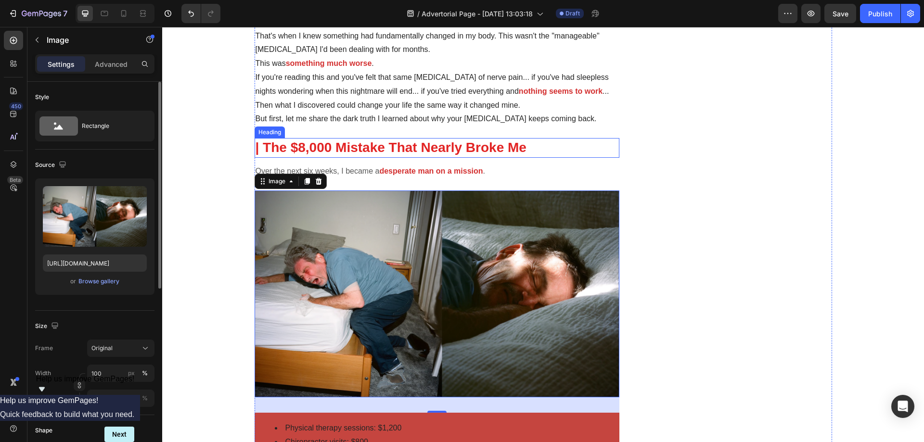
scroll to position [786, 0]
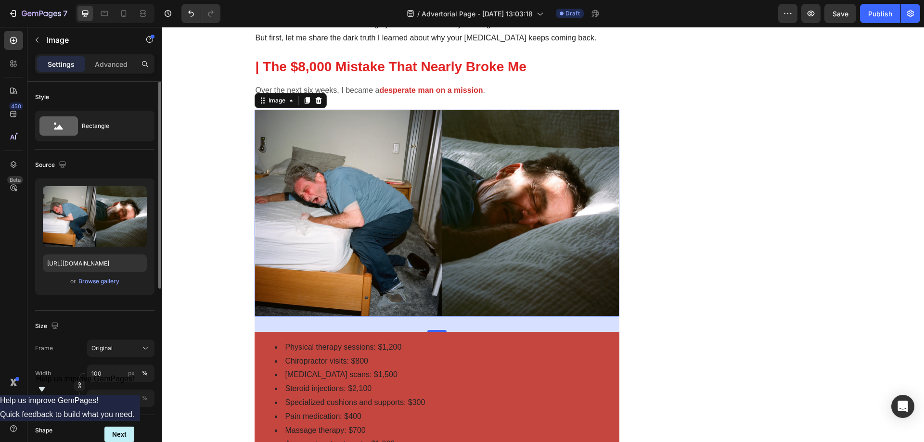
click at [420, 206] on img at bounding box center [436, 213] width 365 height 206
click at [274, 102] on div "Image" at bounding box center [276, 100] width 21 height 9
click at [352, 185] on img at bounding box center [436, 213] width 365 height 206
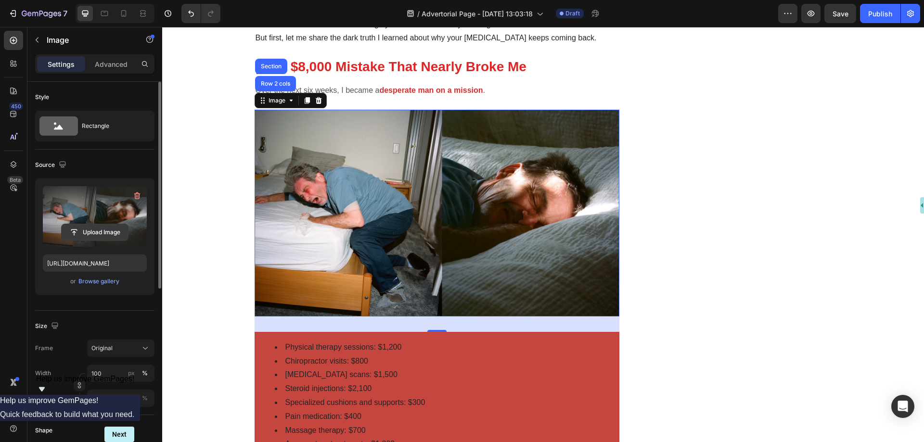
click at [75, 231] on input "file" at bounding box center [95, 232] width 66 height 16
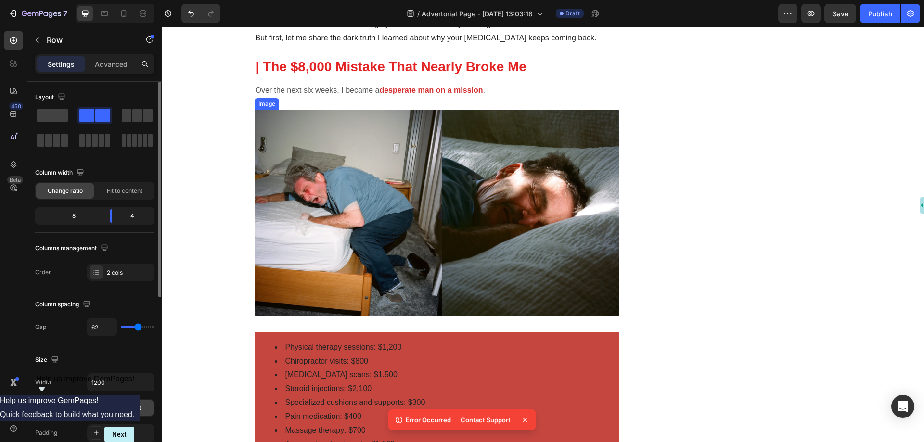
click at [431, 236] on img at bounding box center [436, 213] width 365 height 206
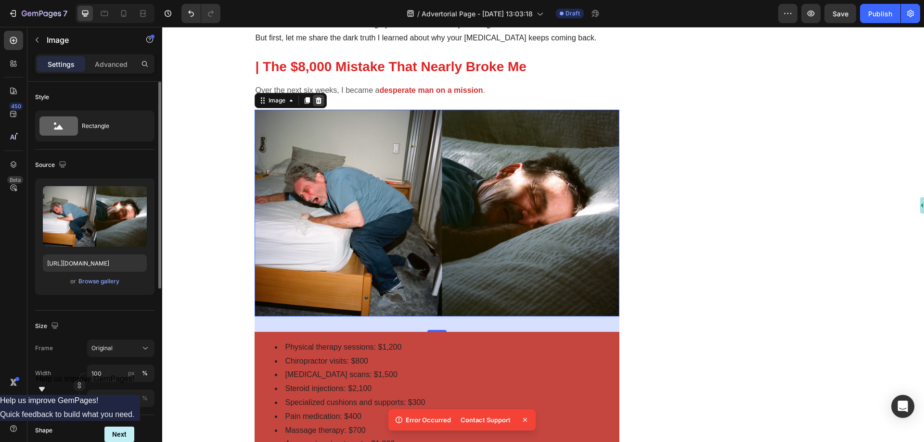
click at [315, 98] on icon at bounding box center [319, 101] width 8 height 8
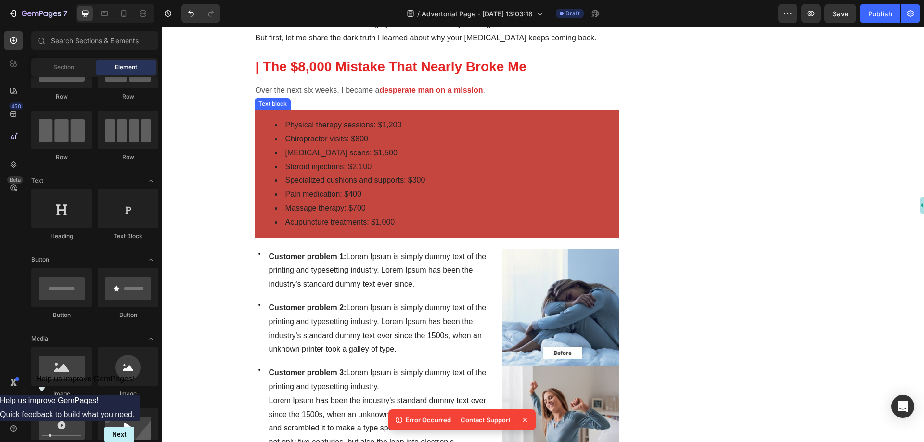
click at [408, 193] on li "Pain medication: $400" at bounding box center [447, 195] width 344 height 14
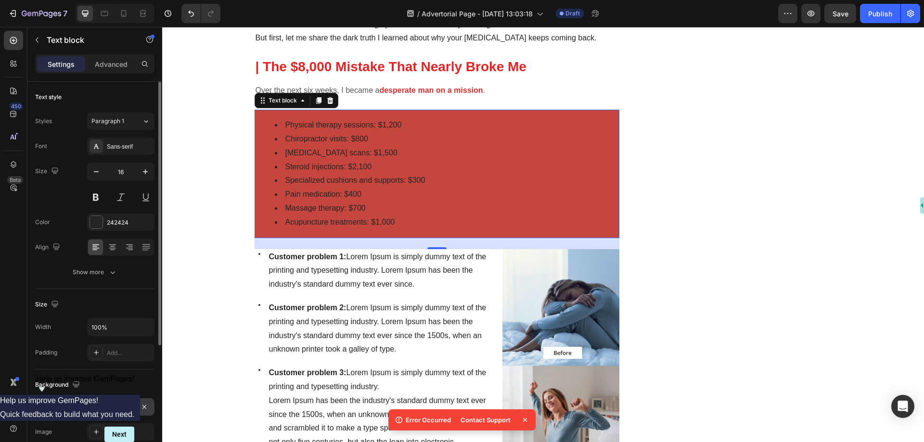
click at [104, 407] on div "C5453F" at bounding box center [120, 406] width 67 height 17
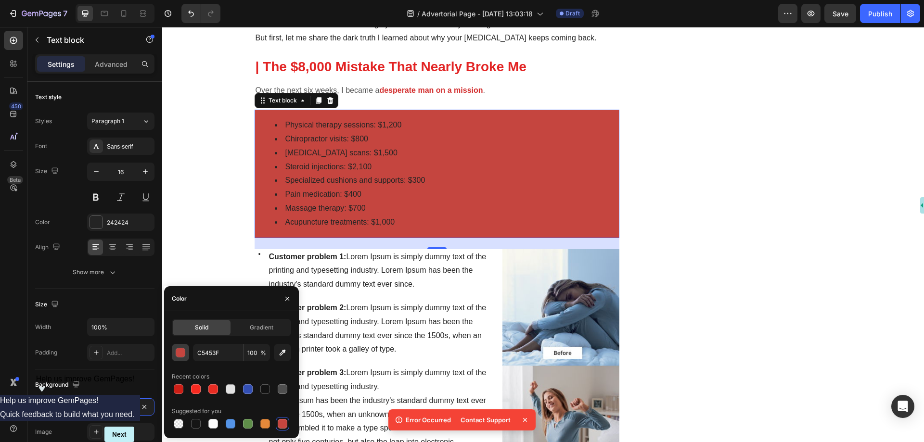
click at [182, 356] on div "button" at bounding box center [181, 353] width 10 height 10
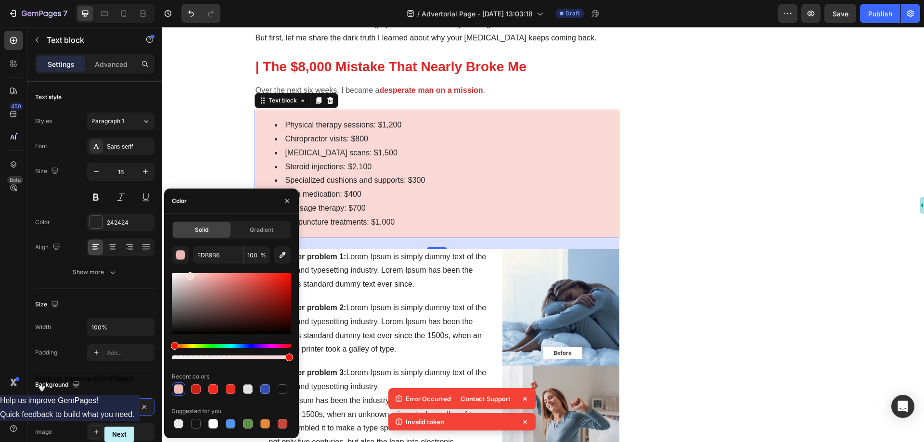
type input "F9D8D6"
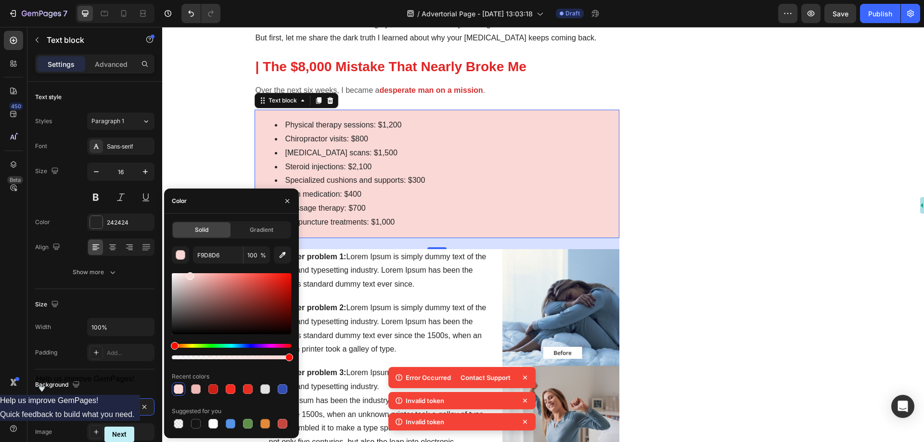
drag, startPoint x: 241, startPoint y: 284, endPoint x: 291, endPoint y: 258, distance: 56.4
click at [189, 274] on div at bounding box center [231, 303] width 119 height 61
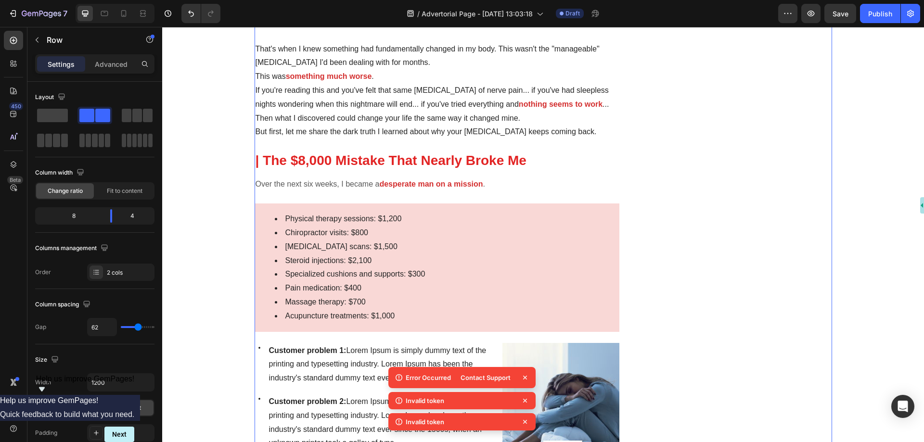
scroll to position [690, 0]
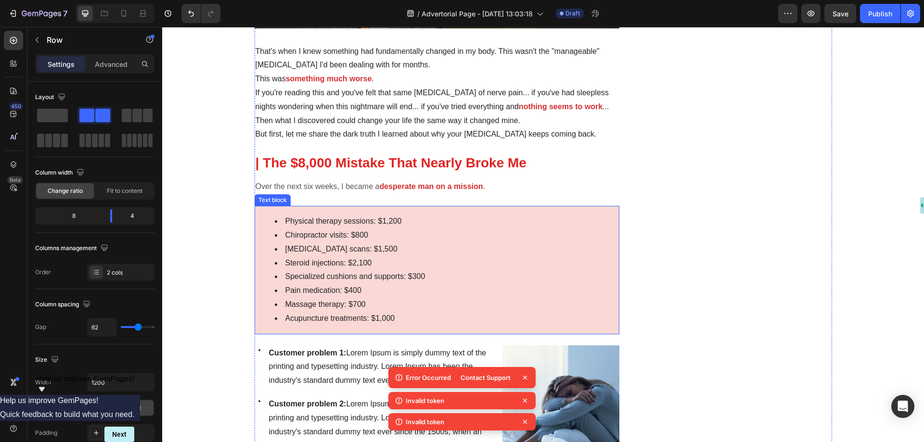
click at [442, 255] on li "MRI scans: $1,500" at bounding box center [447, 249] width 344 height 14
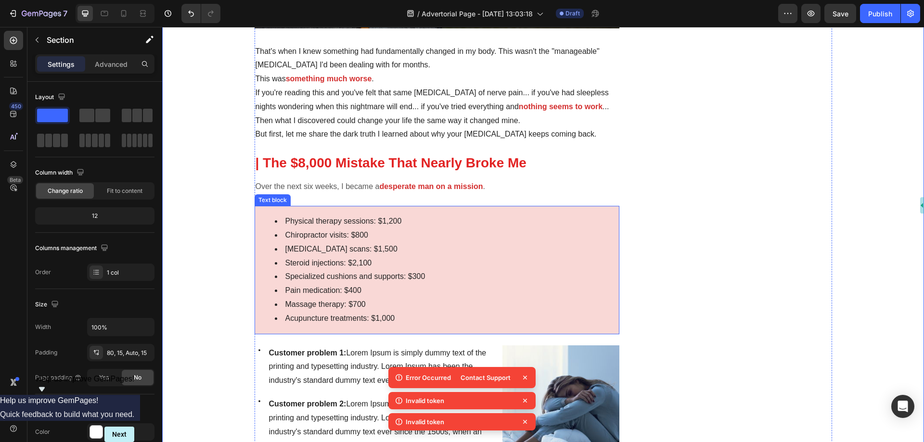
click at [287, 223] on li "Physical therapy sessions: $1,200" at bounding box center [447, 222] width 344 height 14
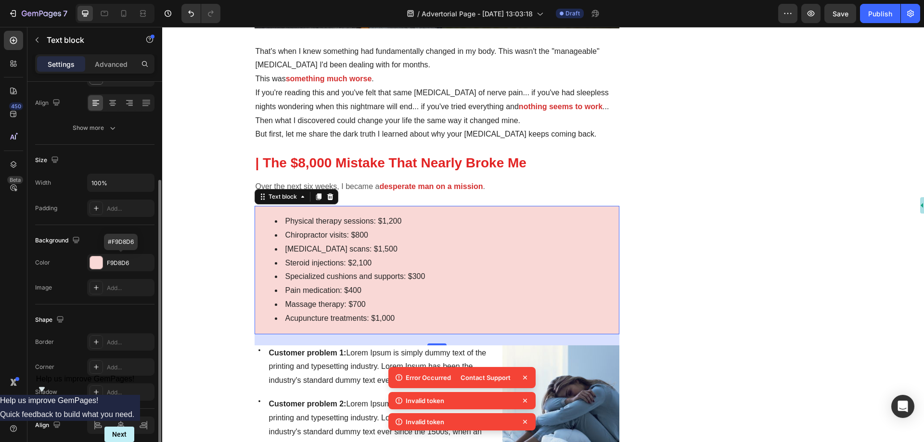
scroll to position [182, 0]
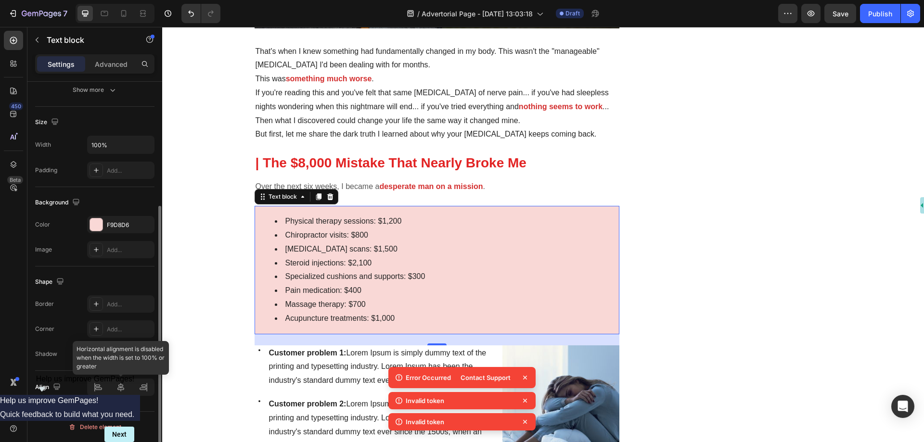
click at [98, 390] on div at bounding box center [120, 387] width 67 height 17
click at [100, 391] on div at bounding box center [120, 387] width 67 height 17
click at [97, 390] on div at bounding box center [120, 387] width 67 height 17
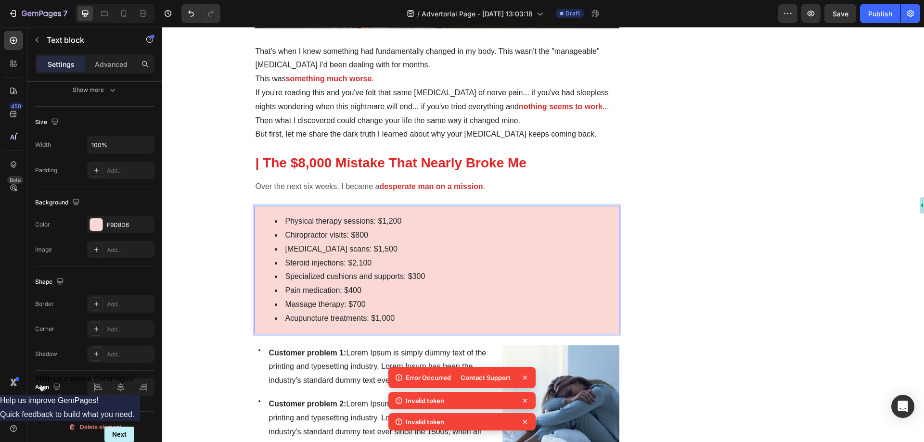
click at [310, 264] on li "Steroid injections: $2,100" at bounding box center [447, 263] width 344 height 14
click at [275, 219] on li "Physical therapy sessions: $1,200" at bounding box center [447, 222] width 344 height 14
click at [263, 217] on ul "Physical therapy sessions: $1,200 Chiropractor visits: $800 MRI scans: $1,500 S…" at bounding box center [436, 270] width 363 height 111
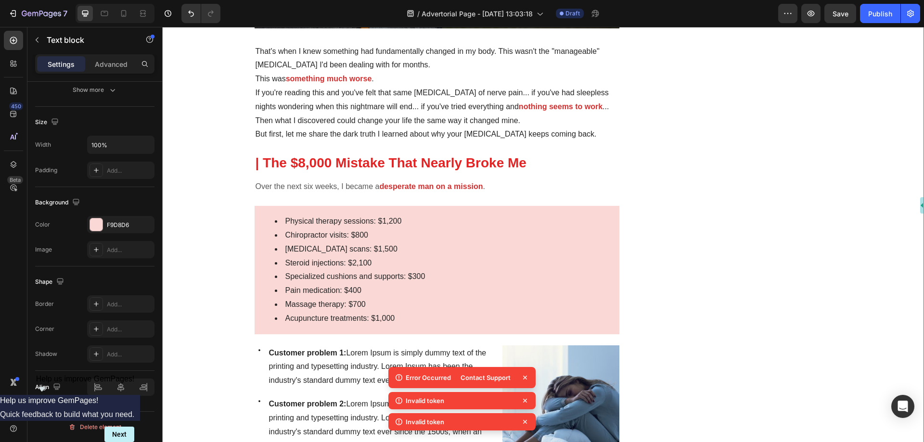
scroll to position [0, 0]
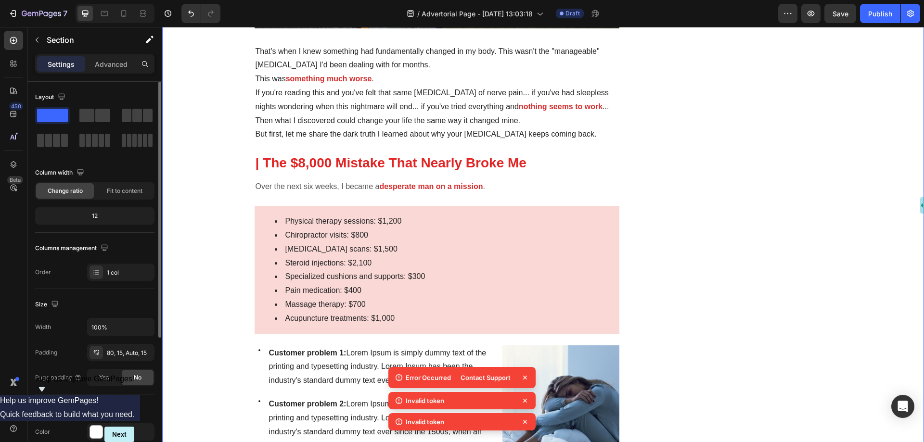
click at [316, 234] on li "Chiropractor visits: $800" at bounding box center [447, 235] width 344 height 14
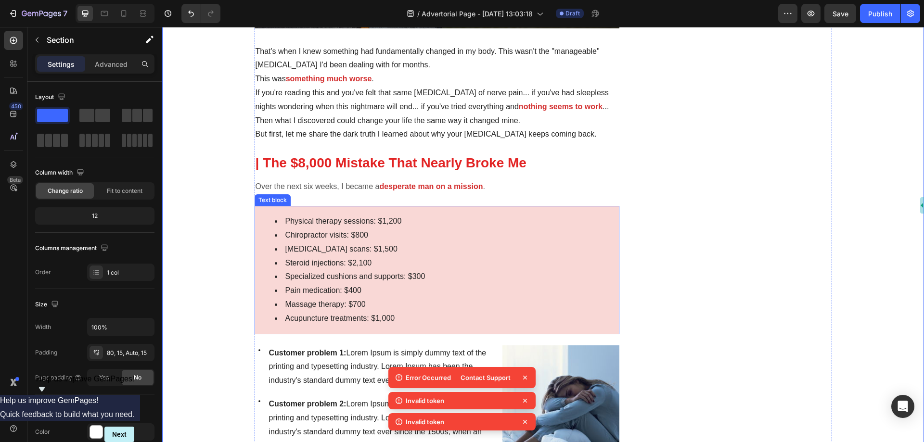
click at [340, 238] on li "Chiropractor visits: $800" at bounding box center [447, 235] width 344 height 14
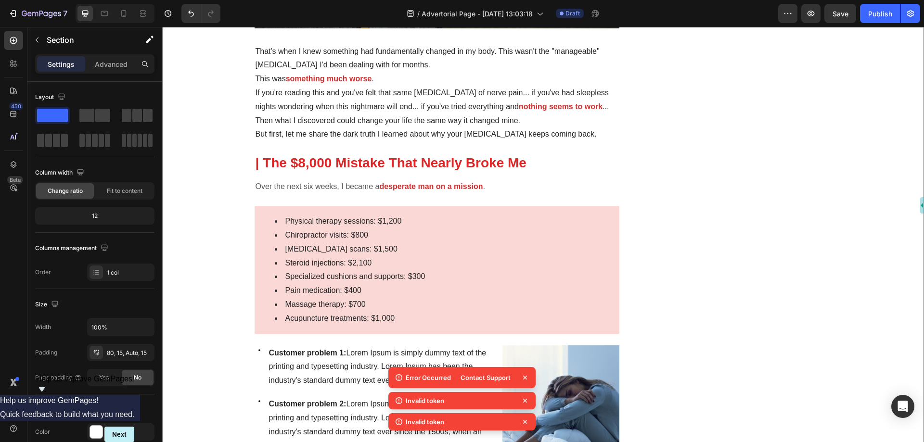
click at [371, 273] on li "Specialized cushions and supports: $300" at bounding box center [447, 277] width 344 height 14
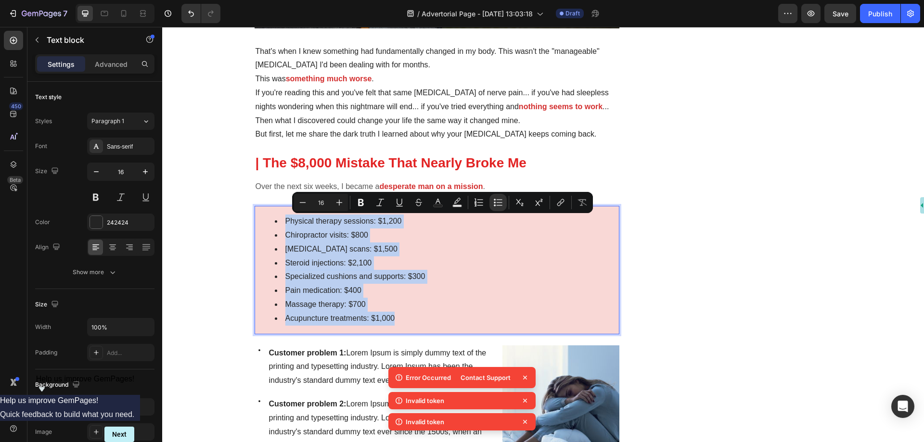
drag, startPoint x: 396, startPoint y: 316, endPoint x: 266, endPoint y: 224, distance: 159.5
click at [266, 224] on ul "Physical therapy sessions: $1,200 Chiropractor visits: $800 MRI scans: $1,500 S…" at bounding box center [436, 270] width 363 height 111
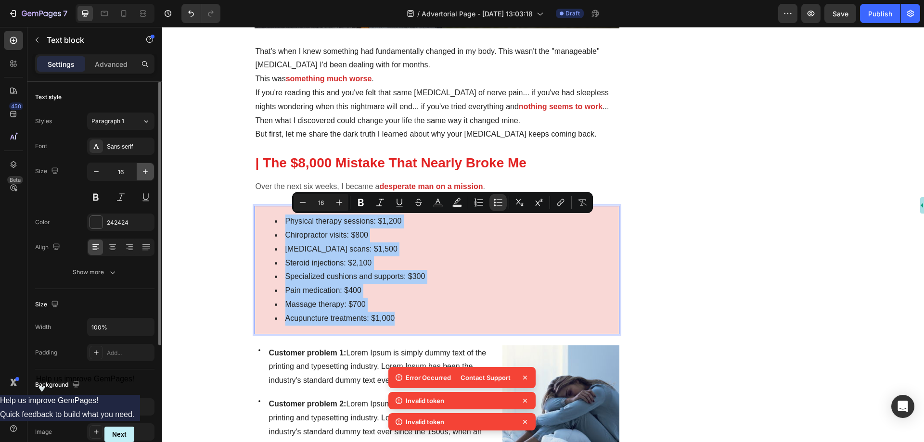
click at [144, 173] on icon "button" at bounding box center [145, 172] width 10 height 10
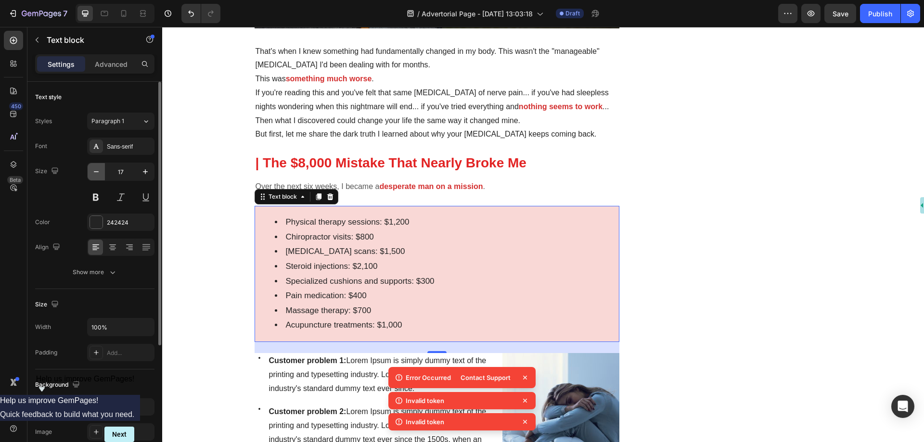
click at [98, 173] on icon "button" at bounding box center [96, 172] width 10 height 10
type input "16"
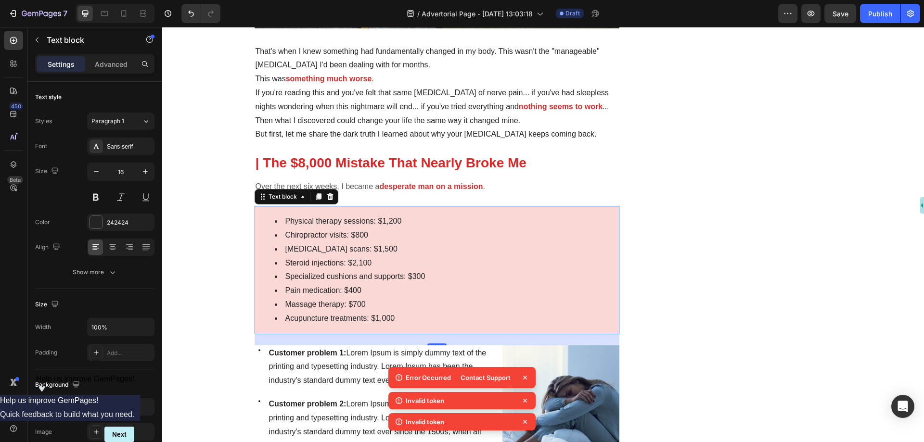
click at [319, 236] on li "Chiropractor visits: $800" at bounding box center [447, 235] width 344 height 14
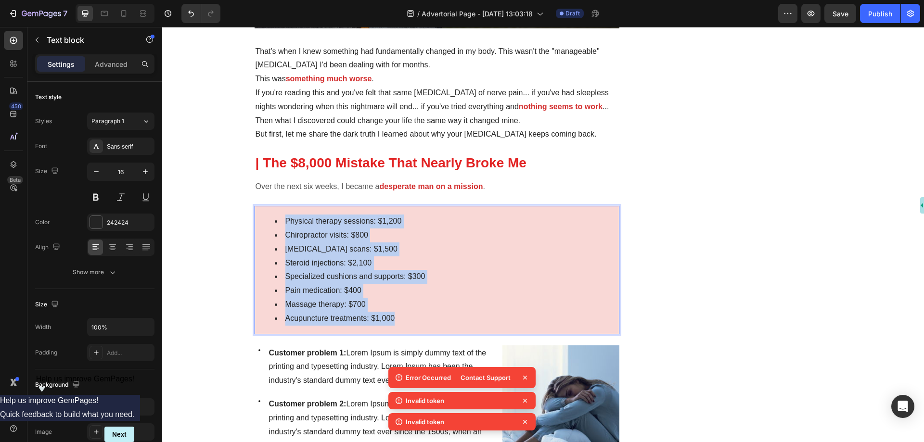
drag, startPoint x: 268, startPoint y: 215, endPoint x: 416, endPoint y: 322, distance: 182.3
click at [416, 322] on ul "Physical therapy sessions: $1,200 Chiropractor visits: $800 MRI scans: $1,500 S…" at bounding box center [436, 270] width 363 height 111
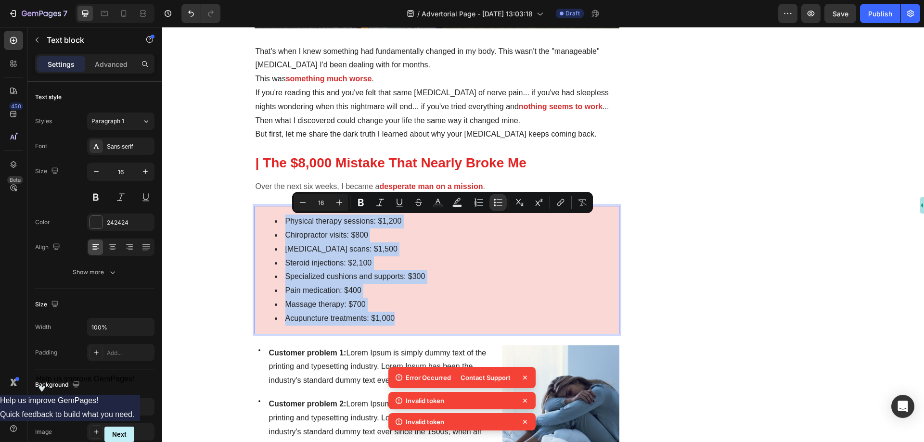
click at [433, 286] on li "Pain medication: $400" at bounding box center [447, 291] width 344 height 14
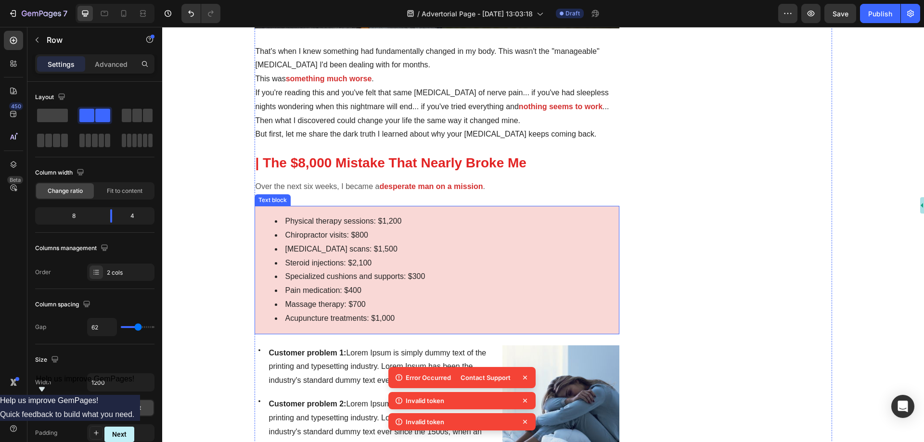
click at [277, 223] on li "Physical therapy sessions: $1,200" at bounding box center [447, 222] width 344 height 14
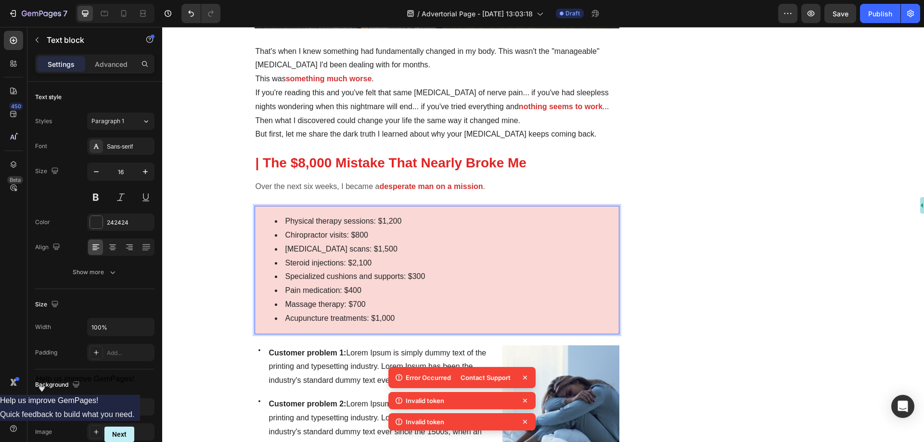
click at [310, 223] on li "Physical therapy sessions: $1,200" at bounding box center [447, 222] width 344 height 14
click at [275, 223] on li "Physical therapy sessions: $1,200" at bounding box center [447, 222] width 344 height 14
click at [280, 223] on li "❌ Physical therapy sessions: $1,200" at bounding box center [447, 222] width 344 height 14
click at [280, 235] on li "Chiropractor visits: $800" at bounding box center [447, 235] width 344 height 14
click at [277, 252] on li "MRI scans: $1,500" at bounding box center [447, 249] width 344 height 14
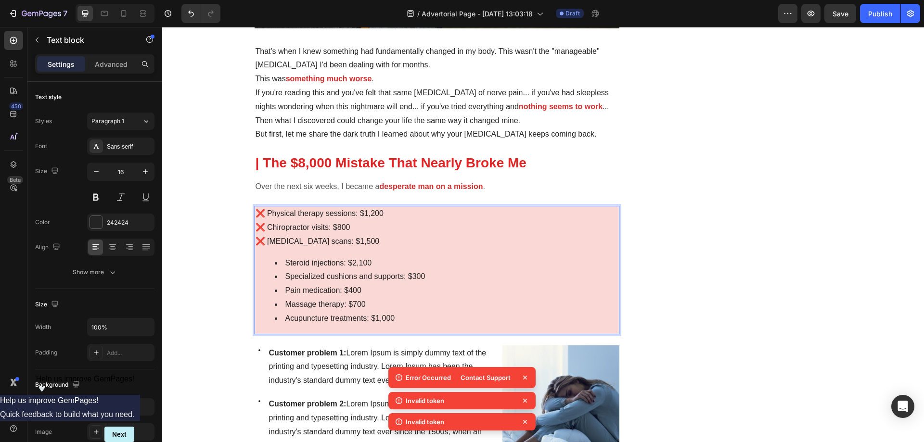
click at [280, 264] on li "Steroid injections: $2,100" at bounding box center [447, 263] width 344 height 14
click at [280, 278] on li "Specialized cushions and supports: $300" at bounding box center [447, 277] width 344 height 14
click at [281, 291] on li "Pain medication: $400" at bounding box center [447, 291] width 344 height 14
click at [283, 304] on li "Massage therapy: $700" at bounding box center [447, 305] width 344 height 14
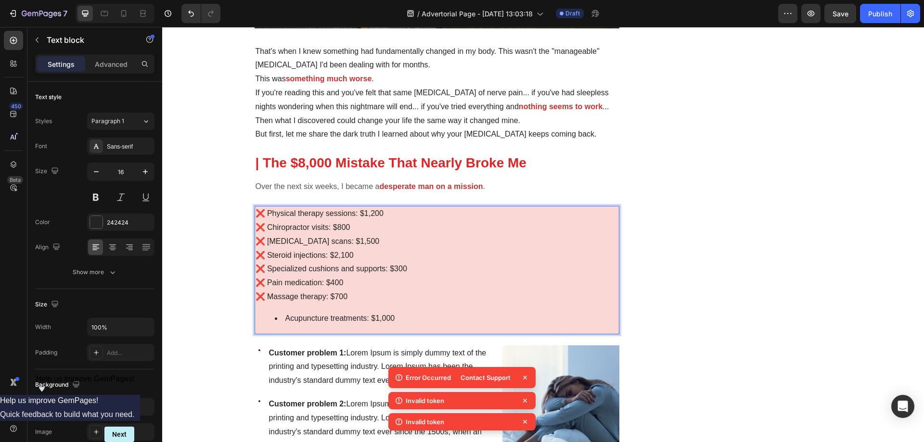
click at [284, 318] on li "Acupuncture treatments: $1,000" at bounding box center [447, 319] width 344 height 14
click at [283, 318] on li "Acupuncture treatments: $1,000" at bounding box center [447, 319] width 344 height 14
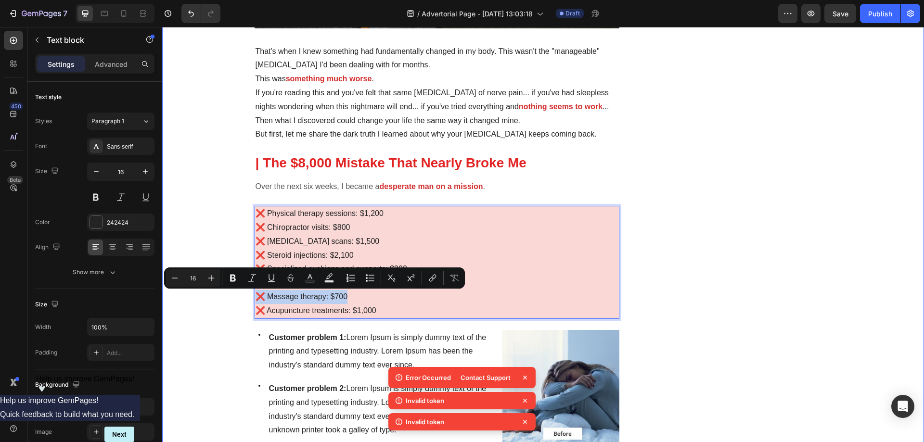
drag, startPoint x: 347, startPoint y: 294, endPoint x: 250, endPoint y: 296, distance: 97.7
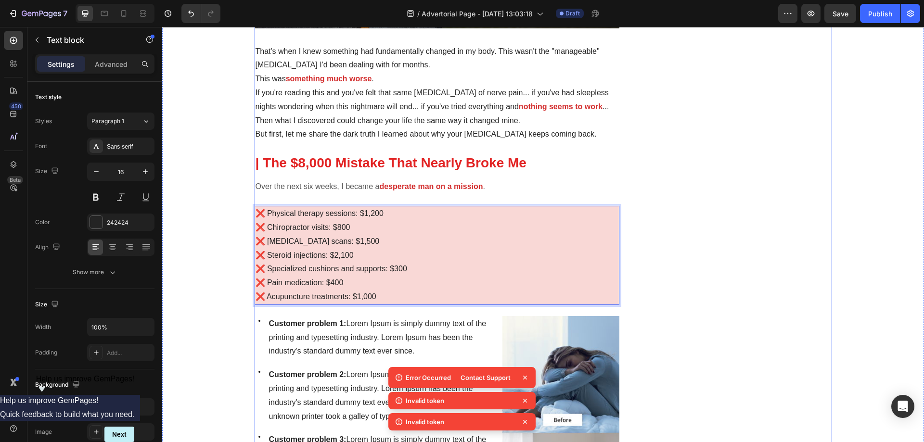
click at [386, 194] on div "Over the next six weeks, I became a desperate man on a mission ." at bounding box center [436, 187] width 365 height 16
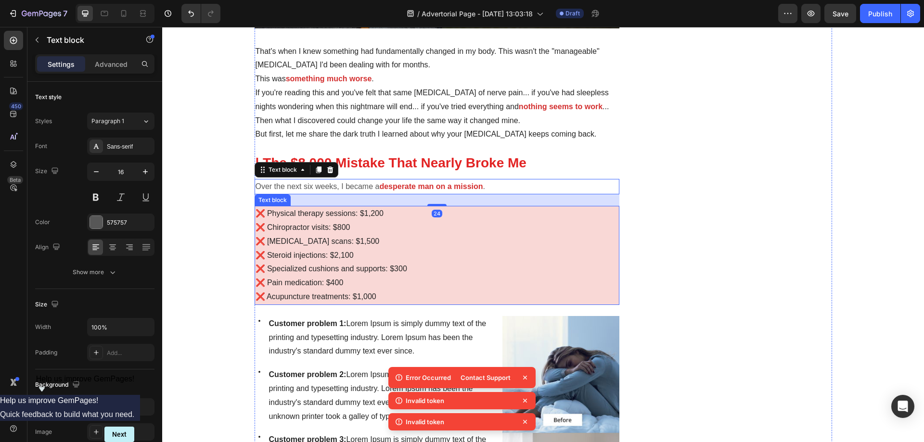
click at [377, 237] on p "❌ MRI scans: $1,500" at bounding box center [436, 242] width 363 height 14
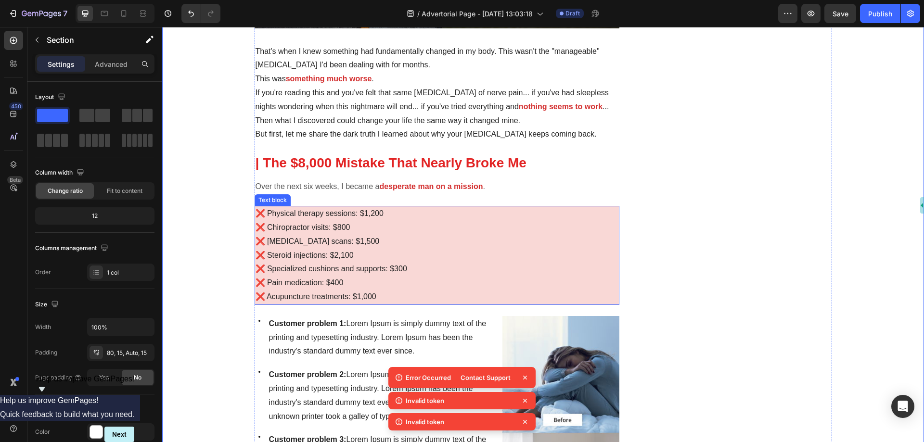
click at [371, 235] on p "❌ MRI scans: $1,500" at bounding box center [436, 242] width 363 height 14
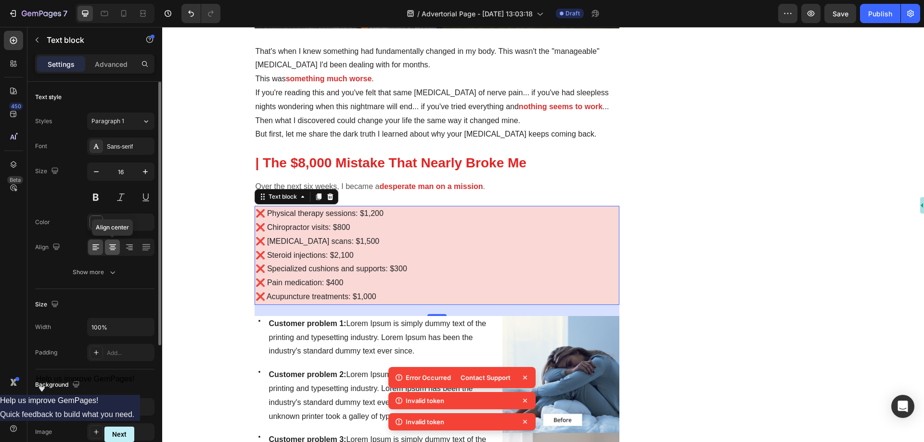
click at [107, 246] on div at bounding box center [112, 247] width 15 height 15
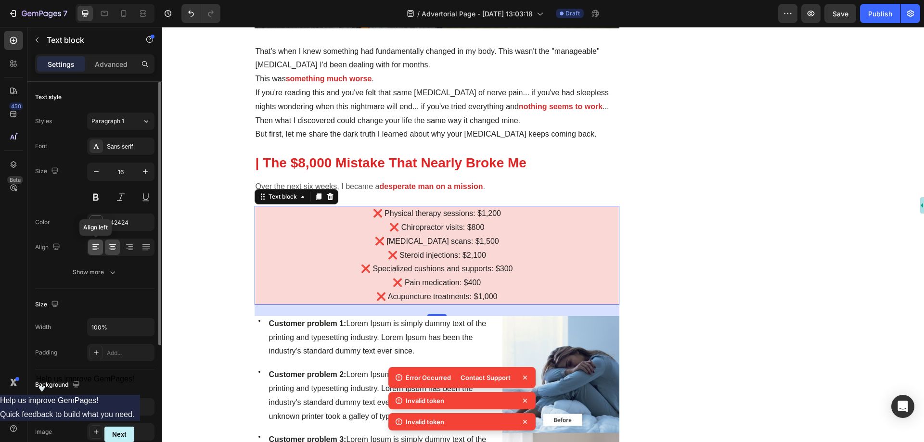
click at [96, 246] on icon at bounding box center [94, 246] width 5 height 1
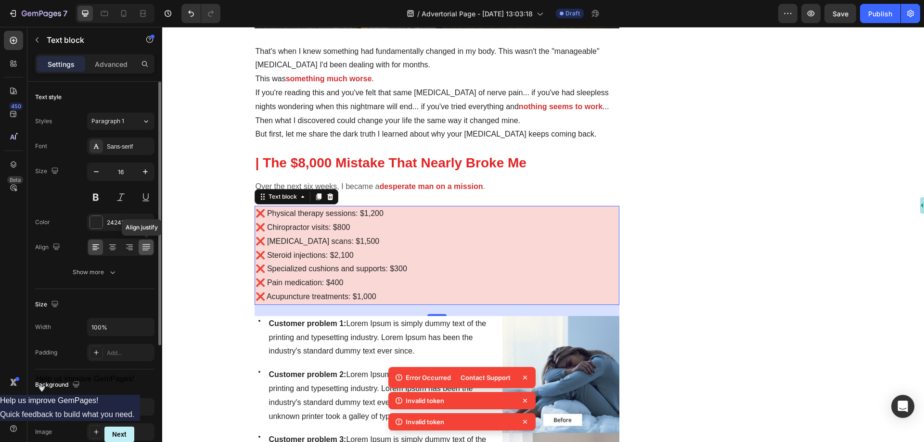
click at [144, 246] on icon at bounding box center [146, 246] width 8 height 0
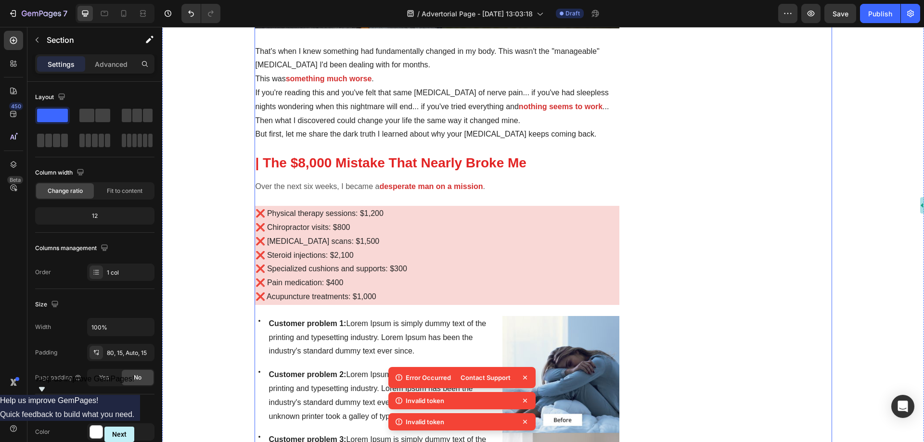
click at [493, 231] on p "❌ Chiropractor visits: $800" at bounding box center [436, 228] width 363 height 14
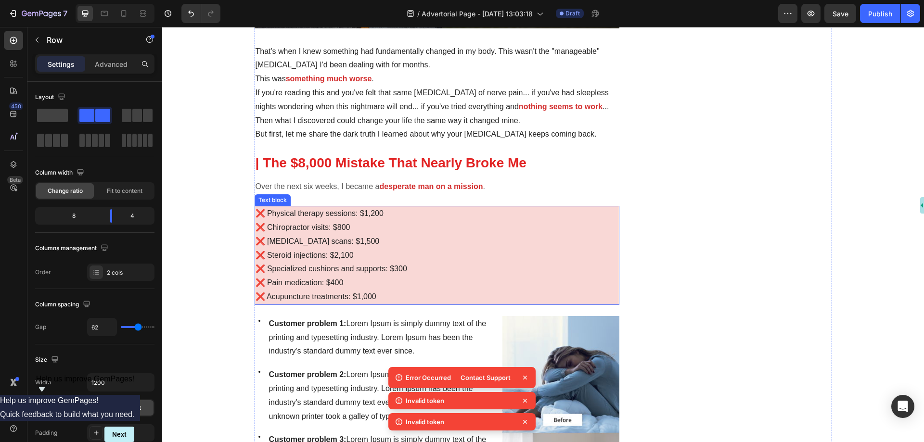
click at [401, 211] on p "❌ Physical therapy sessions: $1,200" at bounding box center [436, 214] width 363 height 14
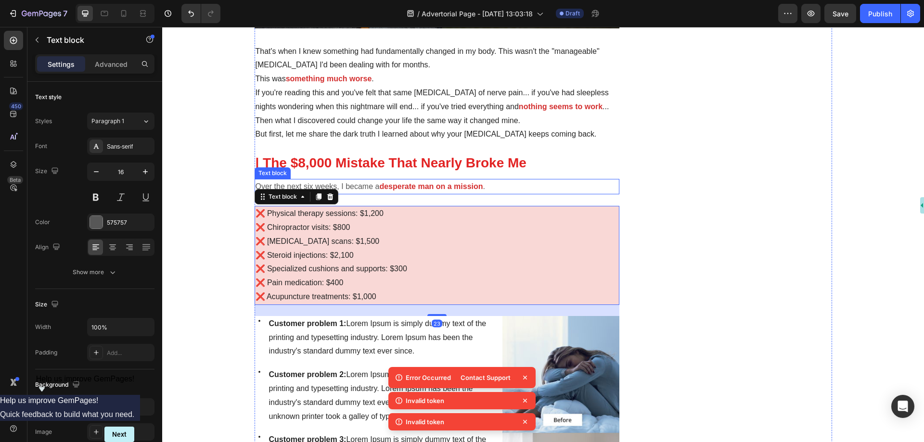
click at [403, 186] on strong "desperate man on a mission" at bounding box center [430, 186] width 103 height 8
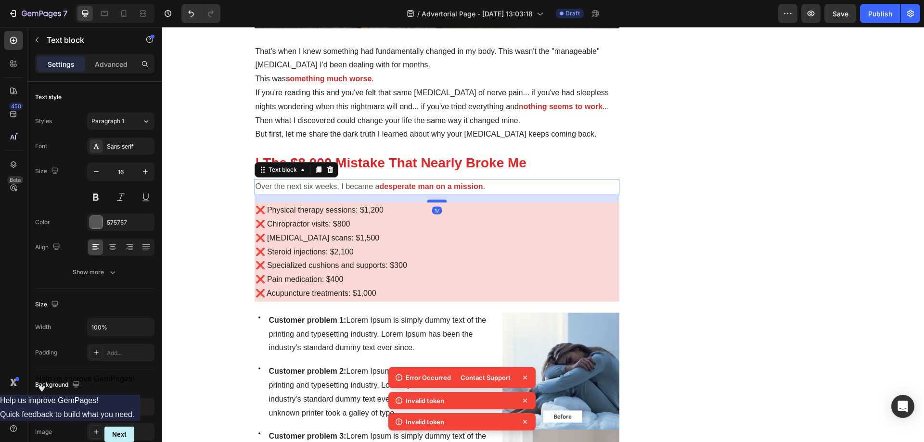
click at [437, 202] on div at bounding box center [436, 201] width 19 height 3
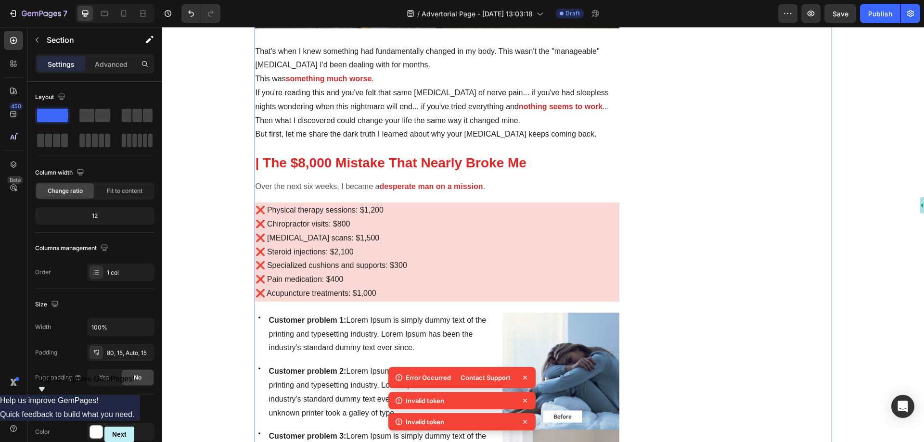
drag, startPoint x: 698, startPoint y: 236, endPoint x: 614, endPoint y: 187, distance: 97.2
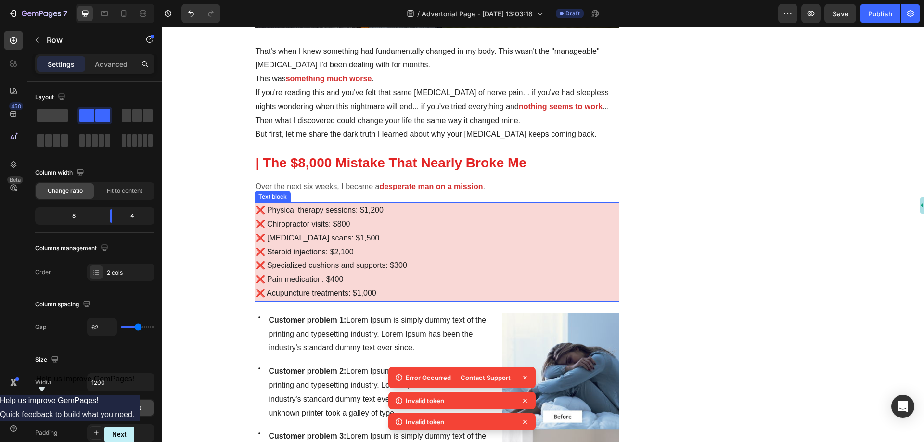
click at [375, 235] on p "❌ MRI scans: $1,500" at bounding box center [436, 238] width 363 height 14
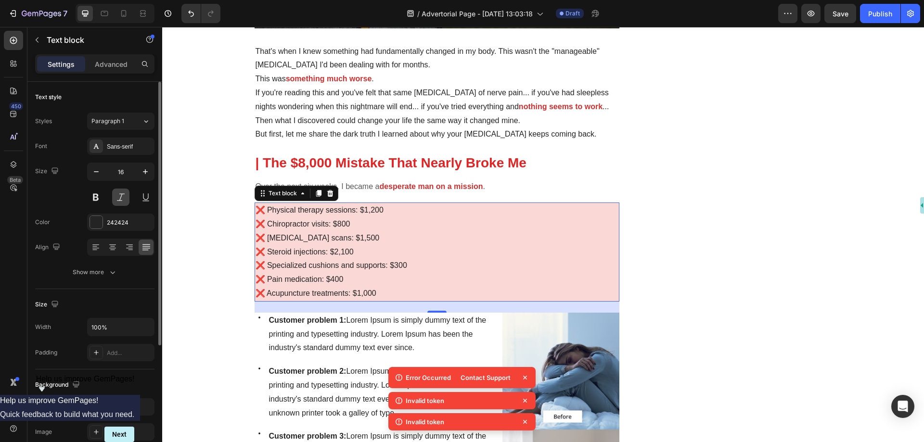
click at [122, 198] on button at bounding box center [120, 197] width 17 height 17
click at [146, 197] on button at bounding box center [145, 197] width 17 height 17
click at [112, 197] on button at bounding box center [120, 197] width 17 height 17
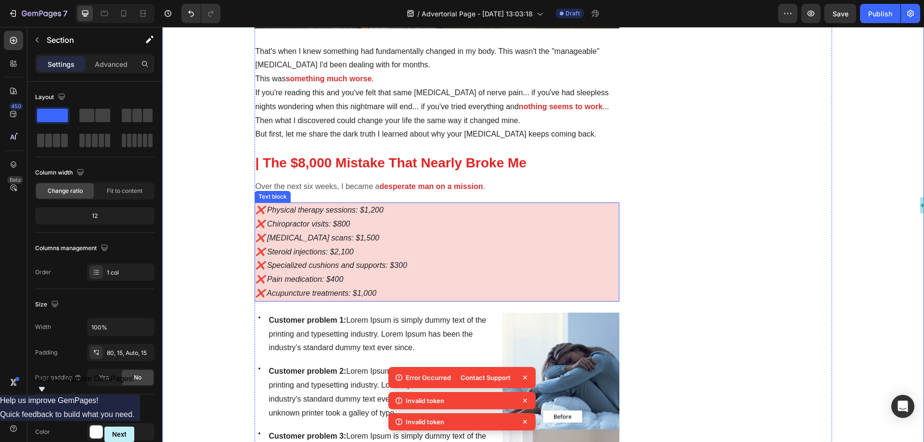
click at [289, 207] on p "❌ Physical therapy sessions: $1,200" at bounding box center [436, 210] width 363 height 14
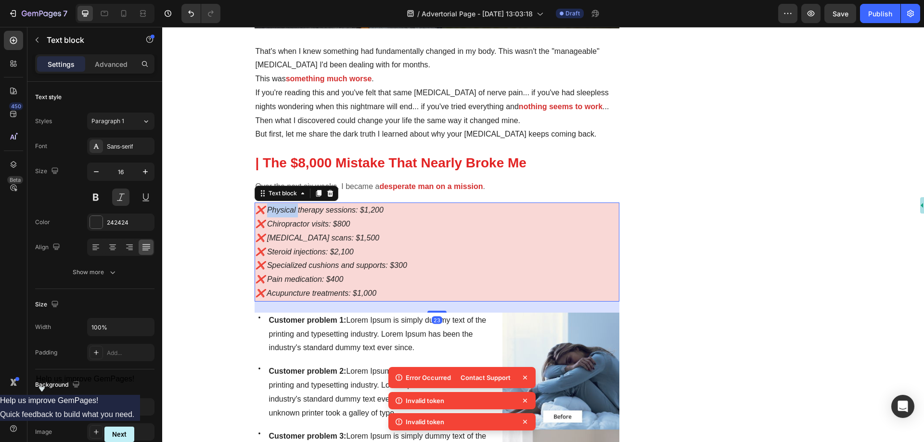
click at [266, 207] on p "❌ Physical therapy sessions: $1,200" at bounding box center [436, 210] width 363 height 14
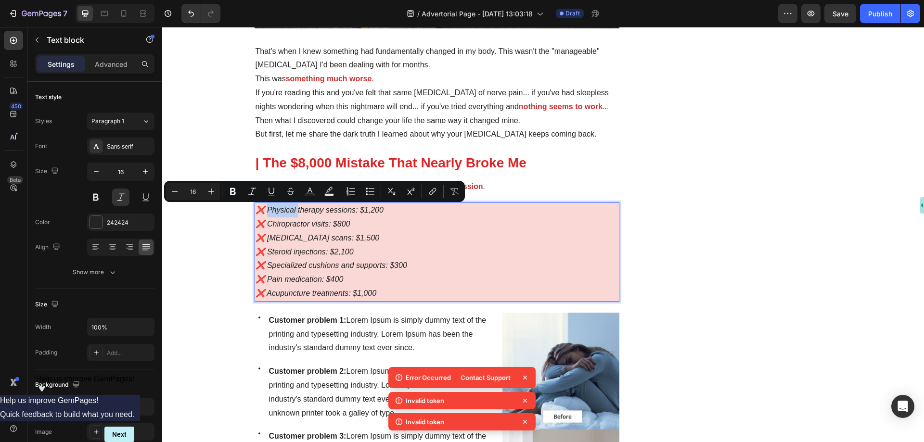
click at [266, 209] on p "❌ Physical therapy sessions: $1,200" at bounding box center [436, 210] width 363 height 14
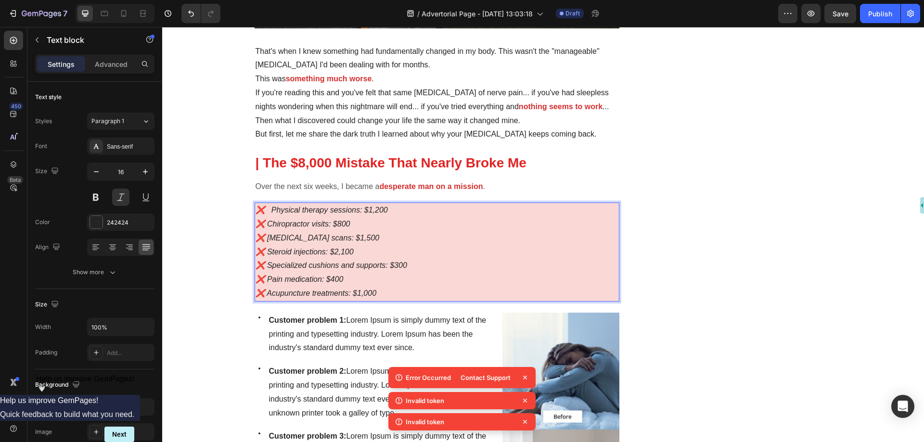
click at [266, 223] on p "❌ Chiropractor visits: $800" at bounding box center [436, 224] width 363 height 14
click at [266, 238] on p "❌ MRI scans: $1,500" at bounding box center [436, 238] width 363 height 14
click at [265, 254] on p "❌ Steroid injections: $2,100" at bounding box center [436, 252] width 363 height 14
click at [265, 264] on p "❌ Specialized cushions and supports: $300" at bounding box center [436, 266] width 363 height 14
click at [266, 278] on p "❌ Pain medication: $400" at bounding box center [436, 280] width 363 height 14
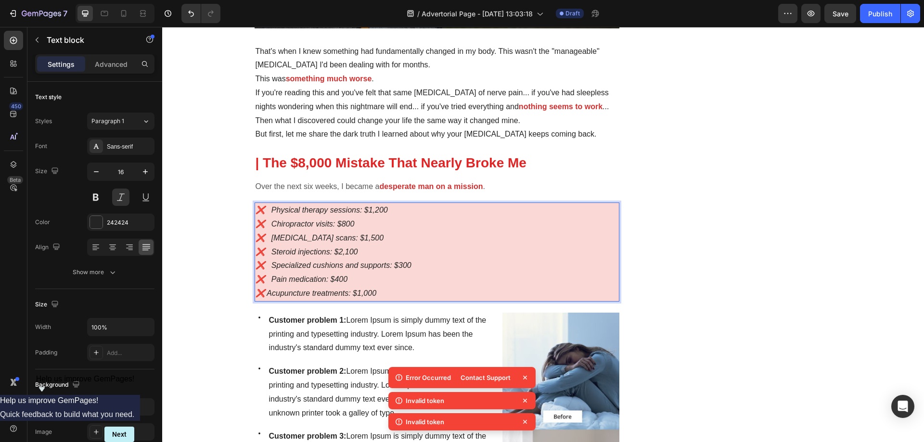
click at [265, 293] on p "❌ Acupuncture treatments: $1,000" at bounding box center [436, 294] width 363 height 14
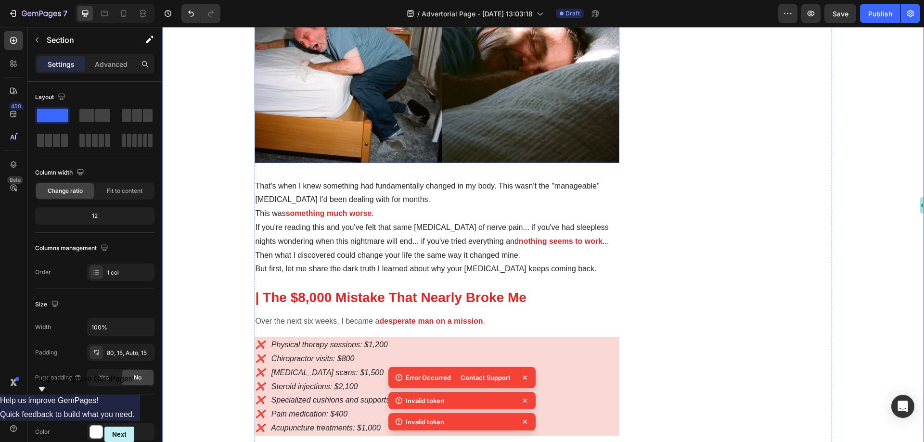
scroll to position [642, 0]
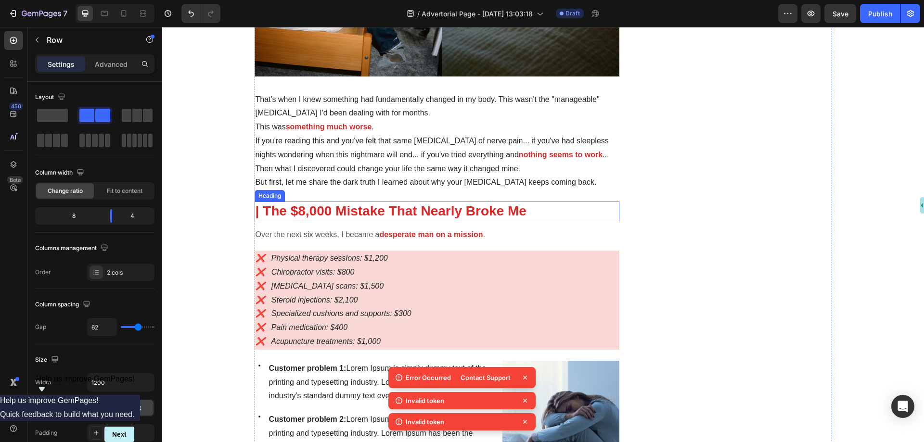
click at [380, 219] on p "⁠⁠⁠⁠⁠⁠⁠ | The $8,000 Mistake That Nearly Broke Me" at bounding box center [436, 210] width 363 height 17
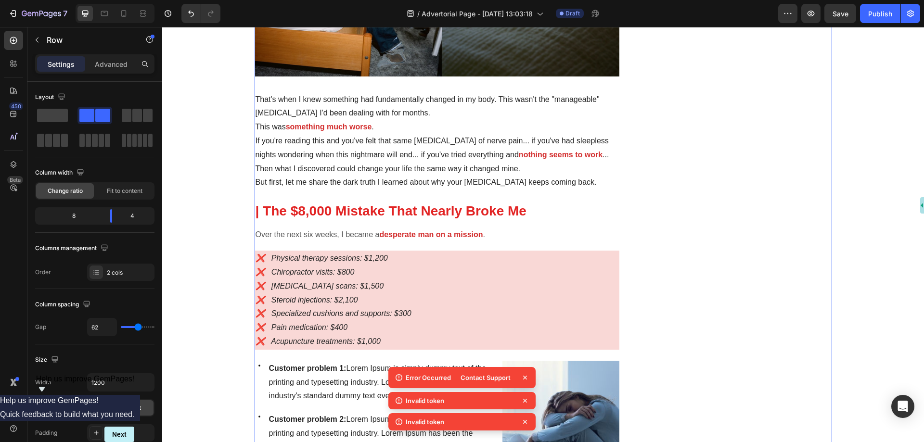
click at [390, 208] on span "| The $8,000 Mistake That Nearly Broke Me" at bounding box center [390, 210] width 271 height 15
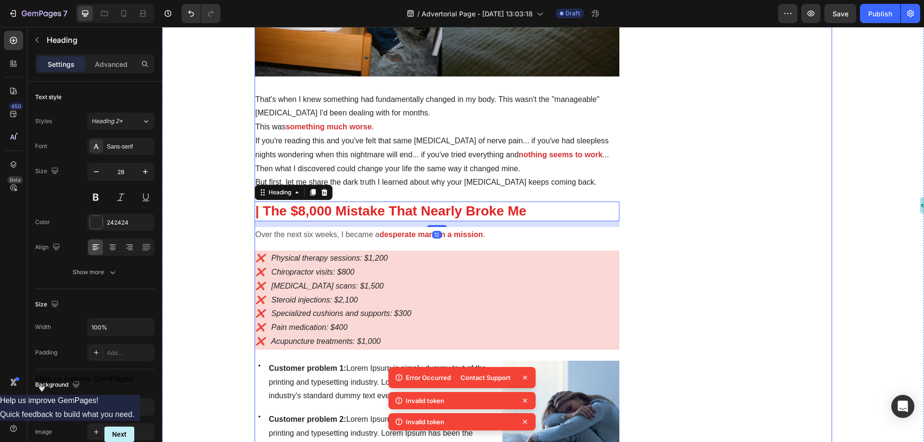
click at [406, 190] on div "That's when I knew something had fundamentally changed in my body. This wasn't …" at bounding box center [436, 141] width 365 height 99
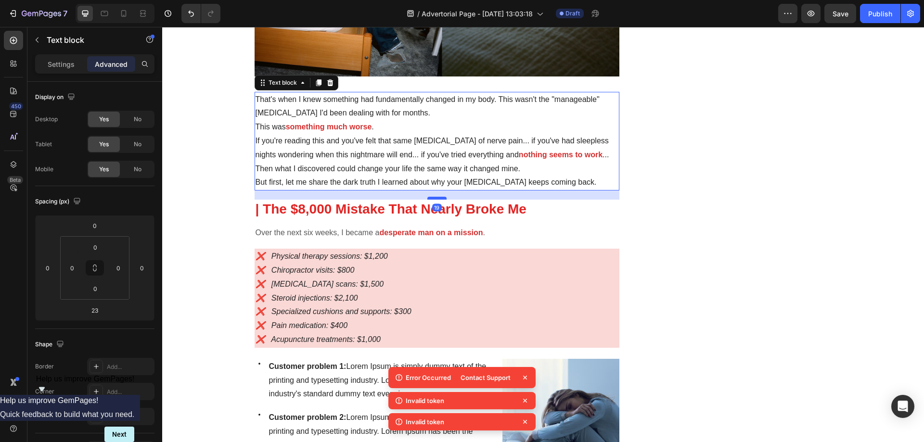
click at [427, 198] on div at bounding box center [436, 198] width 19 height 3
type input "19"
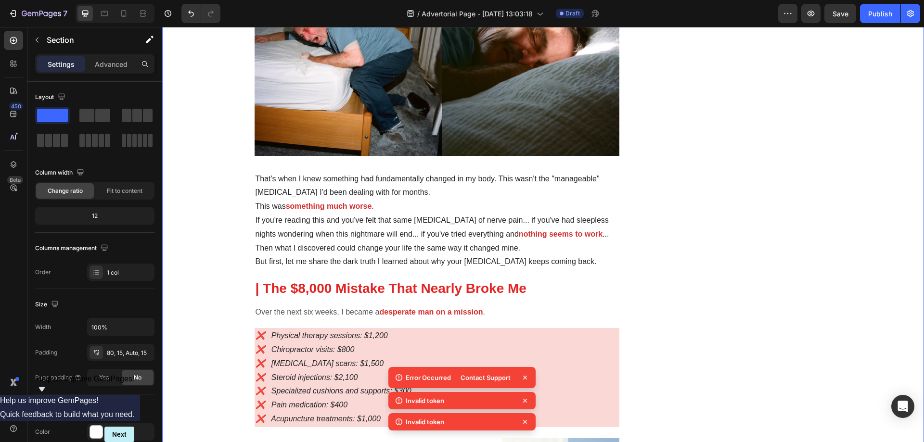
scroll to position [497, 0]
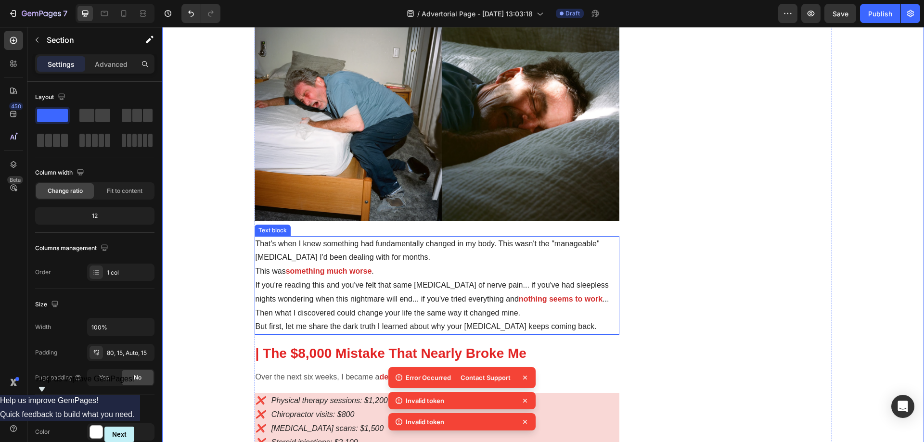
click at [390, 242] on p "That's when I knew something had fundamentally changed in my body. This wasn't …" at bounding box center [436, 251] width 363 height 28
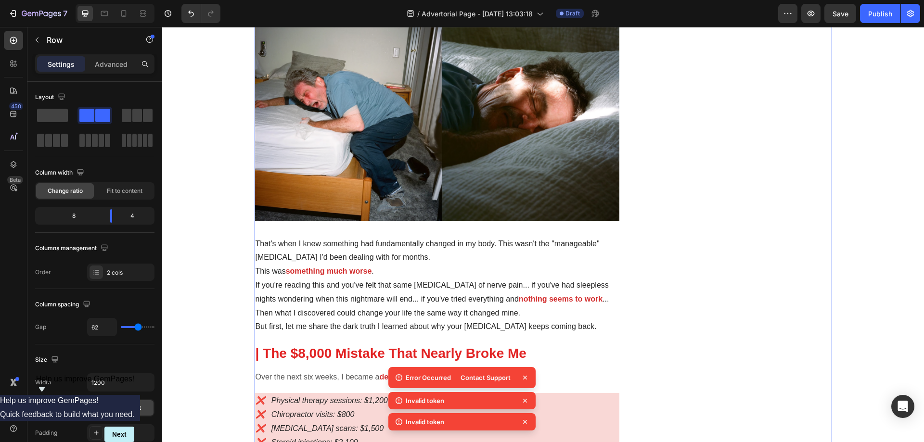
click at [430, 195] on img at bounding box center [436, 117] width 365 height 206
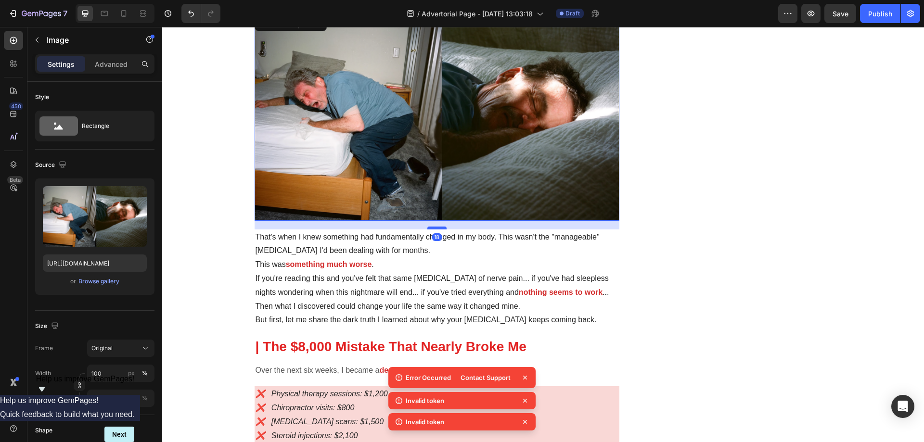
drag, startPoint x: 433, startPoint y: 235, endPoint x: 433, endPoint y: 228, distance: 6.8
click at [433, 228] on div at bounding box center [436, 228] width 19 height 3
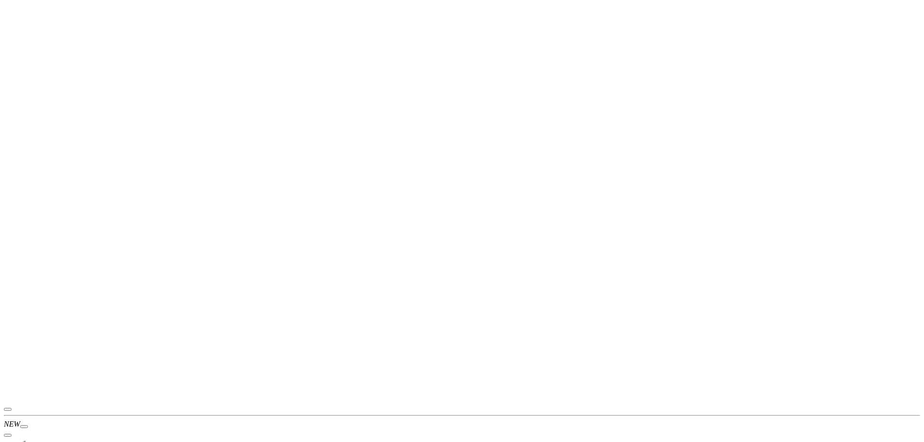
scroll to position [0, 0]
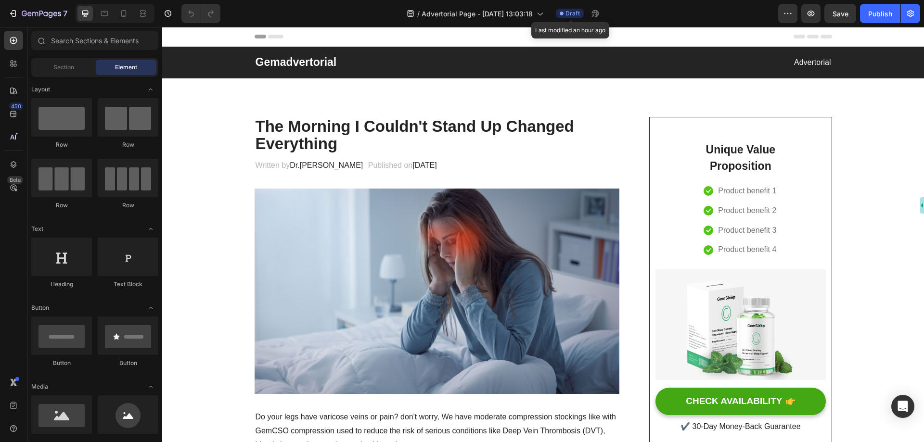
click at [575, 12] on span "Draft" at bounding box center [572, 13] width 14 height 9
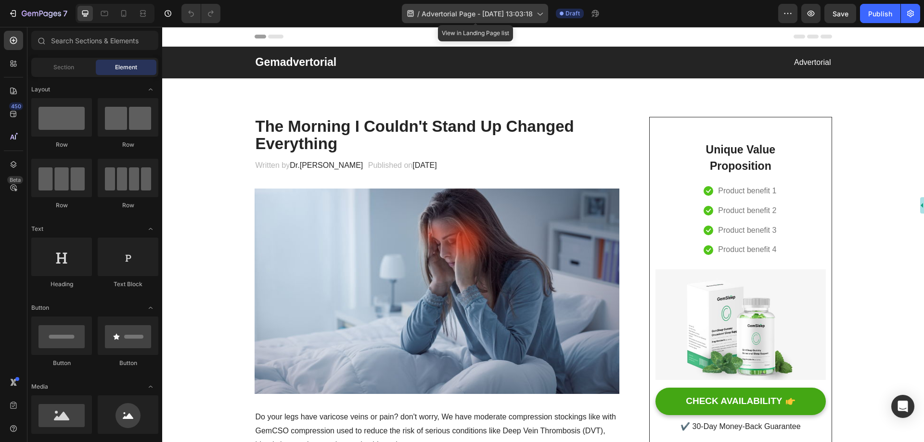
click at [531, 12] on span "Advertorial Page - [DATE] 13:03:18" at bounding box center [476, 14] width 111 height 10
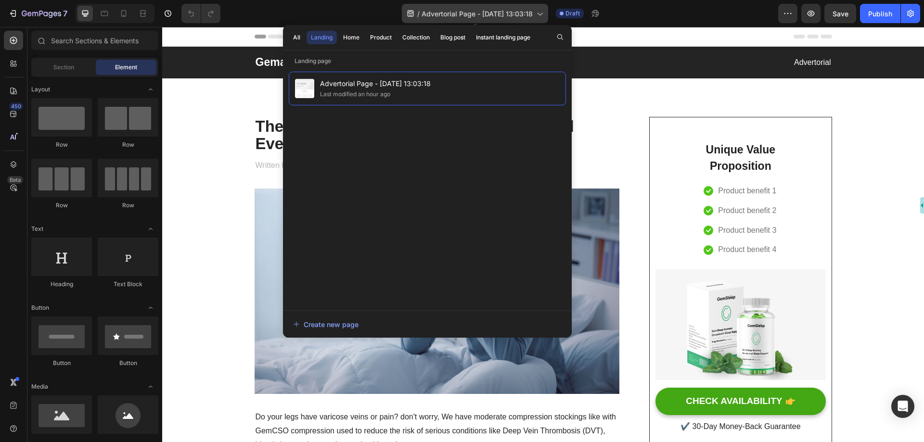
click at [515, 12] on span "Advertorial Page - [DATE] 13:03:18" at bounding box center [476, 14] width 111 height 10
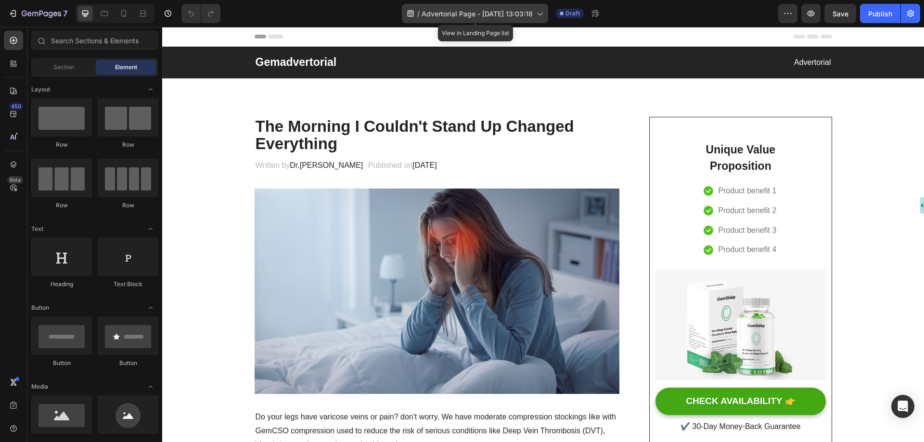
click at [515, 12] on span "Advertorial Page - [DATE] 13:03:18" at bounding box center [476, 14] width 111 height 10
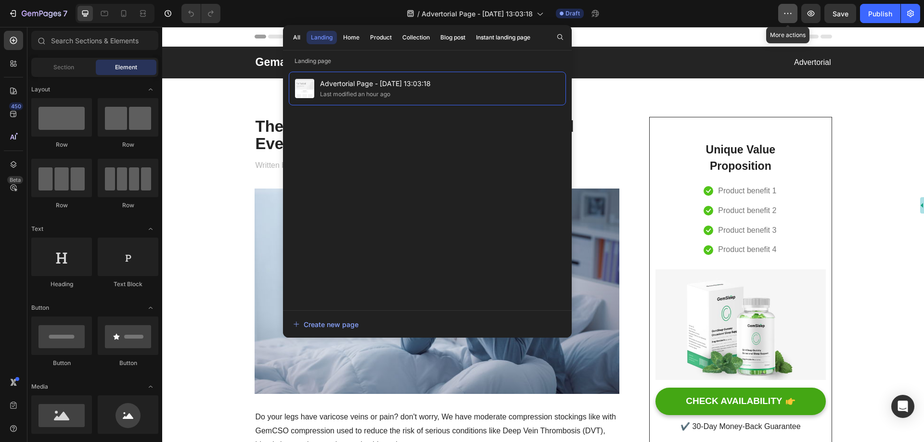
click at [786, 13] on icon "button" at bounding box center [788, 14] width 10 height 10
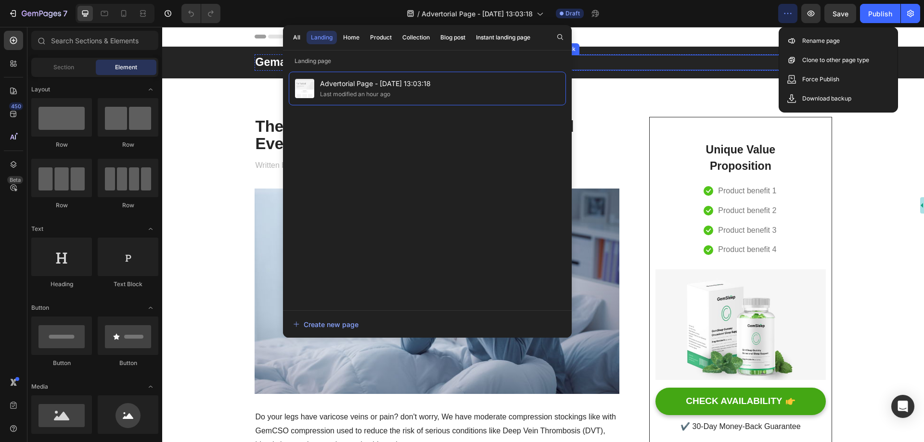
click at [630, 56] on p "Advertorial" at bounding box center [687, 63] width 287 height 14
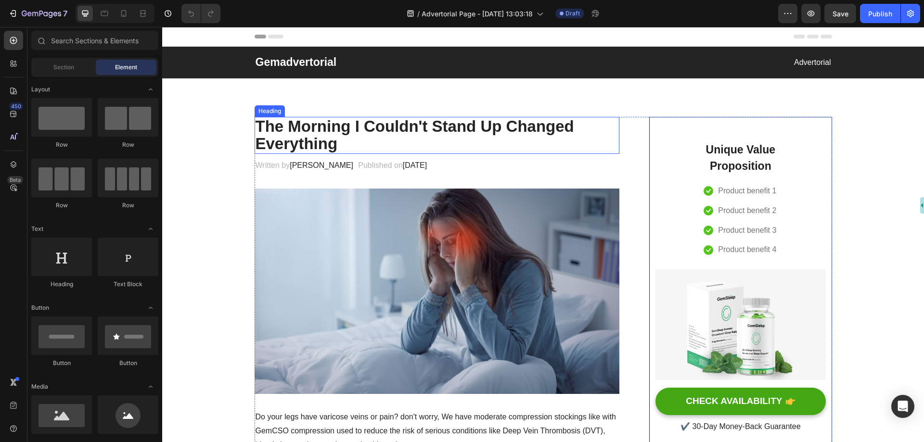
click at [359, 127] on h2 "The Morning I Couldn't Stand Up Changed Everything" at bounding box center [436, 135] width 365 height 37
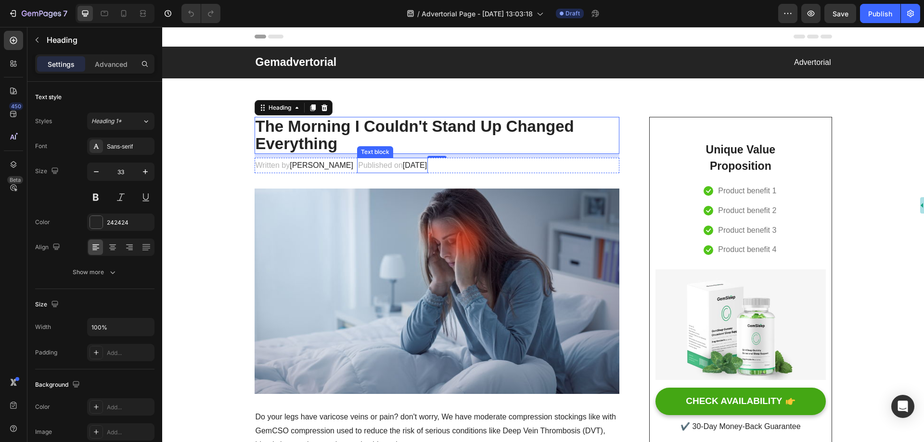
click at [339, 135] on h2 "The Morning I Couldn't Stand Up Changed Everything" at bounding box center [436, 135] width 365 height 37
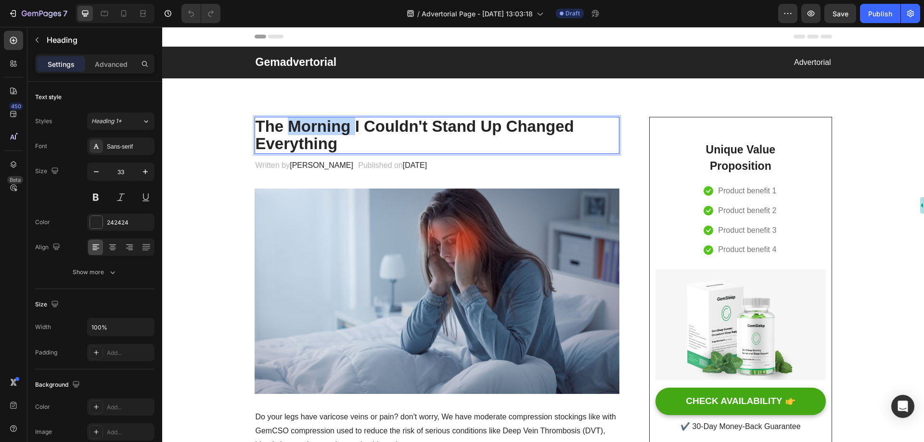
click at [339, 135] on p "The Morning I Couldn't Stand Up Changed Everything" at bounding box center [436, 135] width 363 height 35
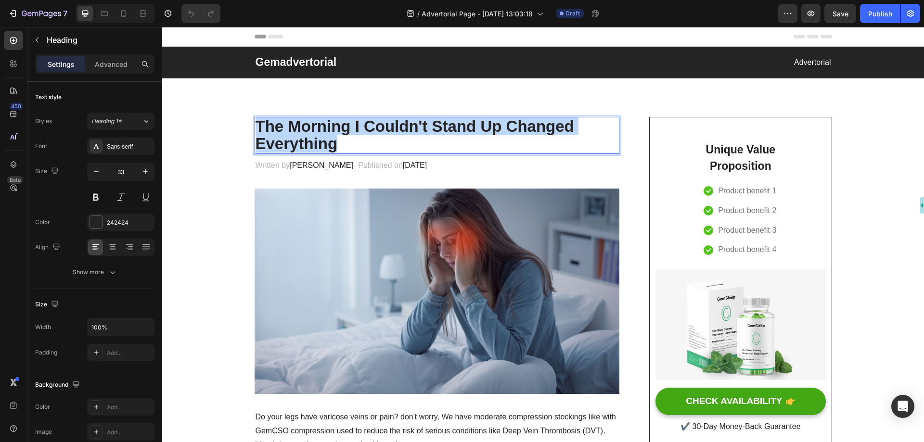
click at [339, 135] on p "The Morning I Couldn't Stand Up Changed Everything" at bounding box center [436, 135] width 363 height 35
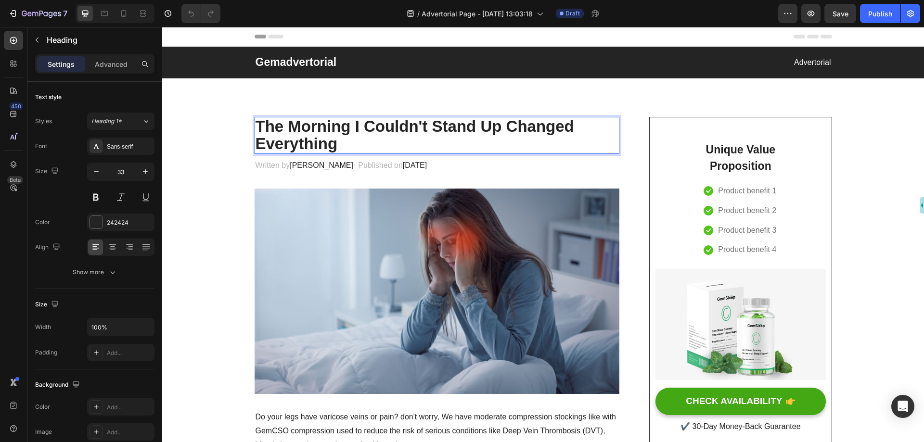
click at [339, 135] on p "The Morning I Couldn't Stand Up Changed Everything" at bounding box center [436, 135] width 363 height 35
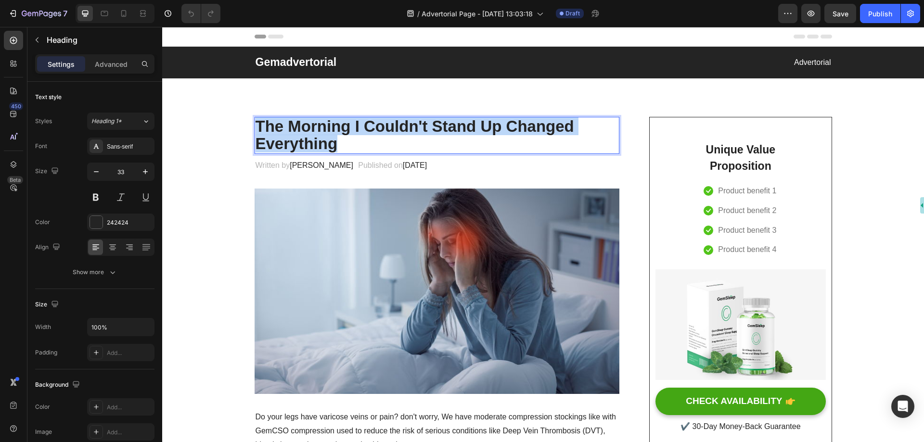
click at [339, 135] on p "The Morning I Couldn't Stand Up Changed Everything" at bounding box center [436, 135] width 363 height 35
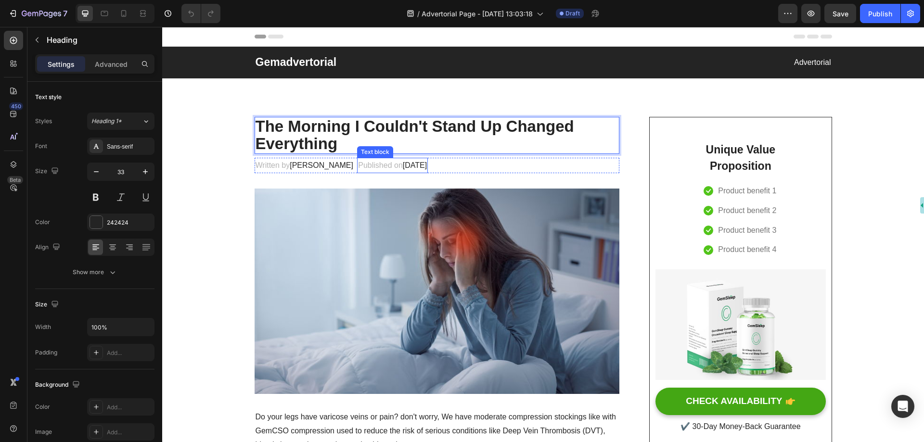
click at [358, 165] on p "Published on February 28, 2025" at bounding box center [392, 166] width 69 height 14
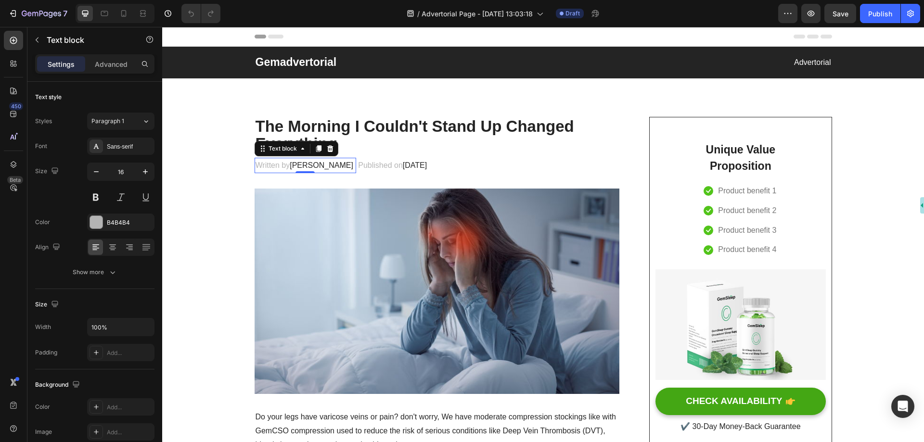
click at [300, 165] on span "Dr.Marcus" at bounding box center [321, 165] width 63 height 8
click at [314, 166] on span "Dr.Marcus" at bounding box center [321, 165] width 63 height 8
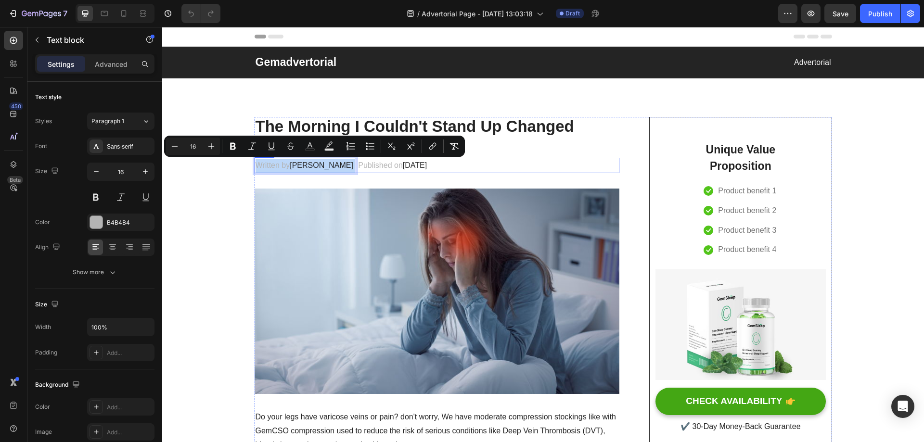
click at [360, 166] on p "Published on February 28, 2025" at bounding box center [392, 166] width 69 height 14
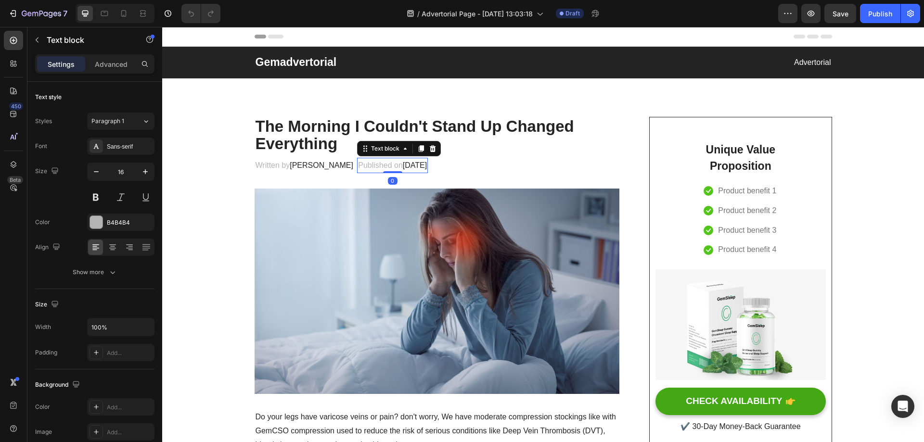
click at [360, 166] on p "Published on February 28, 2025" at bounding box center [392, 166] width 69 height 14
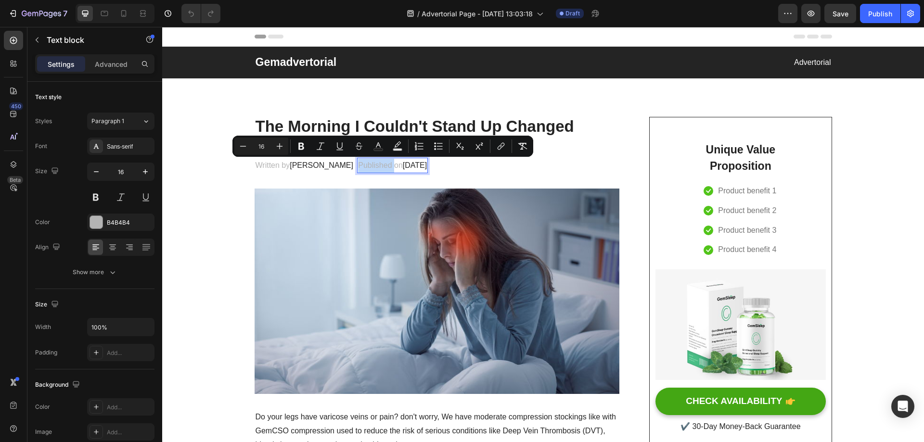
click at [298, 166] on span "Dr.Marcus" at bounding box center [321, 165] width 63 height 8
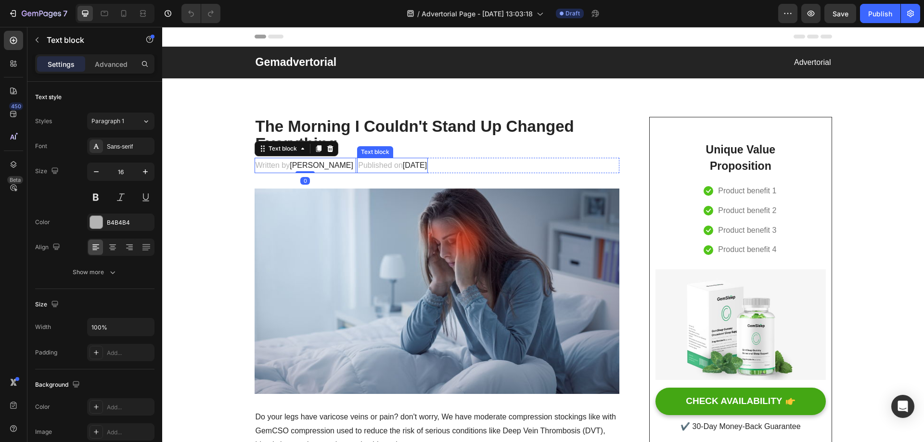
click at [358, 167] on p "Published on February 28, 2025" at bounding box center [392, 166] width 69 height 14
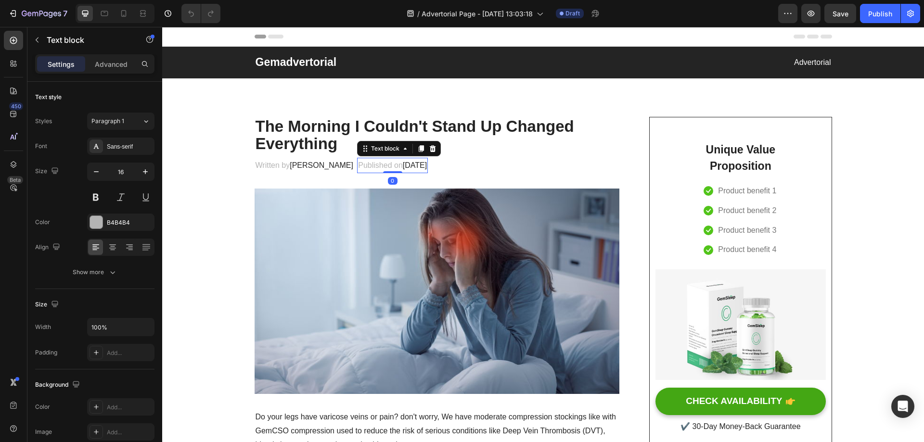
click at [291, 167] on span "Dr.Marcus" at bounding box center [321, 165] width 63 height 8
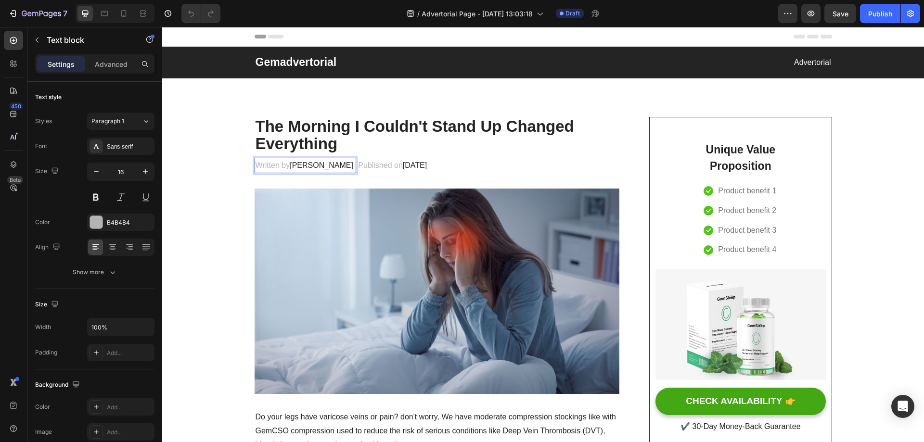
click at [291, 167] on span "Dr.Marcus" at bounding box center [321, 165] width 63 height 8
click at [365, 168] on p "Published on February 28, 2025" at bounding box center [339, 166] width 69 height 14
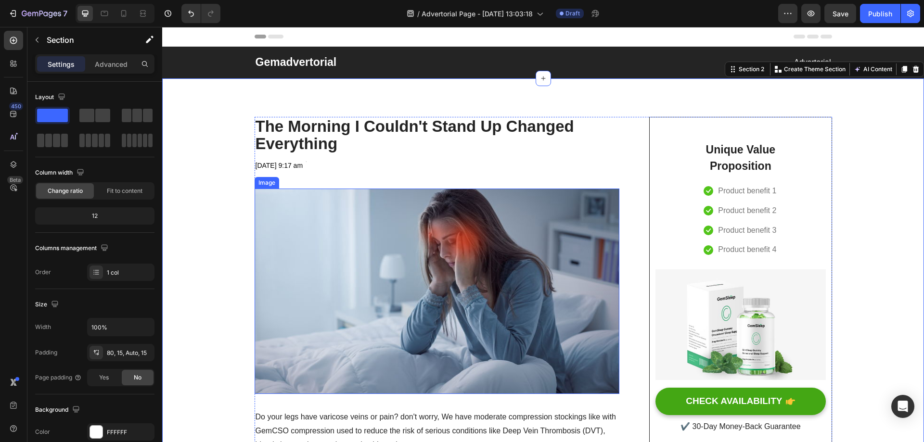
click at [327, 219] on img at bounding box center [436, 291] width 365 height 205
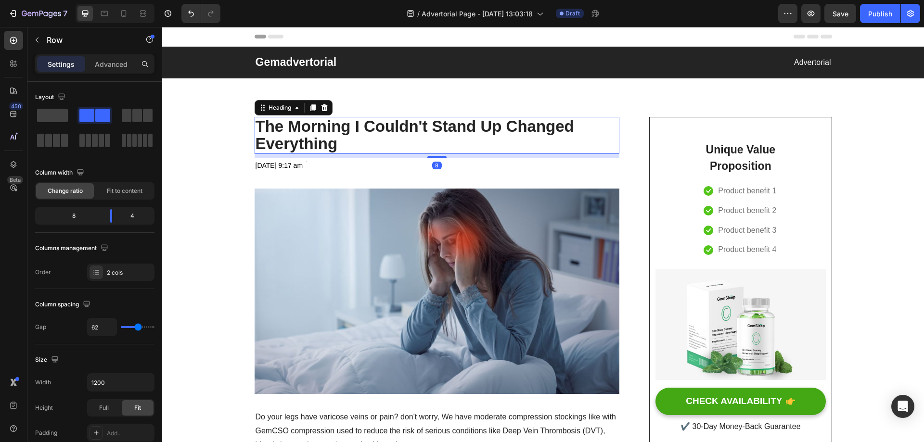
click at [421, 147] on p "The Morning I Couldn't Stand Up Changed Everything" at bounding box center [436, 135] width 363 height 35
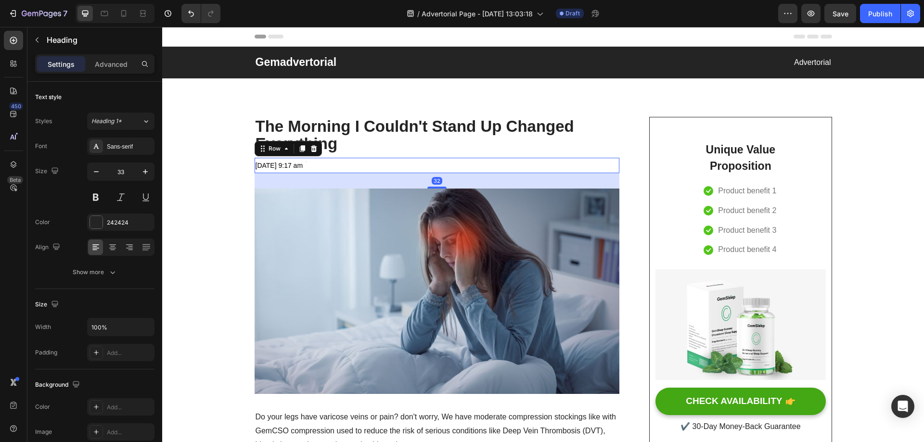
click at [413, 161] on div "May 01 2023 at 9:17 am Text block Text block Row 32" at bounding box center [436, 166] width 365 height 16
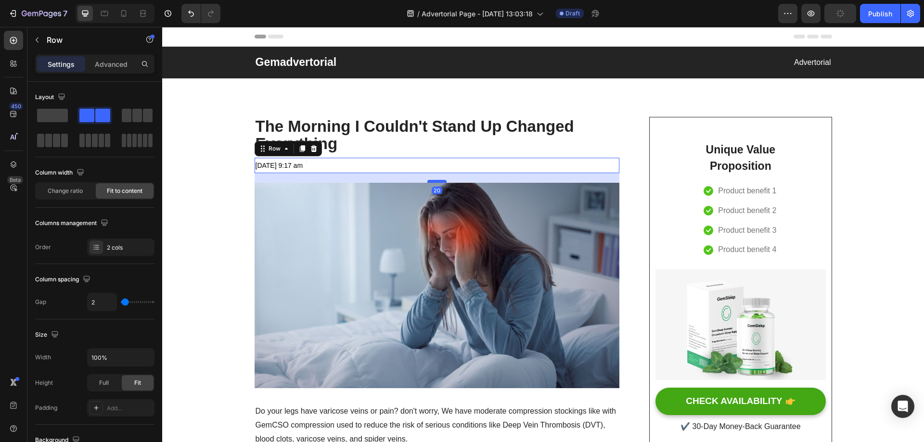
drag, startPoint x: 435, startPoint y: 187, endPoint x: 436, endPoint y: 182, distance: 5.3
click at [436, 182] on div at bounding box center [436, 181] width 19 height 3
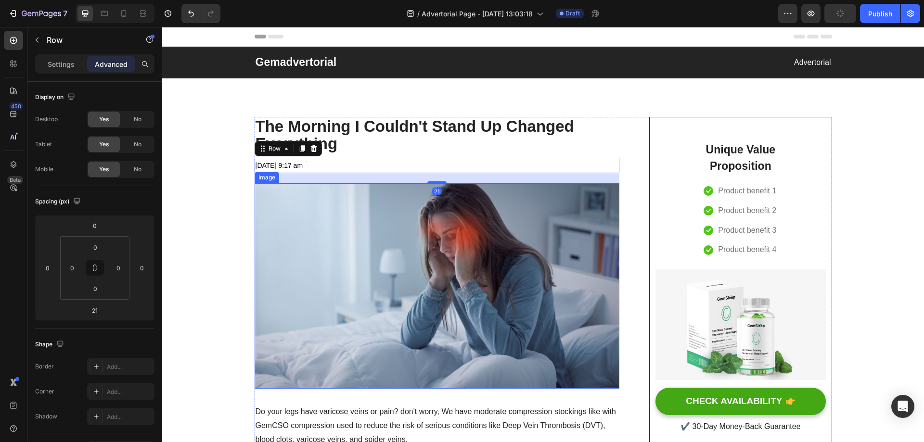
click at [432, 236] on img at bounding box center [436, 285] width 365 height 205
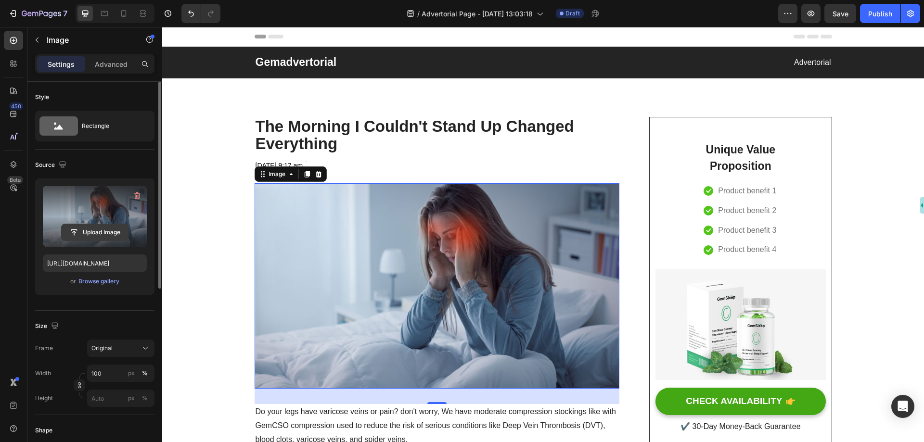
click at [89, 234] on input "file" at bounding box center [95, 232] width 66 height 16
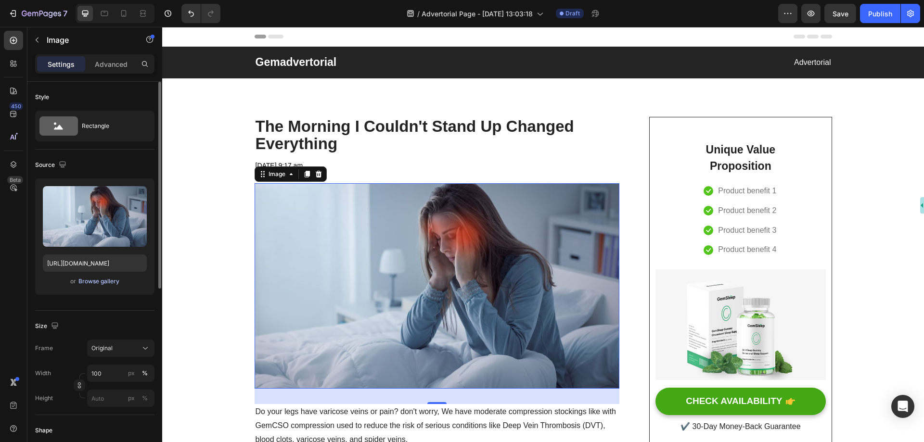
click at [101, 280] on div "Browse gallery" at bounding box center [98, 281] width 41 height 9
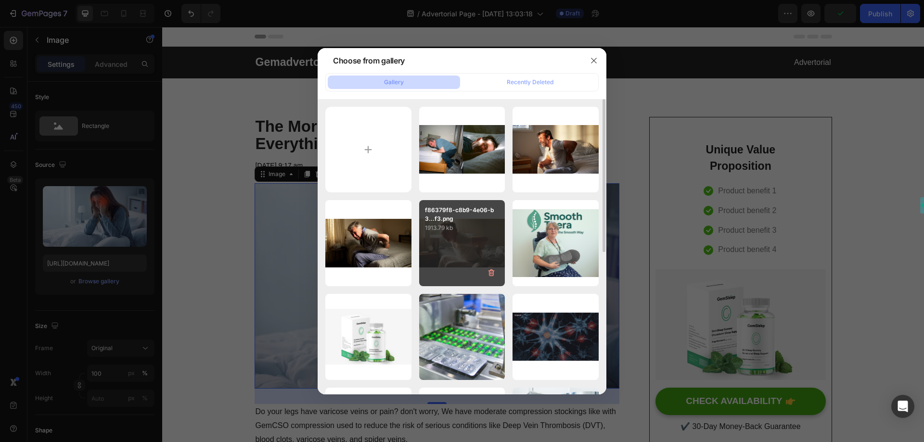
click at [466, 234] on div "f86379f8-c8b9-4e06-b3...f3.png 1913.79 kb" at bounding box center [462, 243] width 86 height 86
type input "https://cdn.shopify.com/s/files/1/0697/8401/0908/files/gempages_584645945988219…"
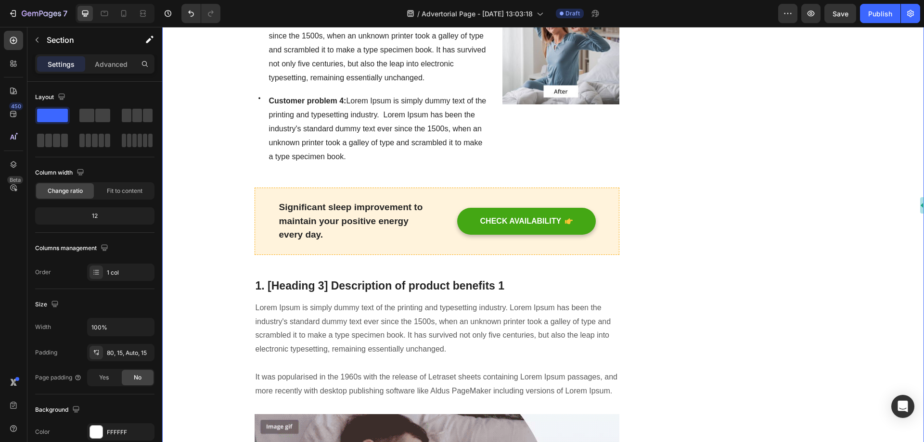
scroll to position [770, 0]
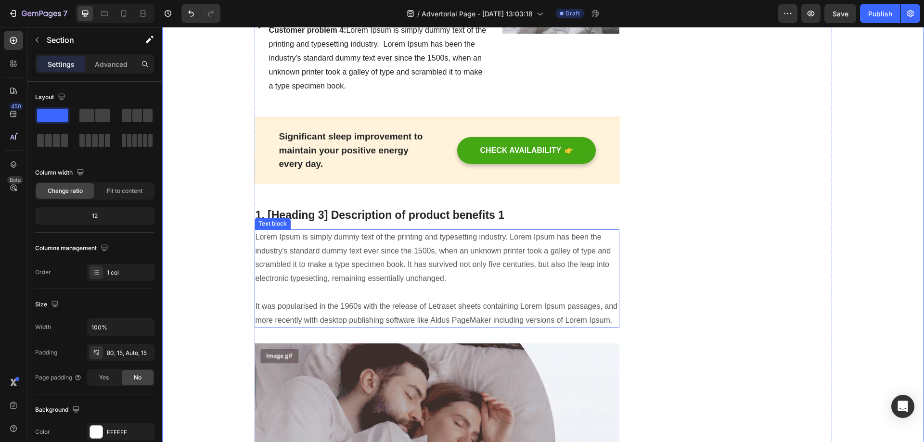
click at [381, 237] on p "Lorem Ipsum is simply dummy text of the printing and typesetting industry. Lore…" at bounding box center [436, 278] width 363 height 97
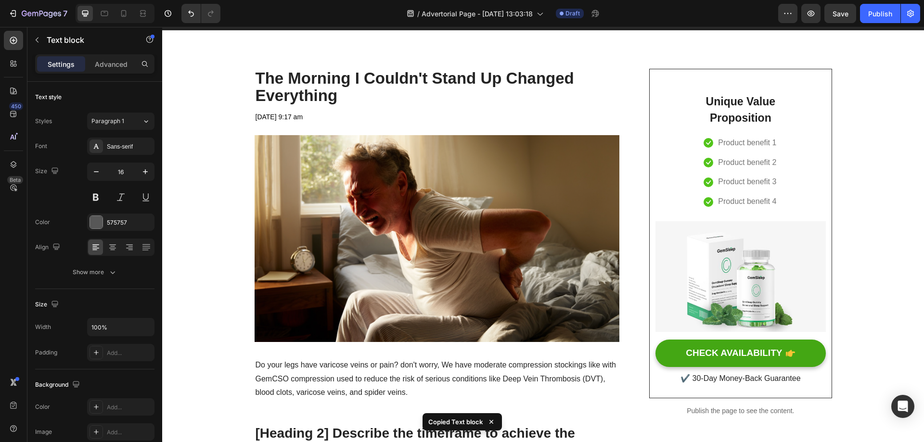
scroll to position [0, 0]
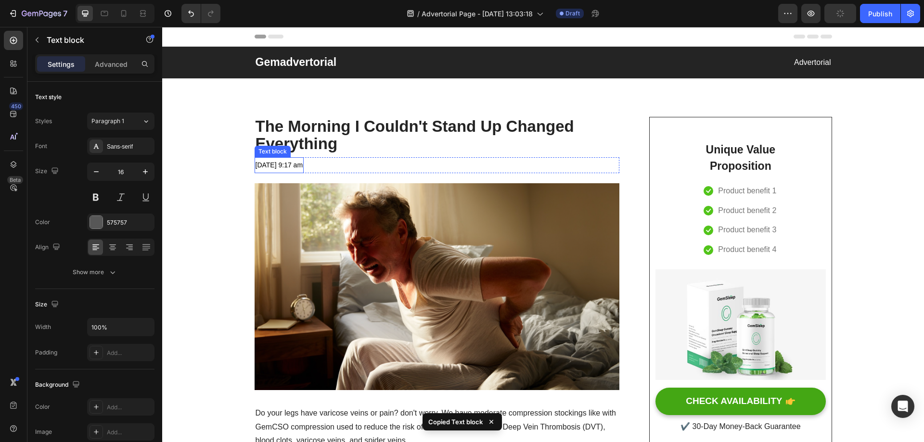
click at [303, 162] on span "[DATE] 9:17 am" at bounding box center [279, 165] width 48 height 8
click at [363, 162] on div "May 01 2023 at 9:17 am Text block 0 Text block Row" at bounding box center [436, 166] width 365 height 16
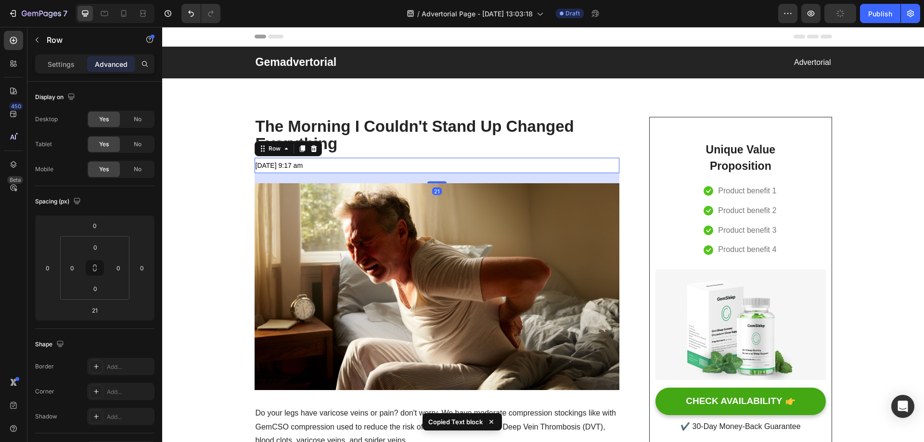
click at [368, 135] on p "The Morning I Couldn't Stand Up Changed Everything" at bounding box center [436, 135] width 363 height 35
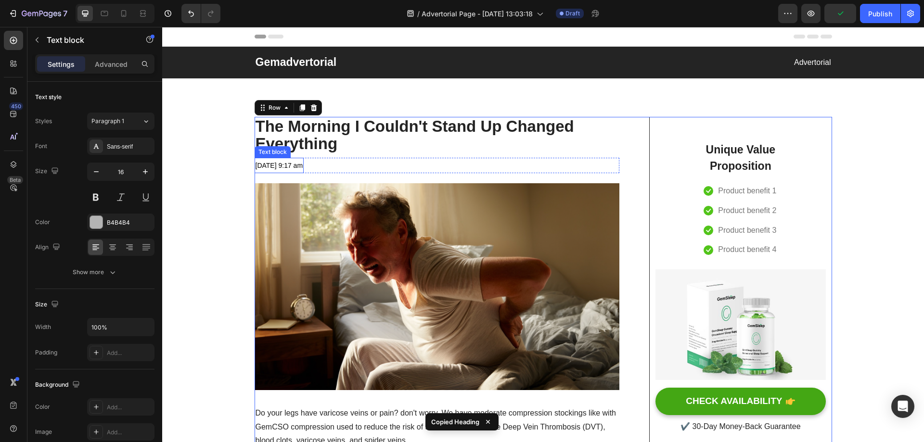
click at [306, 173] on div "Text block" at bounding box center [305, 166] width 2 height 16
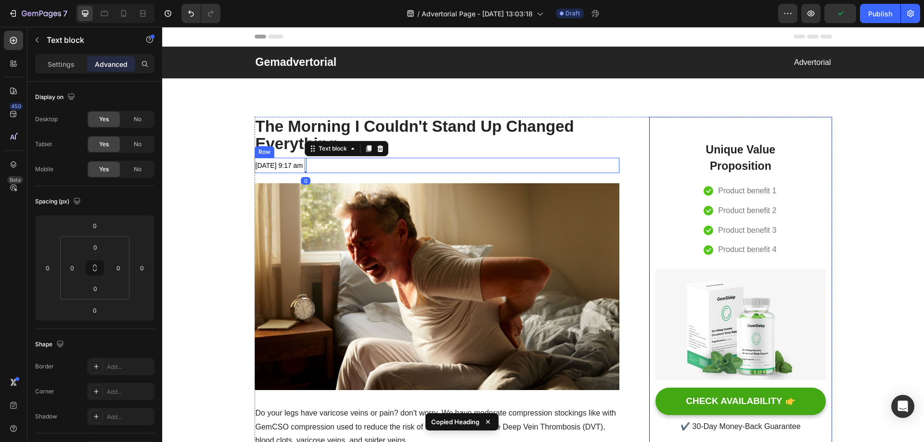
click at [379, 173] on div "May 01 2023 at 9:17 am Text block Text block 0 Row" at bounding box center [436, 166] width 365 height 16
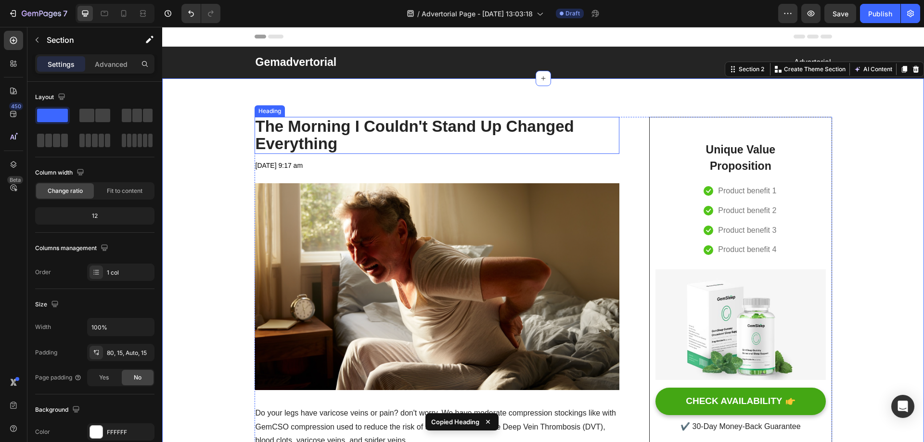
click at [346, 122] on p "The Morning I Couldn't Stand Up Changed Everything" at bounding box center [436, 135] width 363 height 35
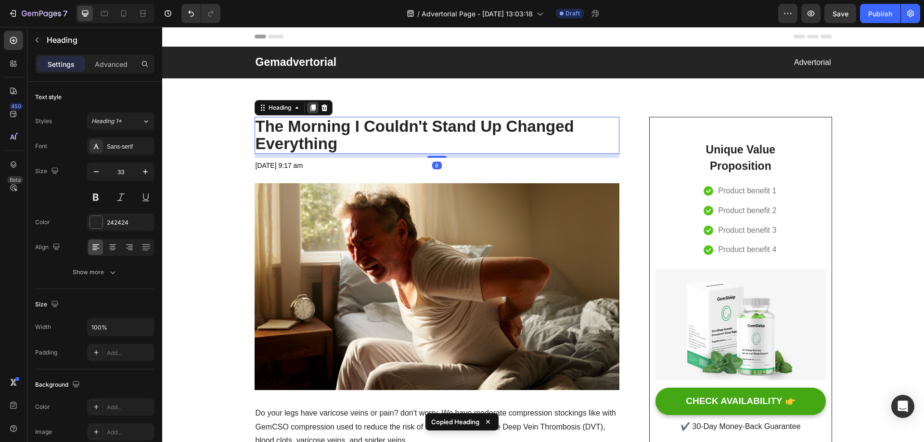
click at [312, 108] on icon at bounding box center [312, 107] width 5 height 7
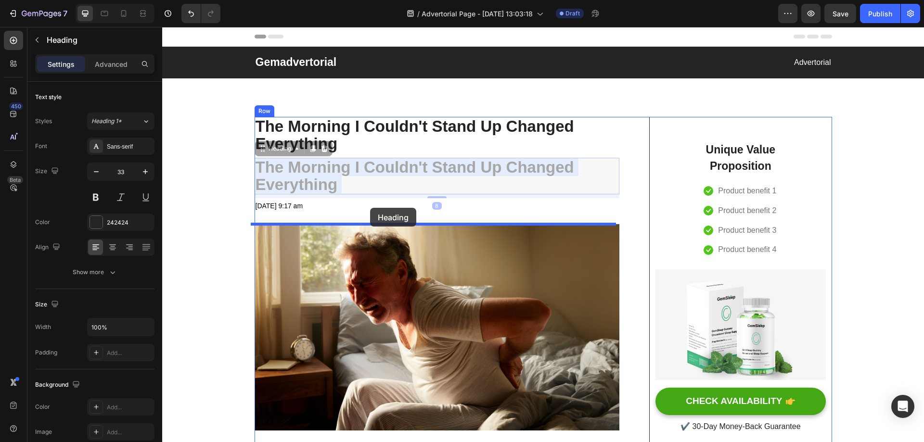
drag, startPoint x: 372, startPoint y: 169, endPoint x: 370, endPoint y: 208, distance: 39.0
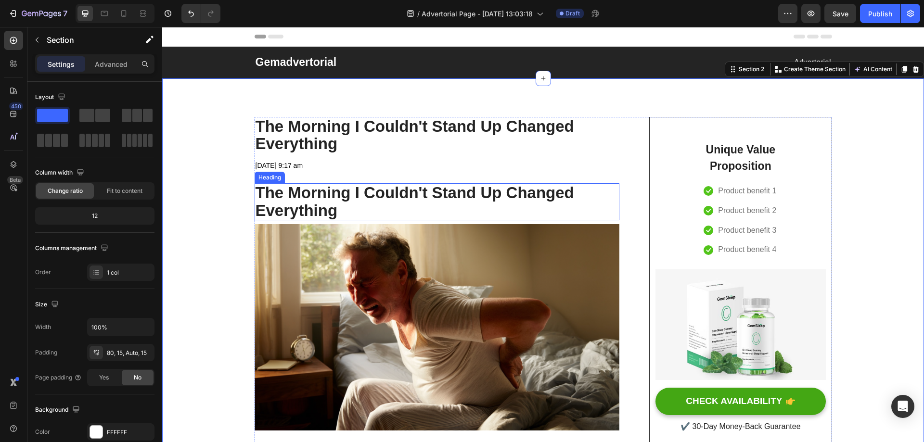
click at [352, 197] on p "The Morning I Couldn't Stand Up Changed Everything" at bounding box center [436, 201] width 363 height 35
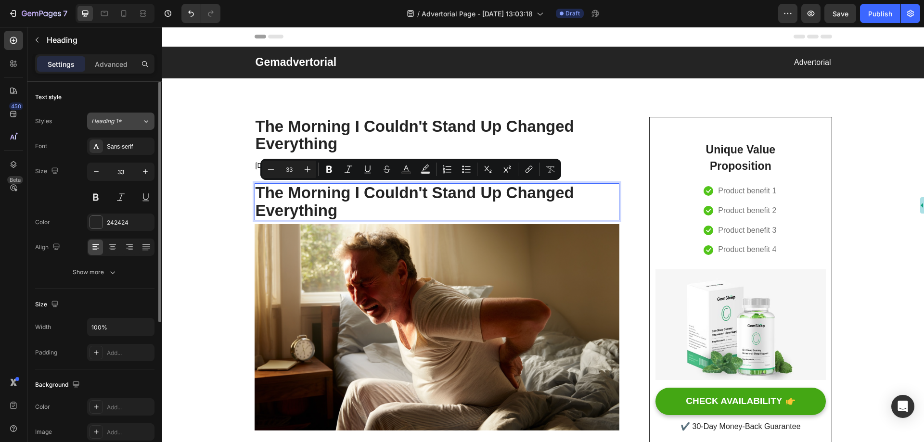
click at [118, 122] on span "Heading 1*" at bounding box center [106, 121] width 30 height 9
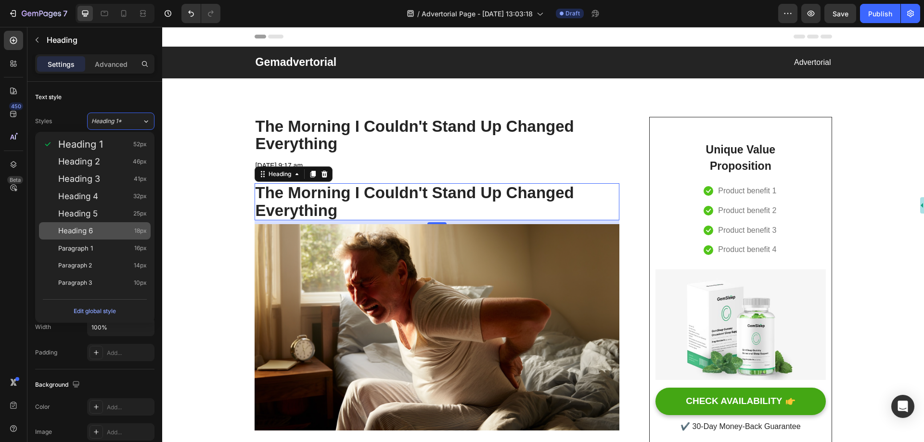
click at [93, 230] on div "Heading 6 18px" at bounding box center [102, 231] width 89 height 10
type input "18"
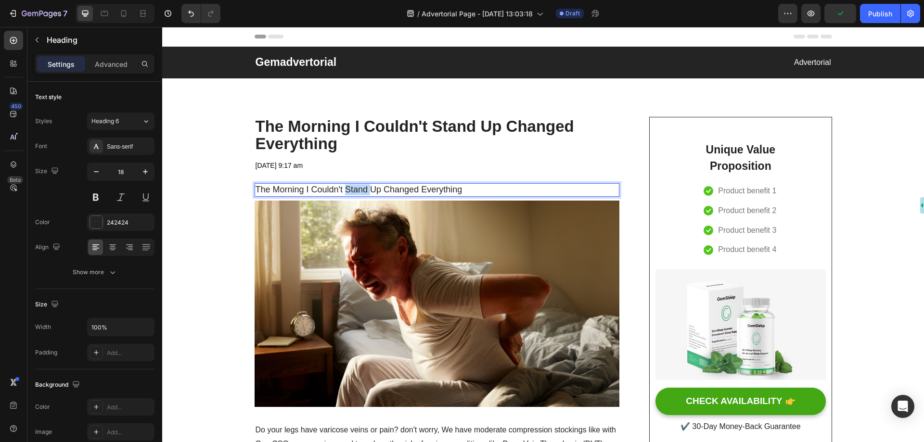
click at [357, 190] on p "The Morning I Couldn't Stand Up Changed Everything" at bounding box center [436, 189] width 363 height 11
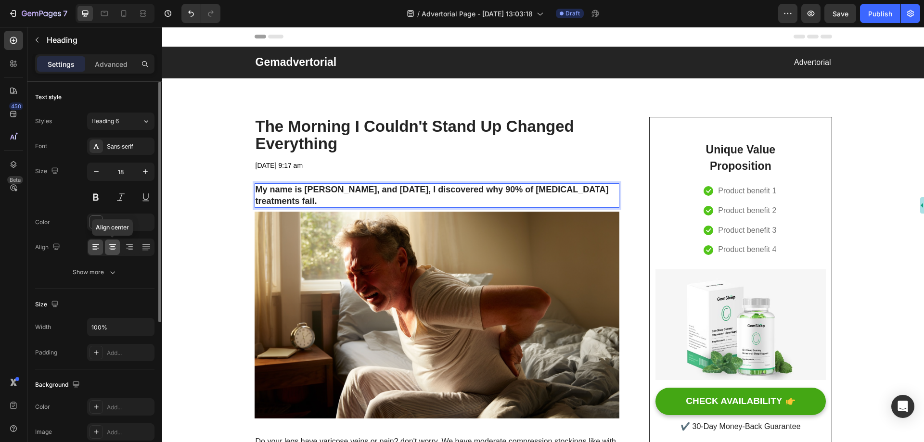
click at [113, 247] on icon at bounding box center [112, 246] width 5 height 1
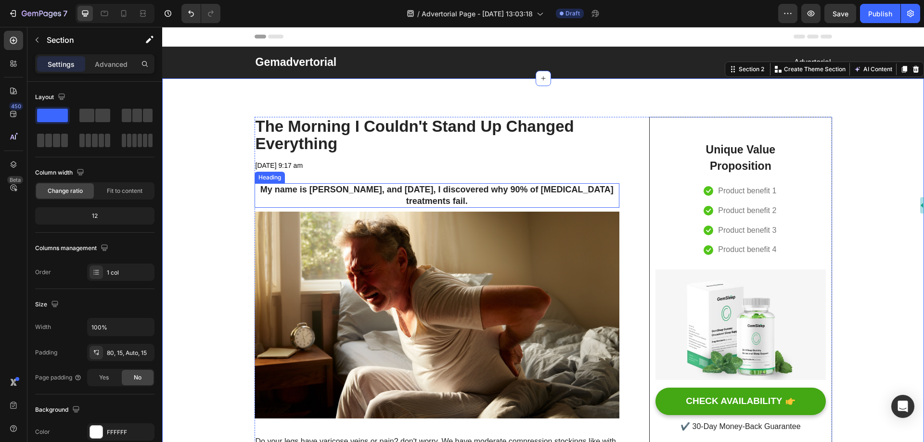
click at [372, 200] on p "⁠⁠⁠⁠⁠⁠⁠ My name is David Chen, and three months ago, I discovered why 90% of sc…" at bounding box center [436, 195] width 363 height 23
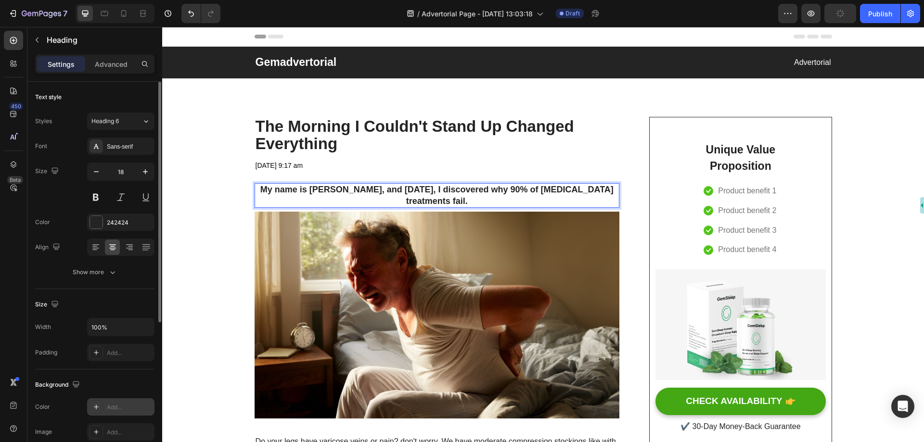
click at [110, 404] on div "Add..." at bounding box center [129, 407] width 45 height 9
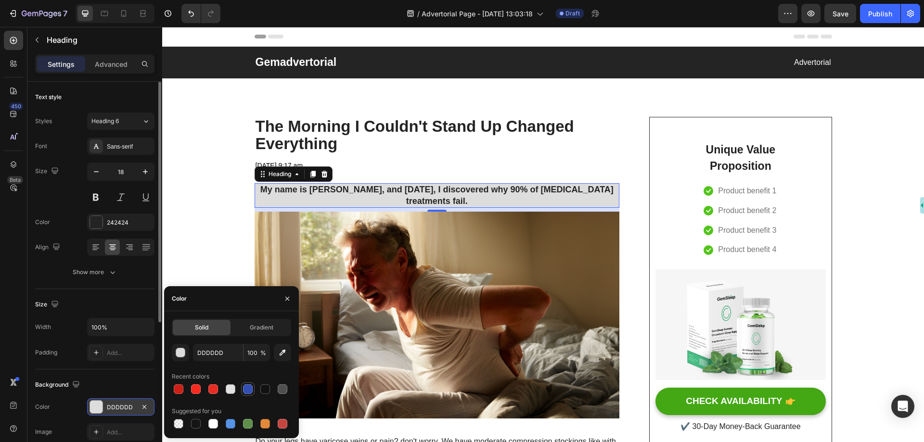
scroll to position [48, 0]
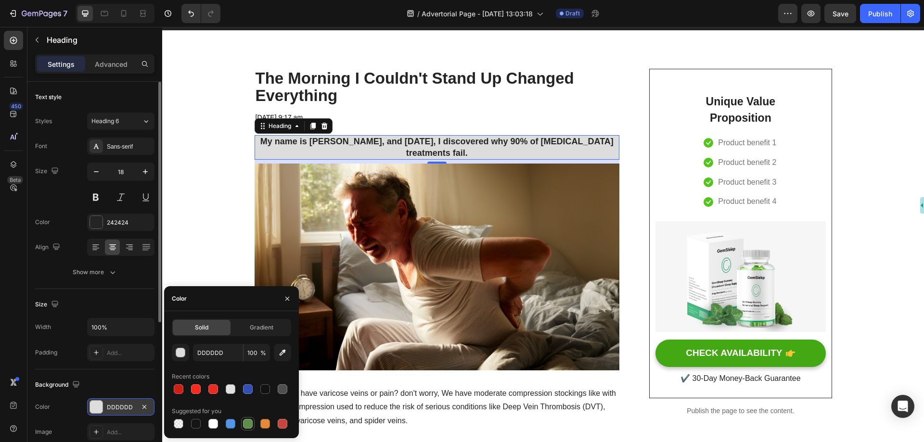
click at [245, 420] on div at bounding box center [248, 424] width 10 height 10
type input "5E8E49"
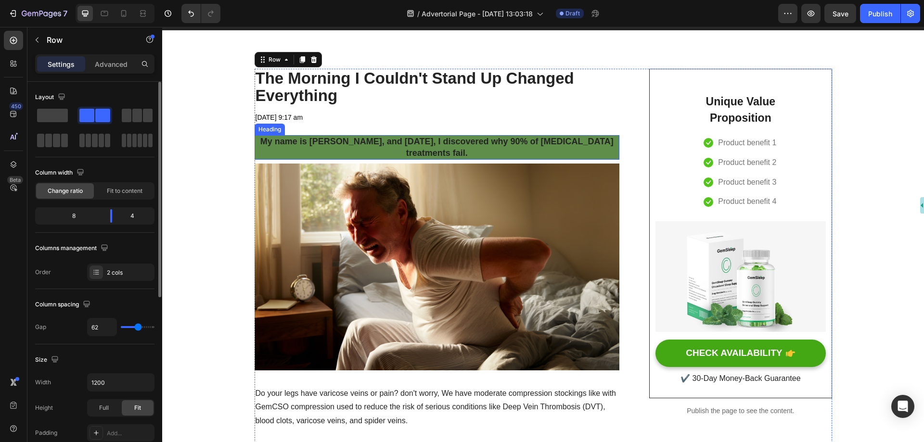
click at [360, 149] on p "⁠⁠⁠⁠⁠⁠⁠ My name is David Chen, and three months ago, I discovered why 90% of sc…" at bounding box center [436, 147] width 363 height 23
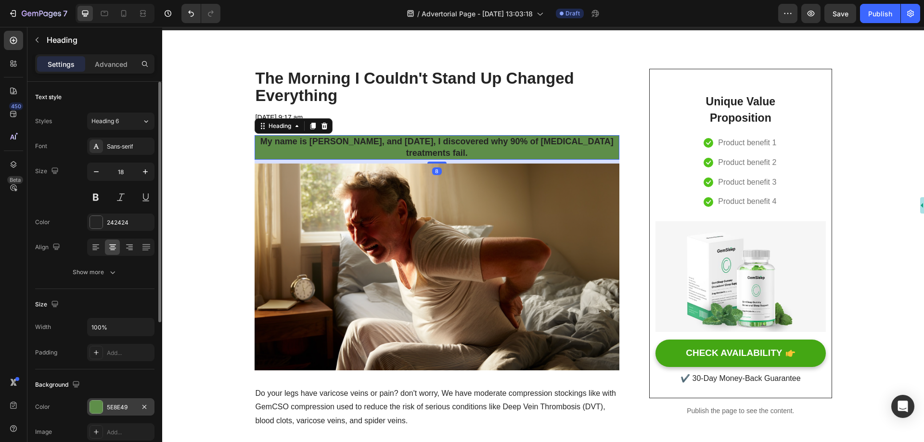
click at [118, 407] on div "5E8E49" at bounding box center [121, 407] width 28 height 9
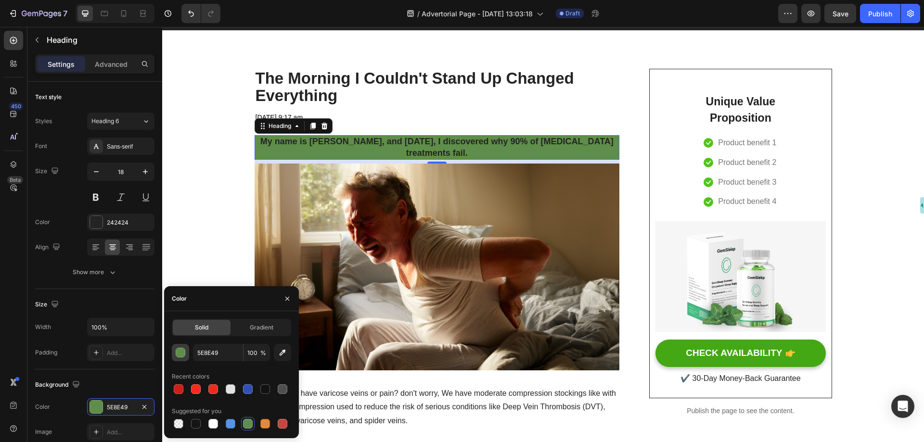
click at [176, 354] on div "button" at bounding box center [181, 353] width 10 height 10
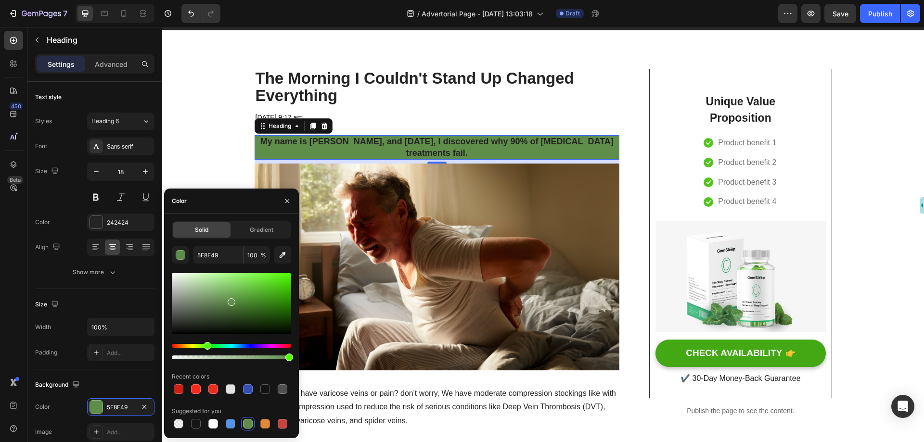
scroll to position [96, 0]
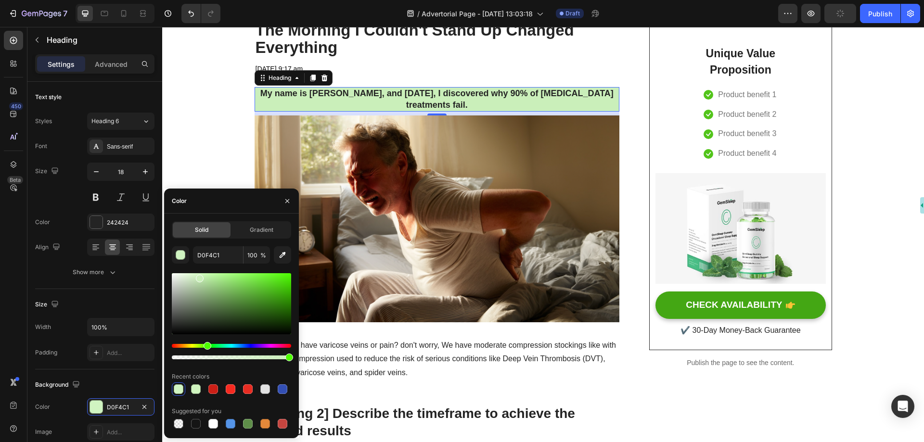
type input "CAEFBA"
drag, startPoint x: 230, startPoint y: 291, endPoint x: 199, endPoint y: 277, distance: 34.6
click at [199, 277] on div at bounding box center [231, 303] width 119 height 61
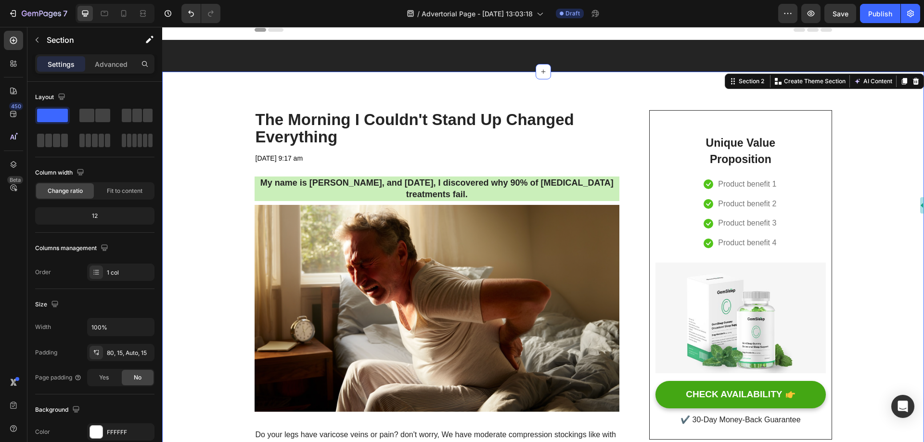
scroll to position [0, 0]
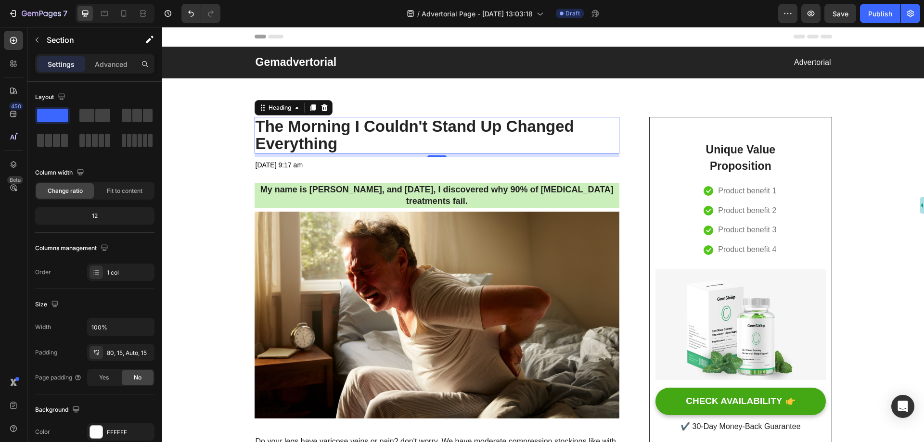
click at [322, 140] on p "The Morning I Couldn't Stand Up Changed Everything" at bounding box center [436, 135] width 363 height 35
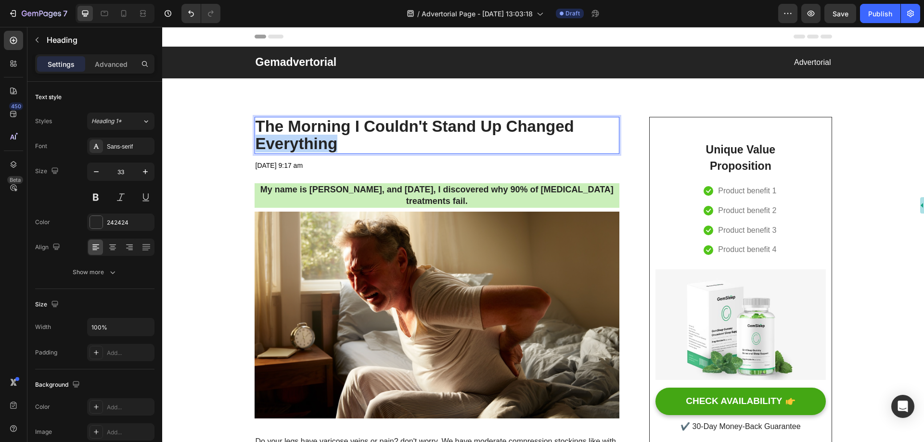
click at [322, 140] on p "The Morning I Couldn't Stand Up Changed Everything" at bounding box center [436, 135] width 363 height 35
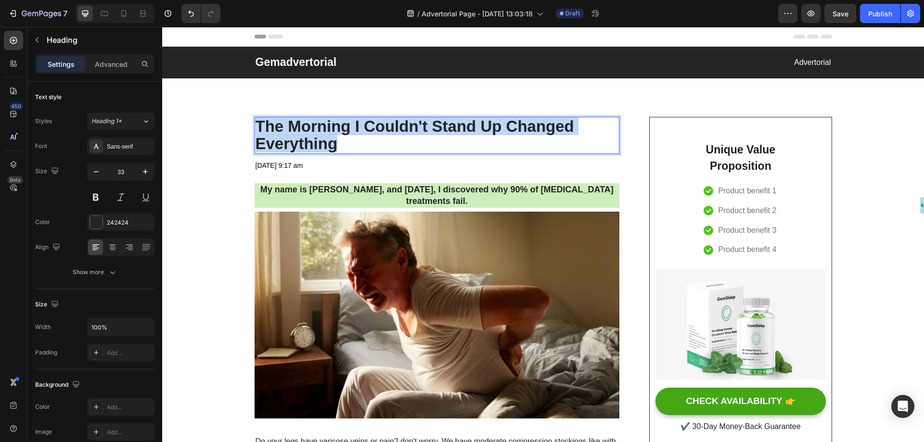
click at [322, 140] on p "The Morning I Couldn't Stand Up Changed Everything" at bounding box center [436, 135] width 363 height 35
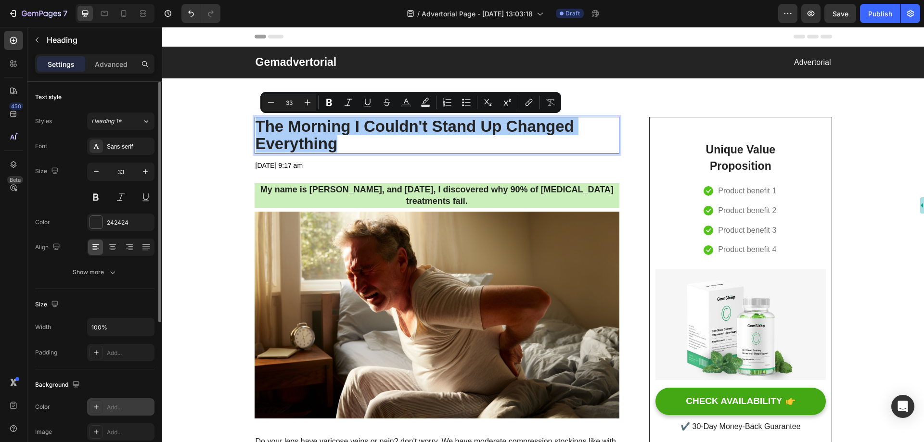
click at [106, 406] on div "Add..." at bounding box center [120, 406] width 67 height 17
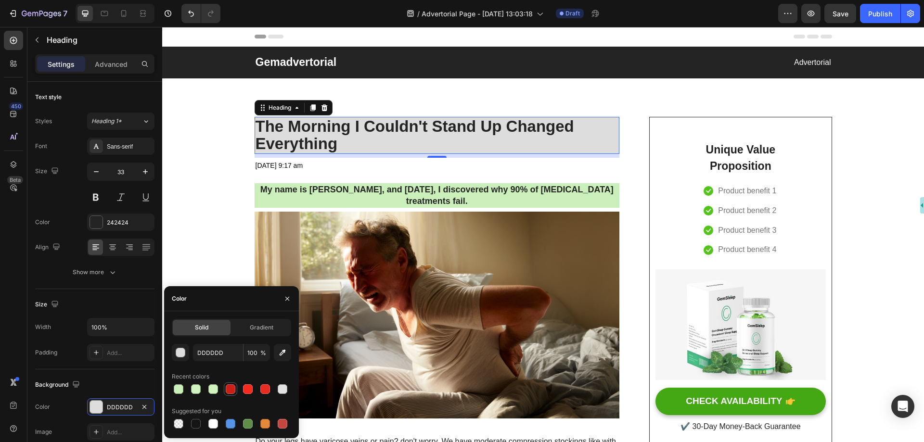
click at [231, 387] on div at bounding box center [231, 389] width 10 height 10
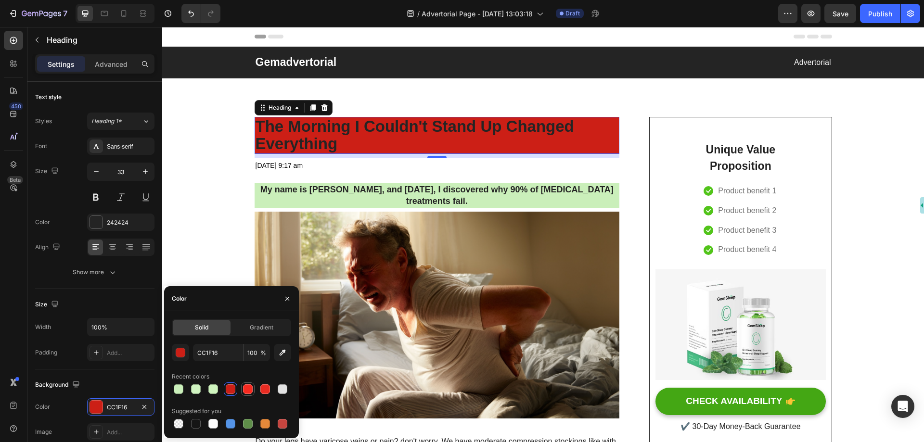
click at [247, 387] on div at bounding box center [248, 389] width 10 height 10
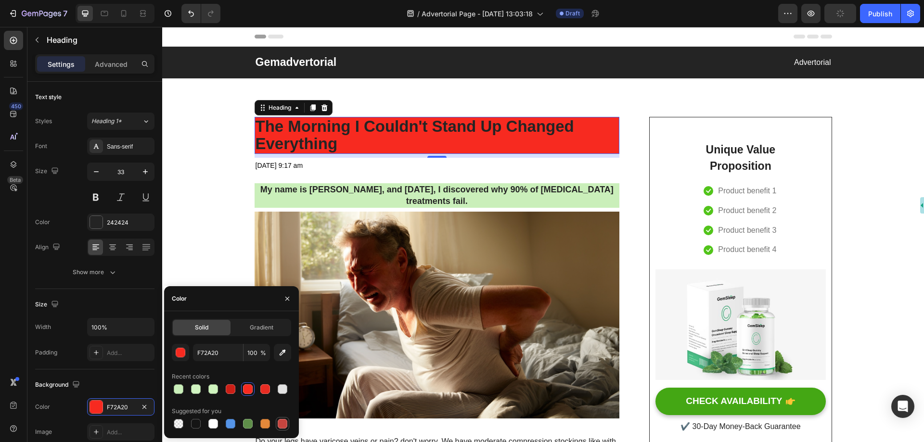
click at [282, 425] on div at bounding box center [283, 424] width 10 height 10
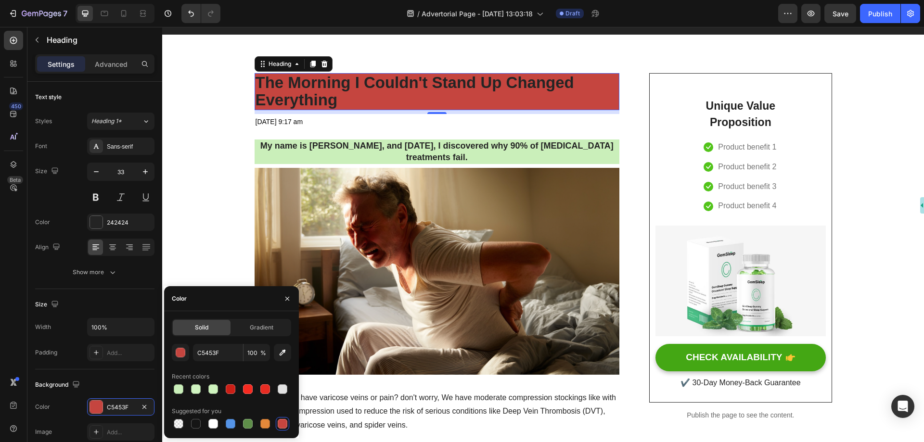
scroll to position [48, 0]
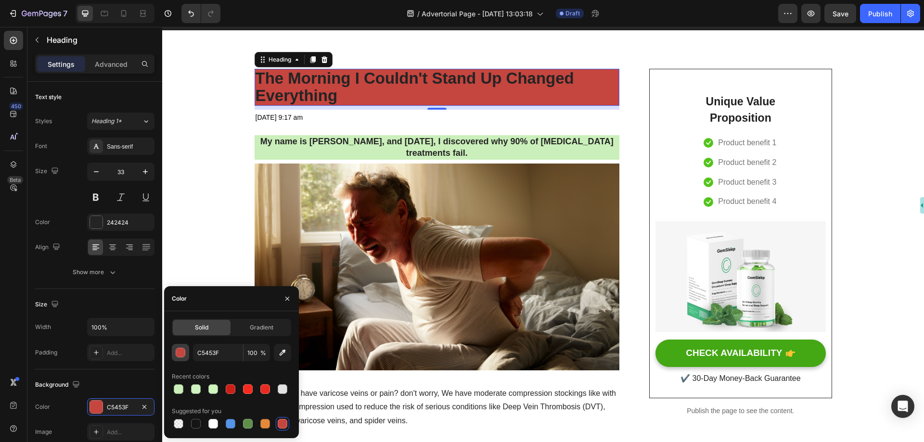
click at [182, 350] on div "button" at bounding box center [181, 353] width 10 height 10
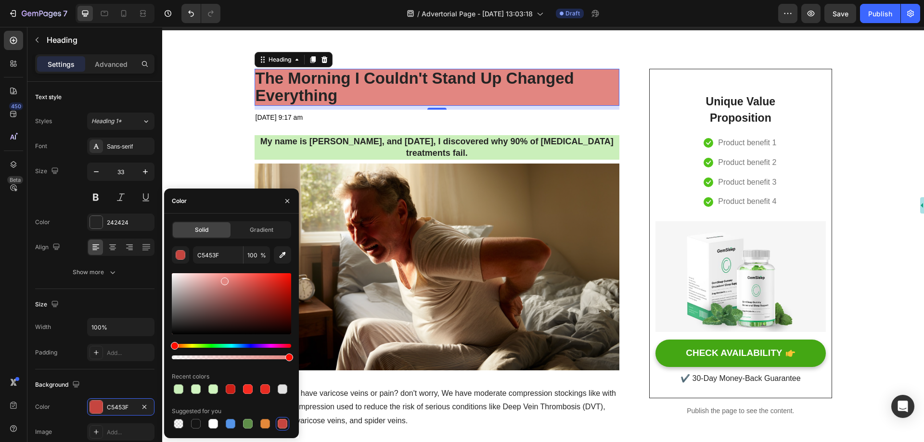
drag, startPoint x: 237, startPoint y: 282, endPoint x: 224, endPoint y: 279, distance: 13.7
click at [224, 279] on div at bounding box center [231, 303] width 119 height 61
type input "E28681"
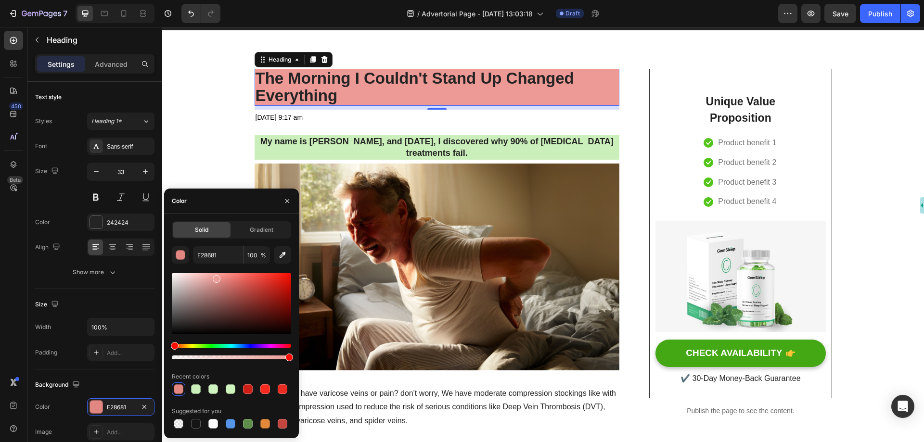
drag, startPoint x: 226, startPoint y: 282, endPoint x: 215, endPoint y: 277, distance: 11.8
click at [215, 277] on div at bounding box center [217, 279] width 8 height 8
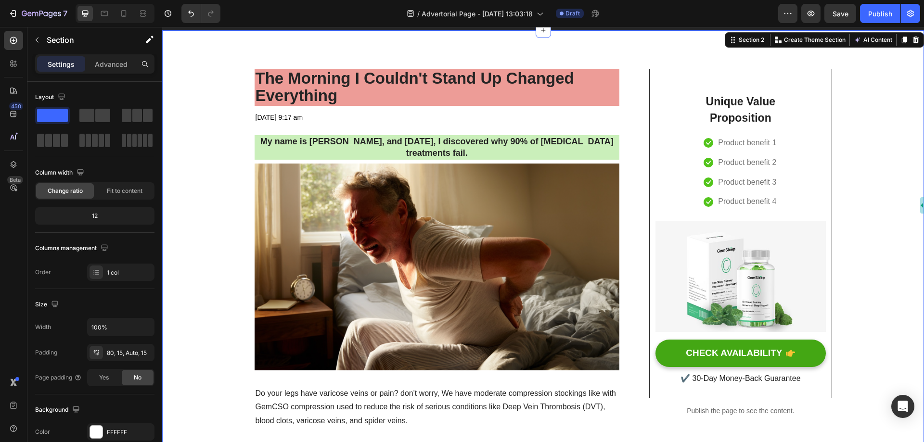
scroll to position [0, 0]
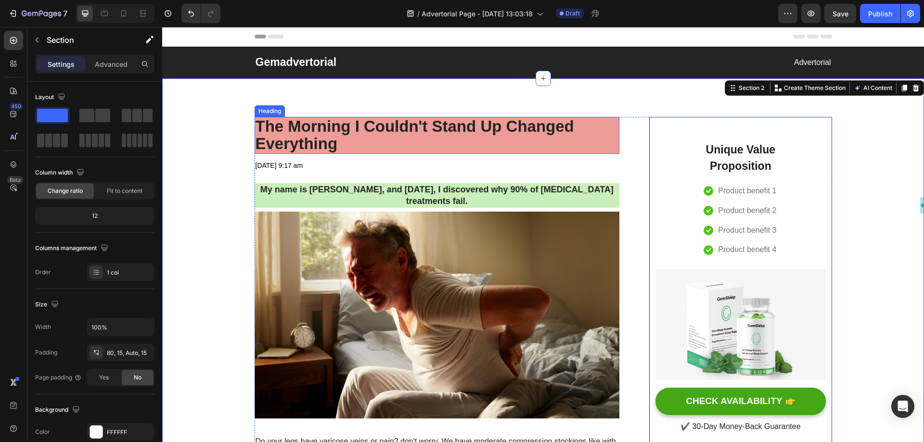
click at [372, 140] on p "The Morning I Couldn't Stand Up Changed Everything" at bounding box center [436, 135] width 363 height 35
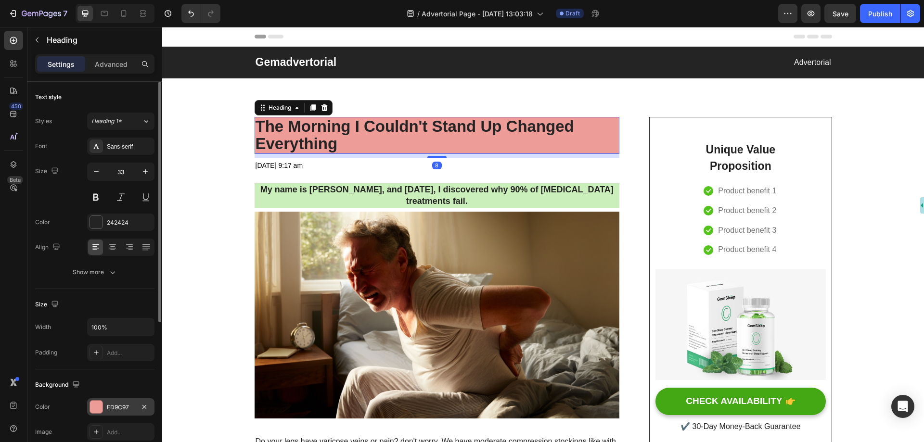
click at [106, 404] on div "ED9C97" at bounding box center [120, 406] width 67 height 17
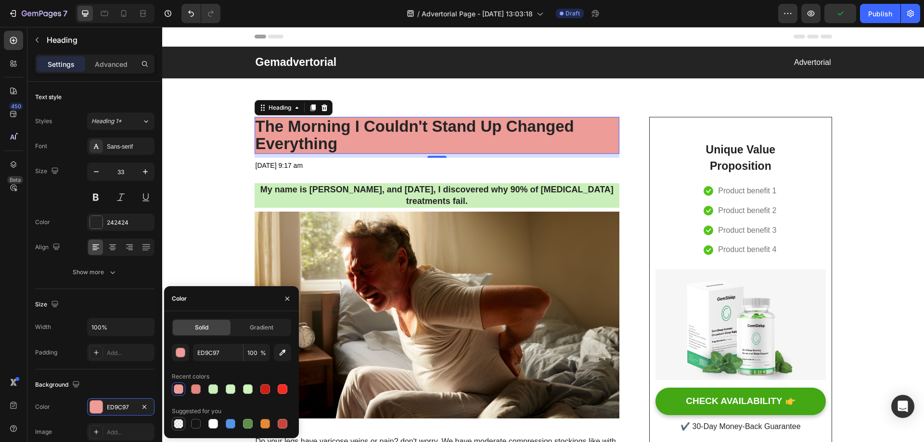
click at [180, 424] on div at bounding box center [179, 424] width 10 height 10
type input "000000"
type input "0"
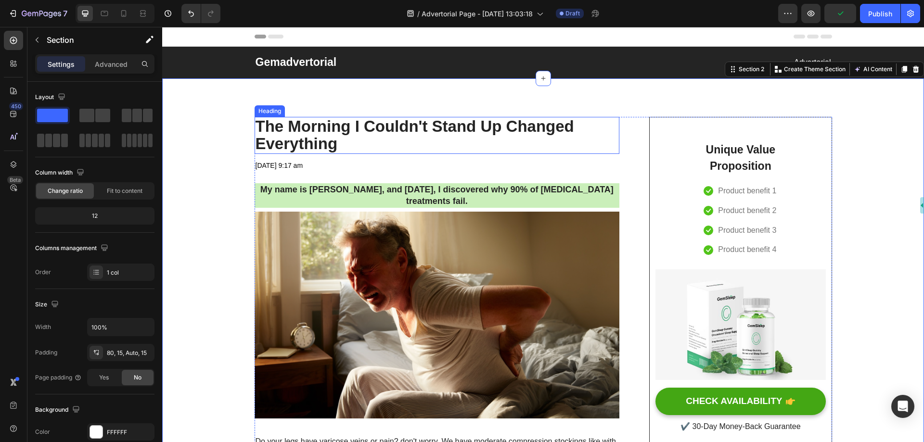
click at [340, 134] on p "The Morning I Couldn't Stand Up Changed Everything" at bounding box center [436, 135] width 363 height 35
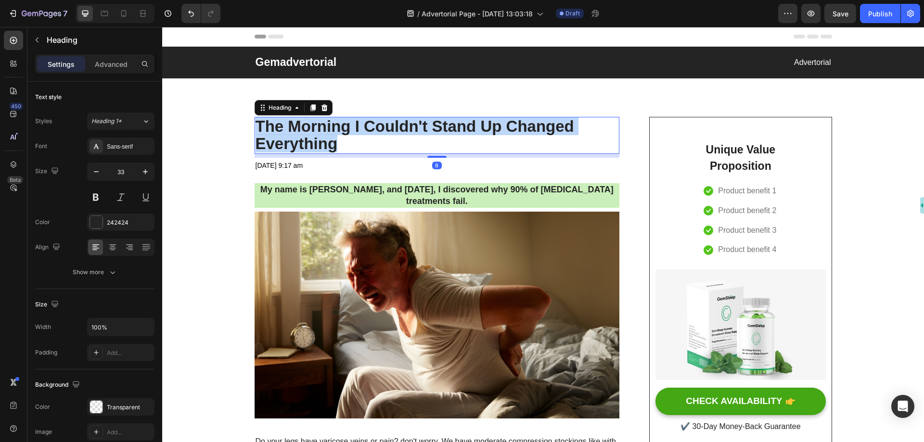
click at [340, 134] on p "The Morning I Couldn't Stand Up Changed Everything" at bounding box center [436, 135] width 363 height 35
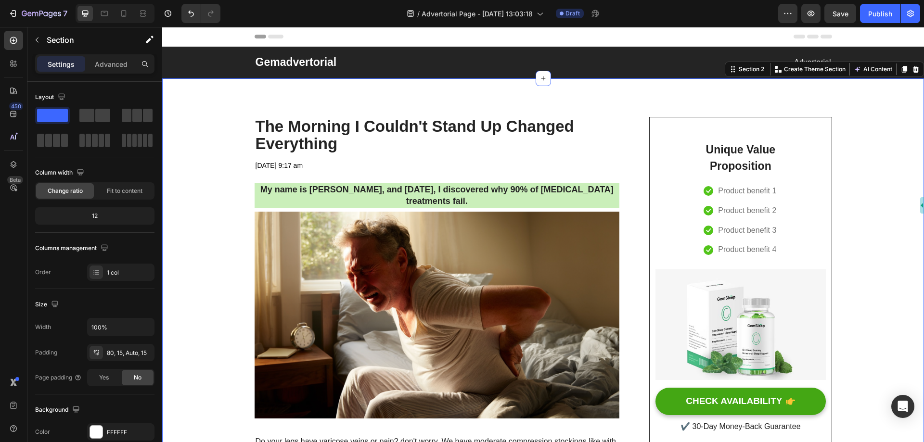
click at [304, 167] on div "[DATE] 9:17 am" at bounding box center [279, 166] width 50 height 16
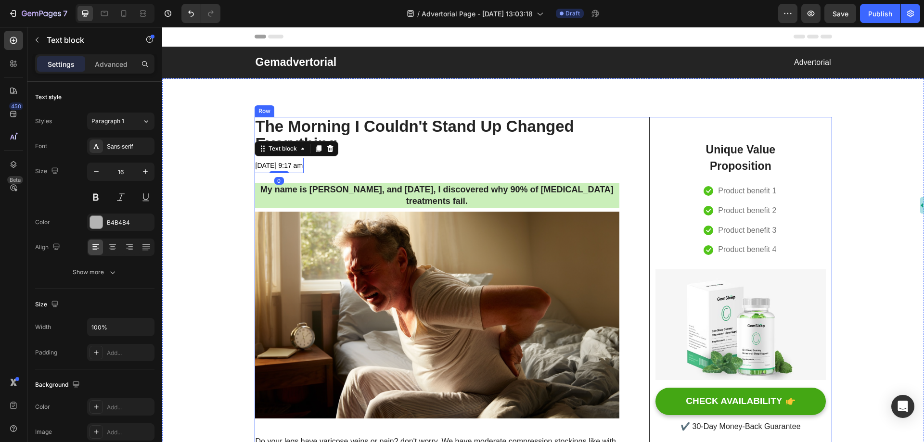
click at [393, 186] on strong "My name is [PERSON_NAME], and [DATE], I discovered why 90% of [MEDICAL_DATA] tr…" at bounding box center [436, 195] width 353 height 21
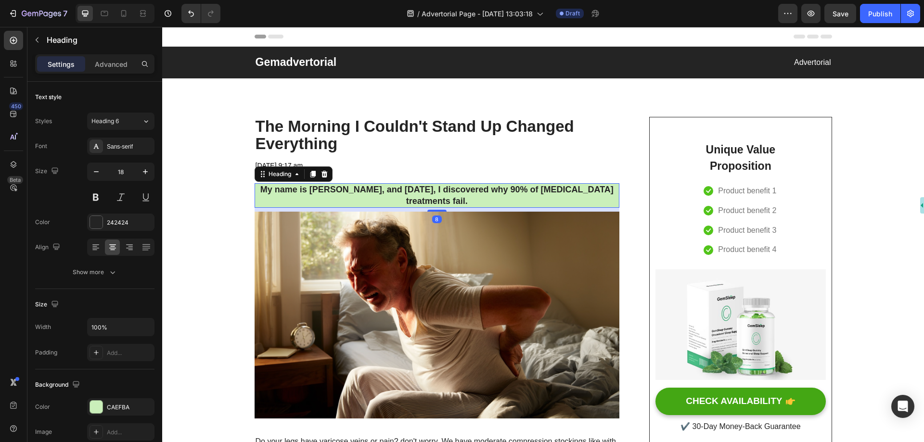
click at [423, 172] on div "May 01 2023 at 9:17 am Text block Text block Row" at bounding box center [436, 166] width 365 height 16
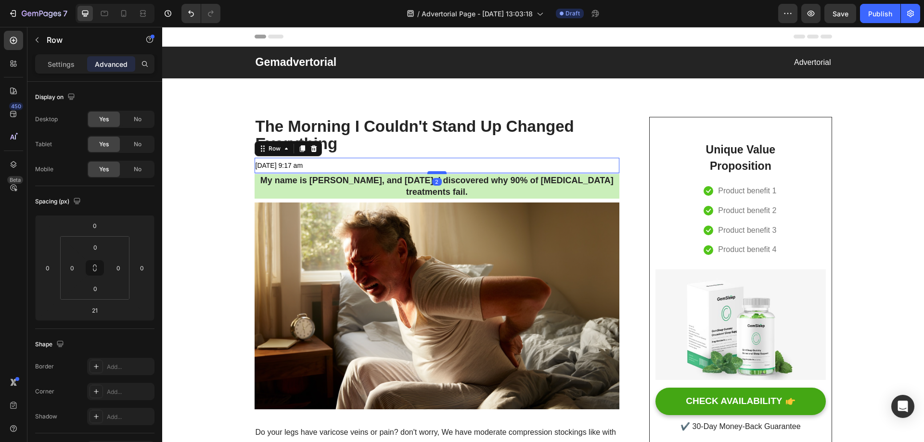
drag, startPoint x: 430, startPoint y: 183, endPoint x: 431, endPoint y: 174, distance: 9.2
click at [431, 174] on div at bounding box center [436, 172] width 19 height 3
type input "2"
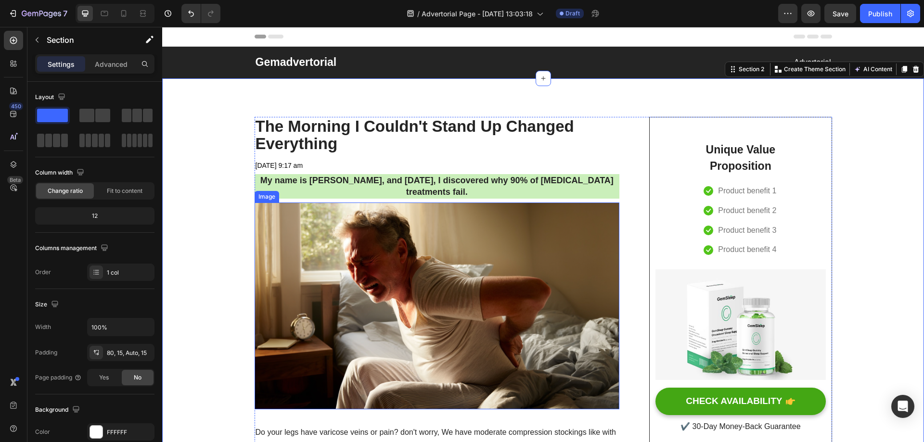
click at [399, 255] on img at bounding box center [436, 305] width 365 height 206
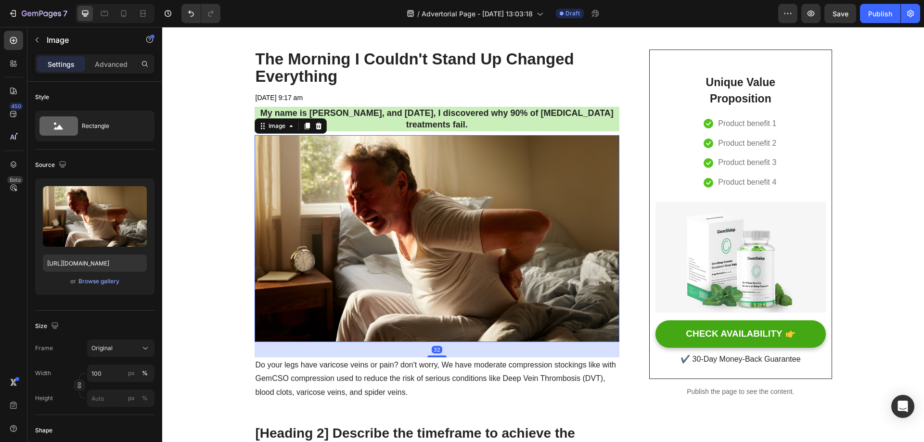
scroll to position [144, 0]
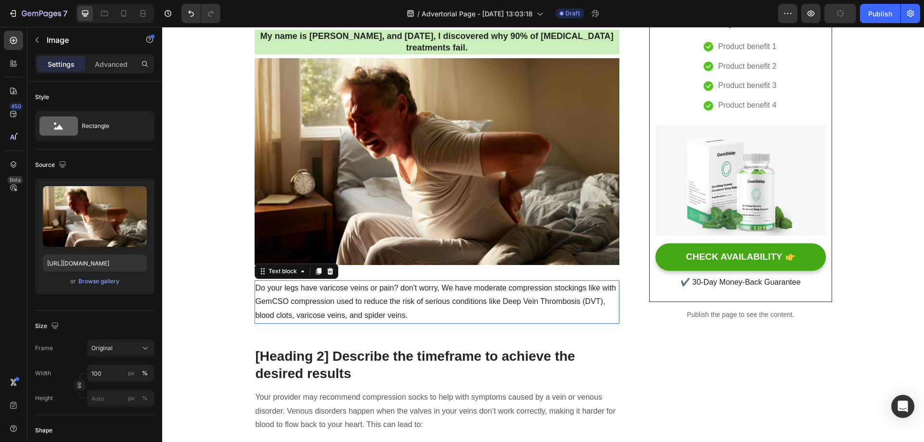
click at [401, 293] on p "Do your legs have varicose veins or pain? don't worry, We have moderate compres…" at bounding box center [436, 301] width 363 height 41
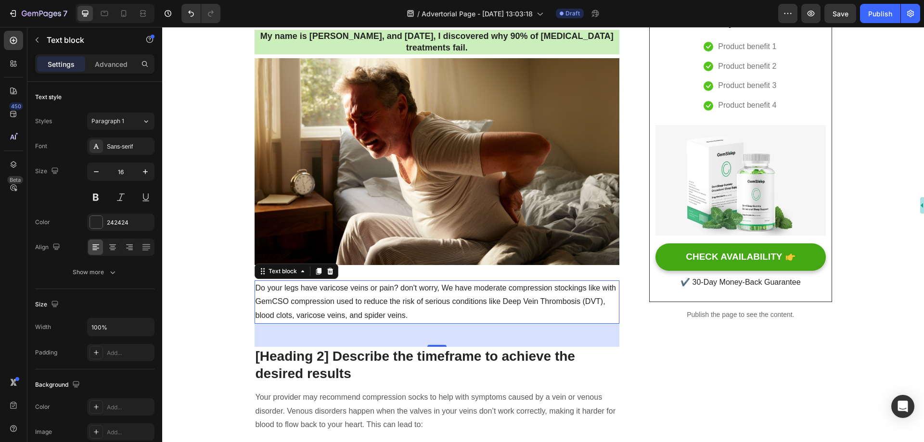
click at [357, 300] on p "Do your legs have varicose veins or pain? don't worry, We have moderate compres…" at bounding box center [436, 301] width 363 height 41
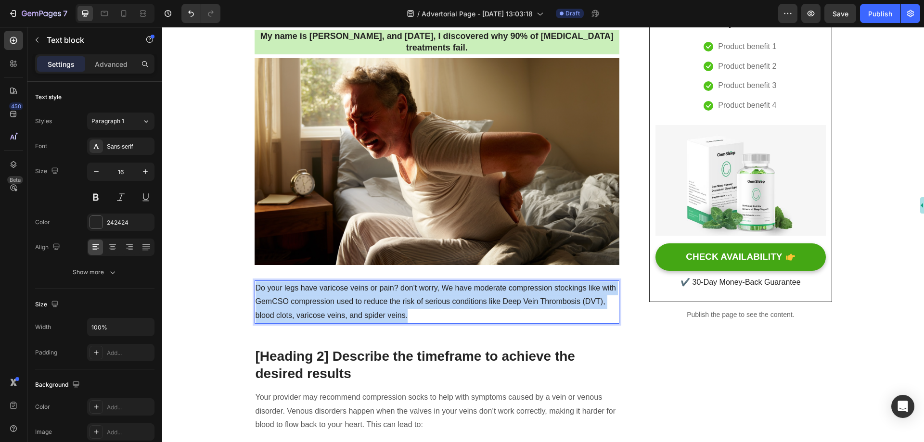
click at [357, 300] on p "Do your legs have varicose veins or pain? don't worry, We have moderate compres…" at bounding box center [436, 301] width 363 height 41
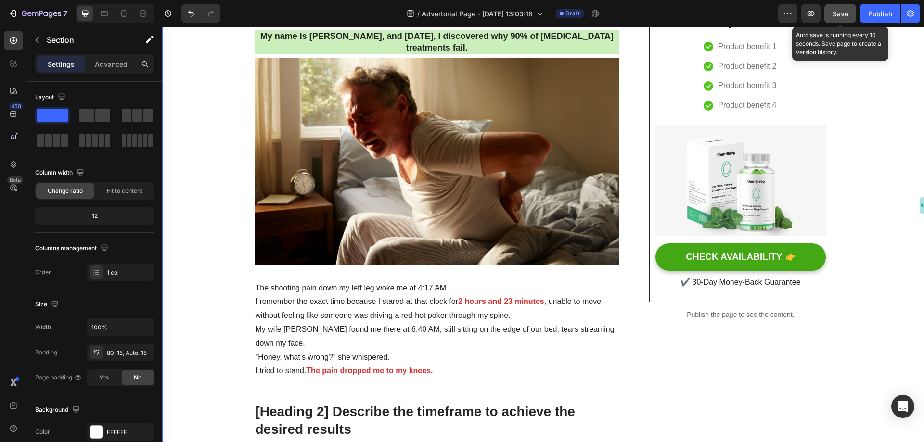
click at [838, 16] on span "Save" at bounding box center [840, 14] width 16 height 8
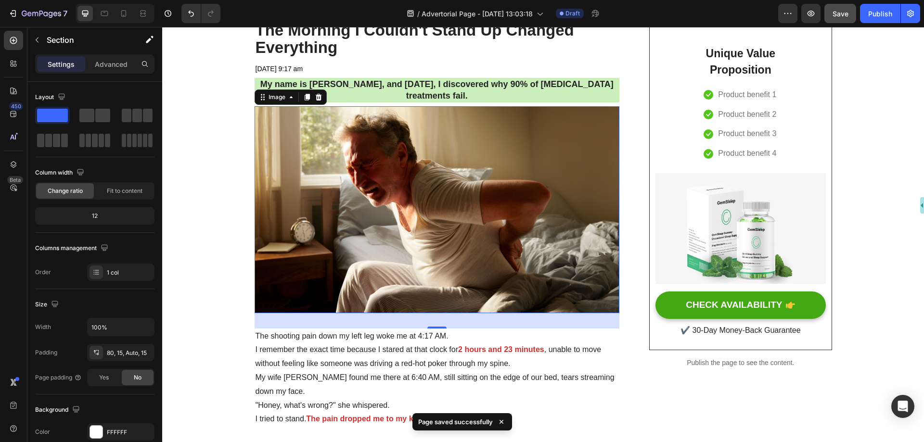
click at [399, 207] on img at bounding box center [436, 209] width 365 height 206
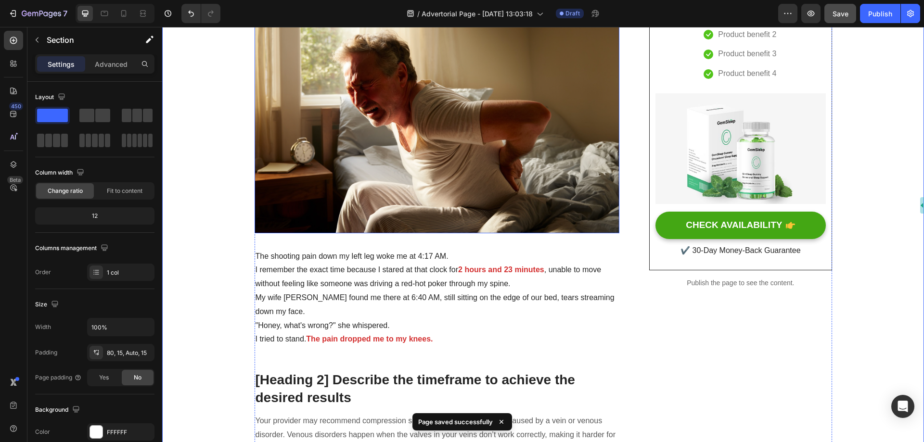
scroll to position [192, 0]
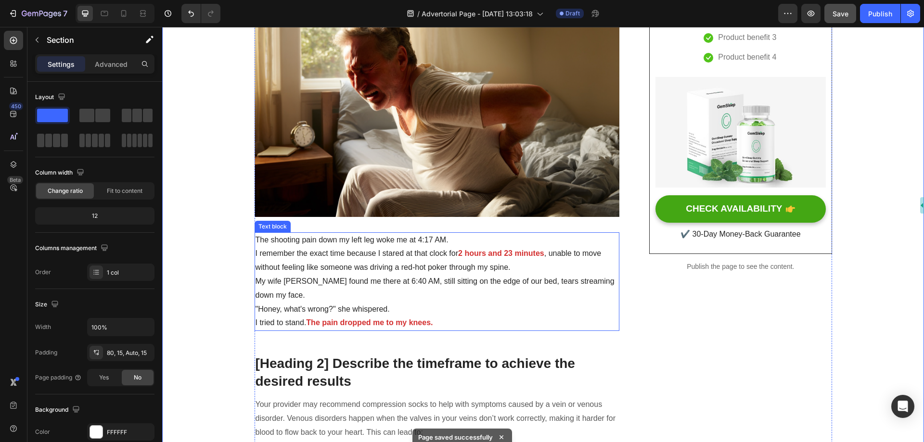
click at [393, 268] on p "I remember the exact time because I stared at that clock for 2 hours and 23 min…" at bounding box center [436, 261] width 363 height 28
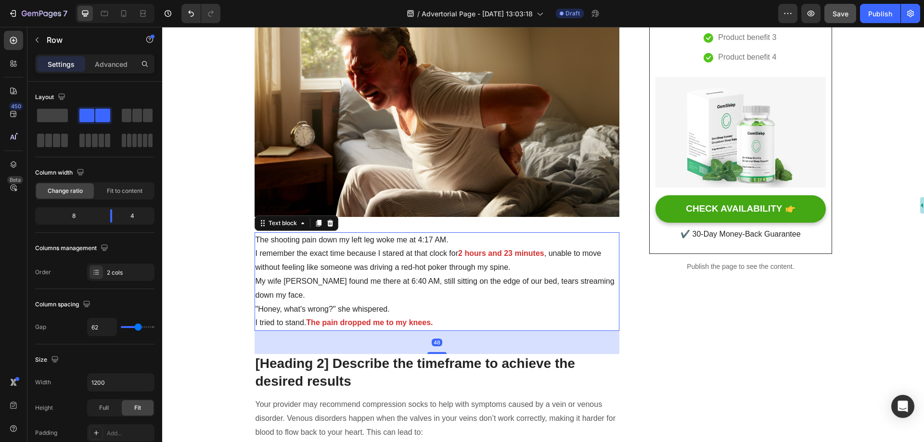
click at [417, 237] on p "The shooting pain down my left leg woke me at 4:17 AM." at bounding box center [436, 240] width 363 height 14
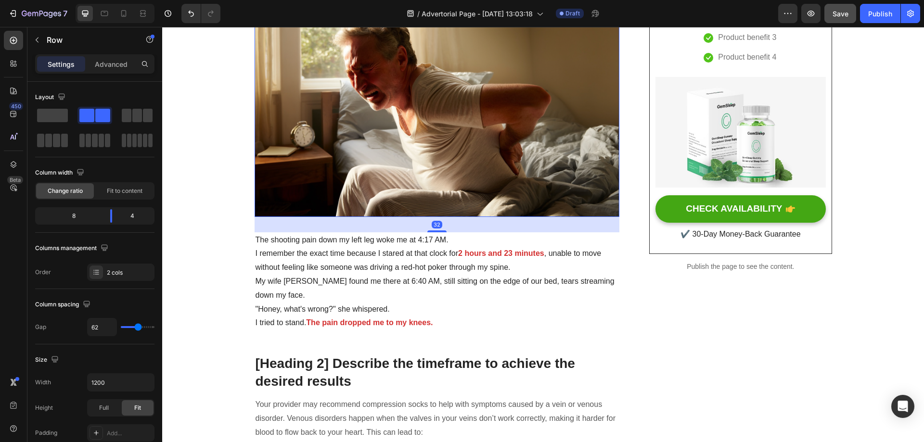
click at [419, 195] on img at bounding box center [436, 113] width 365 height 206
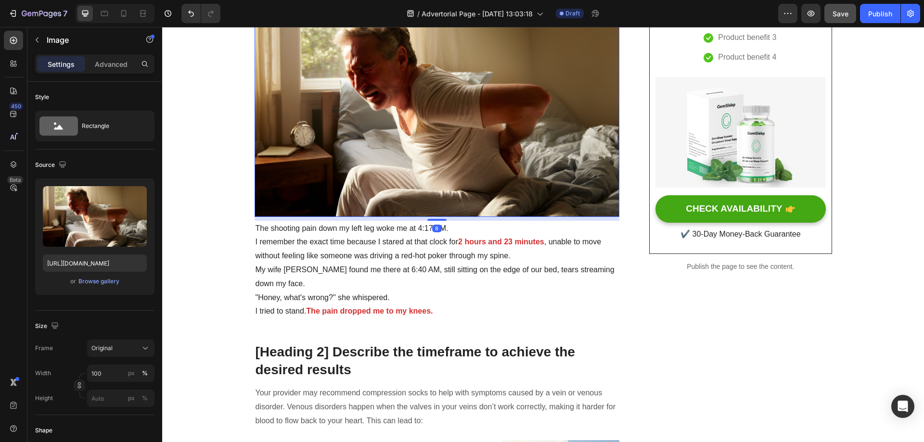
drag, startPoint x: 429, startPoint y: 232, endPoint x: 431, endPoint y: 220, distance: 11.7
click at [431, 220] on div at bounding box center [436, 220] width 19 height 2
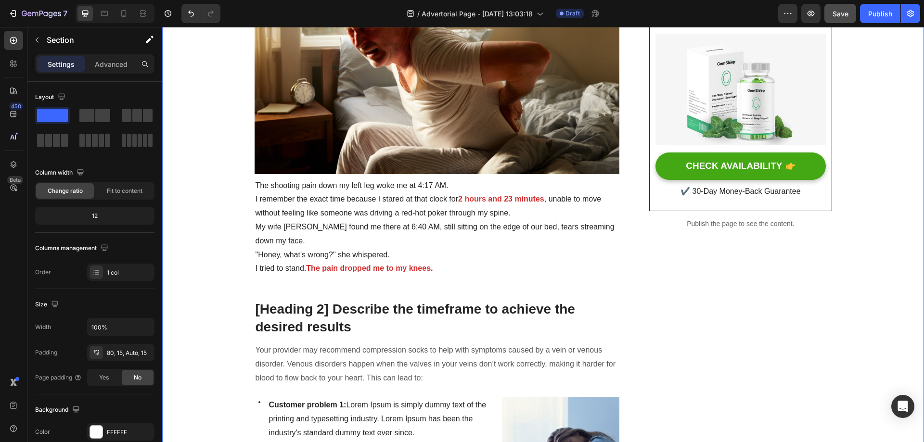
scroll to position [289, 0]
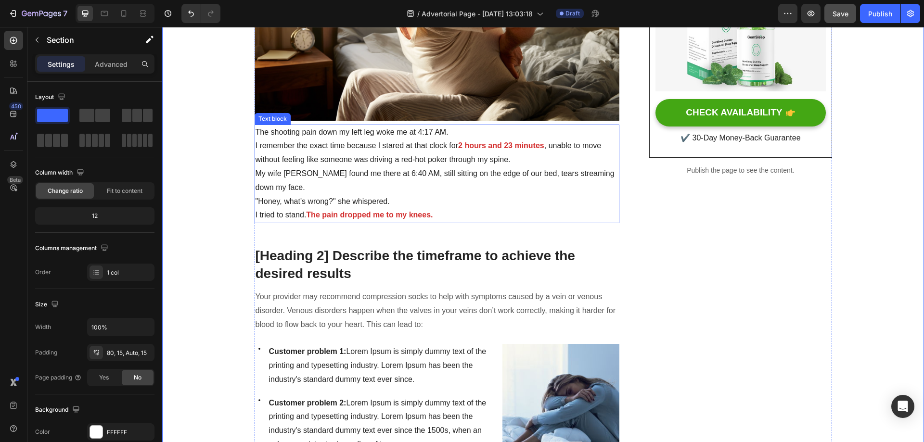
click at [384, 194] on p "My wife [PERSON_NAME] found me there at 6:40 AM, still sitting on the edge of o…" at bounding box center [436, 181] width 363 height 28
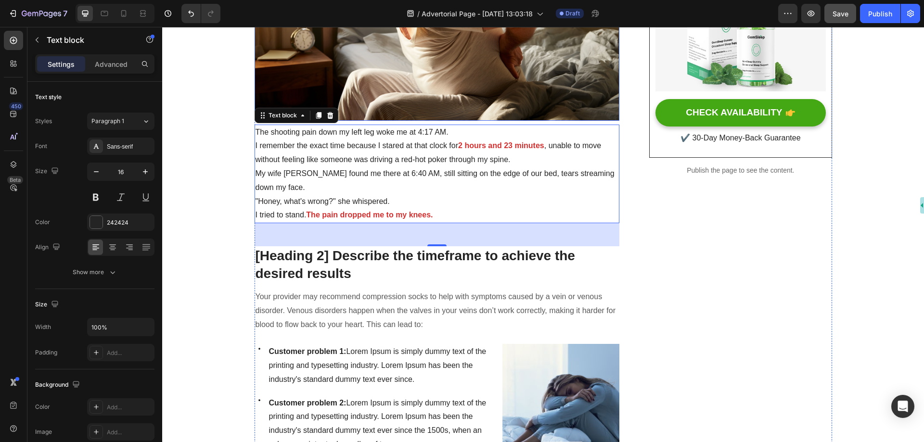
click at [389, 79] on img at bounding box center [436, 17] width 365 height 206
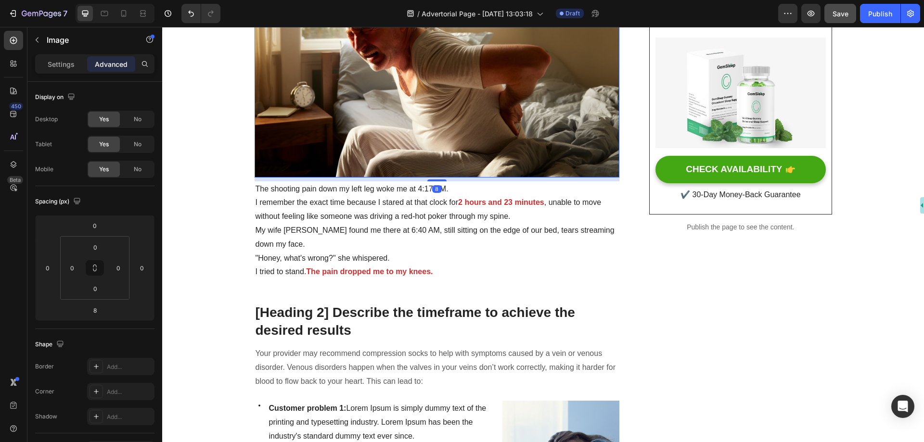
scroll to position [144, 0]
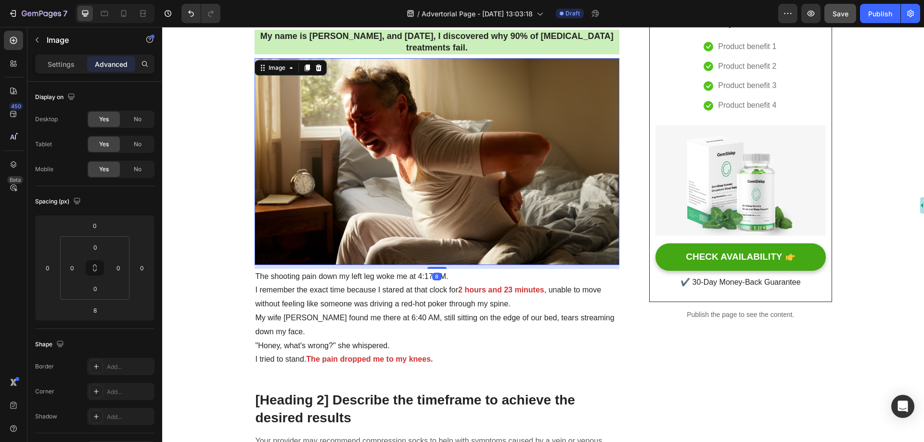
click at [304, 68] on icon at bounding box center [306, 67] width 5 height 7
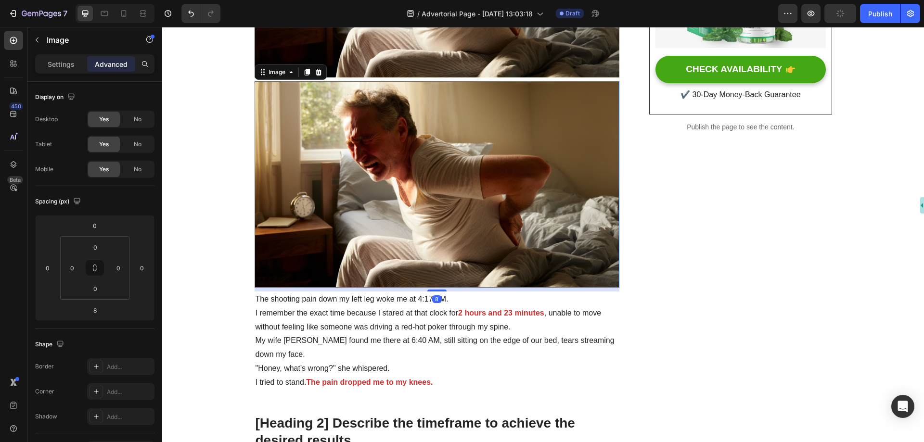
scroll to position [337, 0]
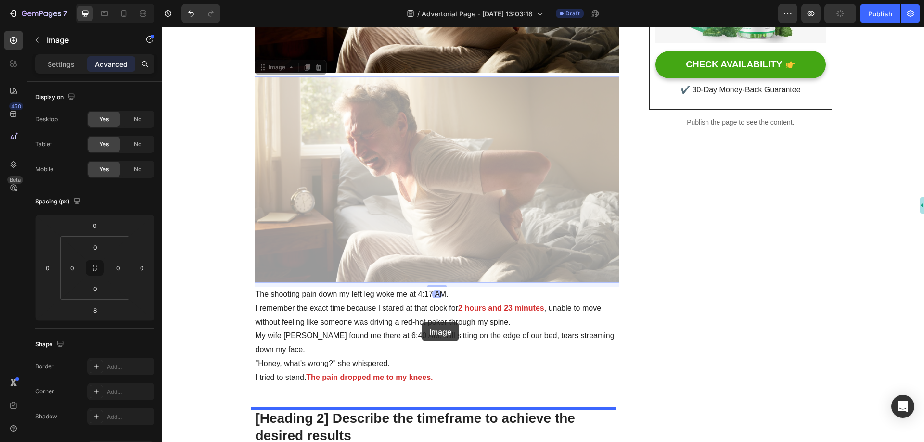
drag, startPoint x: 413, startPoint y: 168, endPoint x: 421, endPoint y: 322, distance: 154.2
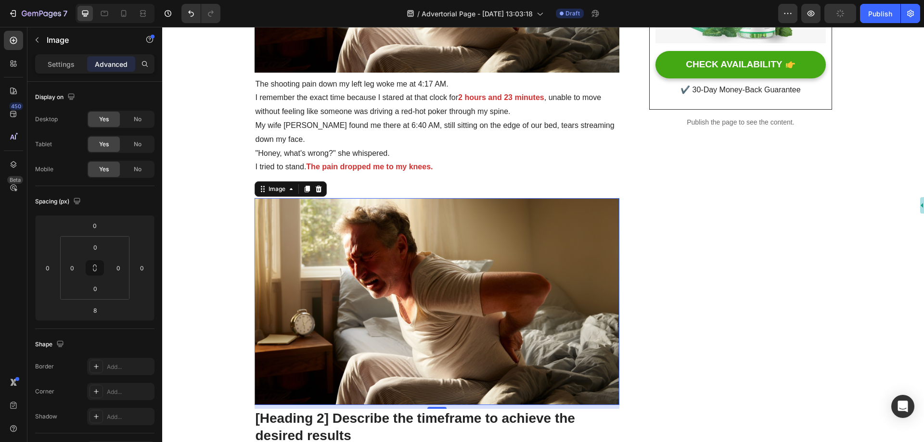
click at [413, 265] on img at bounding box center [436, 301] width 365 height 206
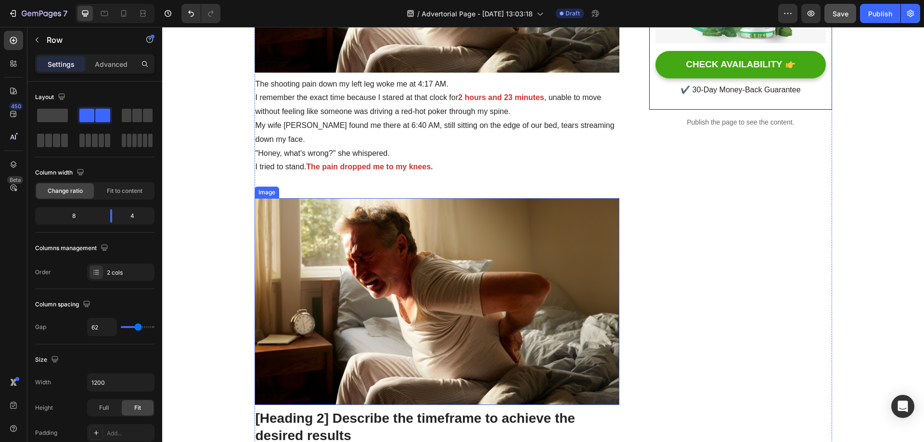
click at [401, 210] on img at bounding box center [436, 301] width 365 height 206
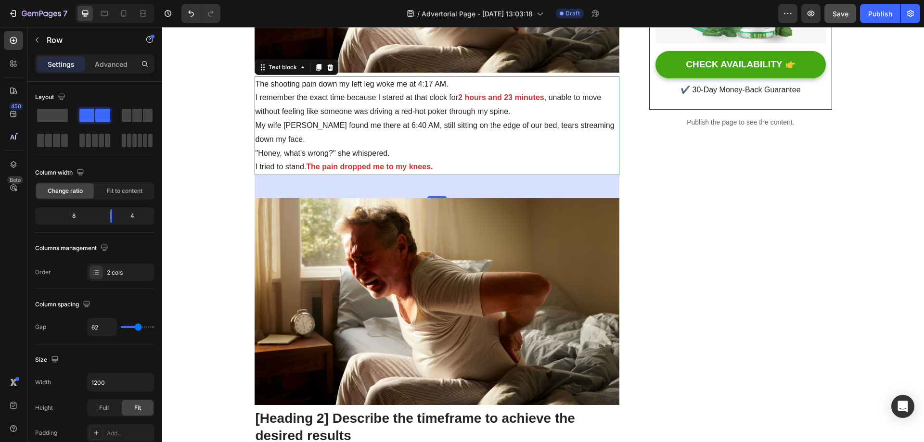
click at [426, 144] on p "My wife [PERSON_NAME] found me there at 6:40 AM, still sitting on the edge of o…" at bounding box center [436, 133] width 363 height 28
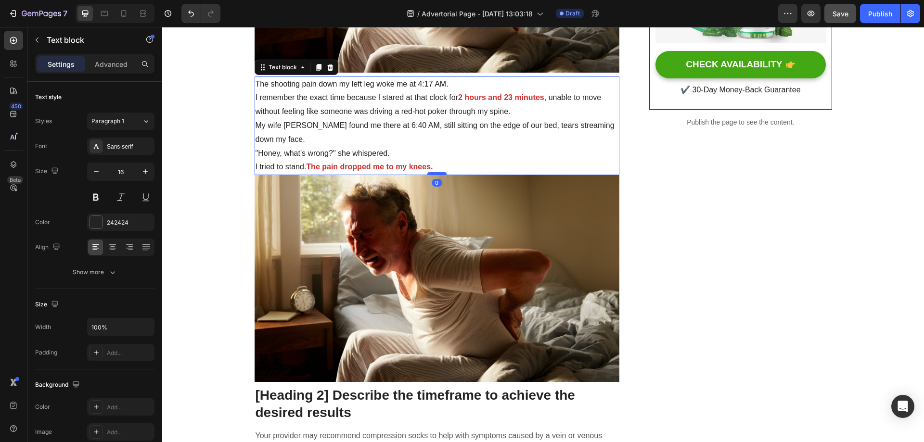
drag, startPoint x: 435, startPoint y: 198, endPoint x: 438, endPoint y: 174, distance: 23.8
click at [438, 174] on div at bounding box center [436, 173] width 19 height 3
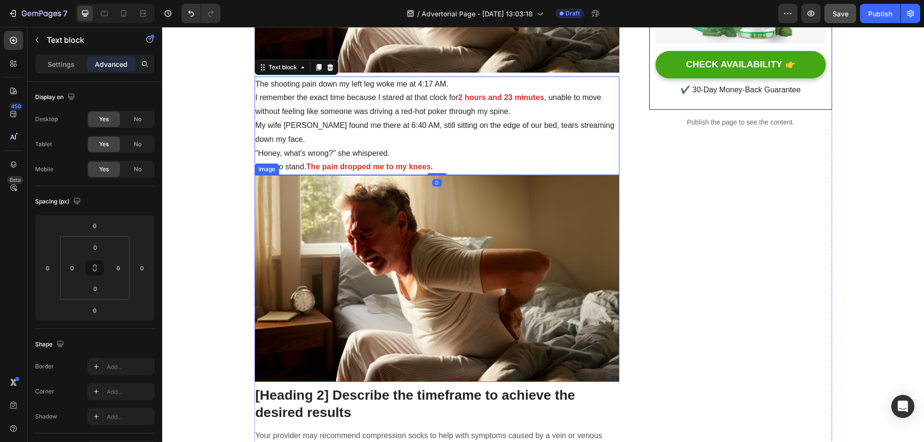
click at [451, 241] on img at bounding box center [436, 278] width 365 height 206
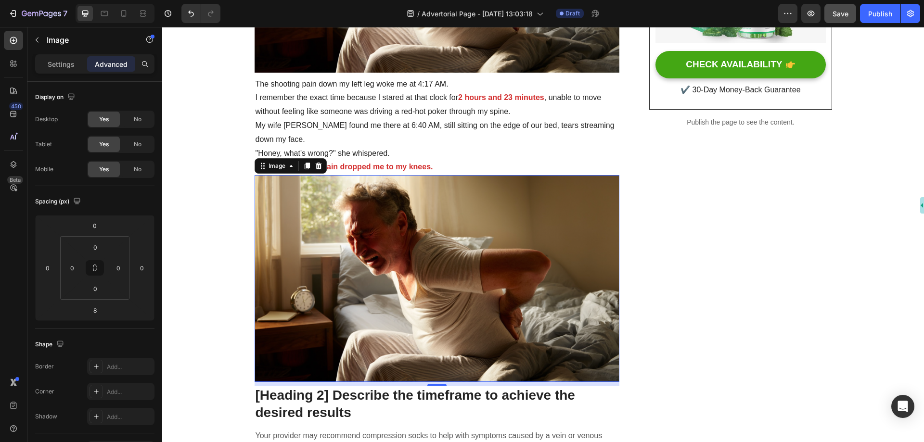
click at [331, 233] on img at bounding box center [436, 278] width 365 height 206
click at [51, 59] on p "Settings" at bounding box center [61, 64] width 27 height 10
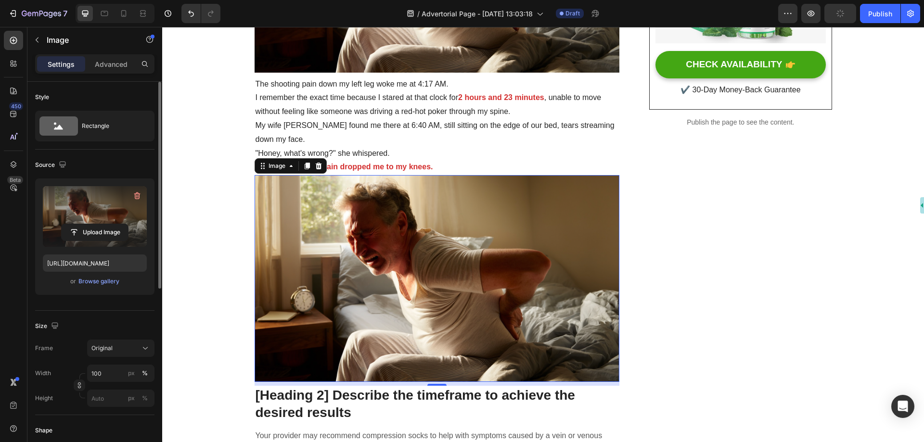
click at [87, 202] on label at bounding box center [95, 216] width 104 height 61
click at [87, 224] on input "file" at bounding box center [95, 232] width 66 height 16
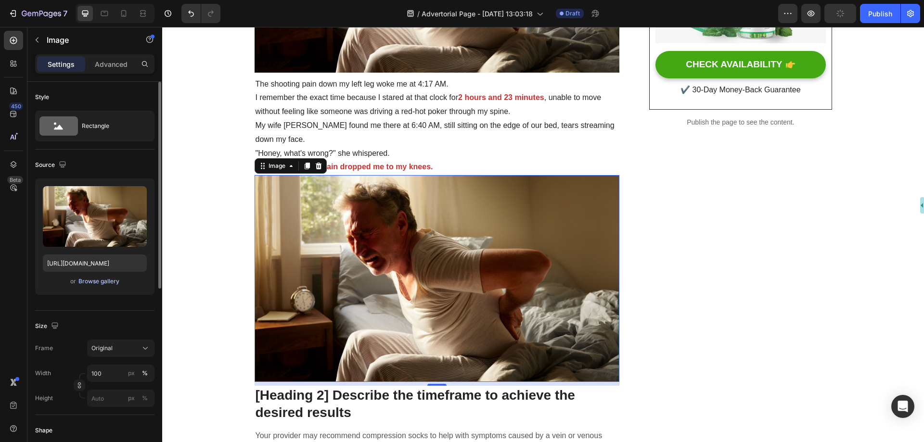
click at [100, 282] on div "Browse gallery" at bounding box center [98, 281] width 41 height 9
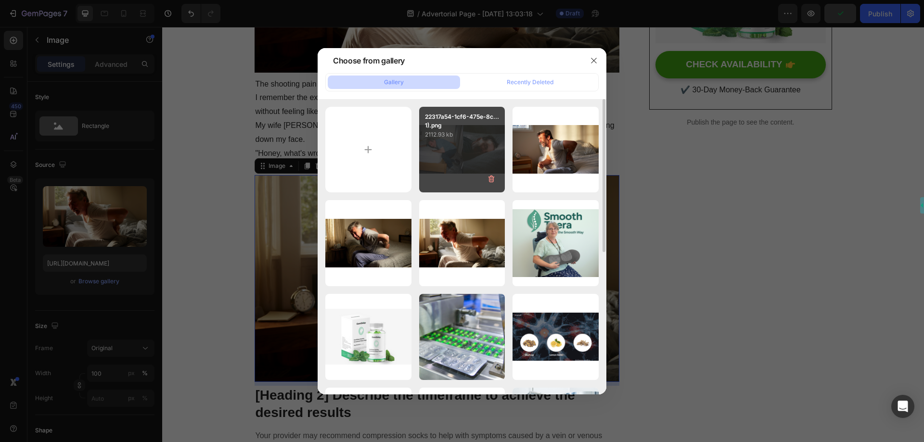
click at [465, 148] on div "22317a54-1cf6-475e-8c...1).png 2112.93 kb" at bounding box center [462, 150] width 86 height 86
type input "https://cdn.shopify.com/s/files/1/0697/8401/0908/files/gempages_584645945988219…"
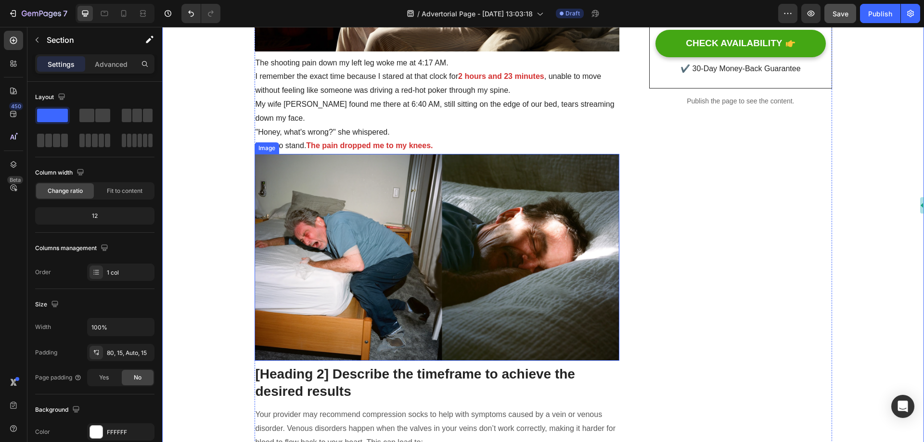
scroll to position [289, 0]
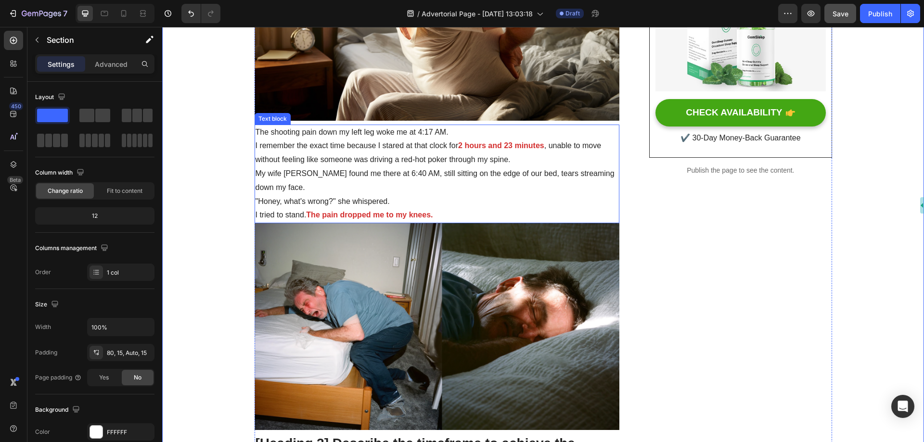
click at [365, 145] on p "I remember the exact time because I stared at that clock for 2 hours and 23 min…" at bounding box center [436, 153] width 363 height 28
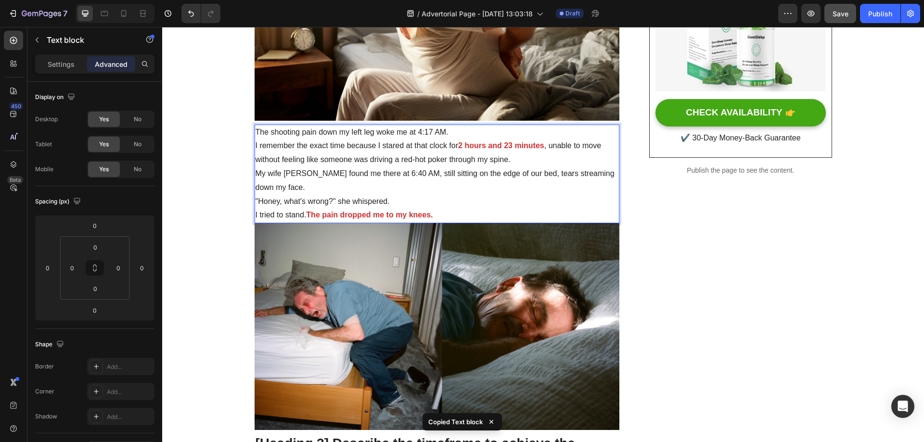
click at [312, 135] on p "The shooting pain down my left leg woke me at 4:17 AM." at bounding box center [436, 133] width 363 height 14
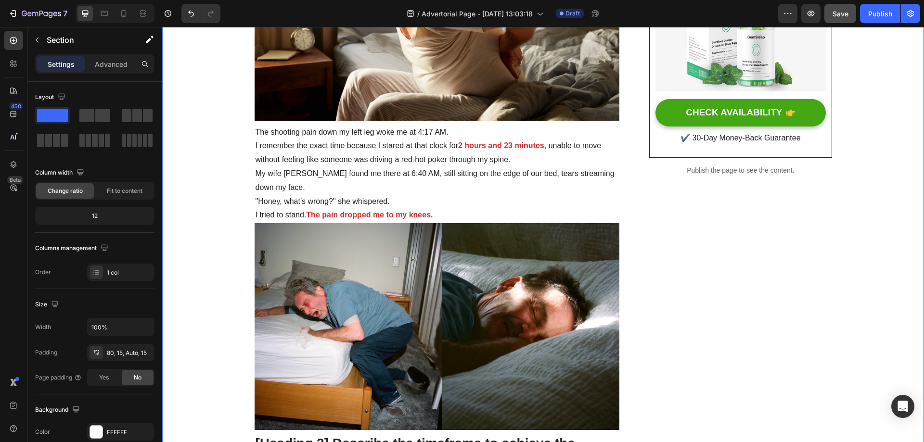
click at [318, 140] on p "I remember the exact time because I stared at that clock for 2 hours and 23 min…" at bounding box center [436, 153] width 363 height 28
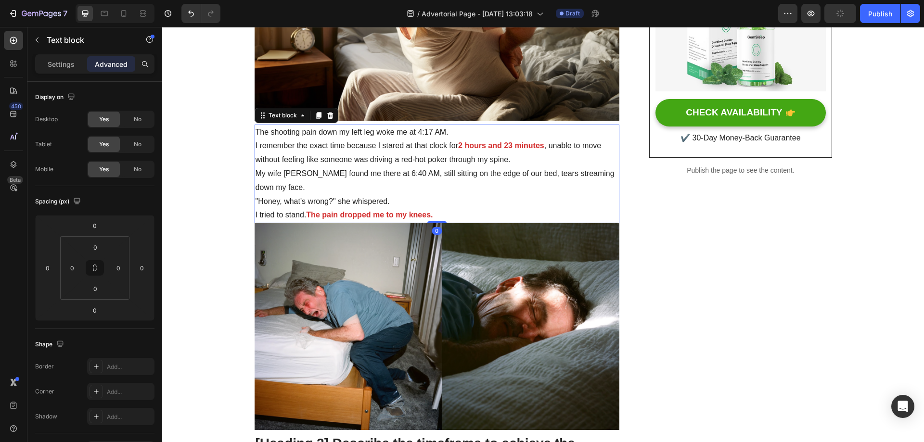
click at [315, 118] on icon at bounding box center [319, 116] width 8 height 8
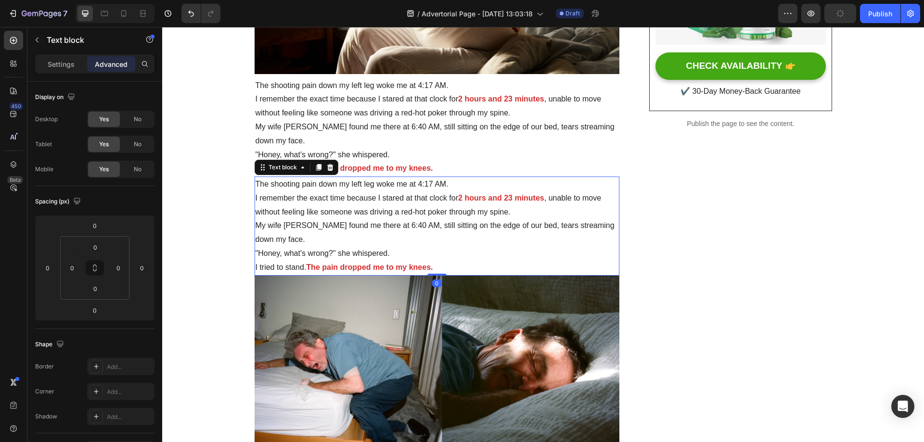
scroll to position [433, 0]
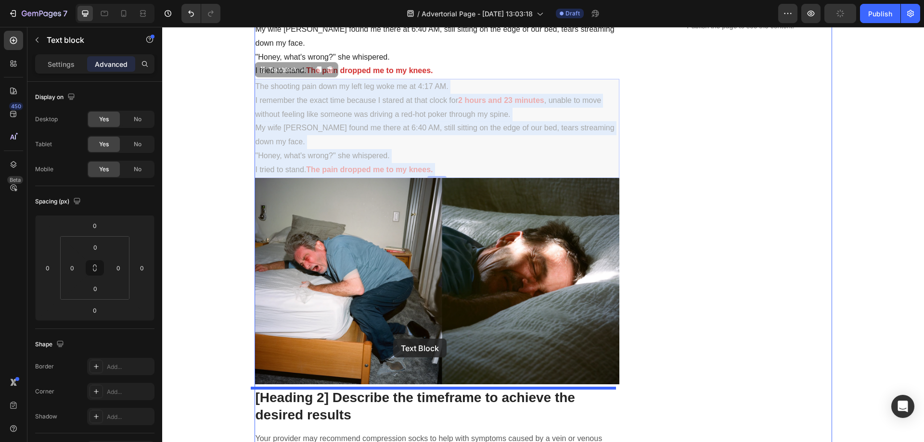
drag, startPoint x: 384, startPoint y: 125, endPoint x: 393, endPoint y: 339, distance: 214.2
type input "8"
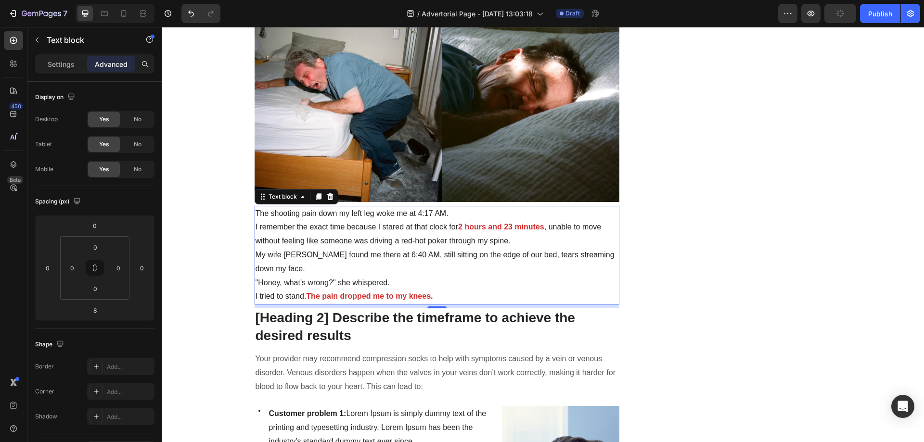
scroll to position [529, 0]
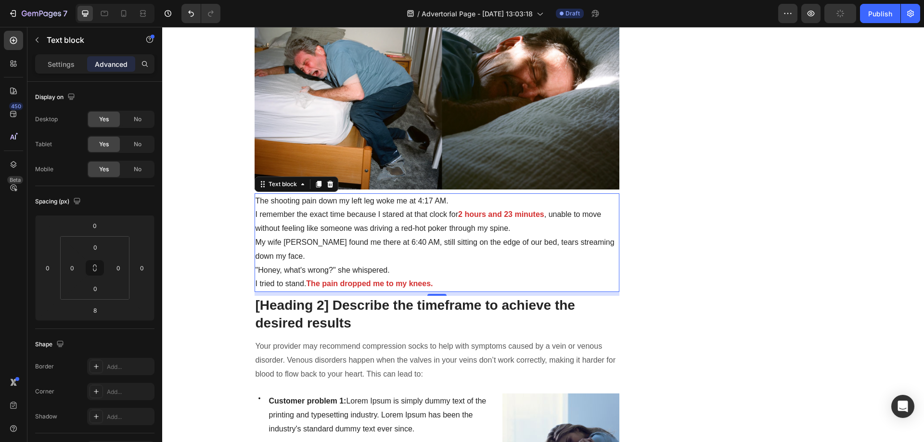
click at [393, 339] on div "Your provider may recommend compression socks to help with symptoms caused by a…" at bounding box center [436, 360] width 365 height 43
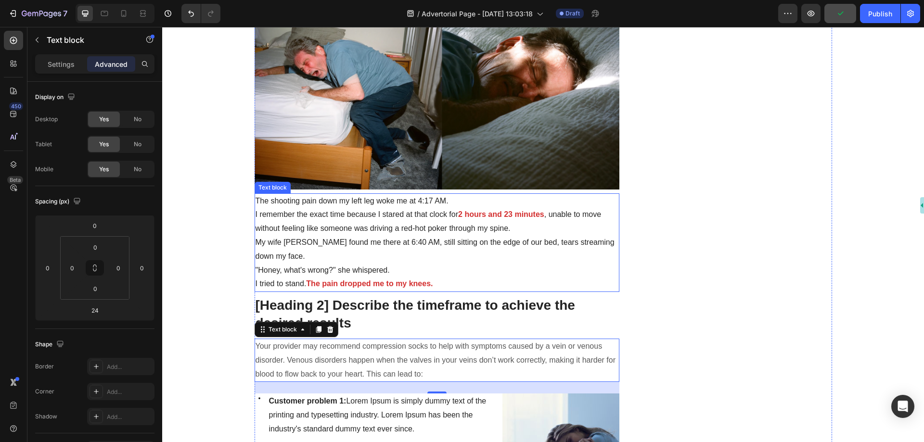
click at [389, 237] on p "My wife [PERSON_NAME] found me there at 6:40 AM, still sitting on the edge of o…" at bounding box center [436, 250] width 363 height 28
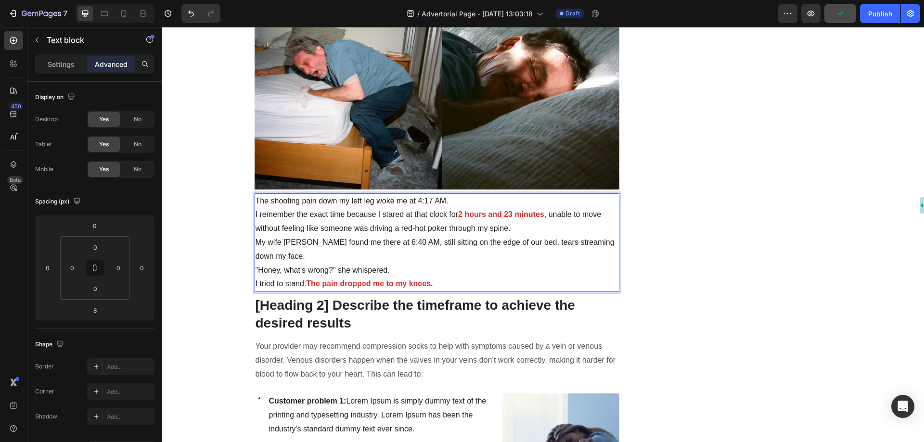
click at [389, 237] on p "My wife [PERSON_NAME] found me there at 6:40 AM, still sitting on the edge of o…" at bounding box center [436, 250] width 363 height 28
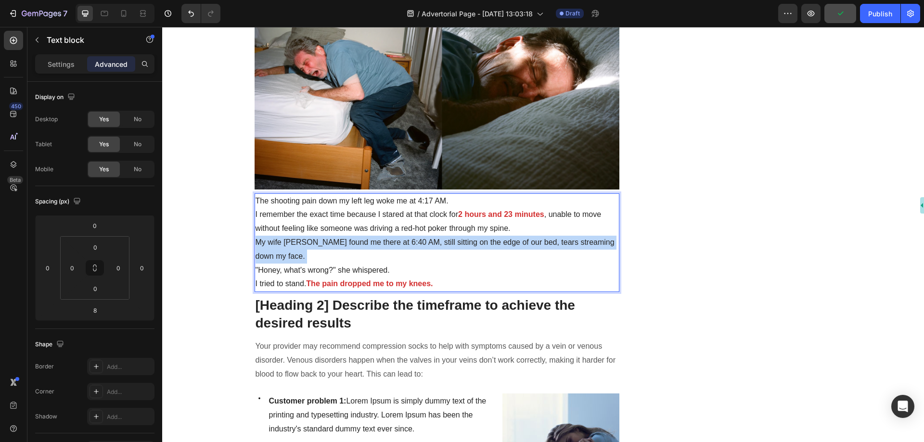
click at [389, 237] on p "My wife [PERSON_NAME] found me there at 6:40 AM, still sitting on the edge of o…" at bounding box center [436, 250] width 363 height 28
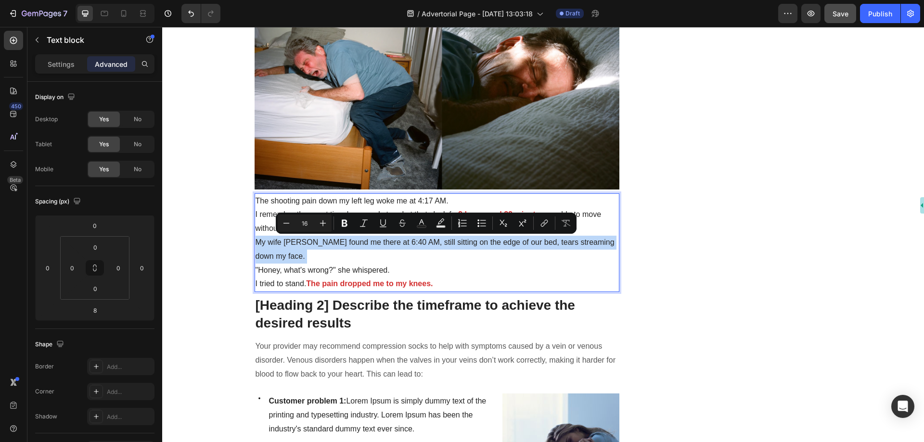
click at [420, 261] on p "My wife [PERSON_NAME] found me there at 6:40 AM, still sitting on the edge of o…" at bounding box center [436, 250] width 363 height 28
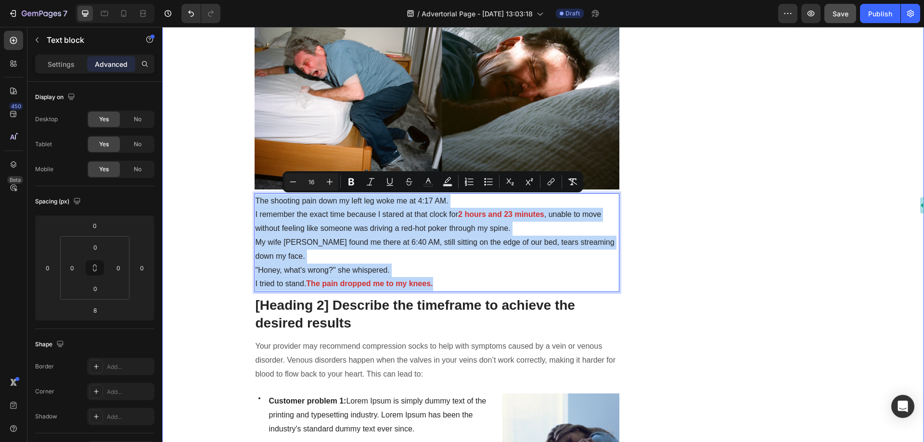
drag, startPoint x: 432, startPoint y: 284, endPoint x: 244, endPoint y: 205, distance: 204.2
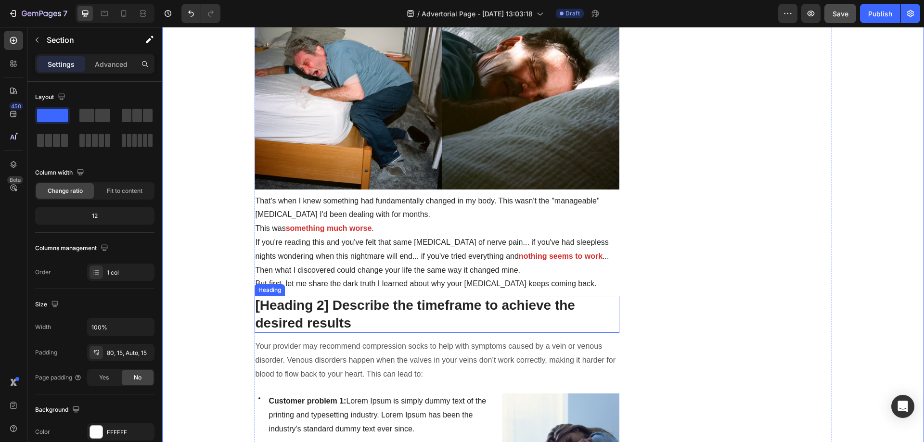
click at [415, 301] on p "[Heading 2] Describe the timeframe to achieve the desired results" at bounding box center [436, 314] width 363 height 35
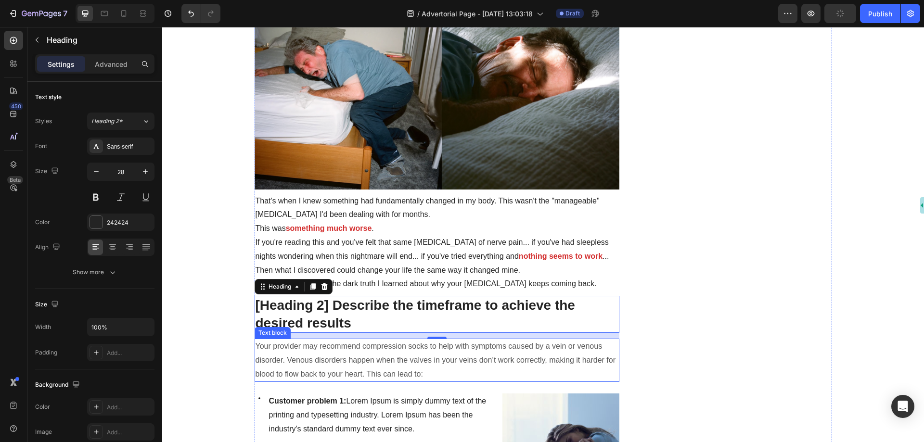
click at [356, 317] on p "[Heading 2] Describe the timeframe to achieve the desired results" at bounding box center [436, 314] width 363 height 35
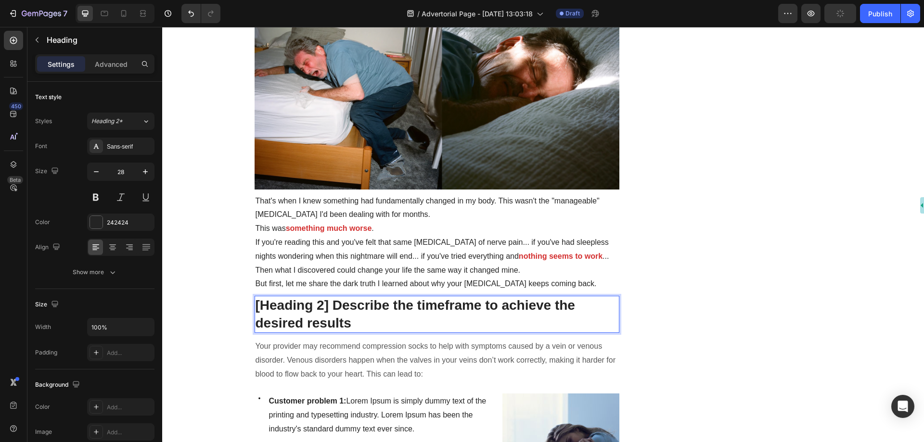
click at [356, 317] on p "[Heading 2] Describe the timeframe to achieve the desired results" at bounding box center [436, 314] width 363 height 35
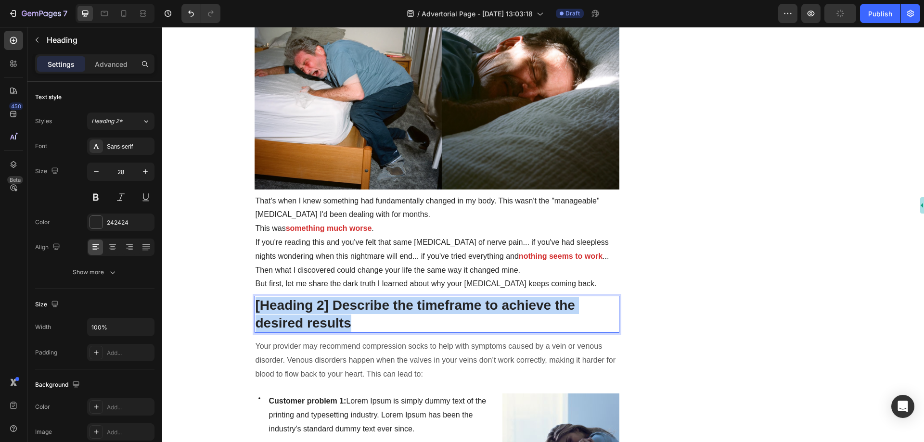
click at [356, 317] on p "[Heading 2] Describe the timeframe to achieve the desired results" at bounding box center [436, 314] width 363 height 35
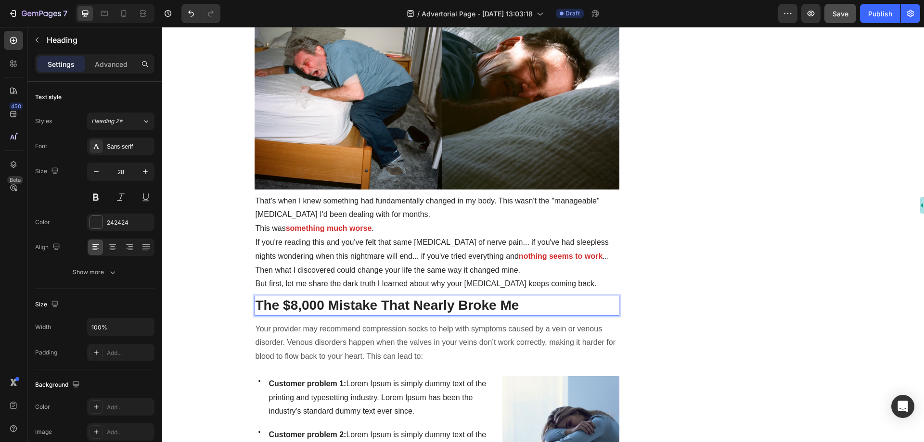
click at [255, 306] on p "The $8,000 Mistake That Nearly Broke Me" at bounding box center [436, 305] width 363 height 17
click at [524, 304] on p "| The $8,000 Mistake That Nearly Broke Me" at bounding box center [436, 305] width 363 height 17
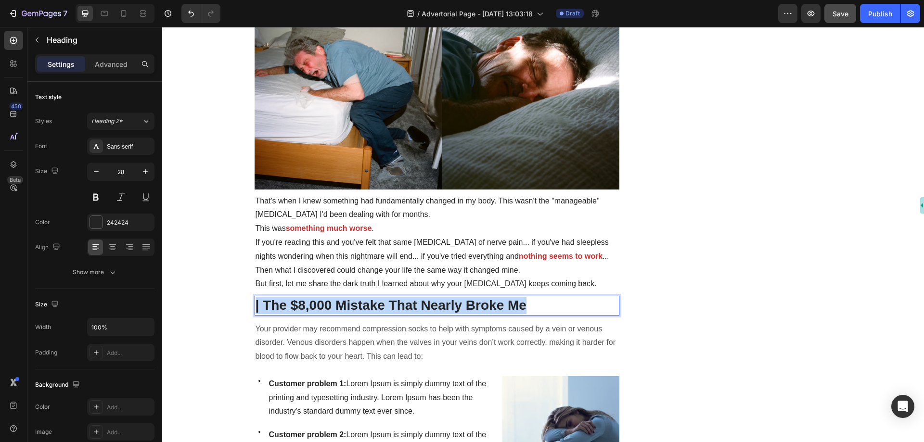
click at [524, 304] on p "| The $8,000 Mistake That Nearly Broke Me" at bounding box center [436, 305] width 363 height 17
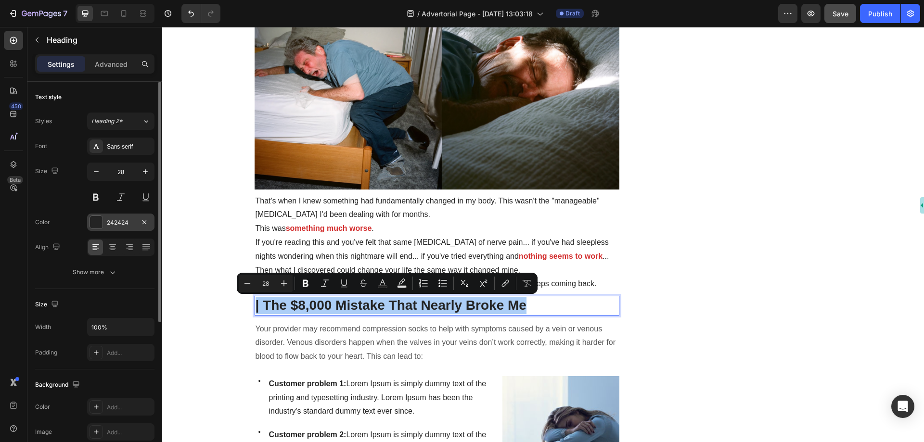
click at [114, 221] on div "242424" at bounding box center [121, 222] width 28 height 9
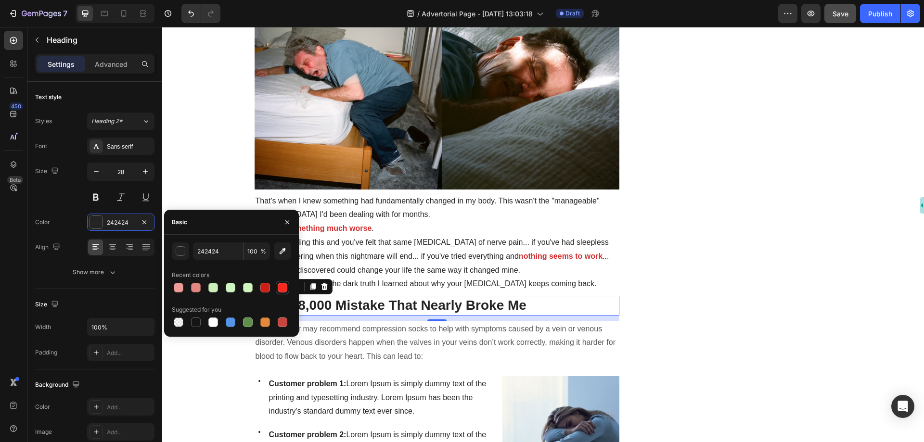
click at [284, 287] on div at bounding box center [283, 288] width 10 height 10
type input "F72A20"
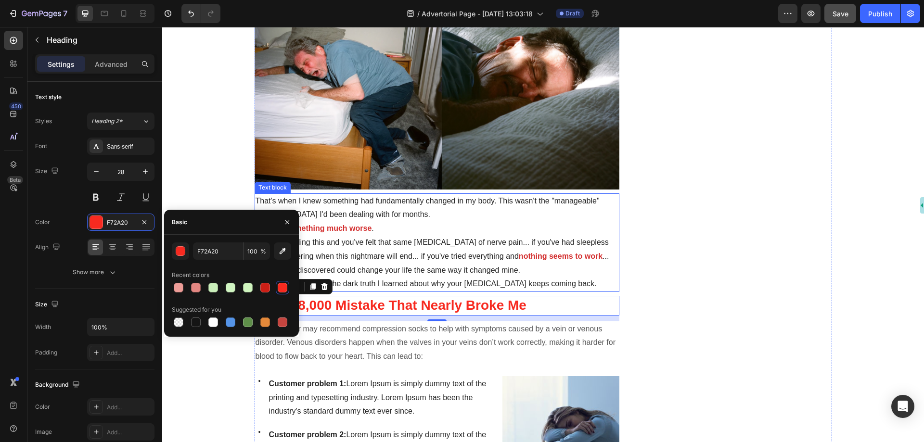
click at [437, 276] on p "Then what I discovered could change your life the same way it changed mine." at bounding box center [436, 271] width 363 height 14
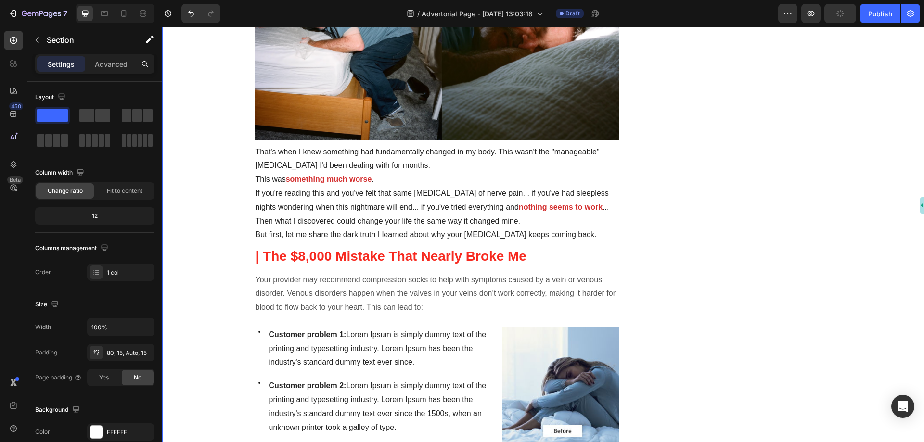
scroll to position [625, 0]
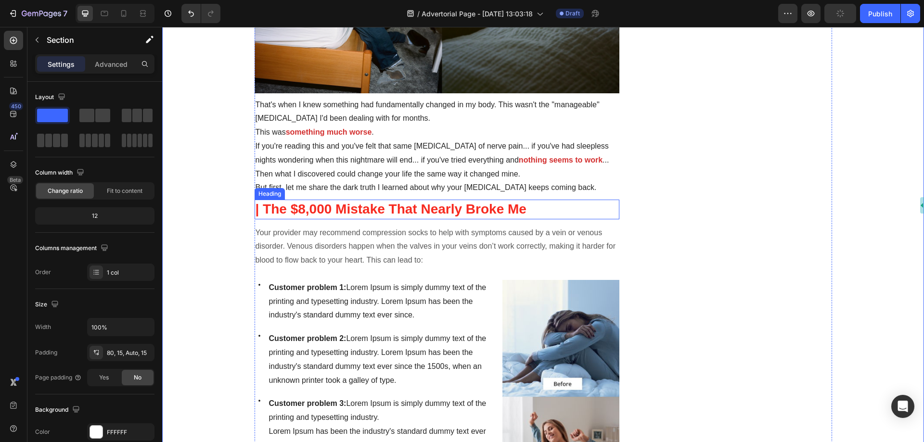
click at [264, 210] on p "| The $8,000 Mistake That Nearly Broke Me" at bounding box center [436, 209] width 363 height 17
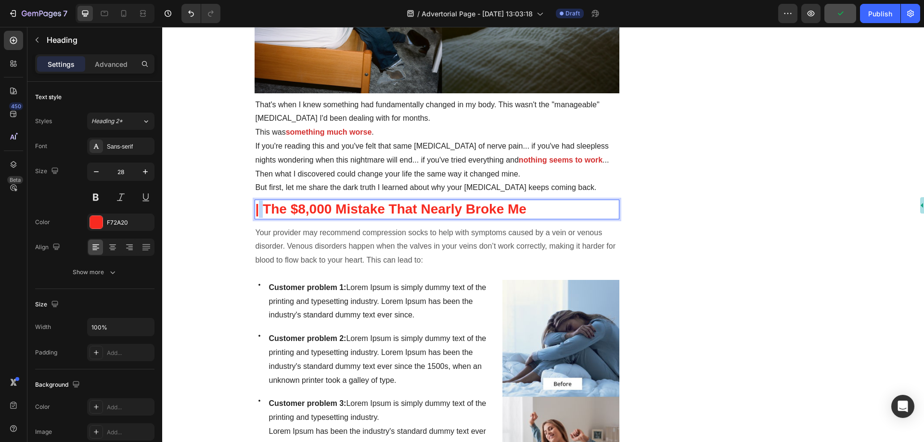
click at [255, 210] on p "| The $8,000 Mistake That Nearly Broke Me" at bounding box center [436, 209] width 363 height 17
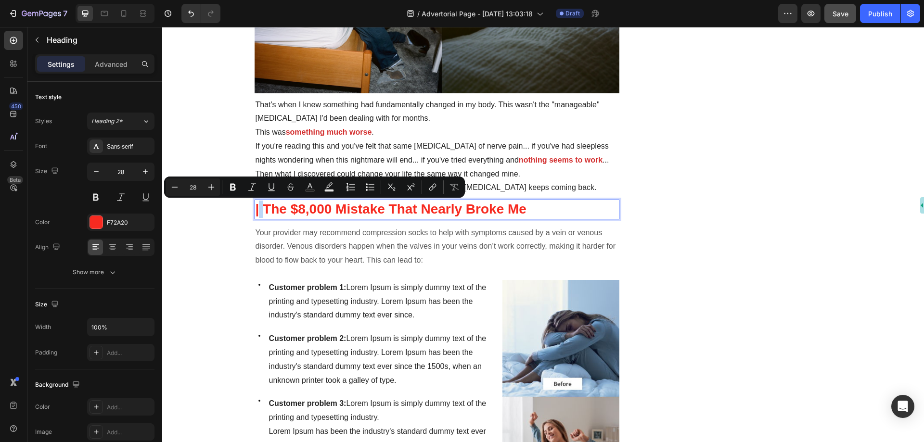
click at [255, 210] on p "| The $8,000 Mistake That Nearly Broke Me" at bounding box center [436, 209] width 363 height 17
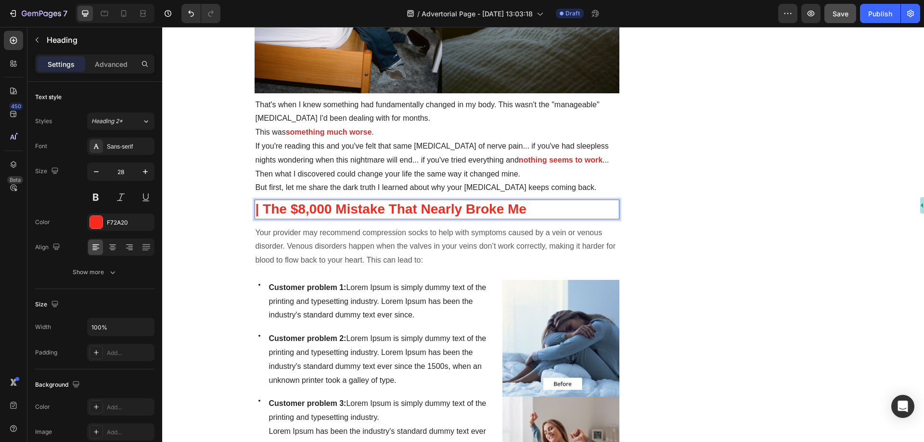
click at [255, 211] on p "| The $8,000 Mistake That Nearly Broke Me" at bounding box center [436, 209] width 363 height 17
click at [261, 209] on p "| The $8,000 Mistake That Nearly Broke Me" at bounding box center [436, 209] width 363 height 17
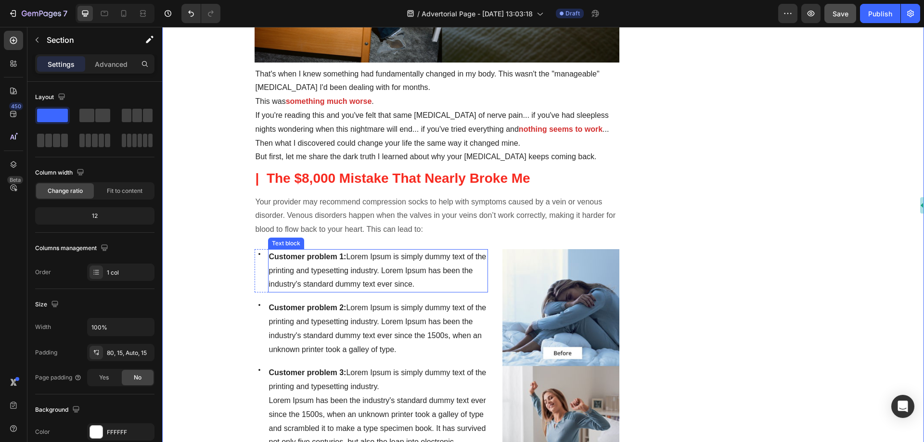
scroll to position [673, 0]
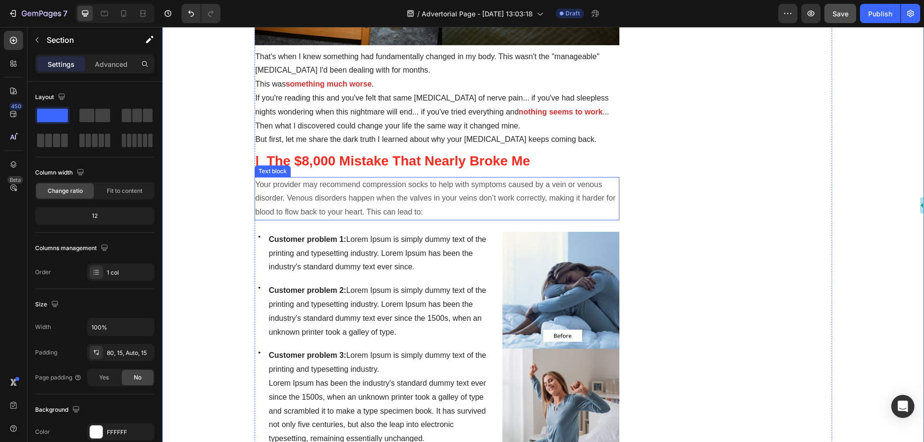
click at [389, 193] on p "Your provider may recommend compression socks to help with symptoms caused by a…" at bounding box center [436, 198] width 363 height 41
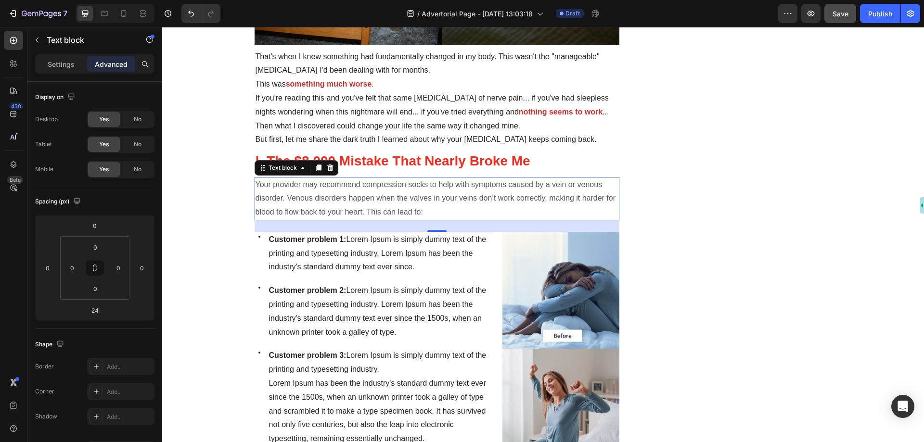
click at [365, 191] on p "Your provider may recommend compression socks to help with symptoms caused by a…" at bounding box center [436, 198] width 363 height 41
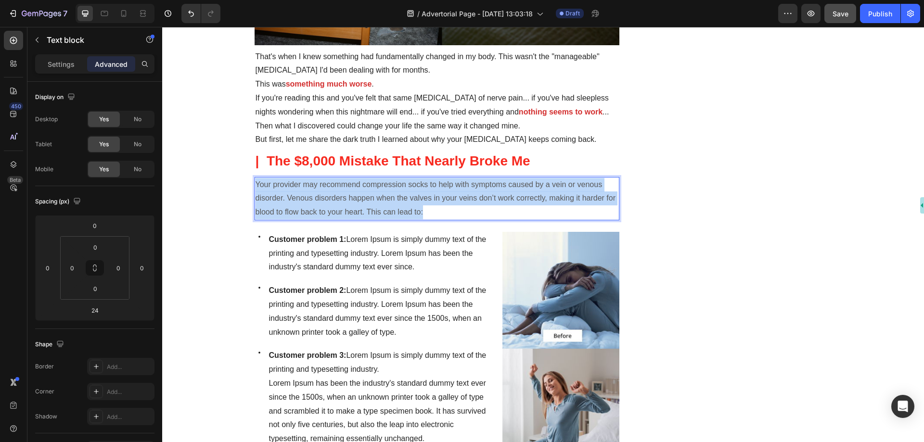
click at [365, 191] on p "Your provider may recommend compression socks to help with symptoms caused by a…" at bounding box center [436, 198] width 363 height 41
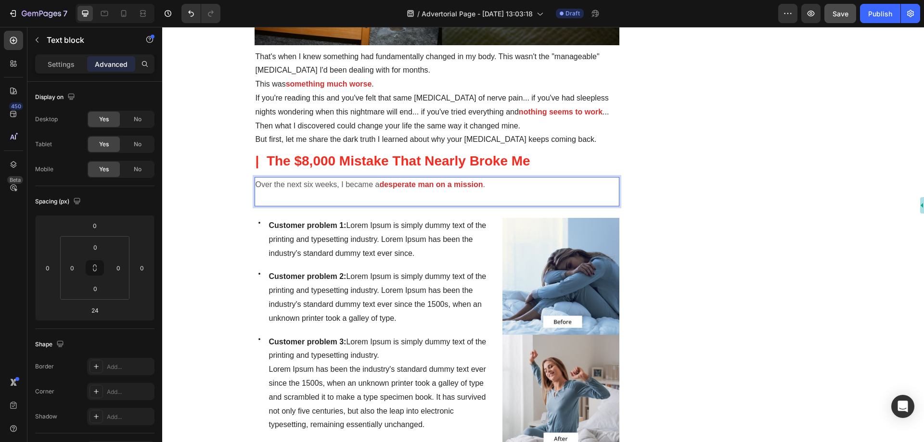
click at [508, 188] on p "Over the next six weeks, I became a desperate man on a mission ." at bounding box center [436, 185] width 363 height 14
click at [397, 244] on p "Customer problem 1: Lorem Ipsum is simply dummy text of the printing and typese…" at bounding box center [378, 239] width 218 height 41
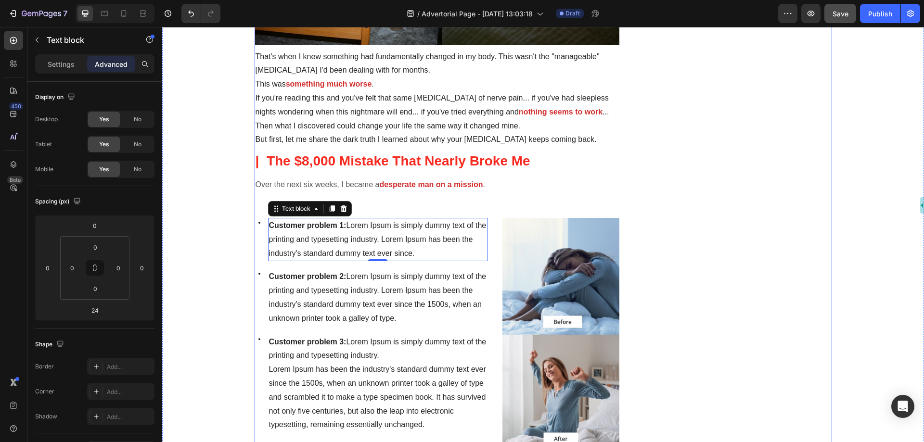
click at [342, 195] on p "Rich Text Editor. Editing area: main" at bounding box center [436, 198] width 363 height 14
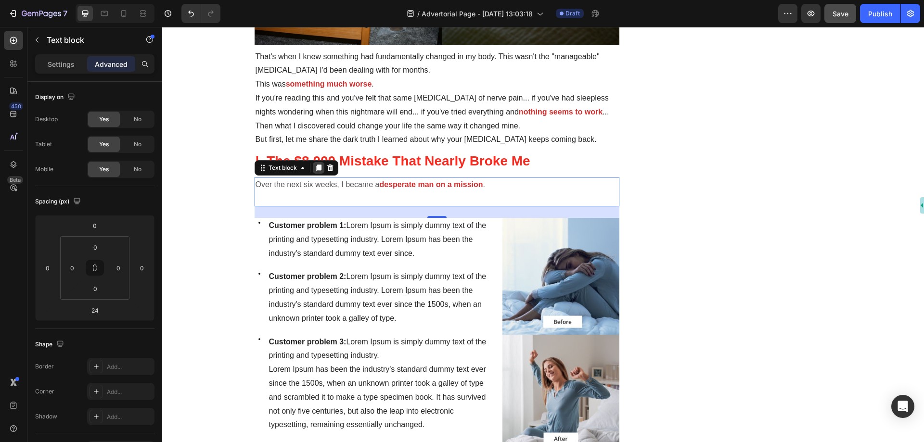
click at [319, 168] on div at bounding box center [319, 168] width 12 height 12
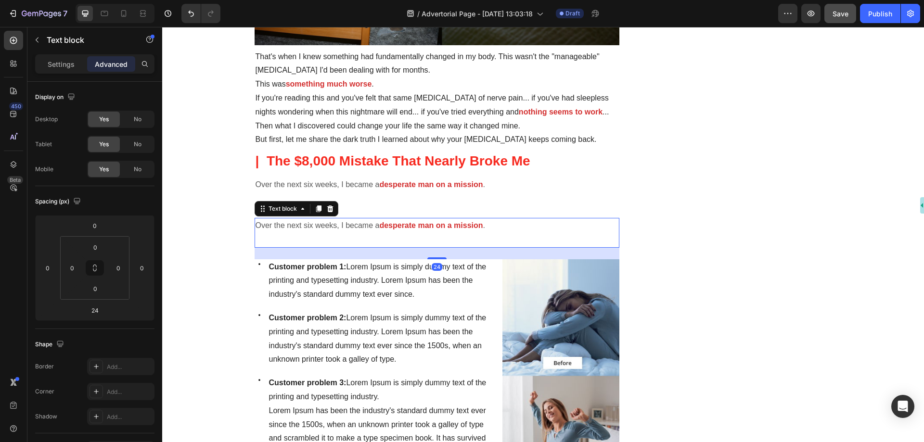
click at [347, 230] on p "Over the next six weeks, I became a desperate man on a mission ." at bounding box center [436, 226] width 363 height 14
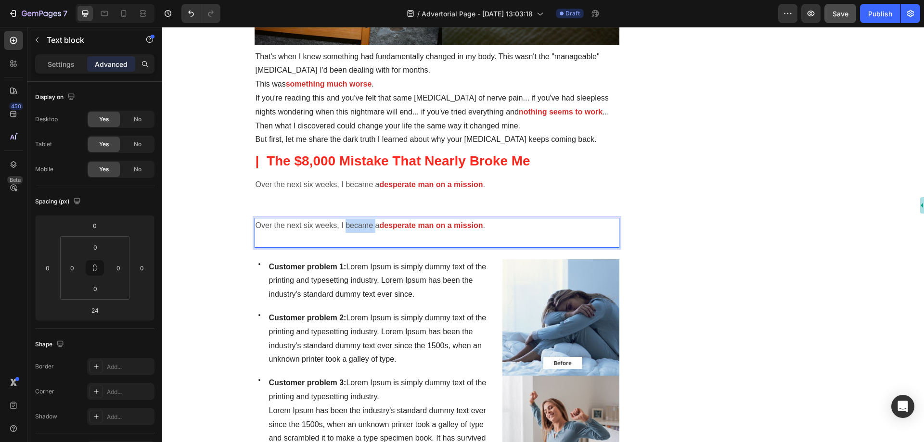
click at [347, 230] on p "Over the next six weeks, I became a desperate man on a mission ." at bounding box center [436, 226] width 363 height 14
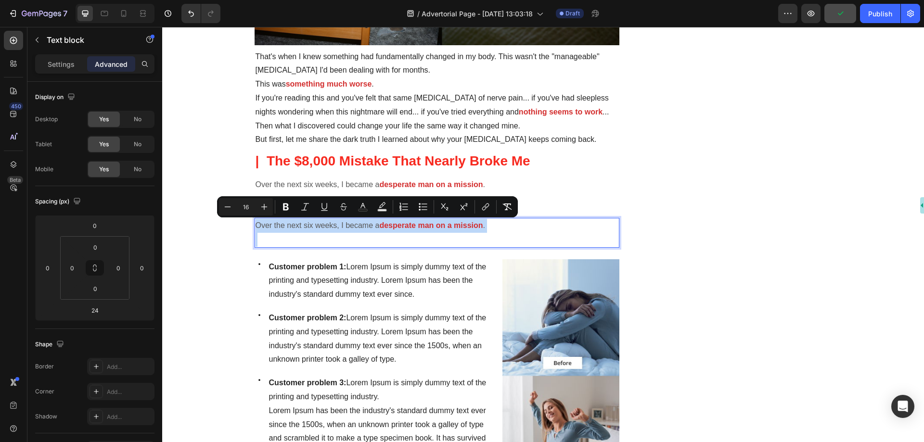
click at [379, 230] on p "Over the next six weeks, I became a desperate man on a mission ." at bounding box center [436, 226] width 363 height 14
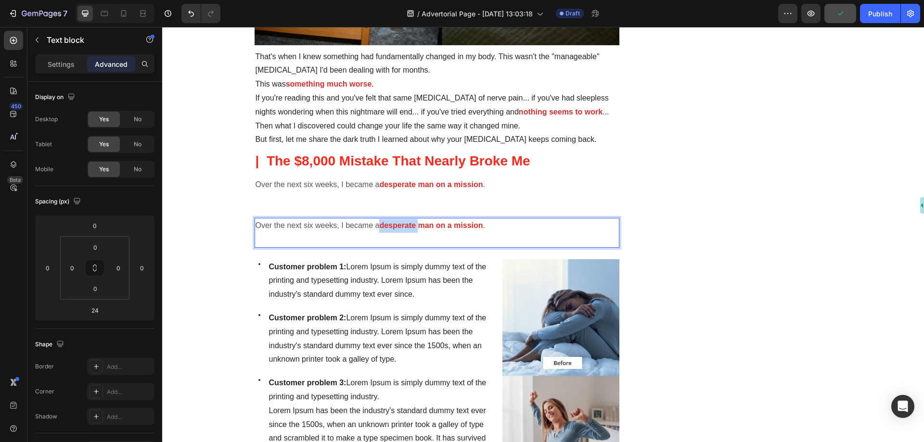
click at [379, 230] on p "Over the next six weeks, I became a desperate man on a mission ." at bounding box center [436, 226] width 363 height 14
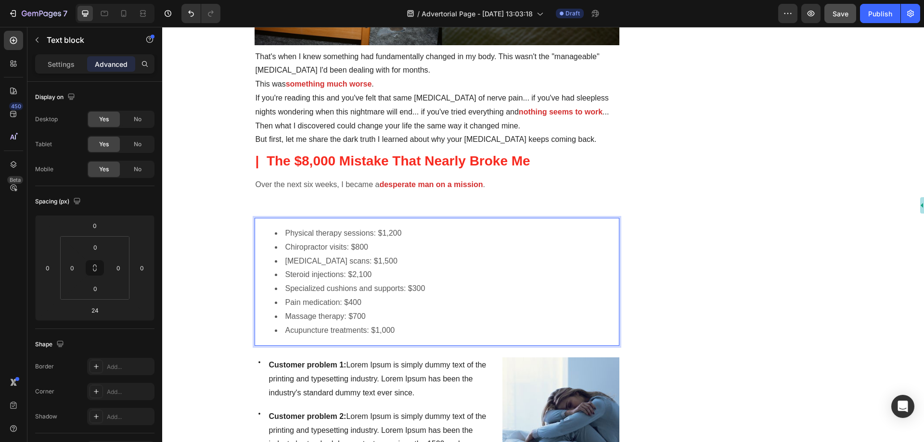
click at [348, 231] on li "Physical therapy sessions: $1,200" at bounding box center [447, 234] width 344 height 14
click at [367, 278] on li "Steroid injections: $2,100" at bounding box center [447, 275] width 344 height 14
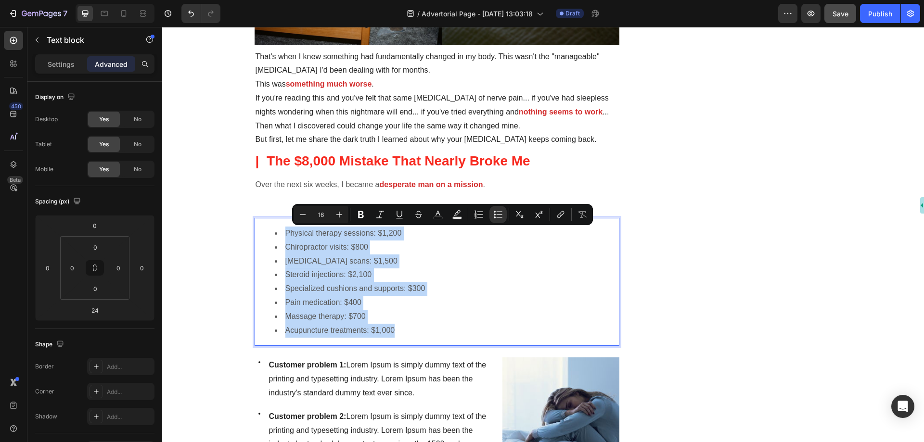
drag, startPoint x: 395, startPoint y: 332, endPoint x: 259, endPoint y: 232, distance: 169.0
click at [259, 232] on ul "Physical therapy sessions: $1,200 Chiropractor visits: $800 MRI scans: $1,500 S…" at bounding box center [436, 282] width 363 height 111
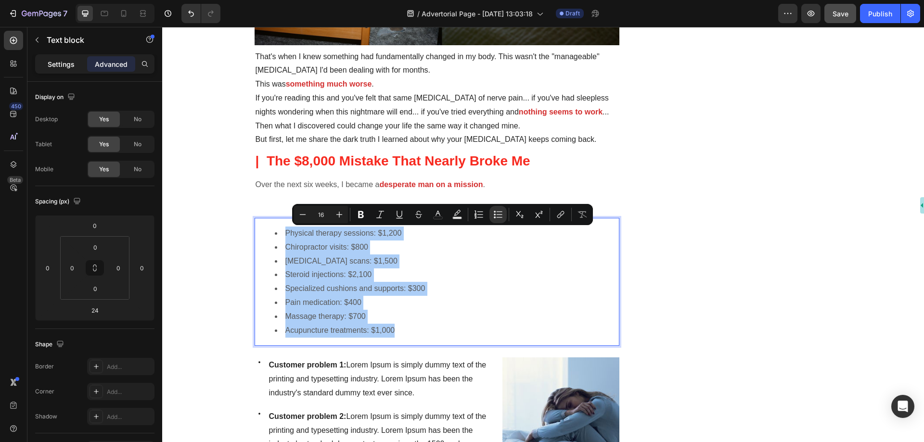
click at [52, 64] on p "Settings" at bounding box center [61, 64] width 27 height 10
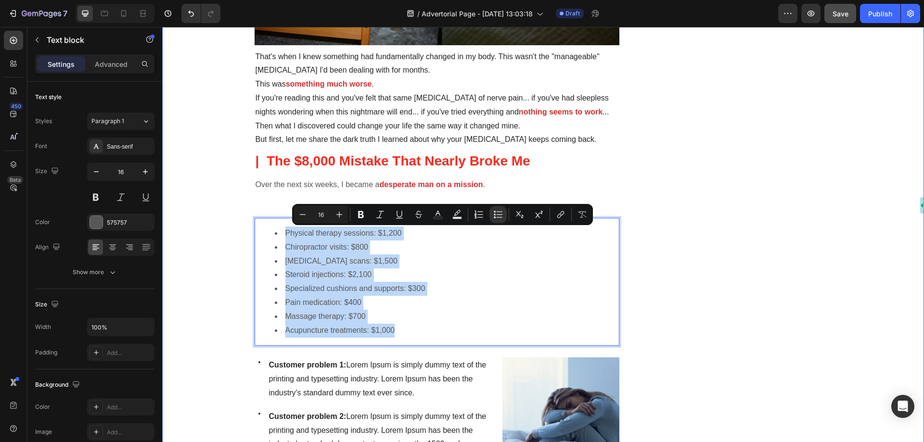
drag, startPoint x: 398, startPoint y: 333, endPoint x: 250, endPoint y: 232, distance: 179.0
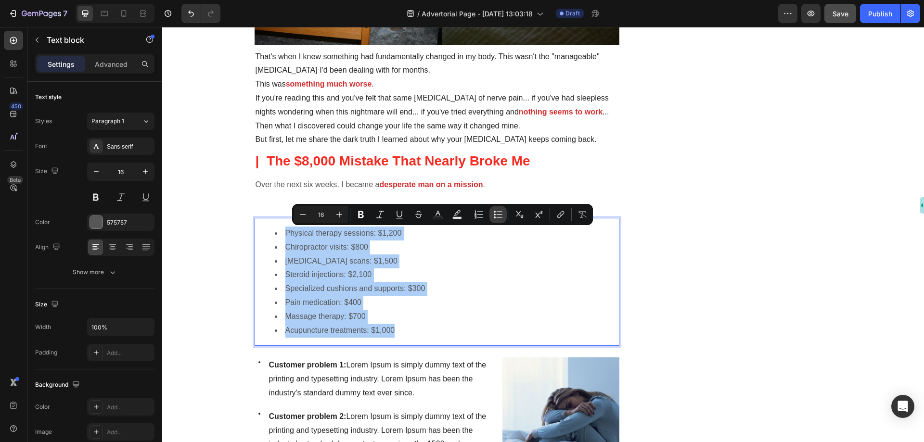
click at [496, 214] on icon "Editor contextual toolbar" at bounding box center [498, 215] width 10 height 10
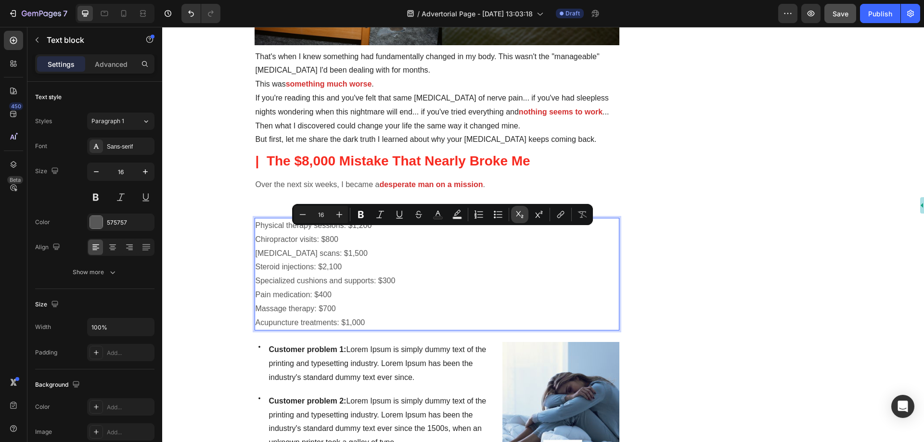
click at [520, 214] on icon "Editor contextual toolbar" at bounding box center [520, 215] width 10 height 10
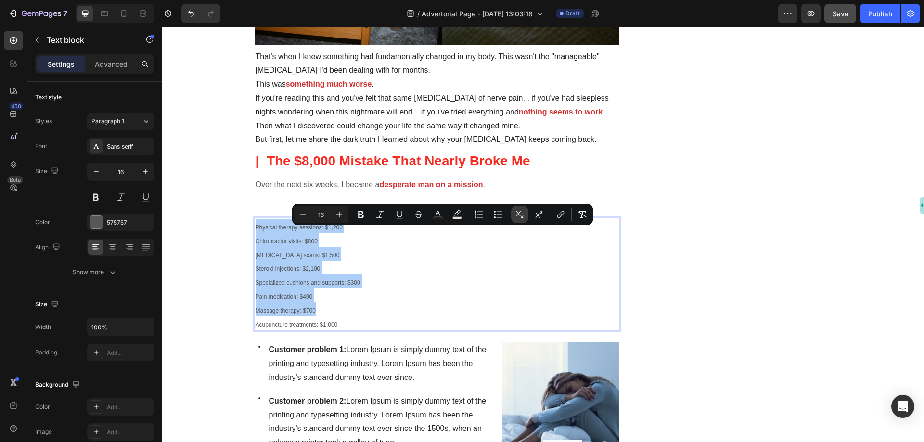
click at [516, 213] on icon "Editor contextual toolbar" at bounding box center [520, 215] width 10 height 10
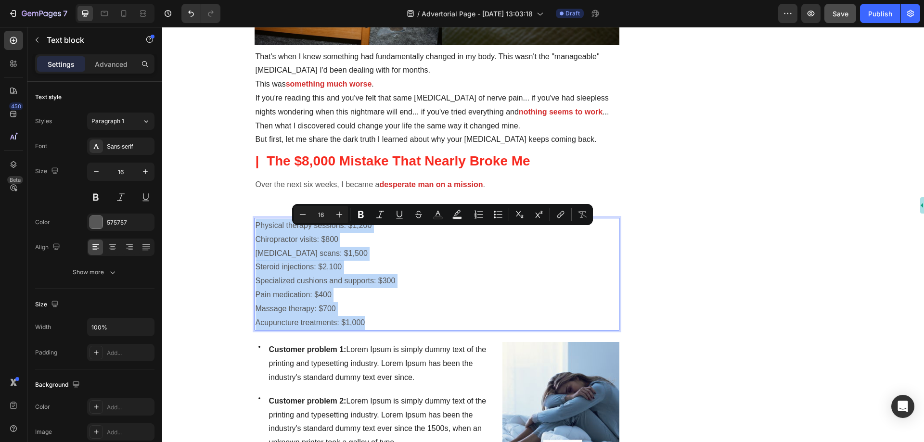
click at [428, 248] on p "MRI scans: $1,500" at bounding box center [436, 254] width 363 height 14
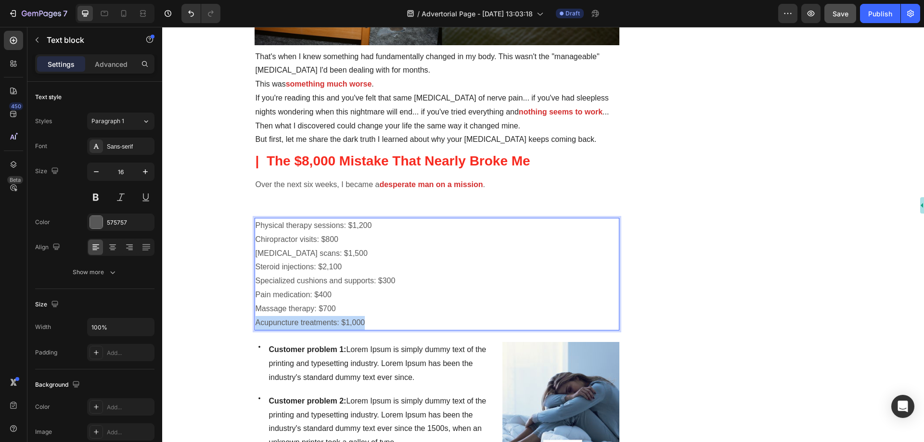
drag, startPoint x: 372, startPoint y: 318, endPoint x: 350, endPoint y: 306, distance: 25.0
click at [350, 306] on div "Physical therapy sessions: $1,200 Chiropractor visits: $800 MRI scans: $1,500 S…" at bounding box center [436, 274] width 365 height 113
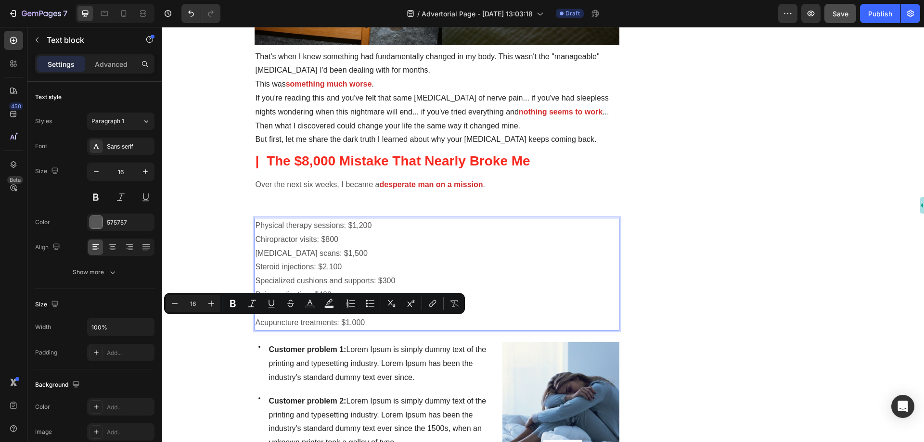
click at [437, 269] on p "Steroid injections: $2,100" at bounding box center [436, 267] width 363 height 14
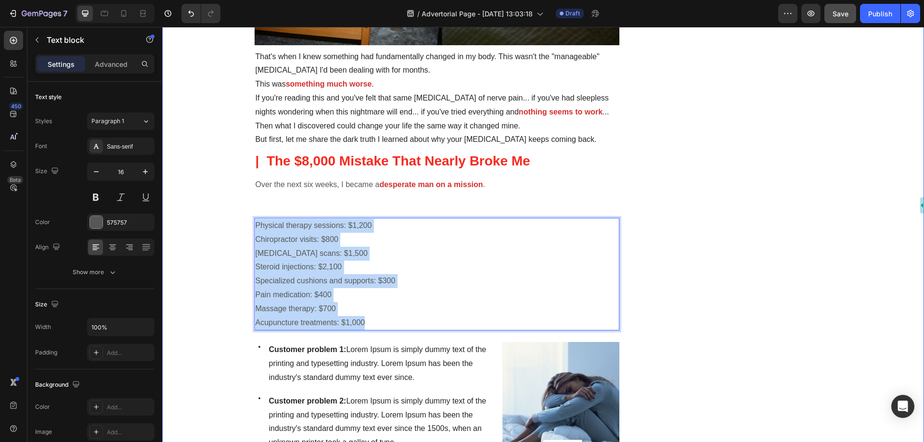
drag, startPoint x: 386, startPoint y: 326, endPoint x: 233, endPoint y: 224, distance: 184.0
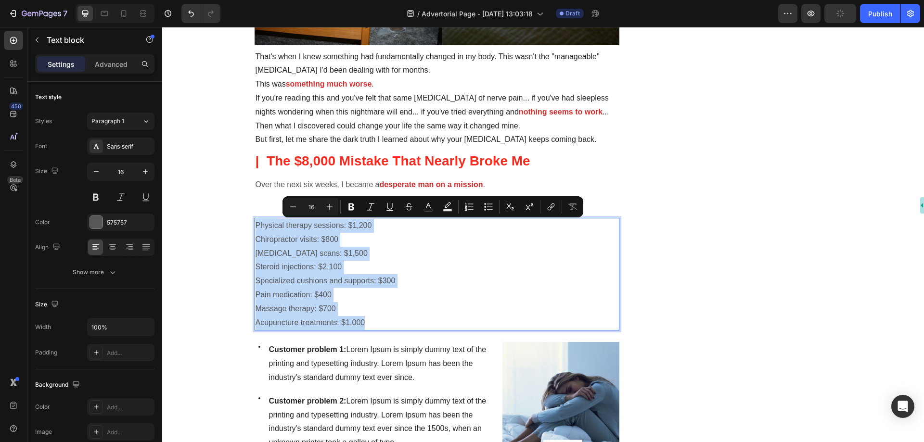
click at [456, 257] on p "MRI scans: $1,500" at bounding box center [436, 254] width 363 height 14
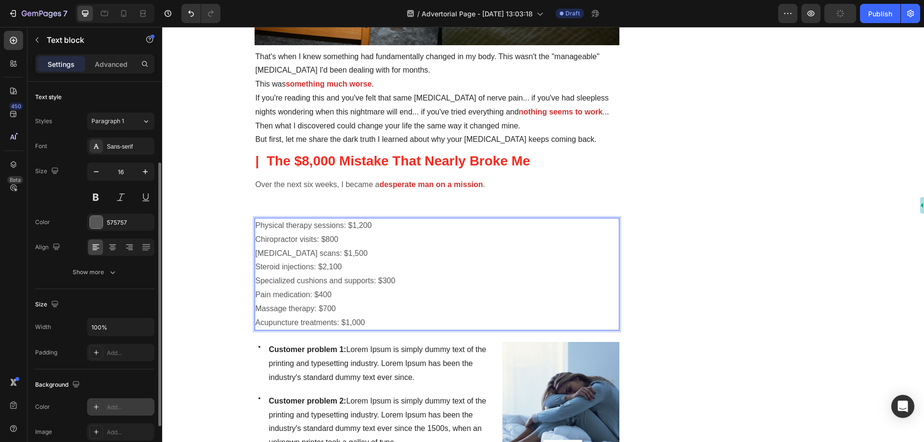
scroll to position [48, 0]
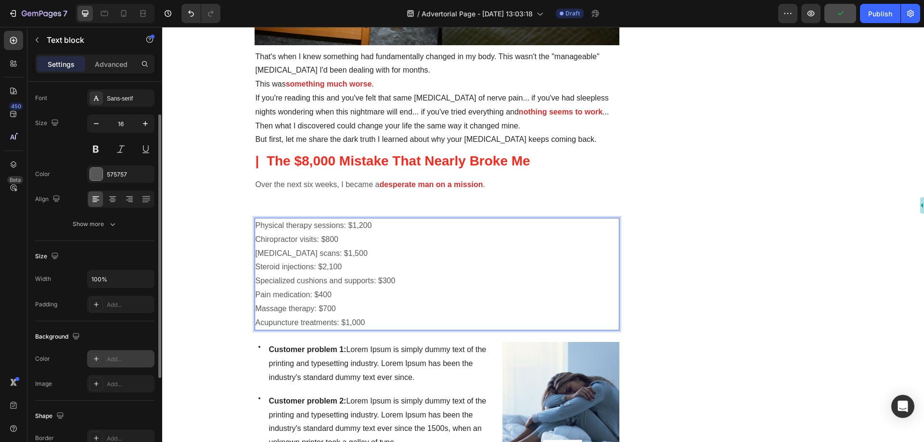
click at [117, 358] on div "Add..." at bounding box center [129, 359] width 45 height 9
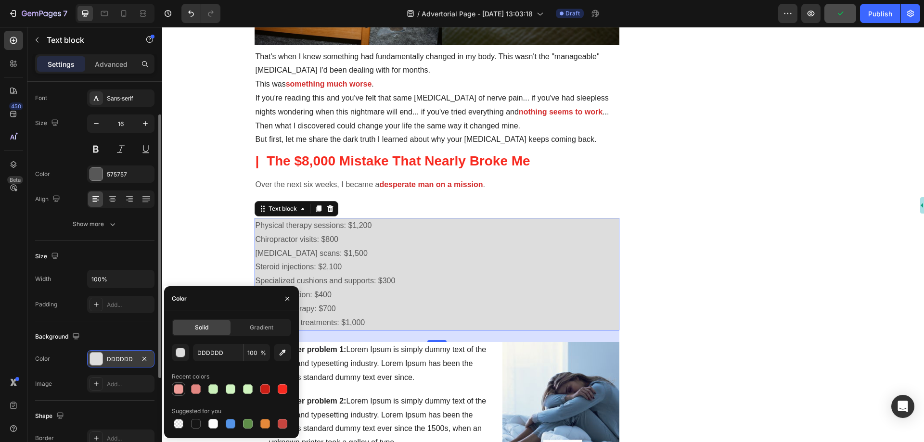
click at [183, 390] on div at bounding box center [179, 389] width 10 height 10
type input "ED9C97"
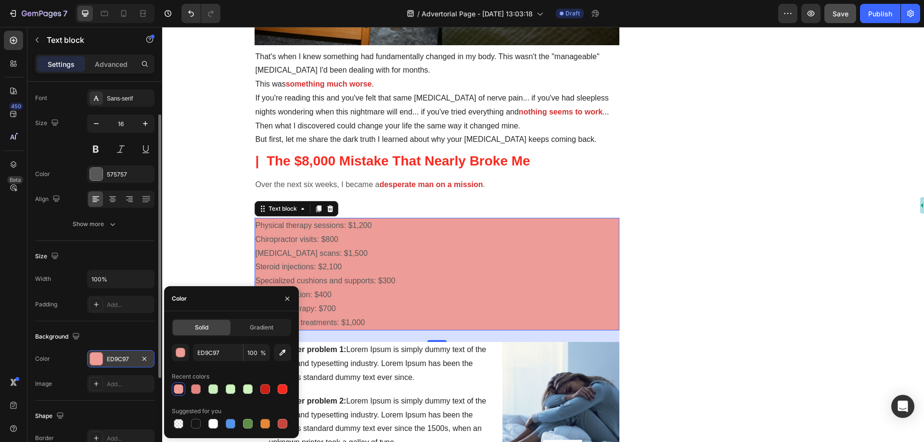
click at [379, 237] on p "Chiropractor visits: $800" at bounding box center [436, 240] width 363 height 14
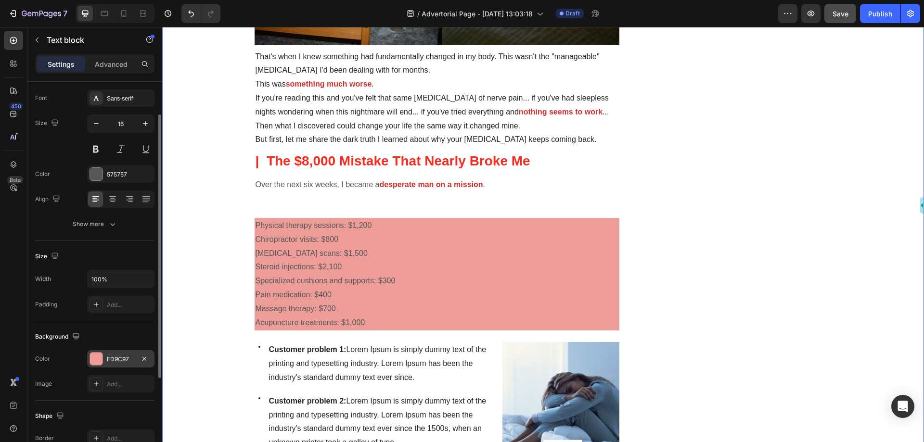
scroll to position [0, 0]
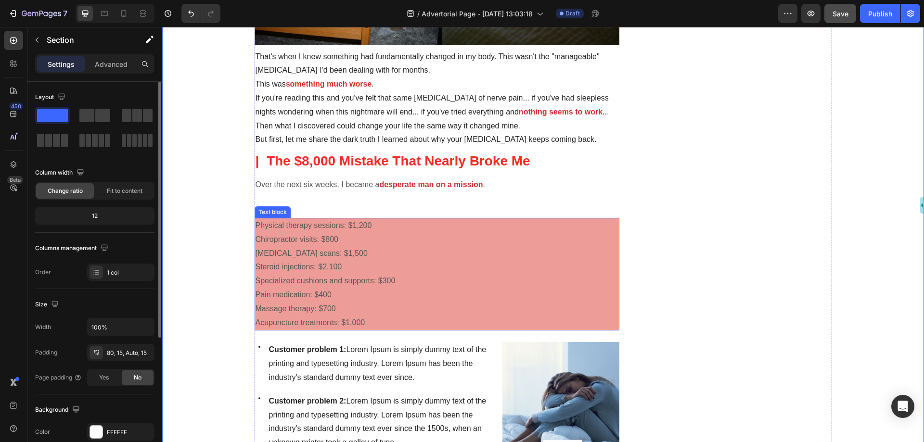
click at [446, 262] on p "Steroid injections: $2,100" at bounding box center [436, 267] width 363 height 14
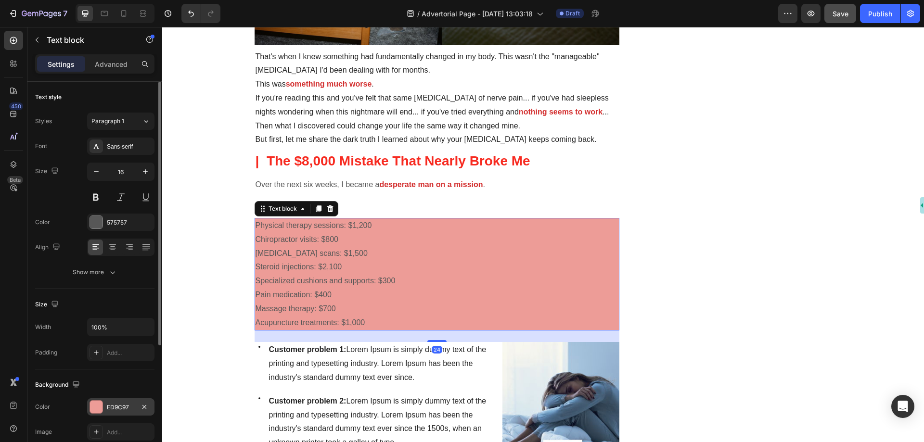
click at [113, 403] on div "ED9C97" at bounding box center [121, 407] width 28 height 9
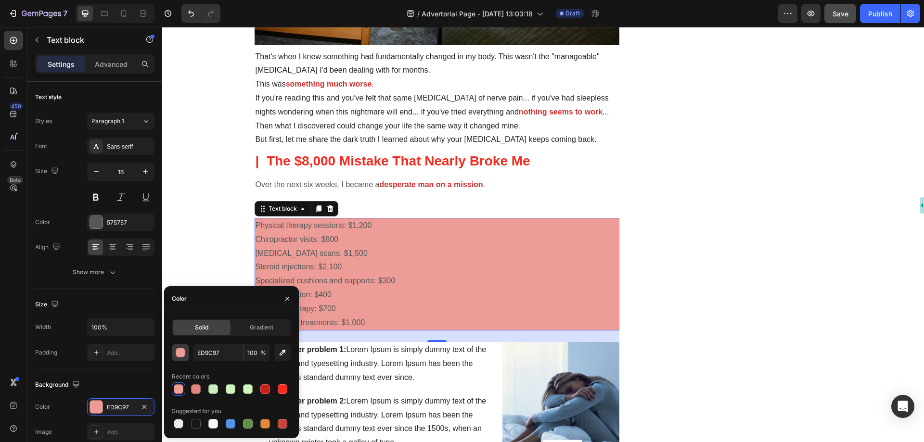
click at [176, 352] on div "button" at bounding box center [181, 353] width 10 height 10
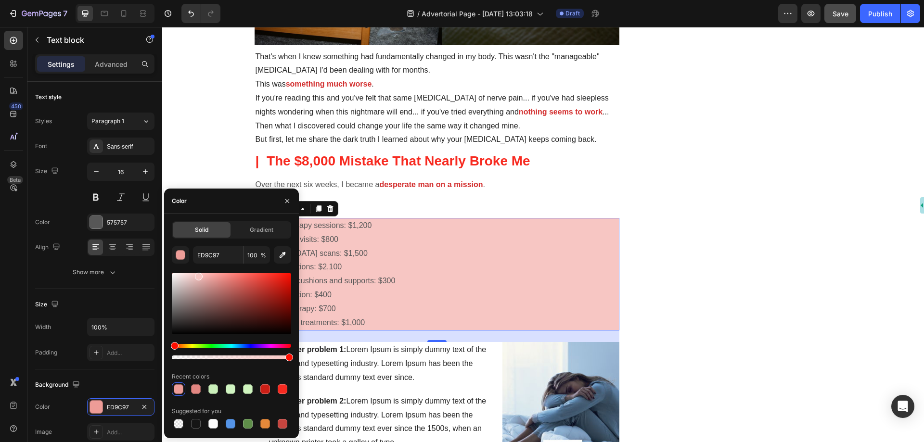
drag, startPoint x: 214, startPoint y: 279, endPoint x: 198, endPoint y: 275, distance: 16.6
click at [198, 275] on div at bounding box center [199, 277] width 8 height 8
type input "F7C6C3"
click at [399, 195] on p "Rich Text Editor. Editing area: main" at bounding box center [436, 198] width 363 height 14
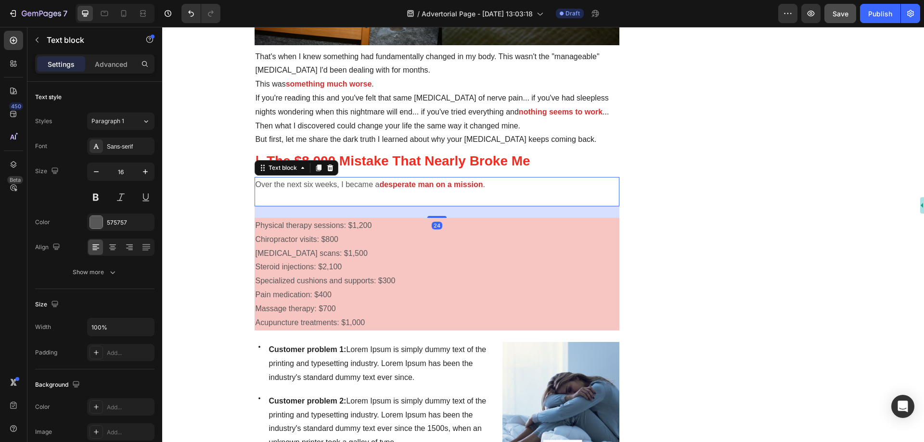
click at [375, 255] on p "MRI scans: $1,500" at bounding box center [436, 254] width 363 height 14
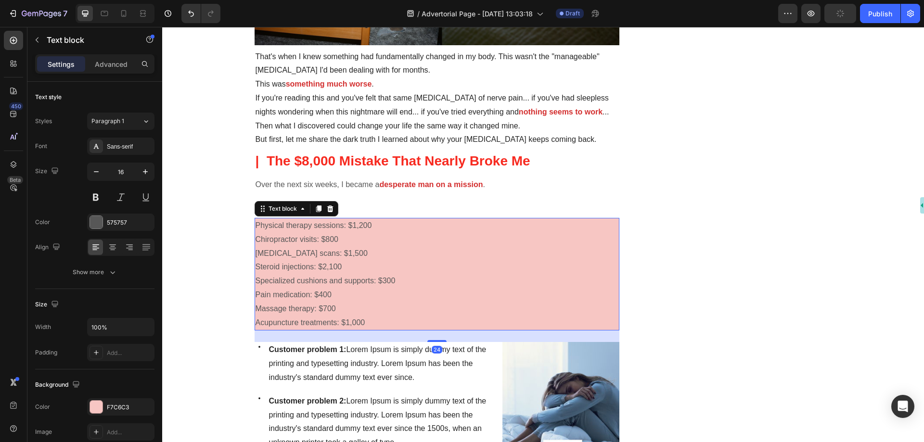
click at [381, 304] on p "Massage therapy: $700" at bounding box center [436, 309] width 363 height 14
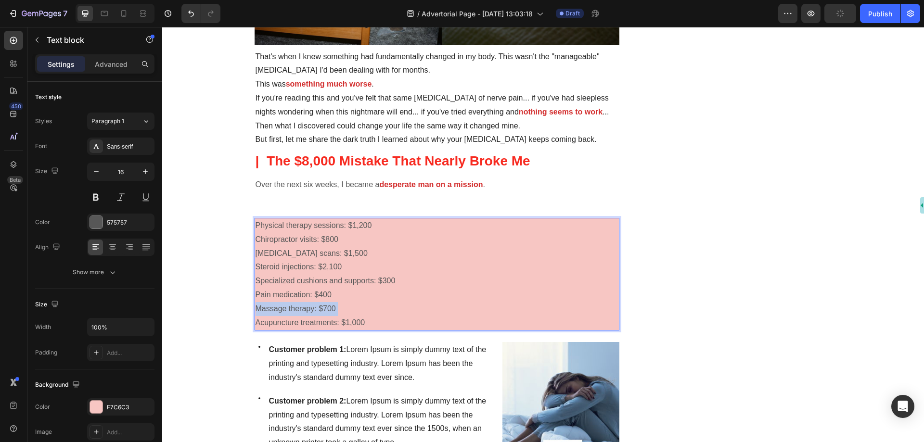
click at [381, 304] on p "Massage therapy: $700" at bounding box center [436, 309] width 363 height 14
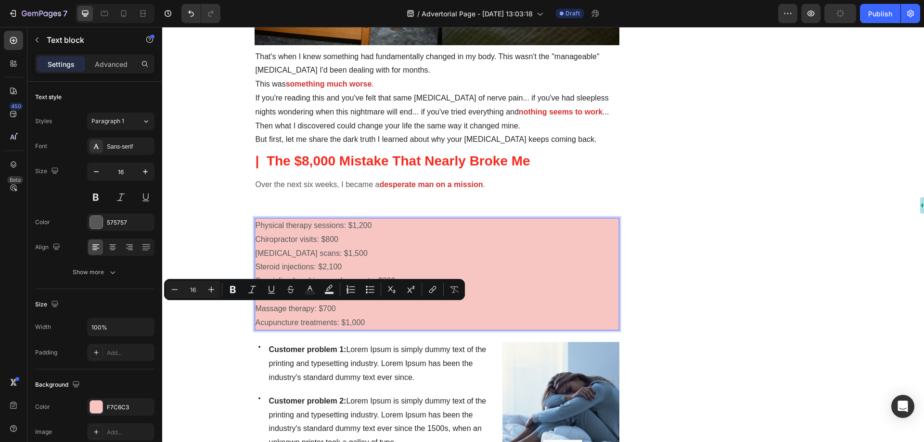
click at [376, 320] on p "Acupuncture treatments: $1,000" at bounding box center [436, 323] width 363 height 14
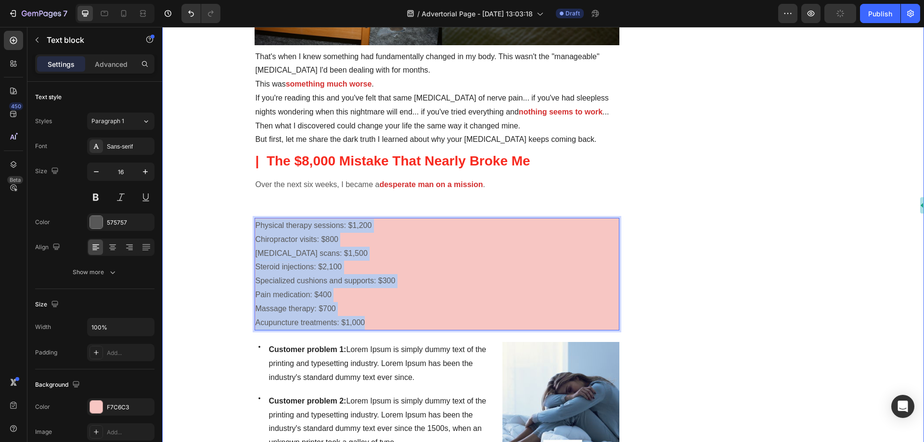
drag, startPoint x: 370, startPoint y: 324, endPoint x: 244, endPoint y: 225, distance: 160.6
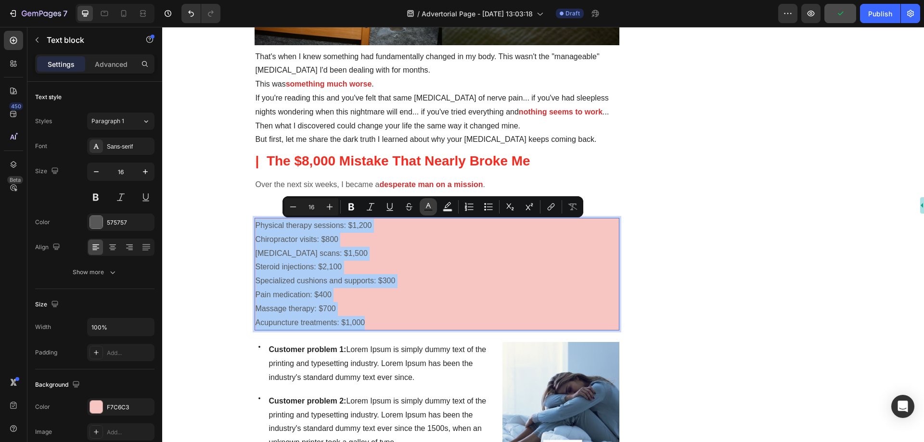
click at [430, 209] on rect "Editor contextual toolbar" at bounding box center [428, 210] width 9 height 2
type input "575757"
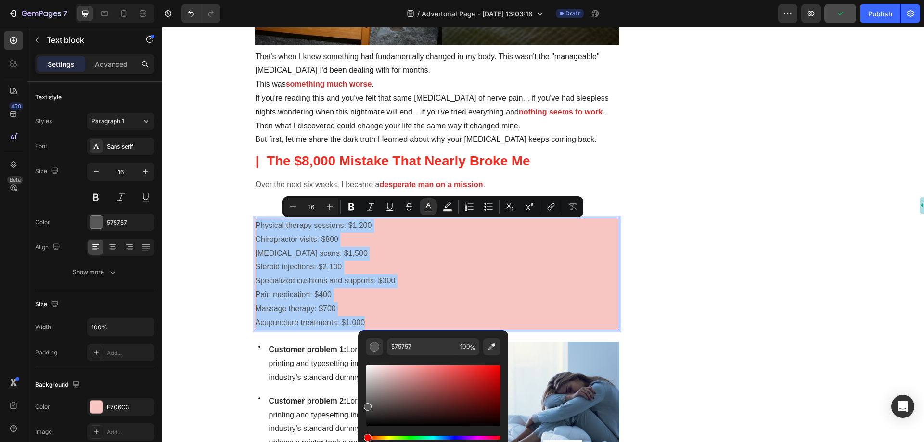
scroll to position [770, 0]
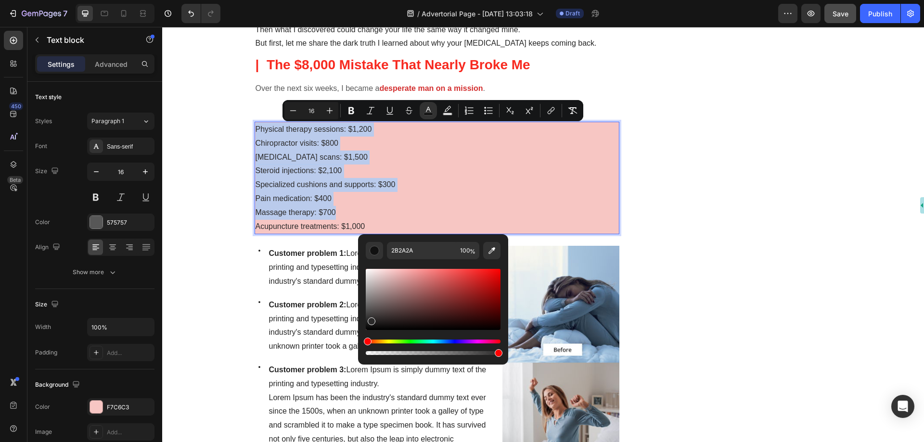
drag, startPoint x: 367, startPoint y: 314, endPoint x: 370, endPoint y: 319, distance: 6.7
click at [370, 319] on div "Editor contextual toolbar" at bounding box center [371, 321] width 8 height 8
type input "282727"
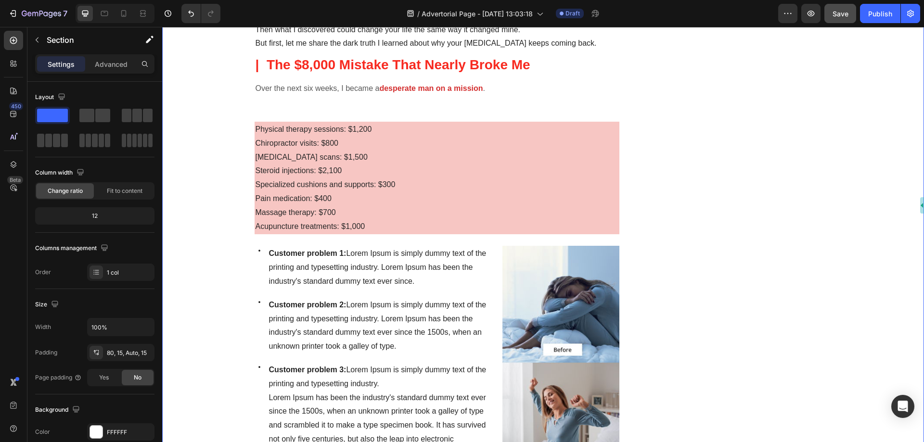
click at [423, 185] on p "Specialized cushions and supports: $300" at bounding box center [436, 185] width 363 height 14
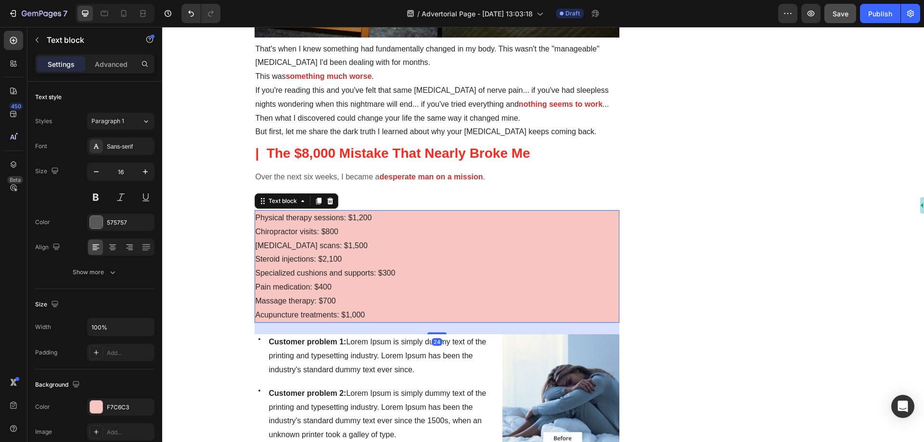
scroll to position [673, 0]
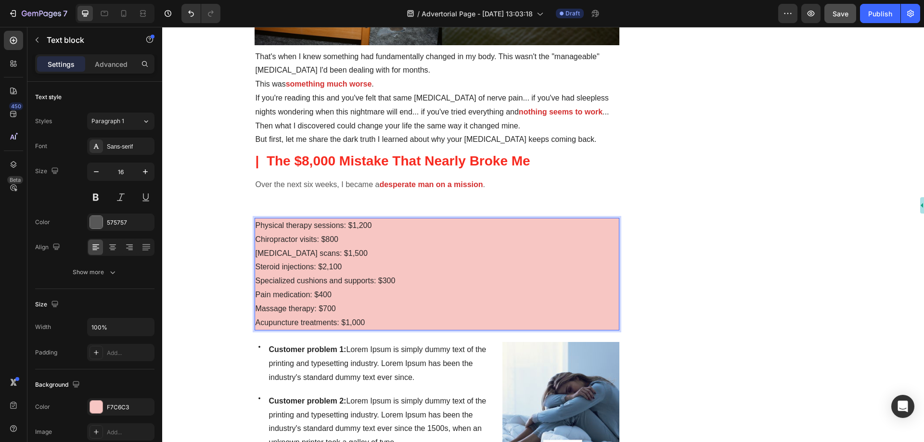
click at [373, 320] on p "Acupuncture treatments: $1,000" at bounding box center [436, 323] width 363 height 14
click at [255, 281] on span "Specialized cushions and supports: $300" at bounding box center [325, 281] width 140 height 8
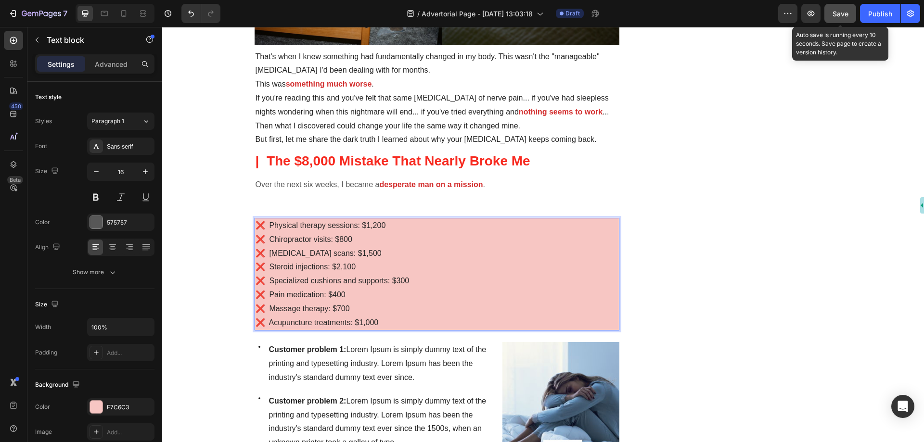
click at [840, 18] on div "Save" at bounding box center [840, 14] width 16 height 10
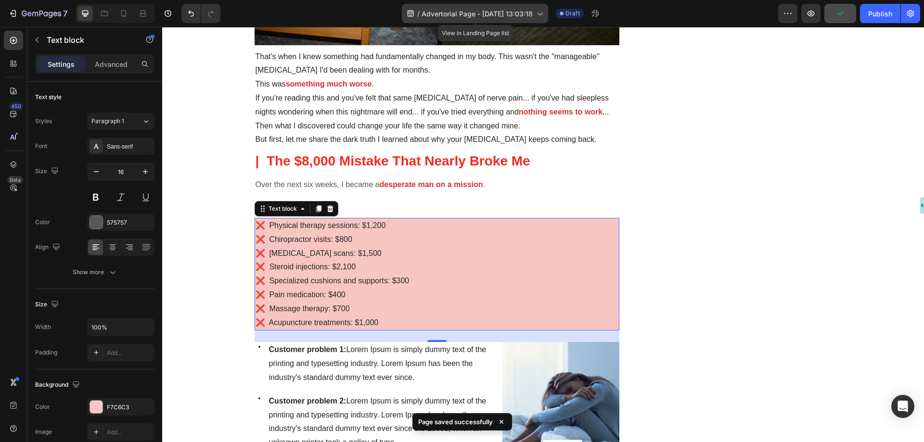
click at [540, 13] on icon at bounding box center [539, 14] width 10 height 10
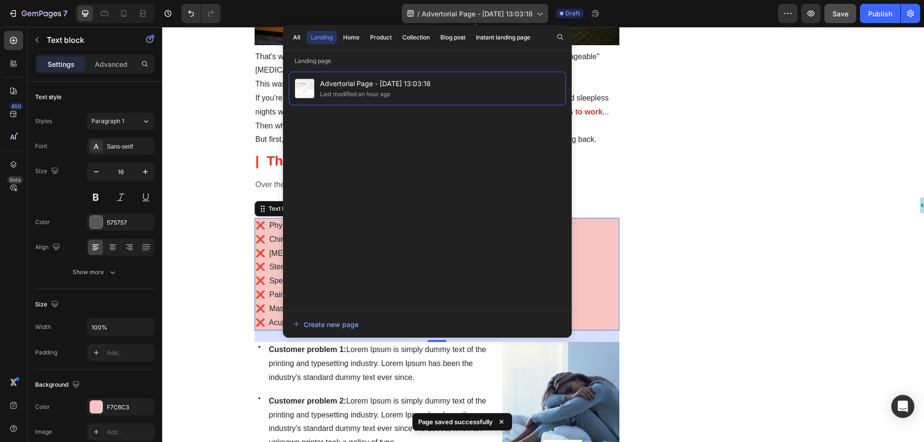
click at [541, 12] on icon at bounding box center [539, 14] width 10 height 10
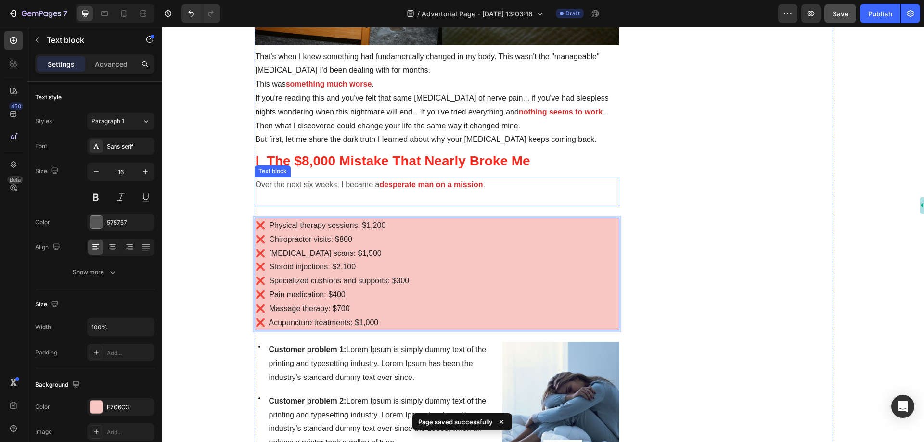
click at [364, 203] on p "Rich Text Editor. Editing area: main" at bounding box center [436, 198] width 363 height 14
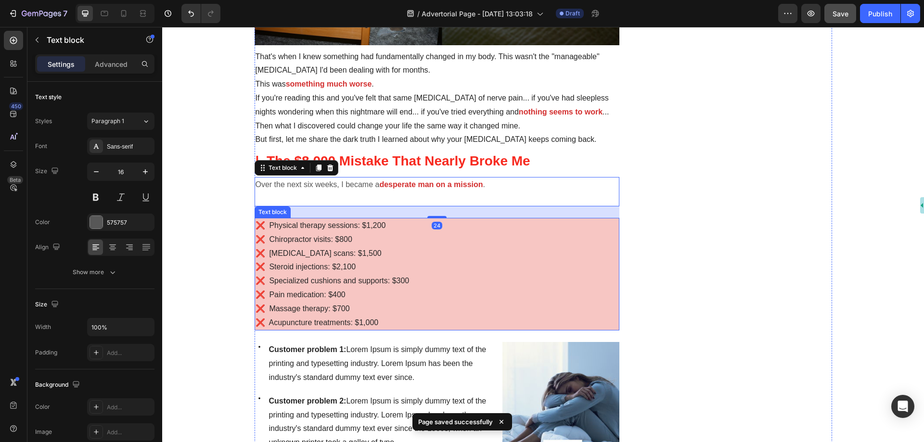
click at [367, 237] on p "❌ Chiropractor visits: $800" at bounding box center [436, 240] width 363 height 14
click at [405, 196] on p "Rich Text Editor. Editing area: main" at bounding box center [436, 198] width 363 height 14
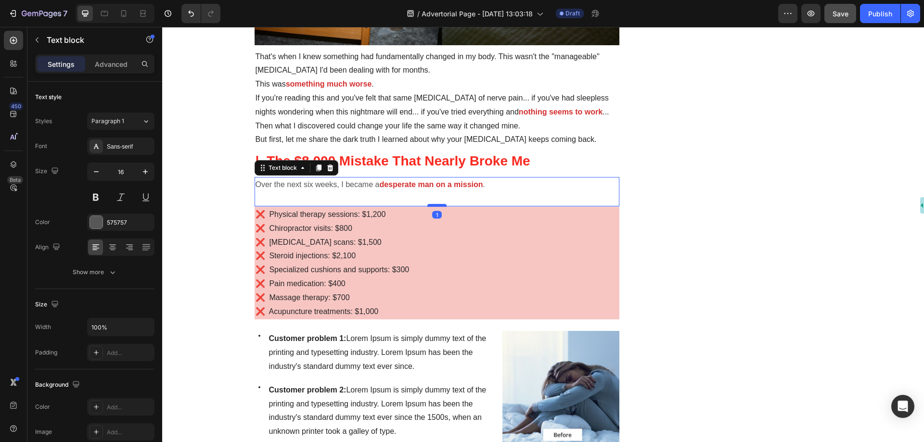
drag, startPoint x: 430, startPoint y: 216, endPoint x: 431, endPoint y: 205, distance: 11.1
click at [431, 205] on div at bounding box center [436, 205] width 19 height 3
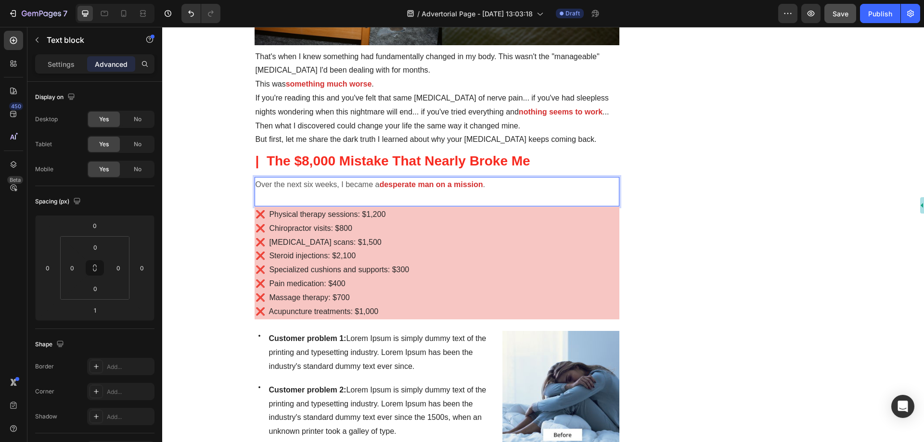
click at [433, 194] on p "Rich Text Editor. Editing area: main" at bounding box center [436, 198] width 363 height 14
click at [362, 195] on p "Rich Text Editor. Editing area: main" at bounding box center [436, 198] width 363 height 14
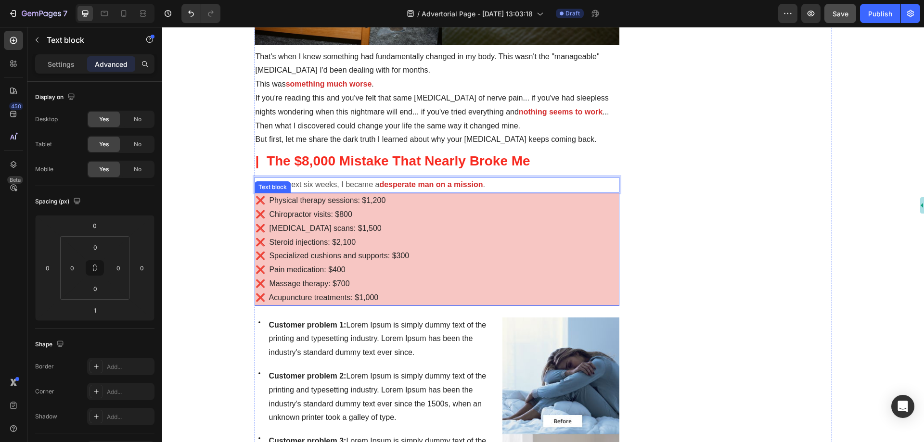
click at [407, 222] on p "❌ [MEDICAL_DATA] scans: $1,500" at bounding box center [436, 229] width 363 height 14
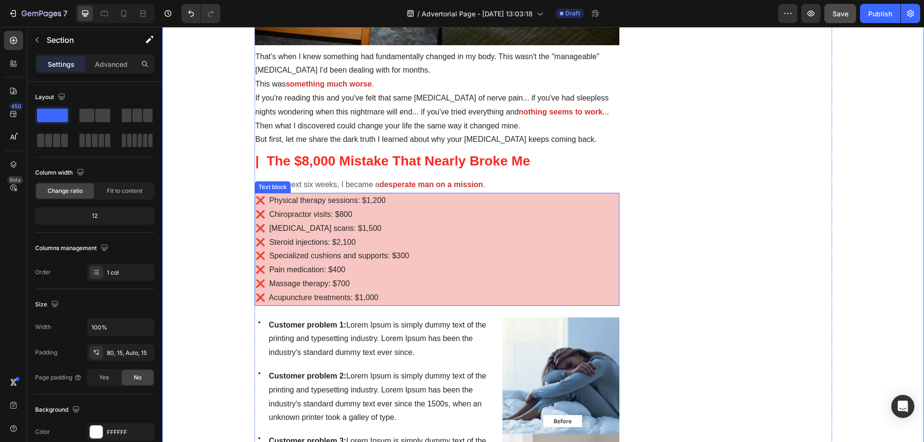
click at [388, 182] on strong "desperate man on a mission" at bounding box center [430, 184] width 103 height 8
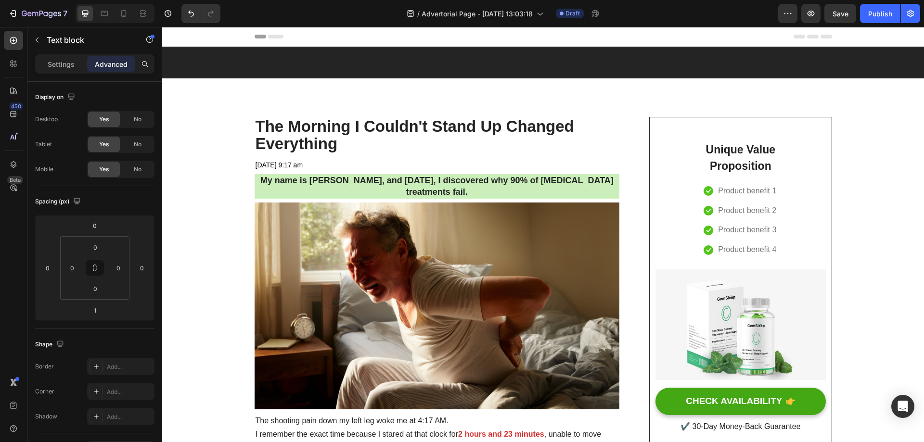
scroll to position [673, 0]
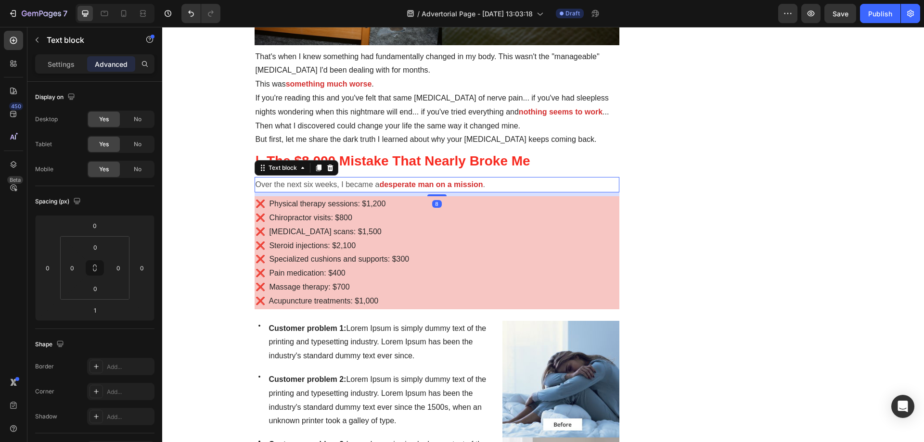
click at [435, 194] on div at bounding box center [436, 195] width 19 height 2
type input "8"
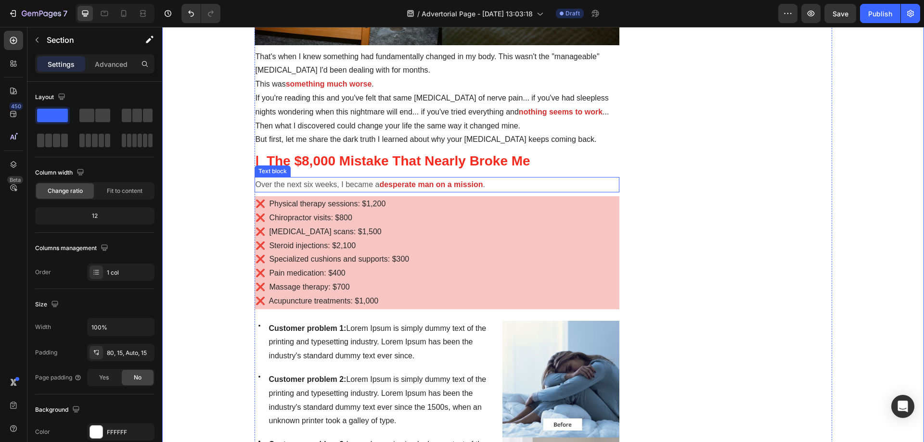
click at [347, 181] on p "Over the next six weeks, I became a desperate man on a mission ." at bounding box center [436, 185] width 363 height 14
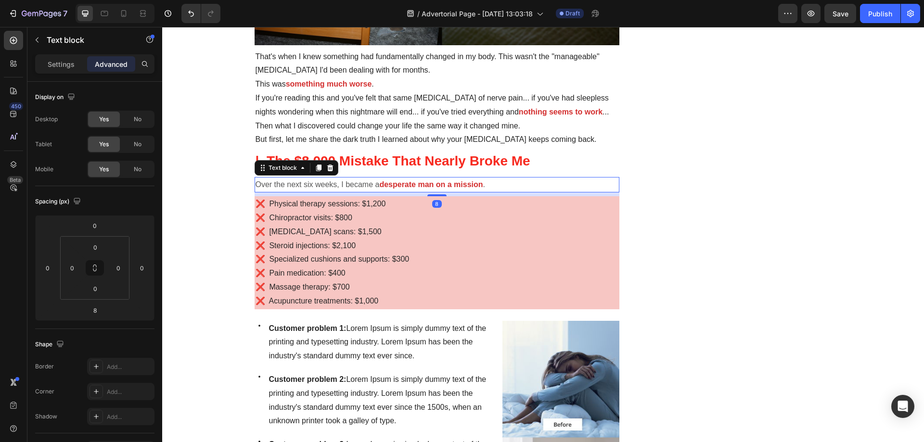
click at [370, 153] on p "| The $8,000 Mistake That Nearly Broke Me" at bounding box center [436, 160] width 363 height 17
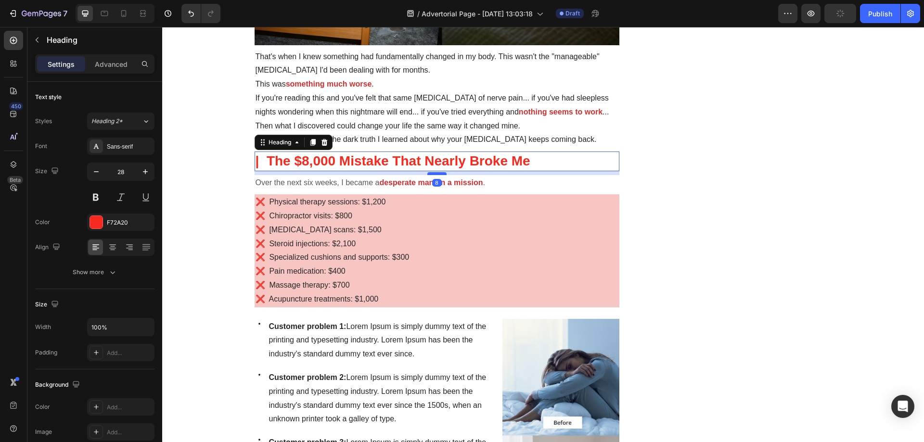
click at [429, 173] on div at bounding box center [436, 173] width 19 height 3
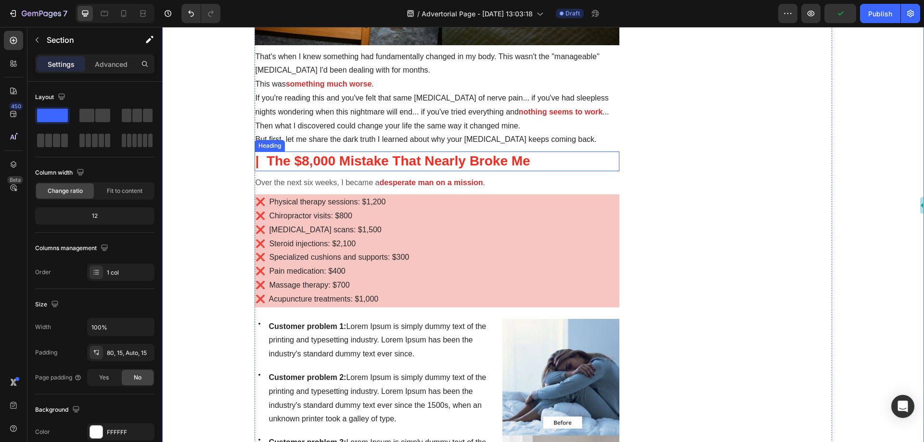
click at [394, 158] on p "| The $8,000 Mistake That Nearly Broke Me" at bounding box center [436, 160] width 363 height 17
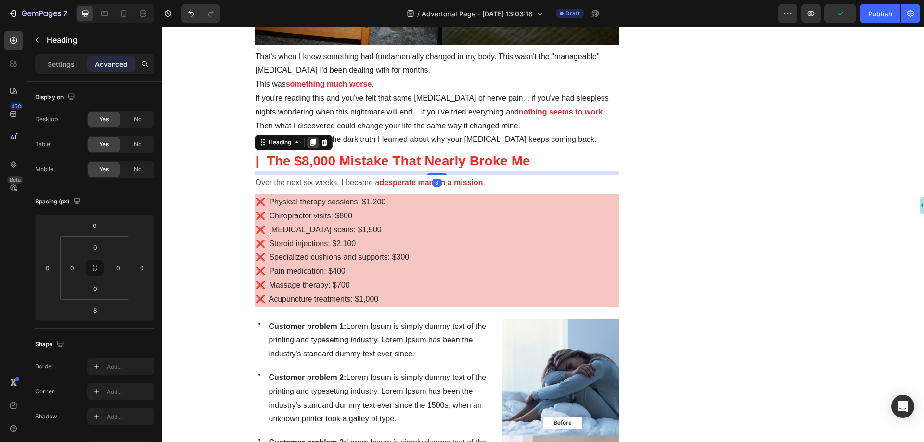
click at [309, 143] on icon at bounding box center [313, 143] width 8 height 8
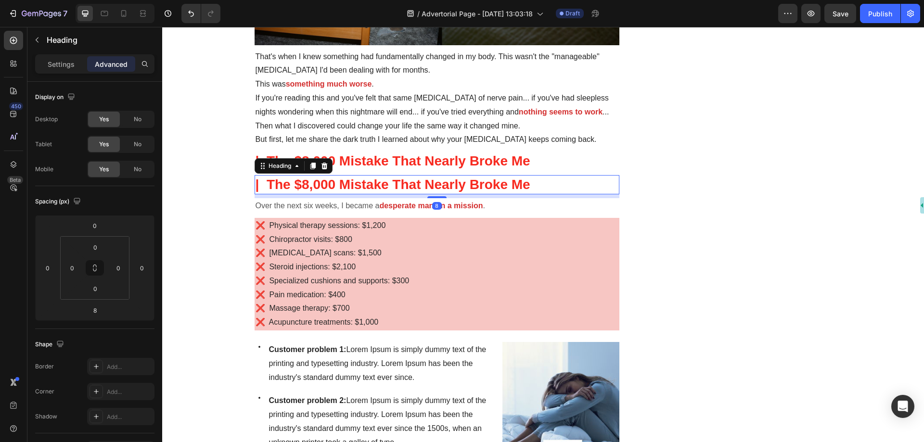
click at [382, 180] on h2 "| The $8,000 Mistake That Nearly Broke Me" at bounding box center [436, 184] width 365 height 19
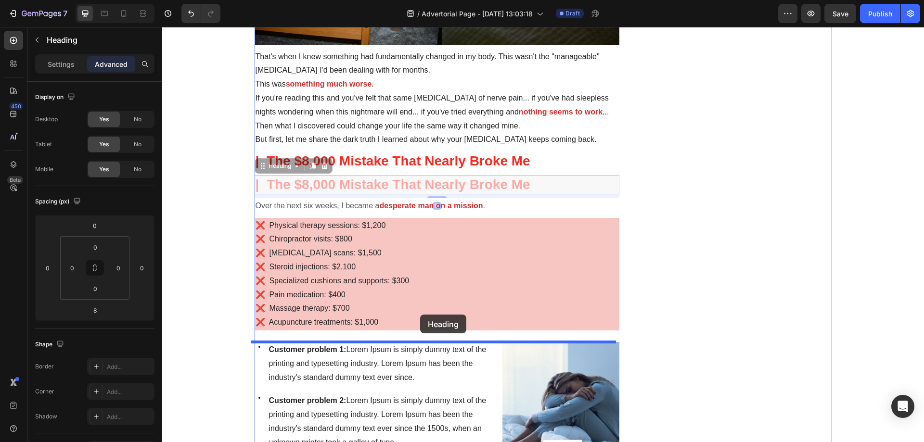
drag, startPoint x: 430, startPoint y: 182, endPoint x: 420, endPoint y: 315, distance: 133.1
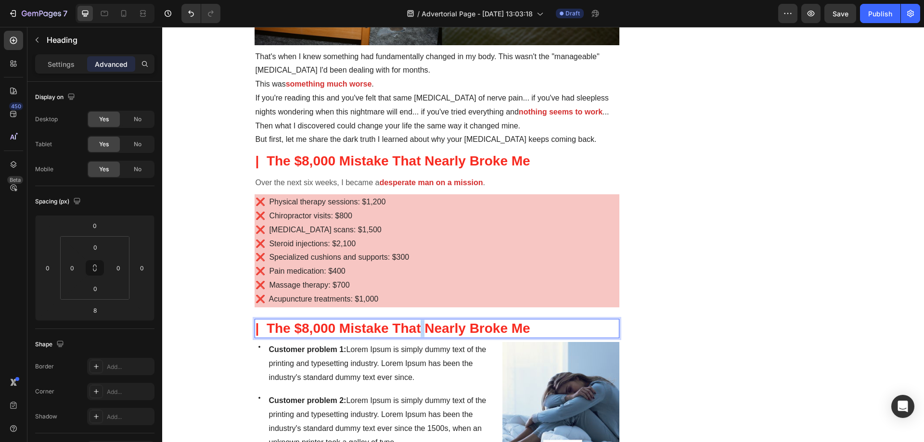
click at [418, 329] on p "| The $8,000 Mistake That Nearly Broke Me" at bounding box center [436, 328] width 363 height 17
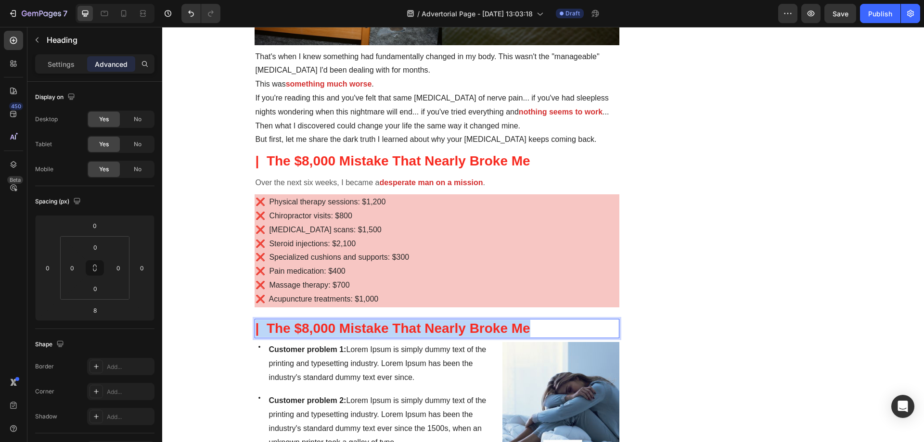
click at [418, 329] on p "| The $8,000 Mistake That Nearly Broke Me" at bounding box center [436, 328] width 363 height 17
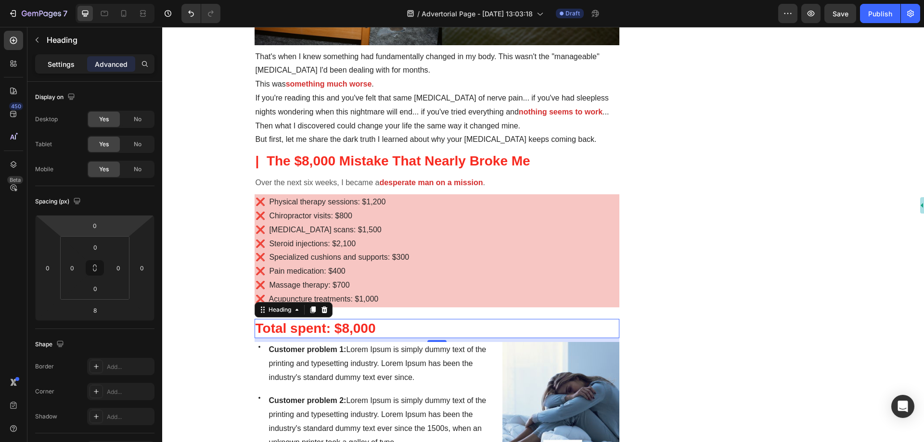
click at [62, 60] on p "Settings" at bounding box center [61, 64] width 27 height 10
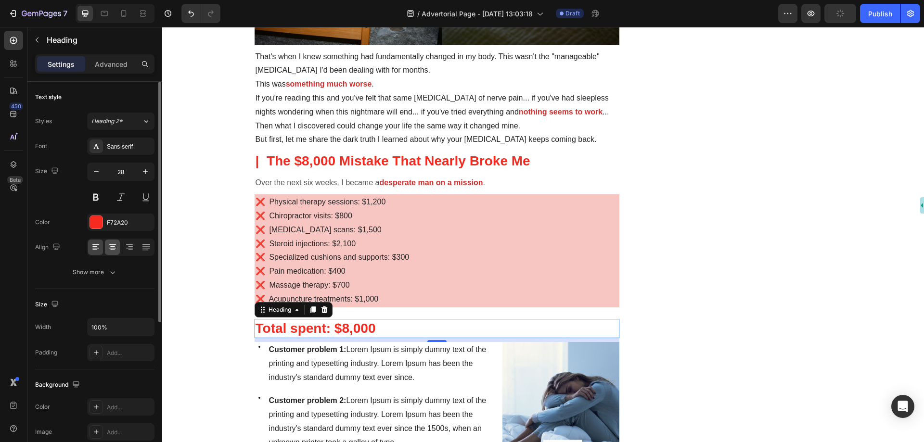
click at [112, 247] on icon at bounding box center [113, 247] width 10 height 10
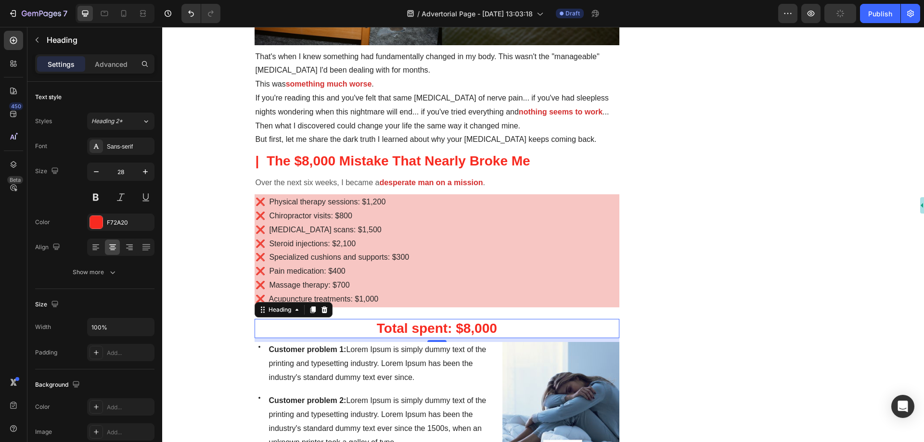
click at [490, 328] on strong "Total spent: $8,000" at bounding box center [437, 328] width 120 height 15
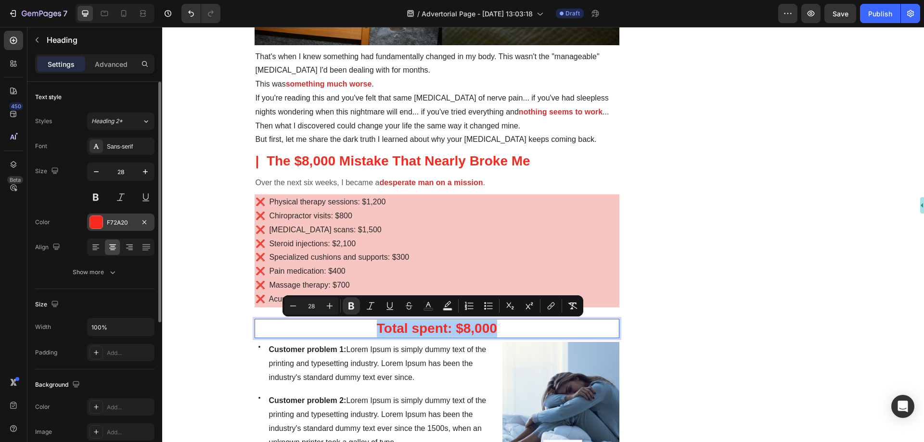
click at [104, 220] on div "F72A20" at bounding box center [120, 222] width 67 height 17
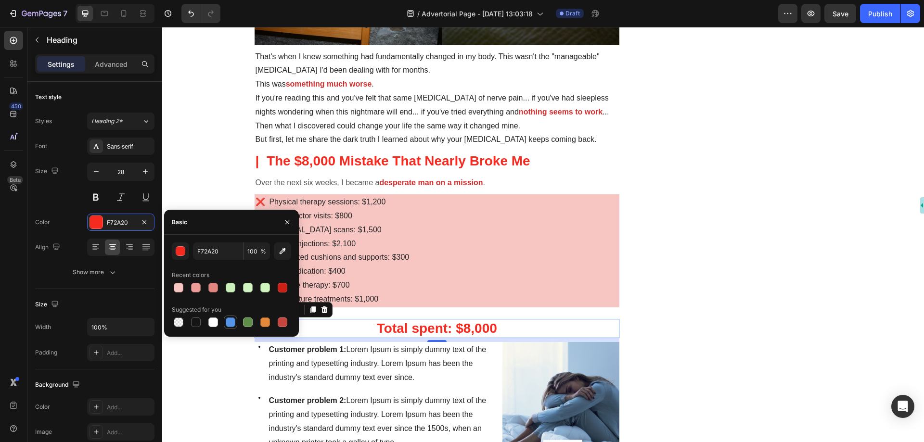
click at [214, 323] on div at bounding box center [213, 322] width 10 height 10
type input "FFFFFF"
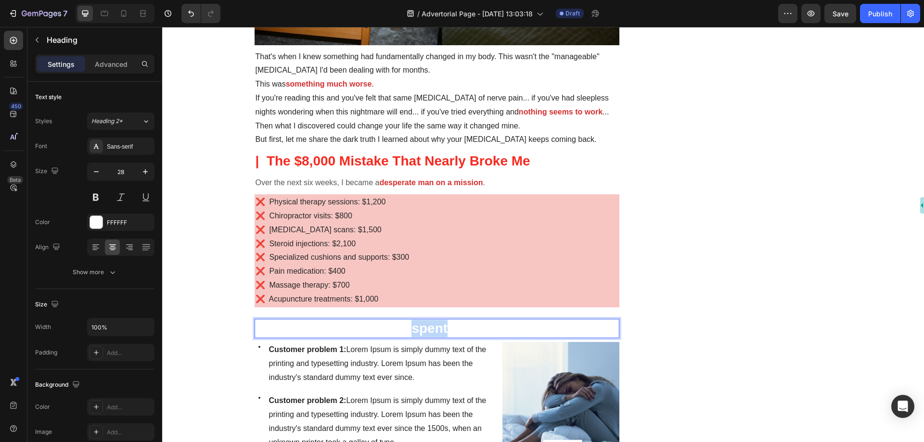
click at [418, 328] on strong "Total spent: $8,000" at bounding box center [437, 328] width 120 height 15
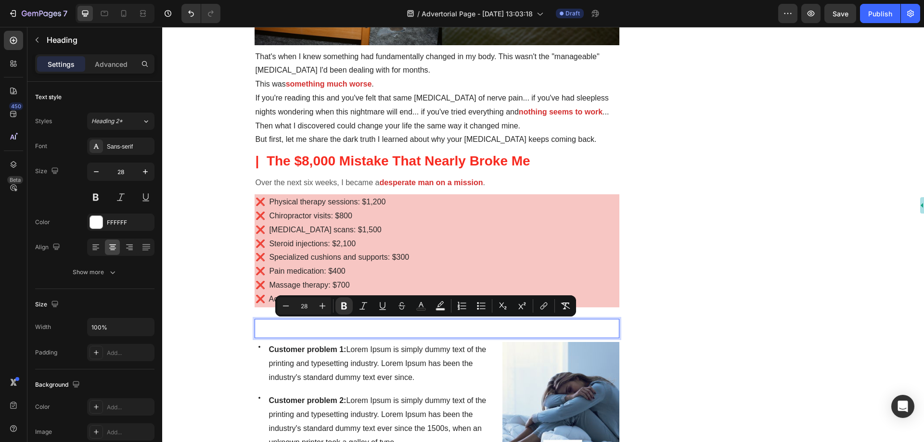
click at [292, 329] on p "Total spent: $8,000" at bounding box center [436, 328] width 363 height 17
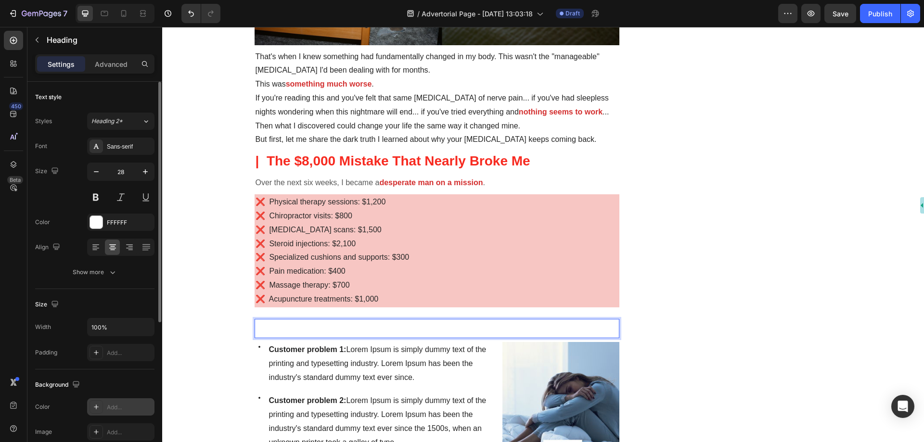
click at [103, 406] on div "Add..." at bounding box center [120, 406] width 67 height 17
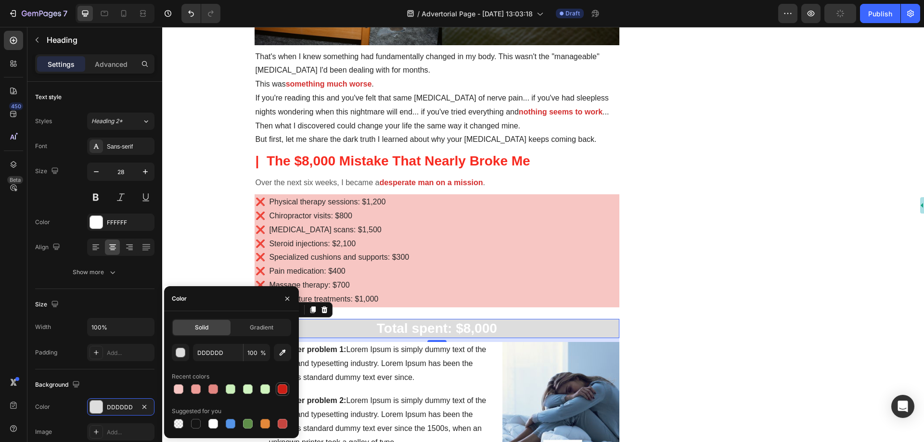
click at [282, 389] on div at bounding box center [283, 389] width 10 height 10
type input "CC1F16"
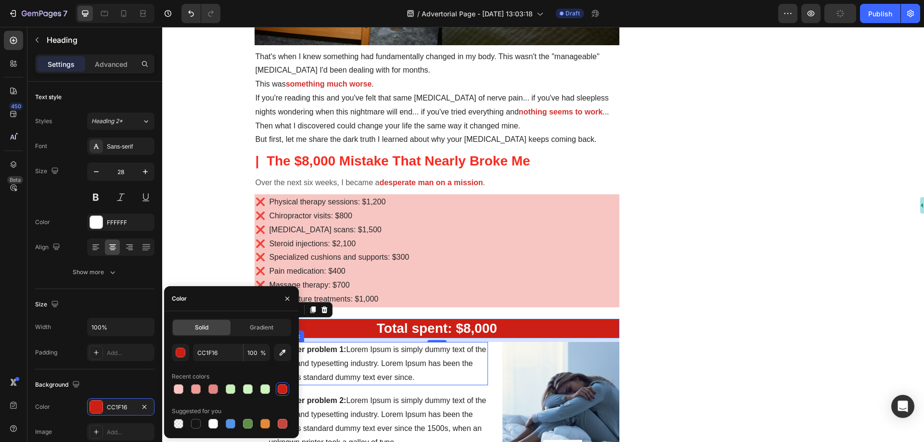
click at [404, 362] on span "Customer problem 1: Lorem Ipsum is simply dummy text of the printing and typese…" at bounding box center [377, 363] width 217 height 36
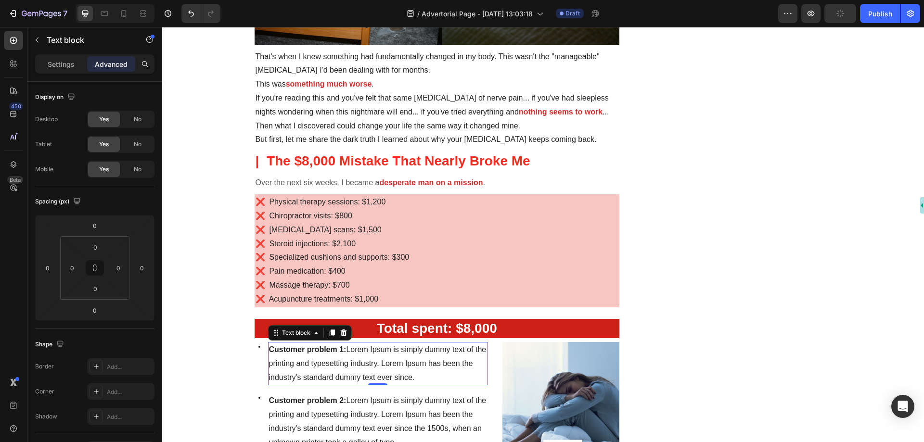
scroll to position [770, 0]
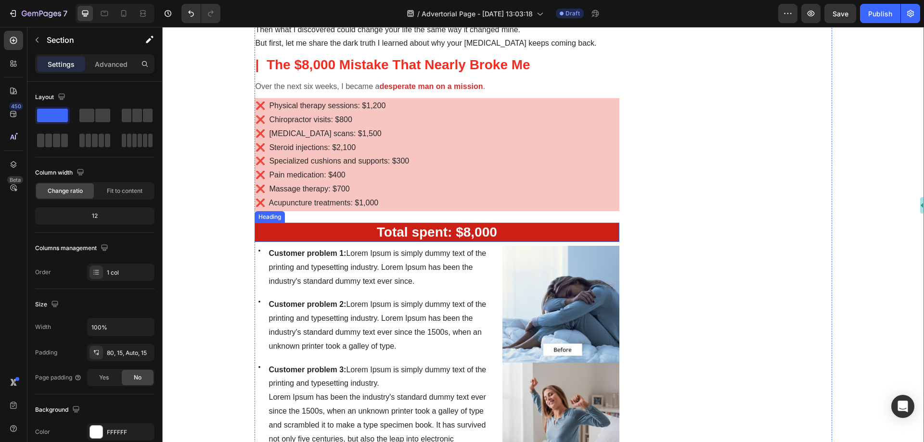
click at [417, 224] on p "⁠⁠⁠⁠⁠⁠⁠ Total spent: $8,000" at bounding box center [436, 232] width 363 height 17
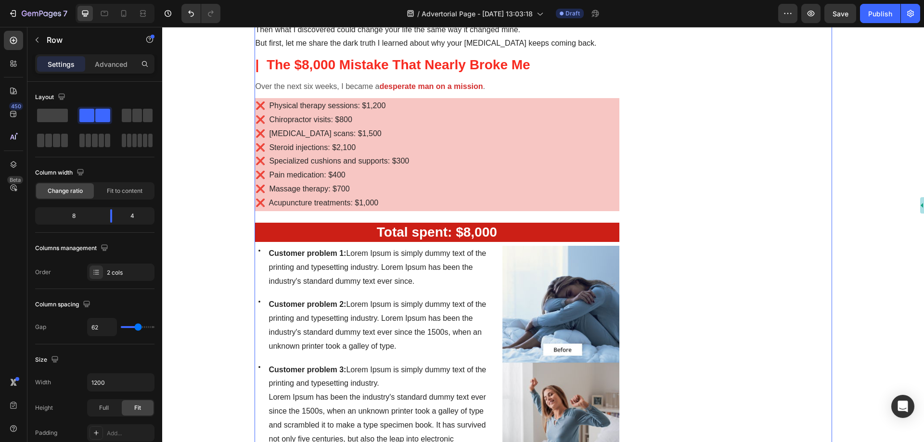
click at [437, 189] on p "❌ Massage therapy: $700" at bounding box center [436, 189] width 363 height 14
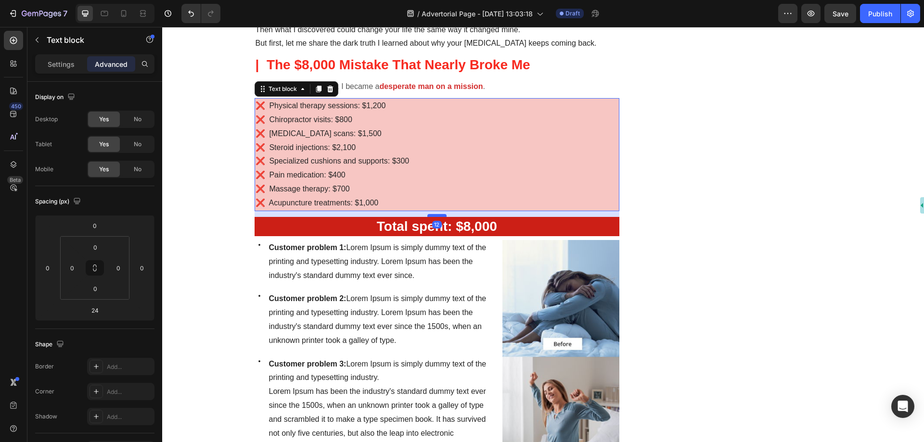
drag, startPoint x: 436, startPoint y: 222, endPoint x: 437, endPoint y: 216, distance: 5.9
click at [437, 216] on div at bounding box center [436, 215] width 19 height 3
type input "12"
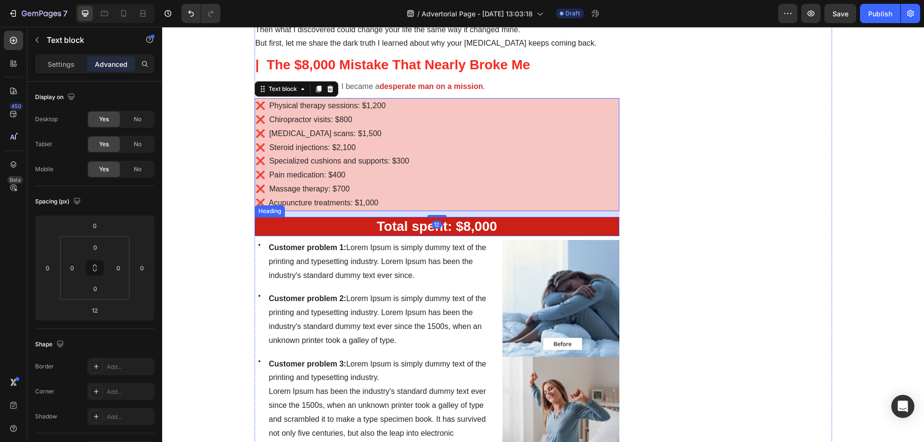
click at [448, 233] on strong "Total spent: $8,000" at bounding box center [437, 226] width 120 height 15
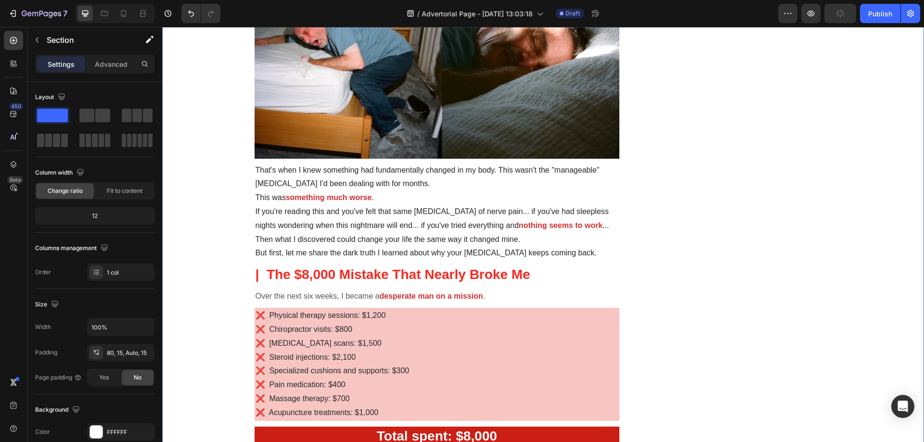
scroll to position [577, 0]
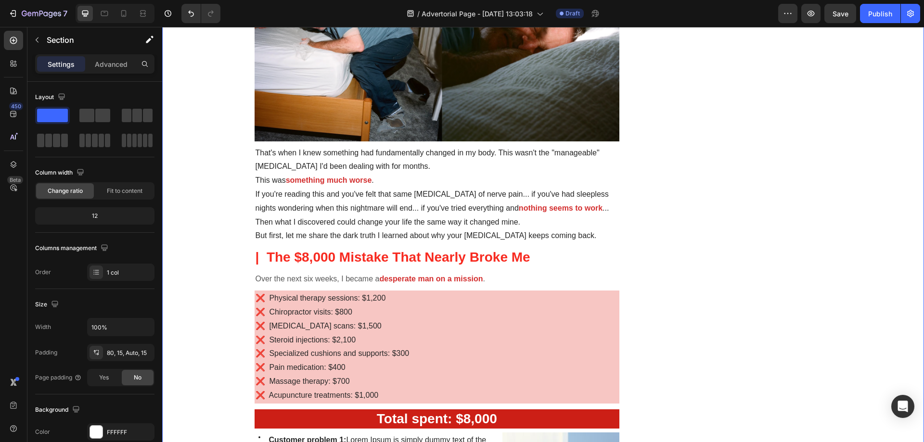
drag, startPoint x: 214, startPoint y: 255, endPoint x: 195, endPoint y: 156, distance: 100.8
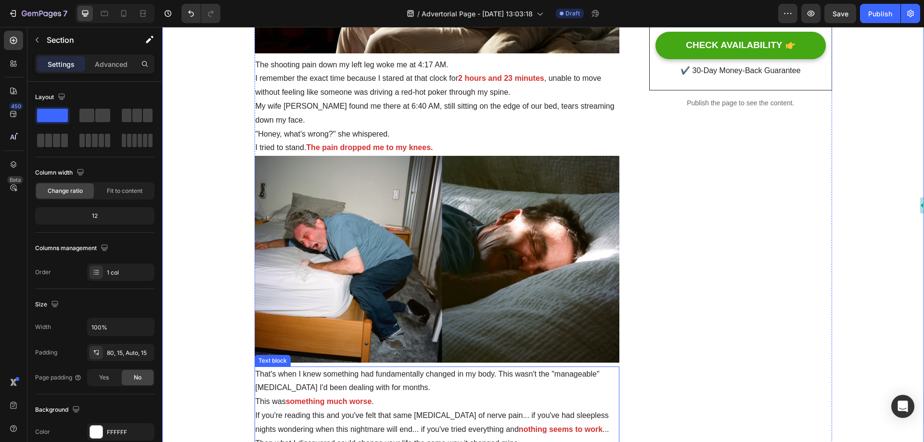
scroll to position [337, 0]
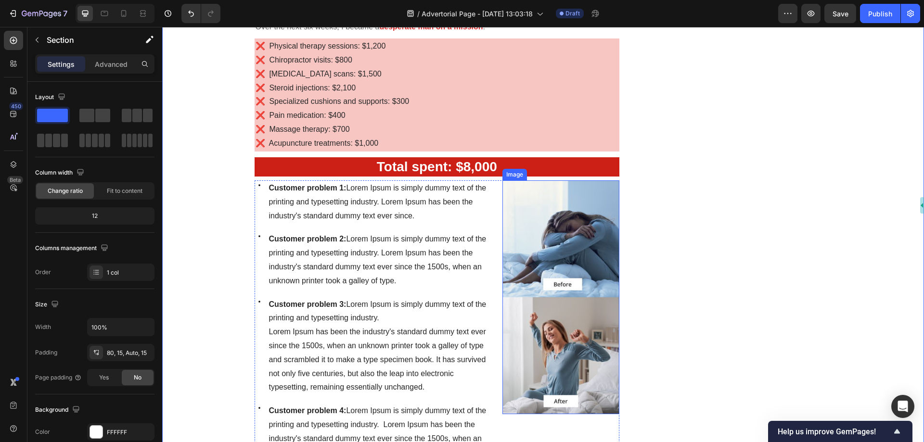
scroll to position [914, 0]
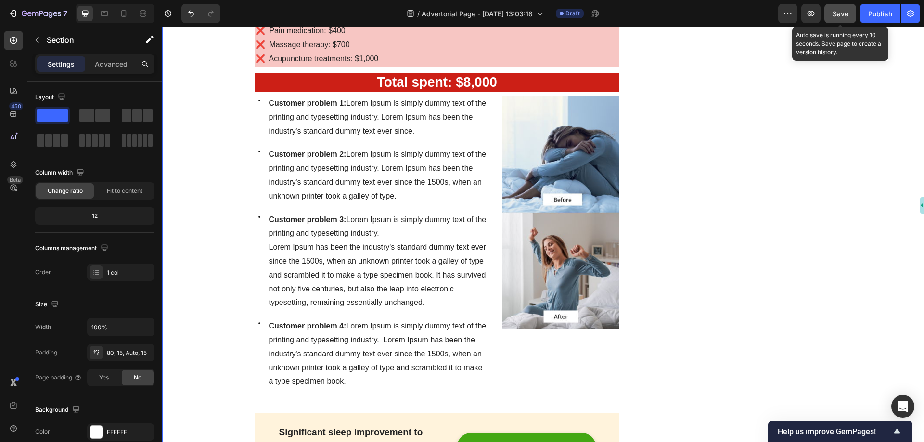
click at [838, 10] on span "Save" at bounding box center [840, 14] width 16 height 8
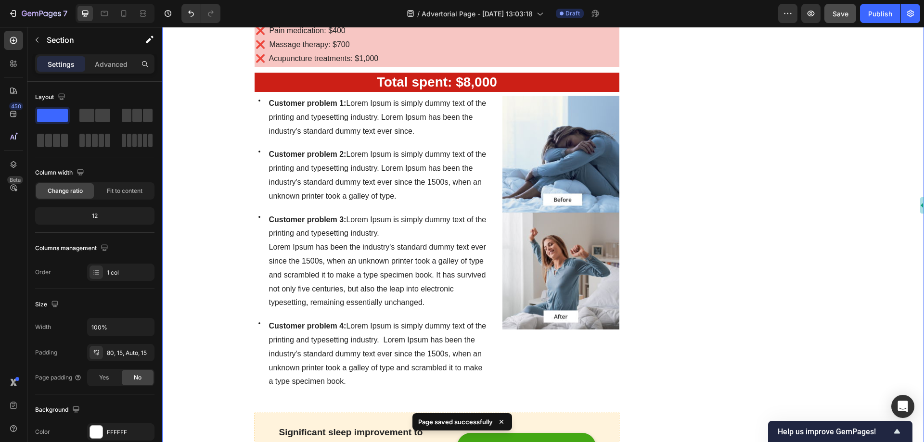
drag, startPoint x: 703, startPoint y: 14, endPoint x: 683, endPoint y: 5, distance: 22.2
click at [677, 5] on div "/ Advertorial Page - [DATE] 13:03:18 Draft" at bounding box center [503, 13] width 550 height 19
drag, startPoint x: 717, startPoint y: 14, endPoint x: 715, endPoint y: 5, distance: 9.3
click at [715, 5] on div "/ Advertorial Page - [DATE] 13:03:18 Draft" at bounding box center [503, 13] width 550 height 19
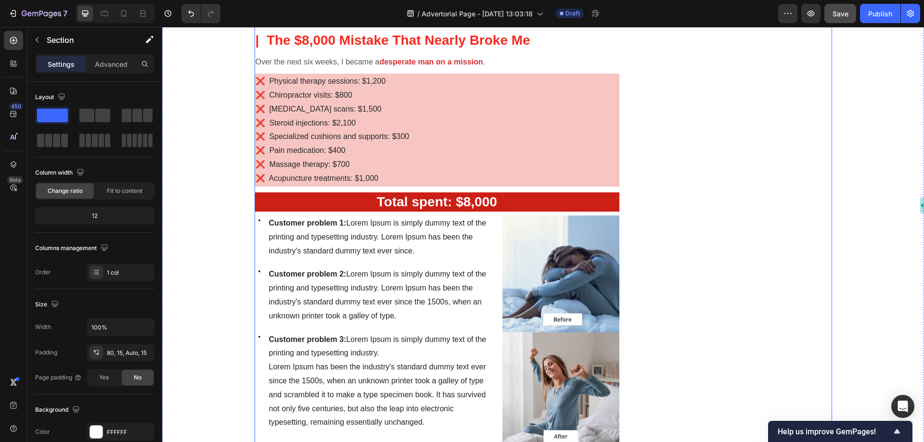
scroll to position [721, 0]
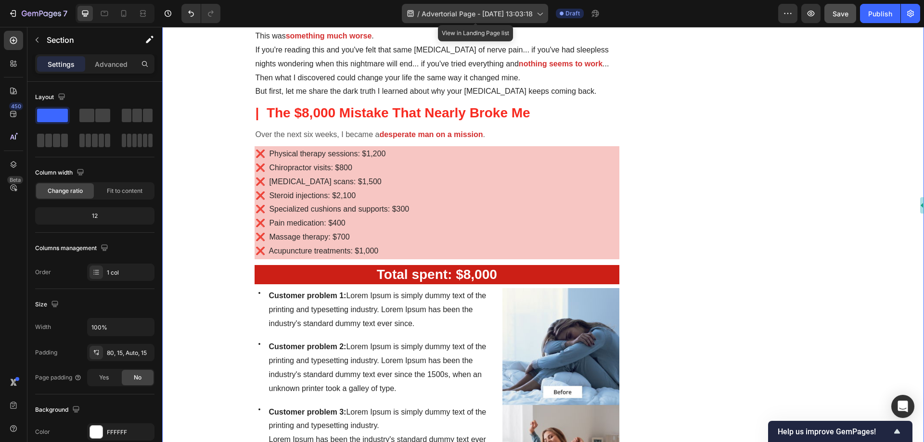
click at [474, 9] on span "Advertorial Page - [DATE] 13:03:18" at bounding box center [476, 14] width 111 height 10
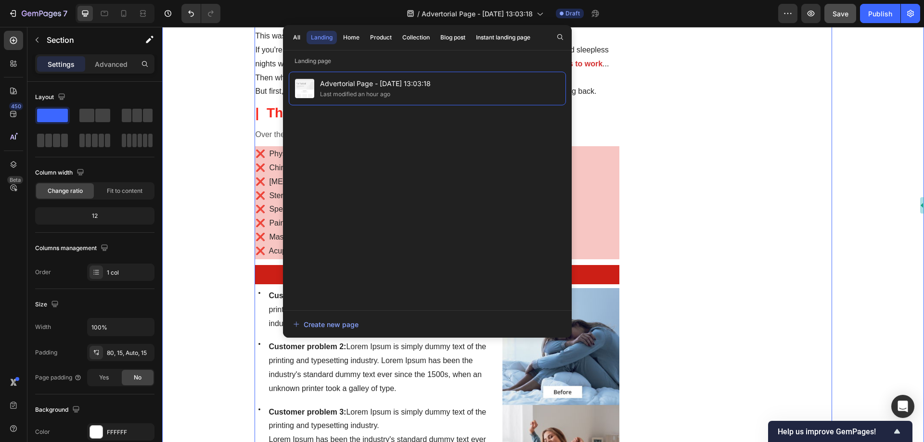
click at [498, 9] on span "Advertorial Page - [DATE] 13:03:18" at bounding box center [476, 14] width 111 height 10
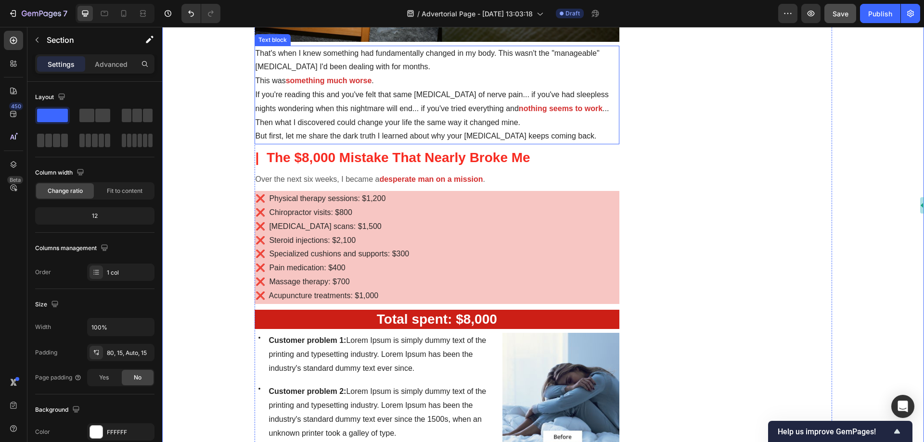
scroll to position [625, 0]
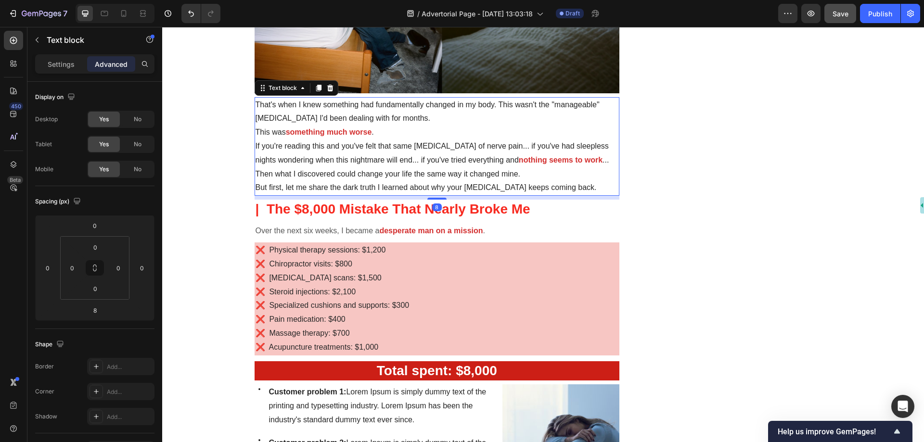
click at [407, 163] on p "If you're reading this and you've felt that same [MEDICAL_DATA] of nerve pain..…" at bounding box center [436, 153] width 363 height 28
click at [315, 85] on icon at bounding box center [319, 88] width 8 height 8
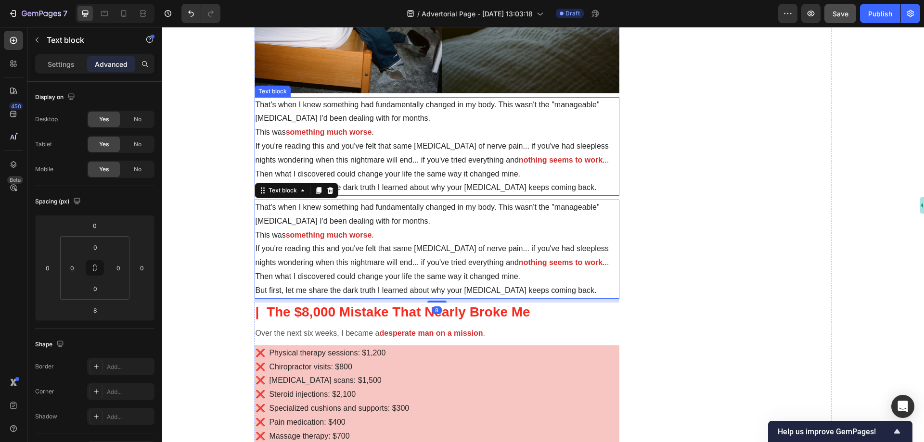
scroll to position [770, 0]
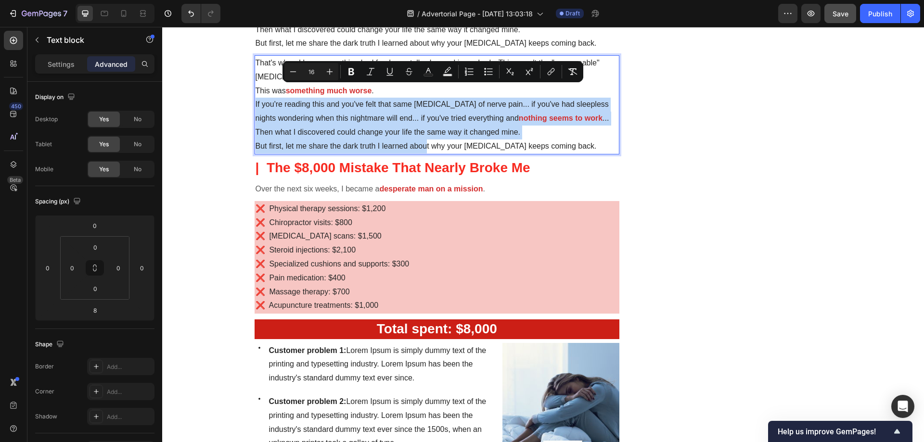
drag, startPoint x: 419, startPoint y: 97, endPoint x: 422, endPoint y: 145, distance: 47.7
click at [431, 106] on p "If you're reading this and you've felt that same [MEDICAL_DATA] of nerve pain..…" at bounding box center [436, 112] width 363 height 28
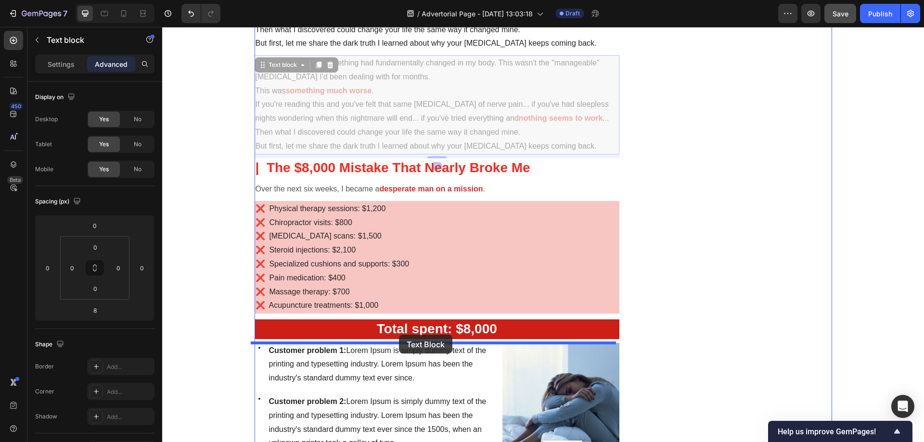
drag, startPoint x: 406, startPoint y: 95, endPoint x: 399, endPoint y: 335, distance: 240.1
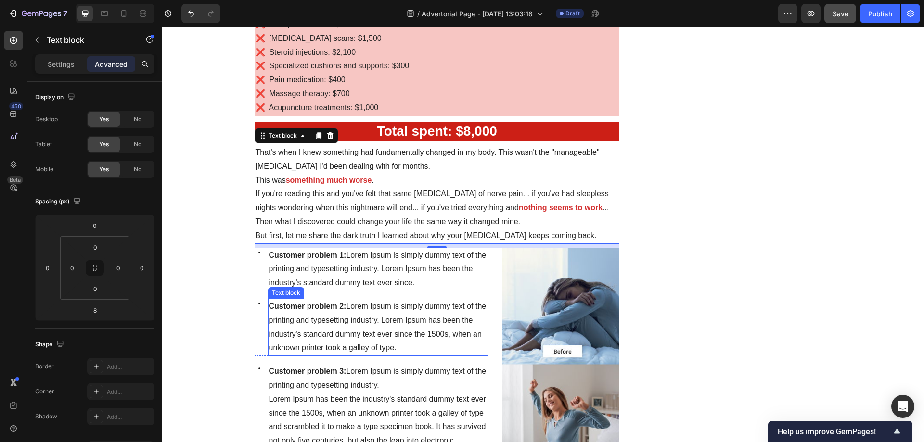
scroll to position [866, 0]
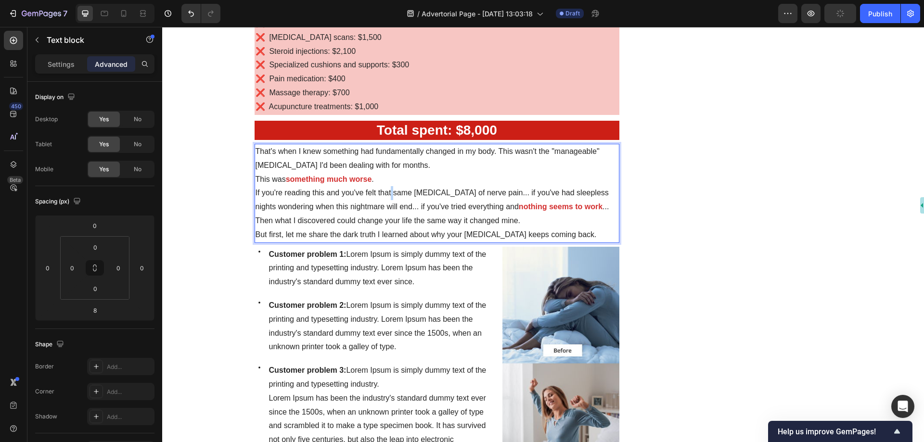
click at [386, 198] on p "If you're reading this and you've felt that same [MEDICAL_DATA] of nerve pain..…" at bounding box center [436, 200] width 363 height 28
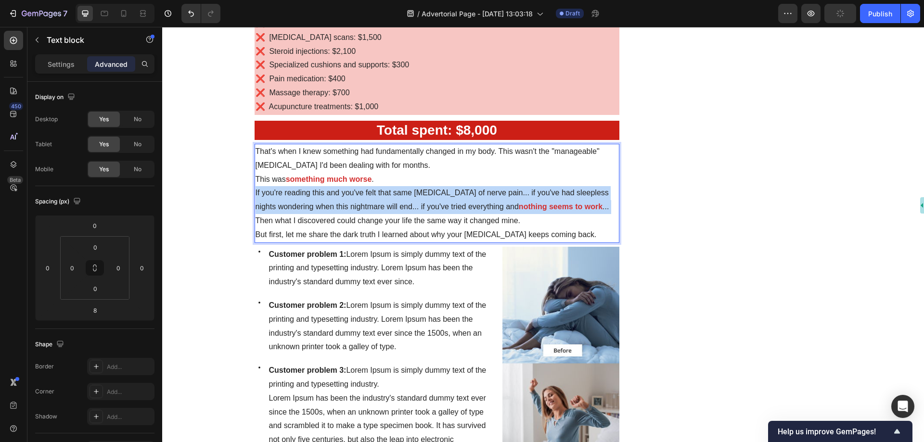
click at [386, 198] on p "If you're reading this and you've felt that same [MEDICAL_DATA] of nerve pain..…" at bounding box center [436, 200] width 363 height 28
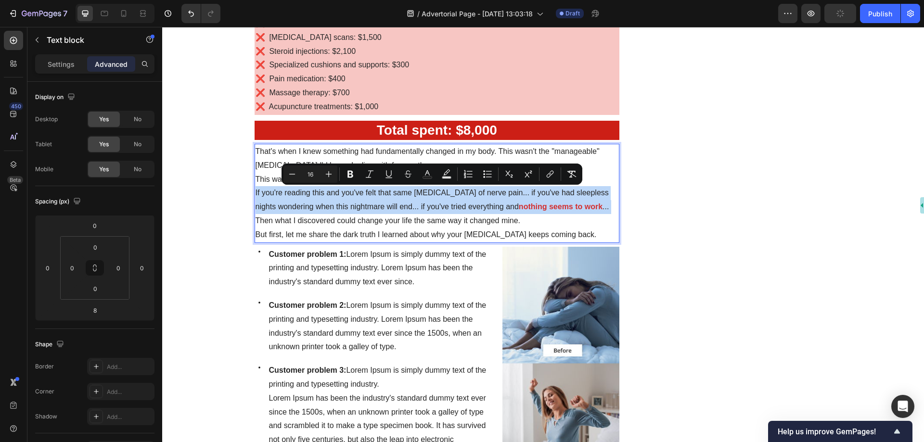
click at [435, 204] on p "If you're reading this and you've felt that same [MEDICAL_DATA] of nerve pain..…" at bounding box center [436, 200] width 363 height 28
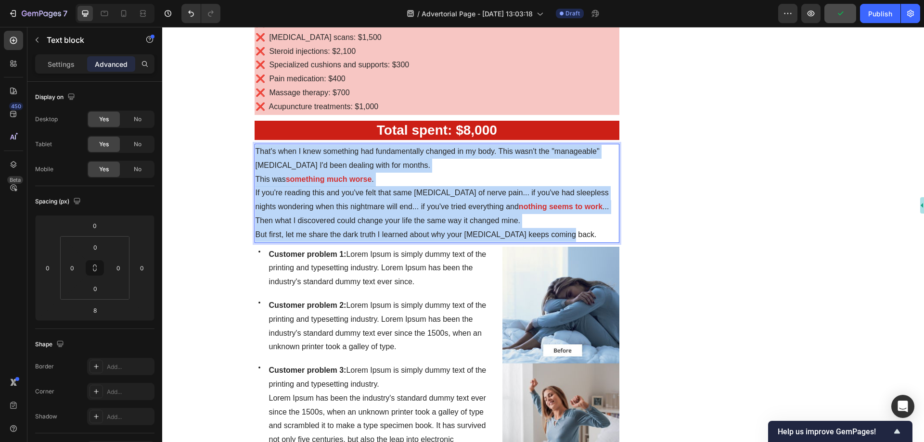
drag, startPoint x: 556, startPoint y: 235, endPoint x: 253, endPoint y: 151, distance: 315.0
click at [254, 151] on div "That's when I knew something had fundamentally changed in my body. This wasn't …" at bounding box center [436, 193] width 365 height 99
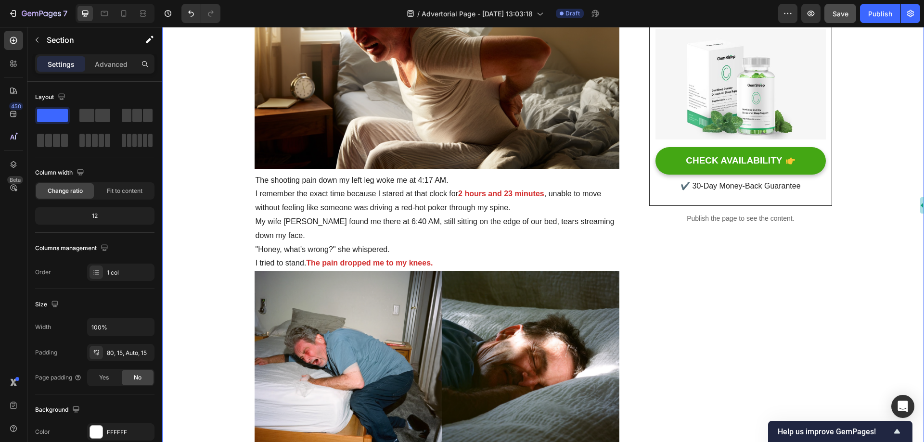
scroll to position [0, 0]
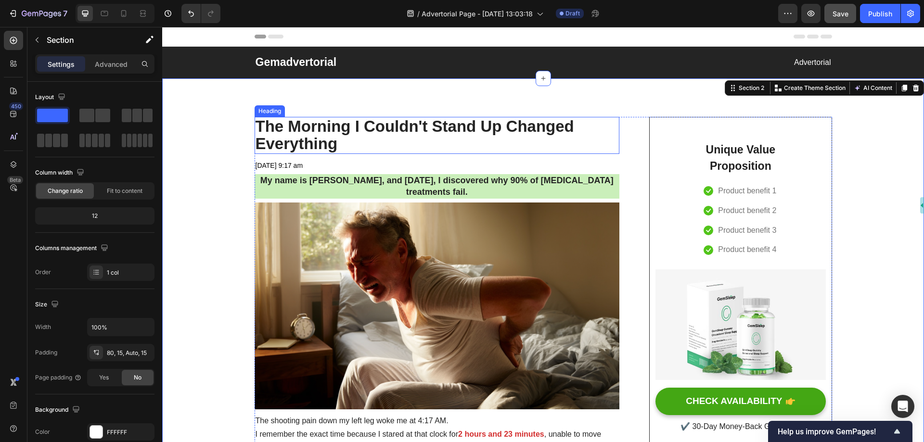
click at [490, 134] on p "The Morning I Couldn't Stand Up Changed Everything" at bounding box center [436, 135] width 363 height 35
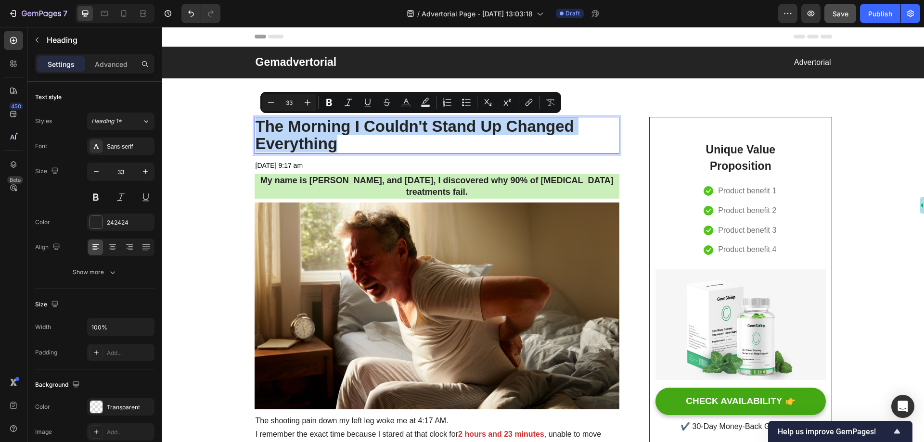
copy p "The Morning I Couldn't Stand Up Changed Everything"
